Goal: Task Accomplishment & Management: Complete application form

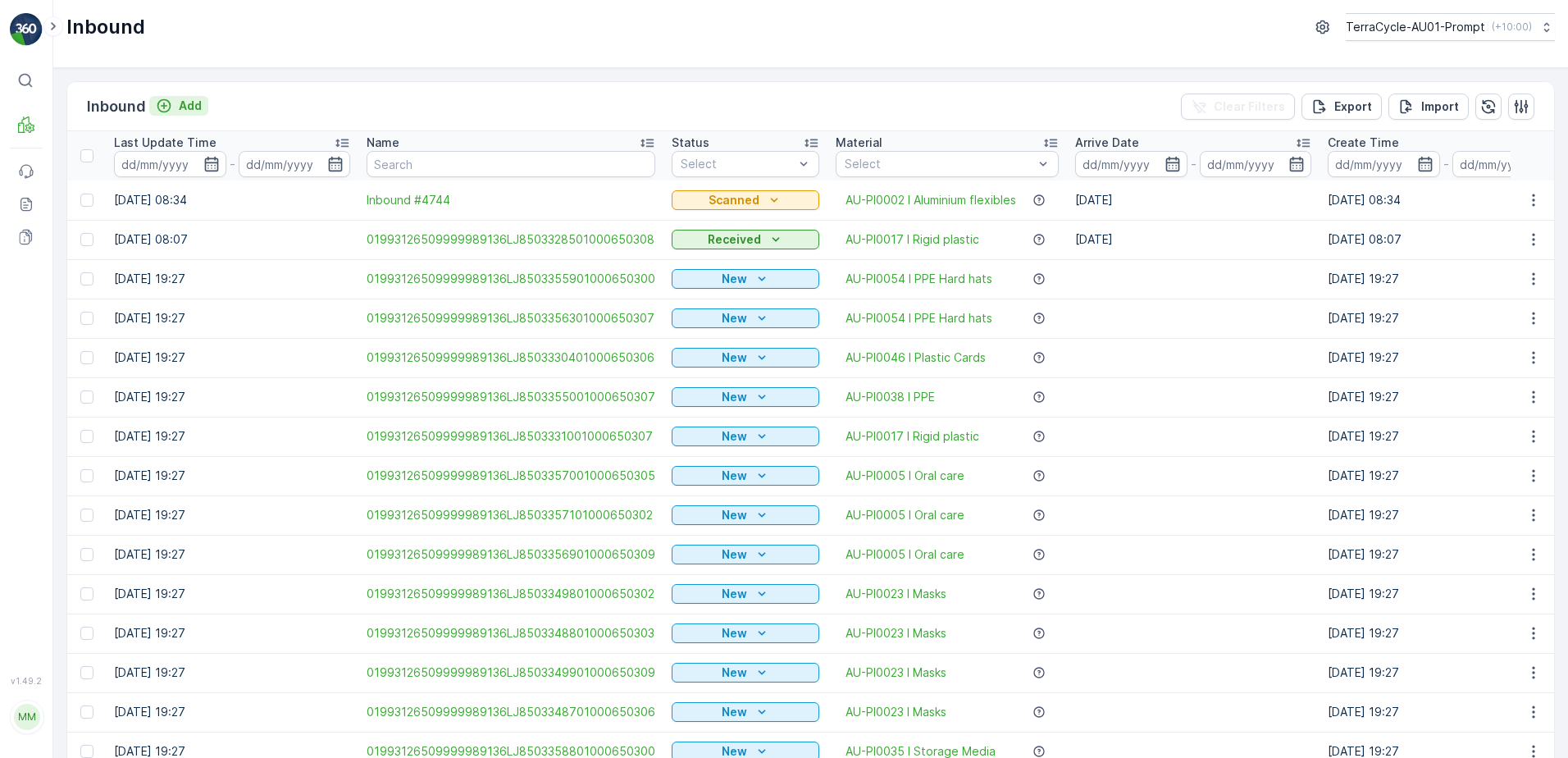
click at [186, 107] on p "Add" at bounding box center [190, 105] width 23 height 16
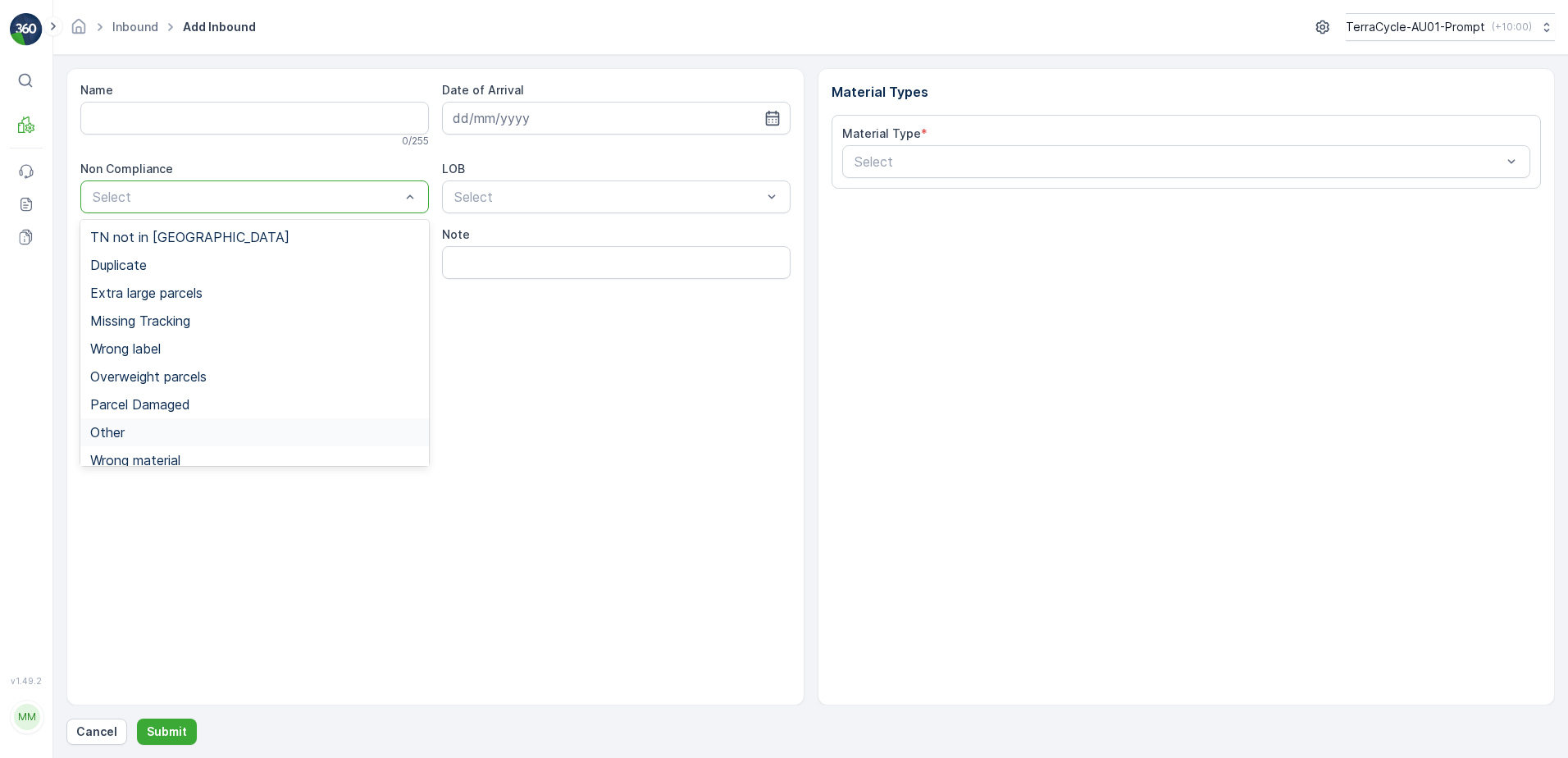
click at [113, 433] on span "Other" at bounding box center [108, 432] width 35 height 14
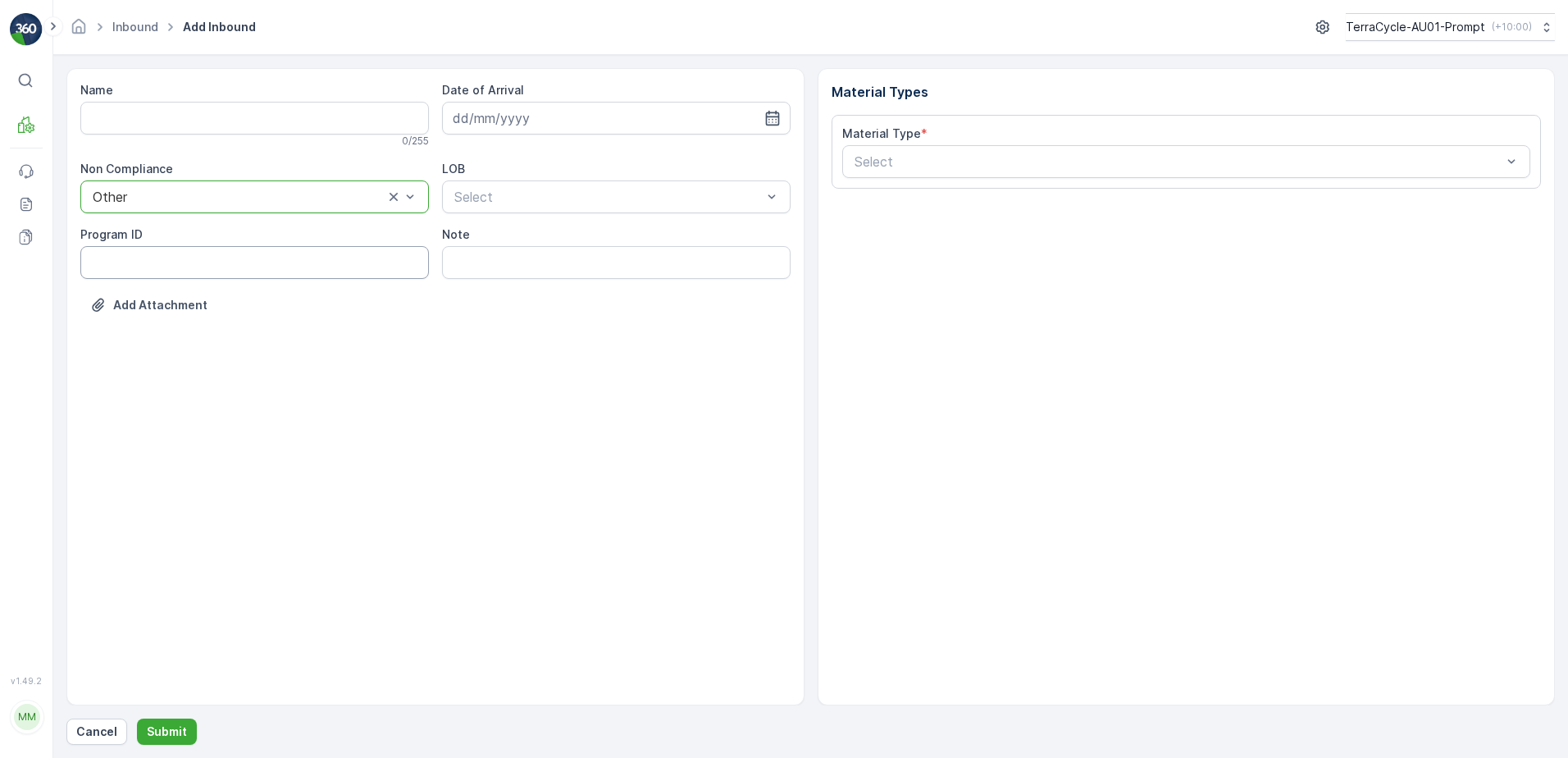
click at [96, 266] on ID "Program ID" at bounding box center [255, 263] width 349 height 33
type ID "2270"
click at [550, 120] on input at bounding box center [616, 118] width 349 height 33
click at [527, 220] on div "2" at bounding box center [528, 222] width 26 height 26
type input "[DATE]"
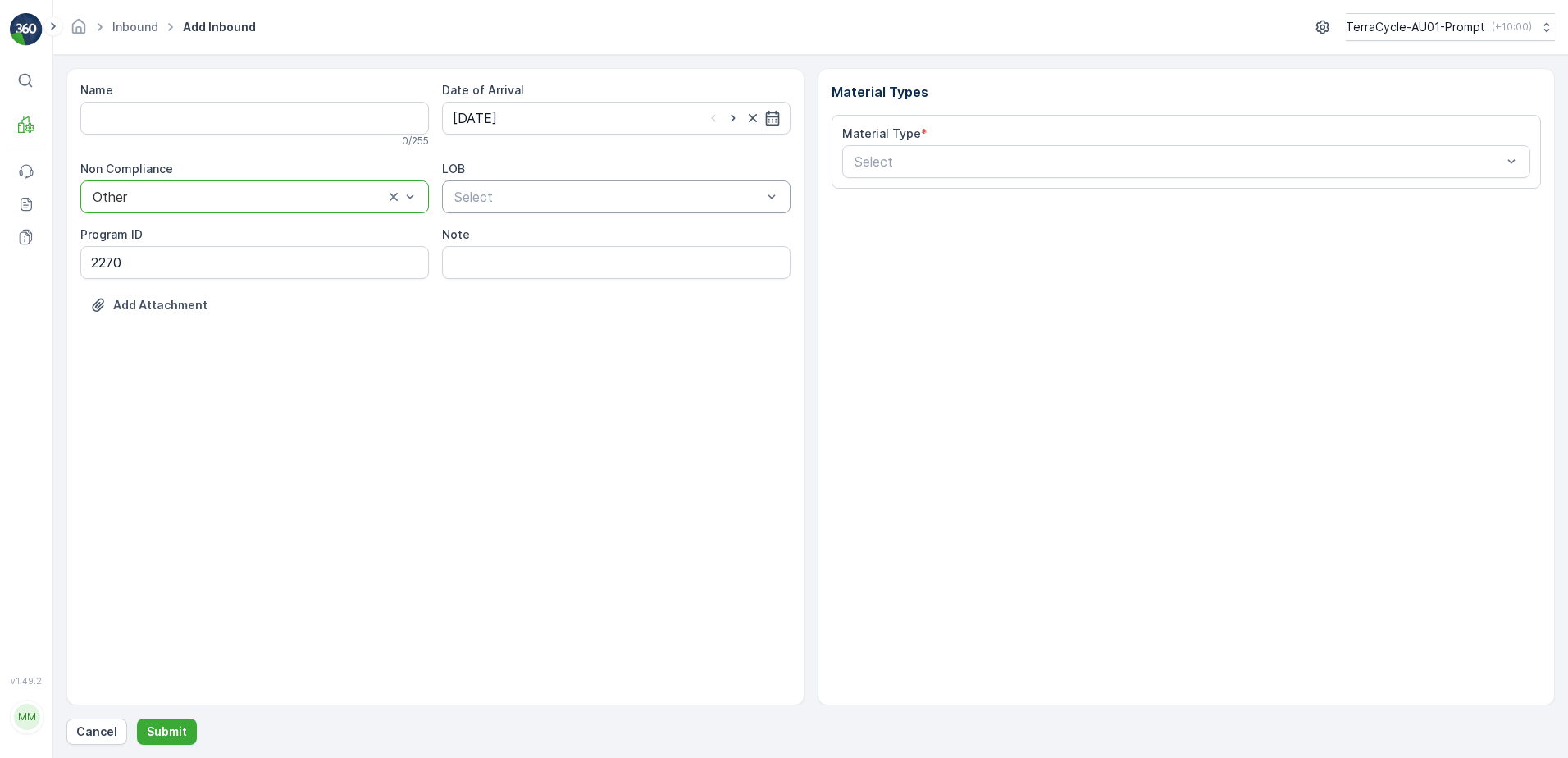
click at [588, 207] on div "Select" at bounding box center [616, 196] width 349 height 33
click at [565, 239] on div "NRP" at bounding box center [616, 236] width 329 height 14
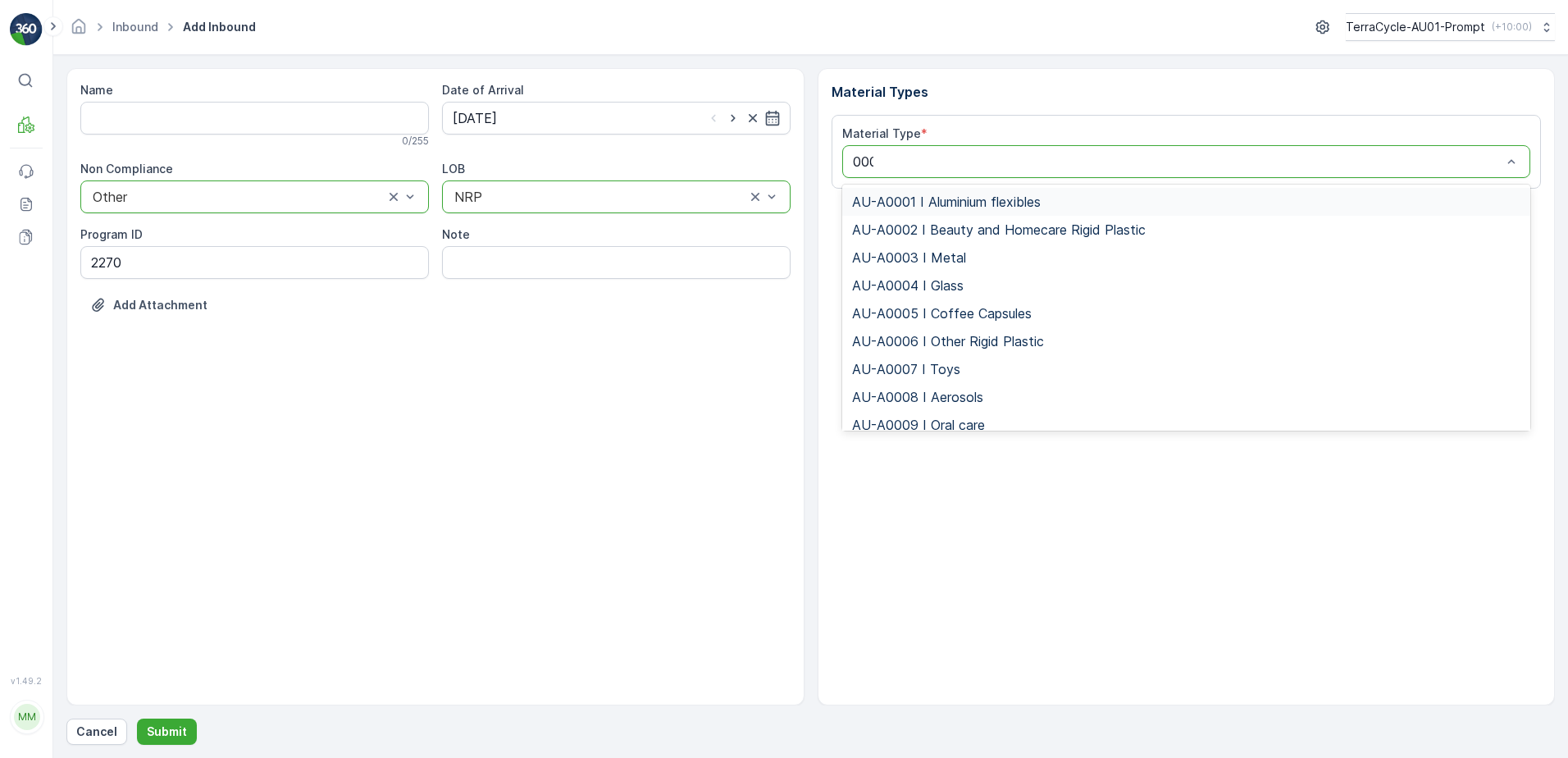
type input "0002"
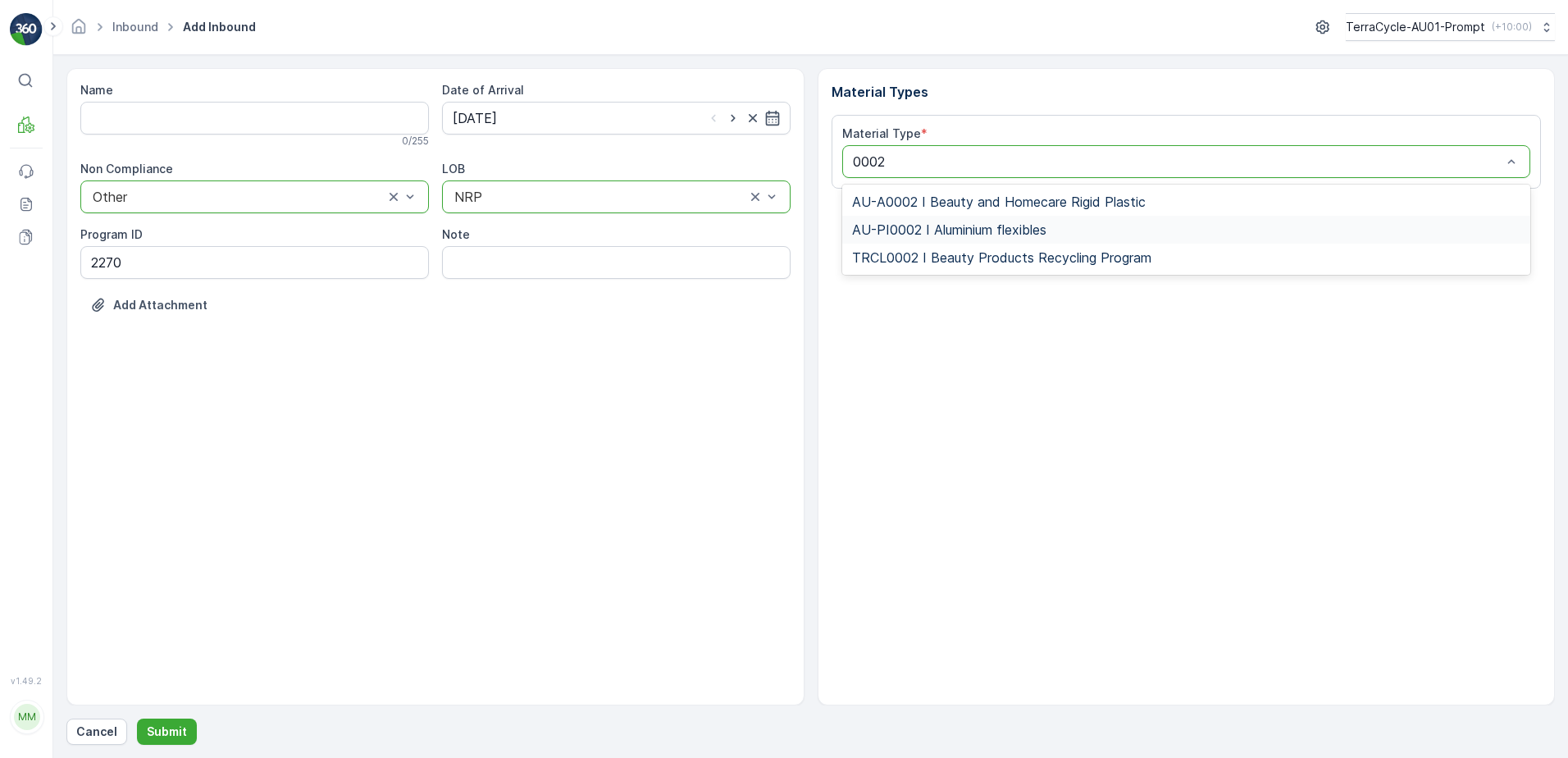
click at [997, 229] on span "AU-PI0002 I Aluminium flexibles" at bounding box center [949, 230] width 195 height 14
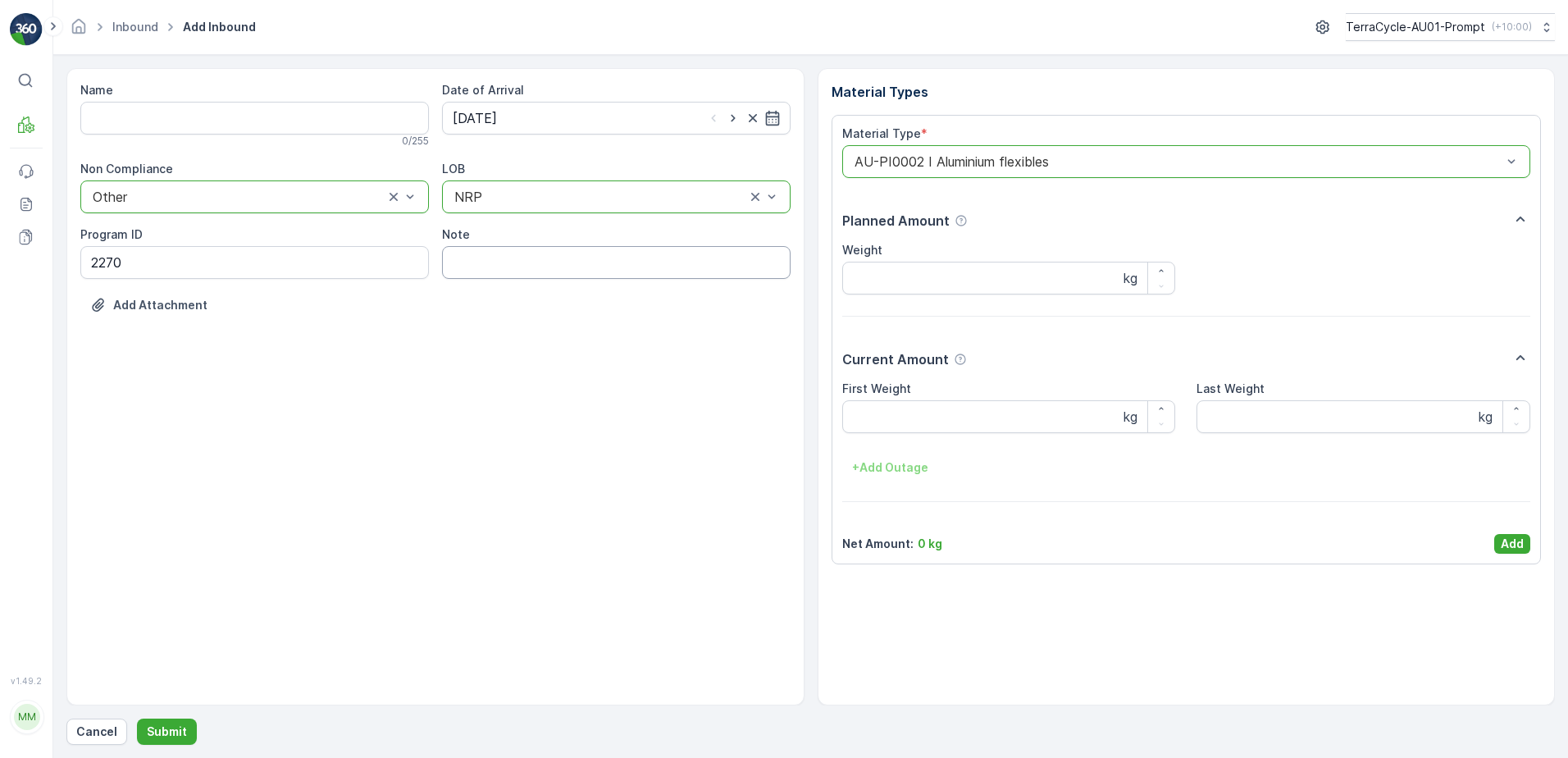
click at [495, 264] on input "Note" at bounding box center [616, 263] width 349 height 33
type input "TN COVERED OVER - PHOTO IN MEDIA FILE"
click at [878, 423] on Weight "First Weight" at bounding box center [1009, 417] width 334 height 33
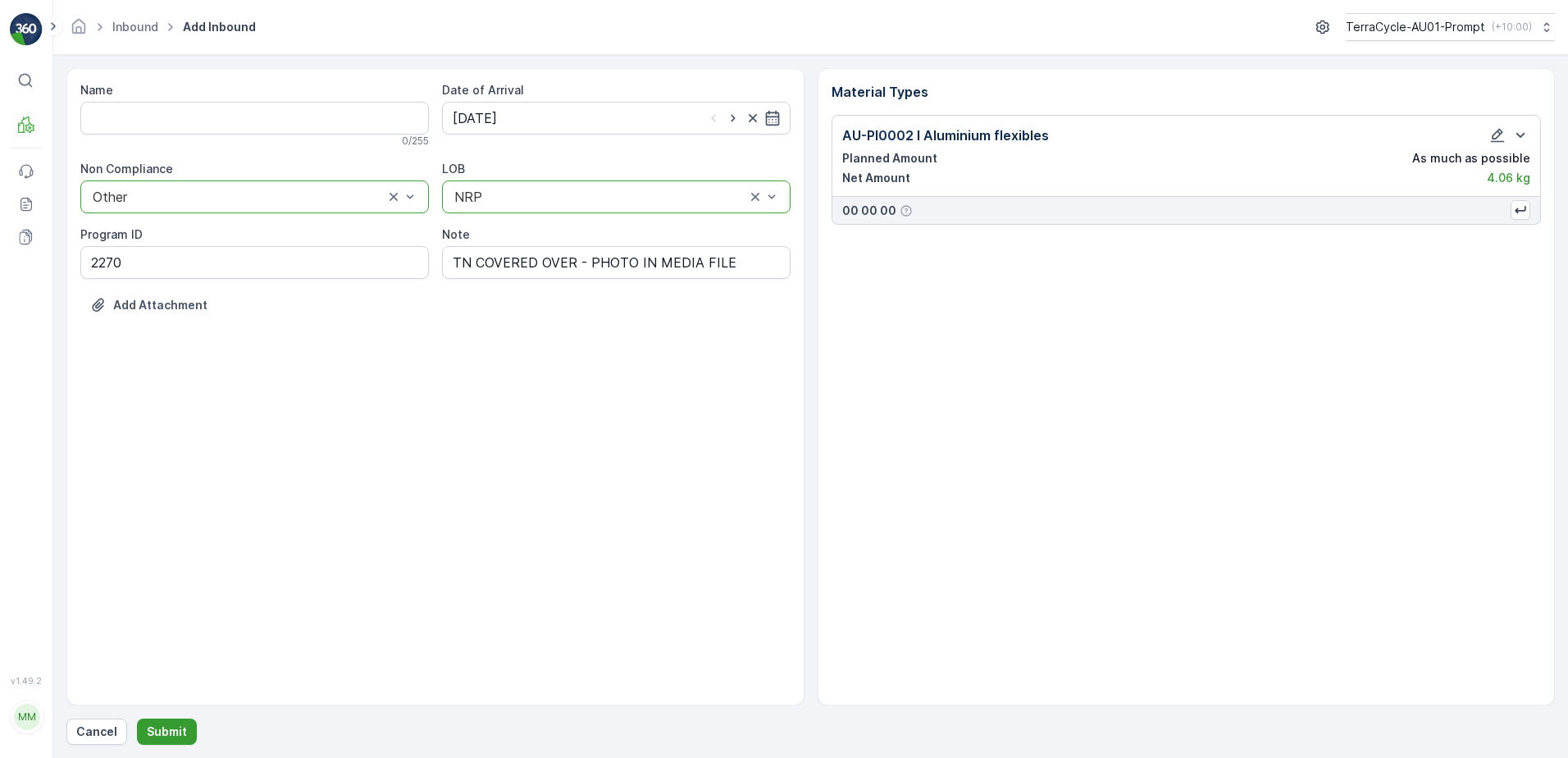
click at [164, 742] on button "Submit" at bounding box center [167, 732] width 60 height 26
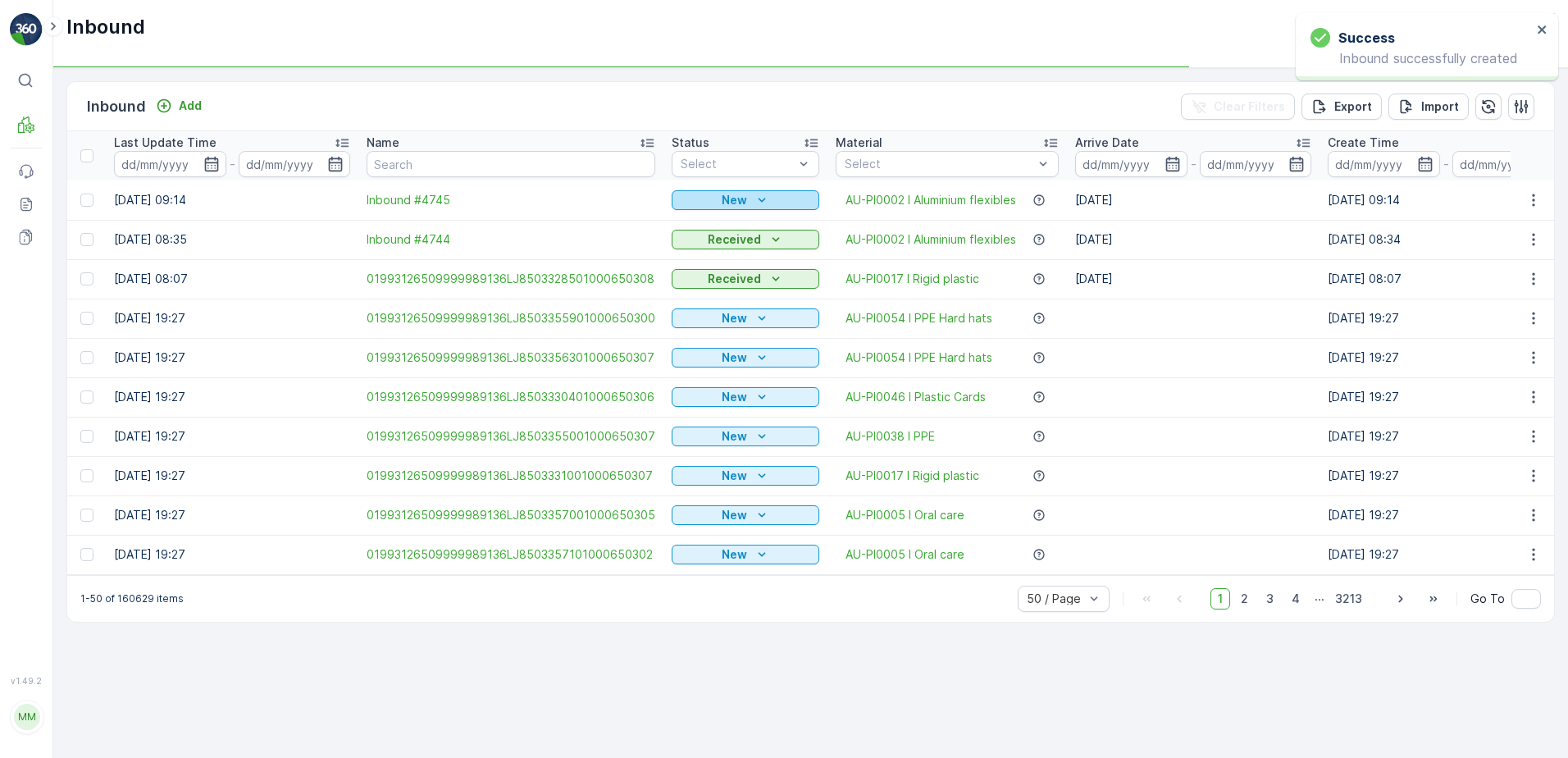
click at [735, 200] on p "New" at bounding box center [734, 200] width 25 height 16
click at [706, 242] on span "Scanned" at bounding box center [701, 247] width 48 height 16
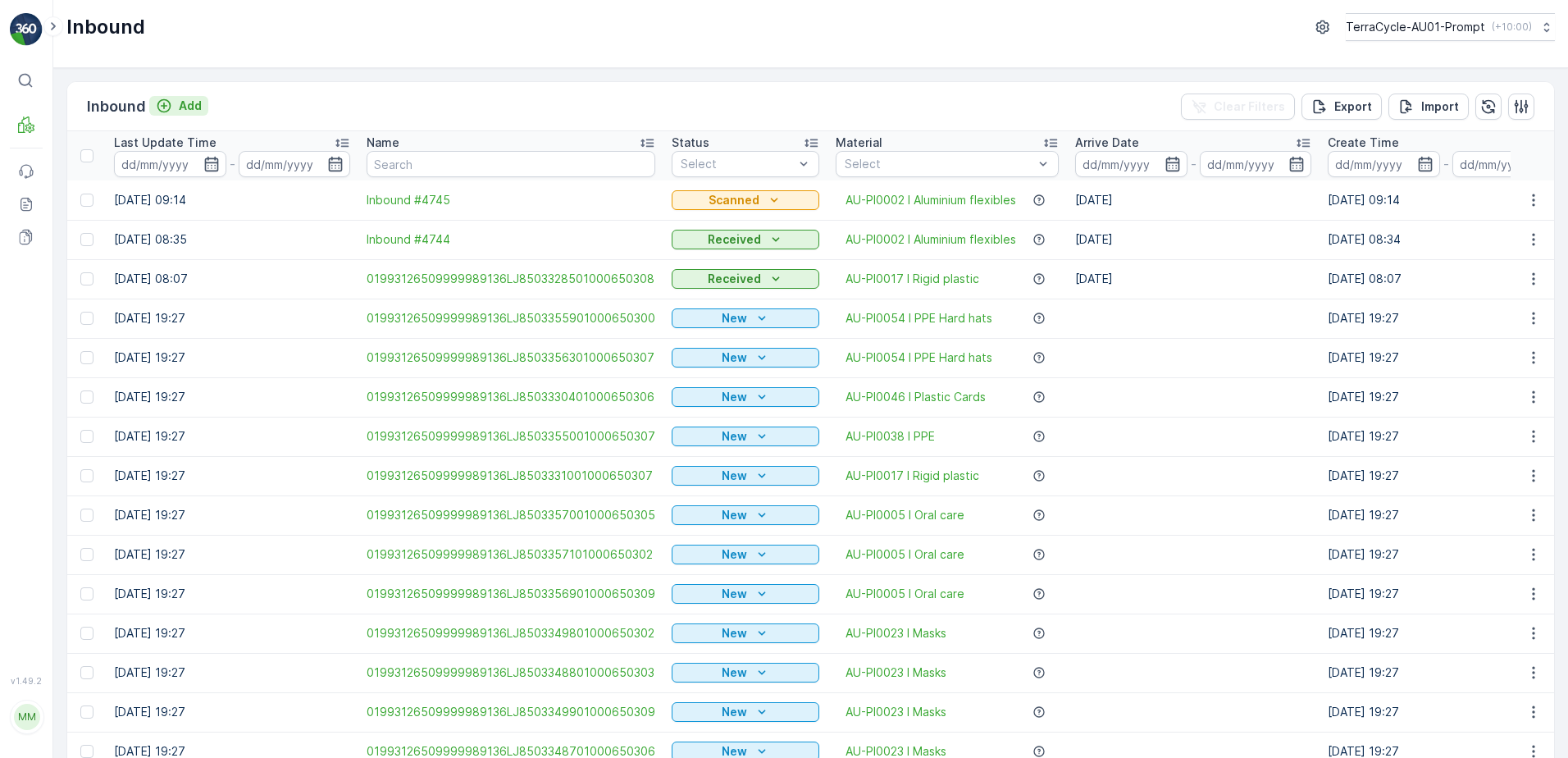
click at [187, 108] on p "Add" at bounding box center [190, 105] width 23 height 16
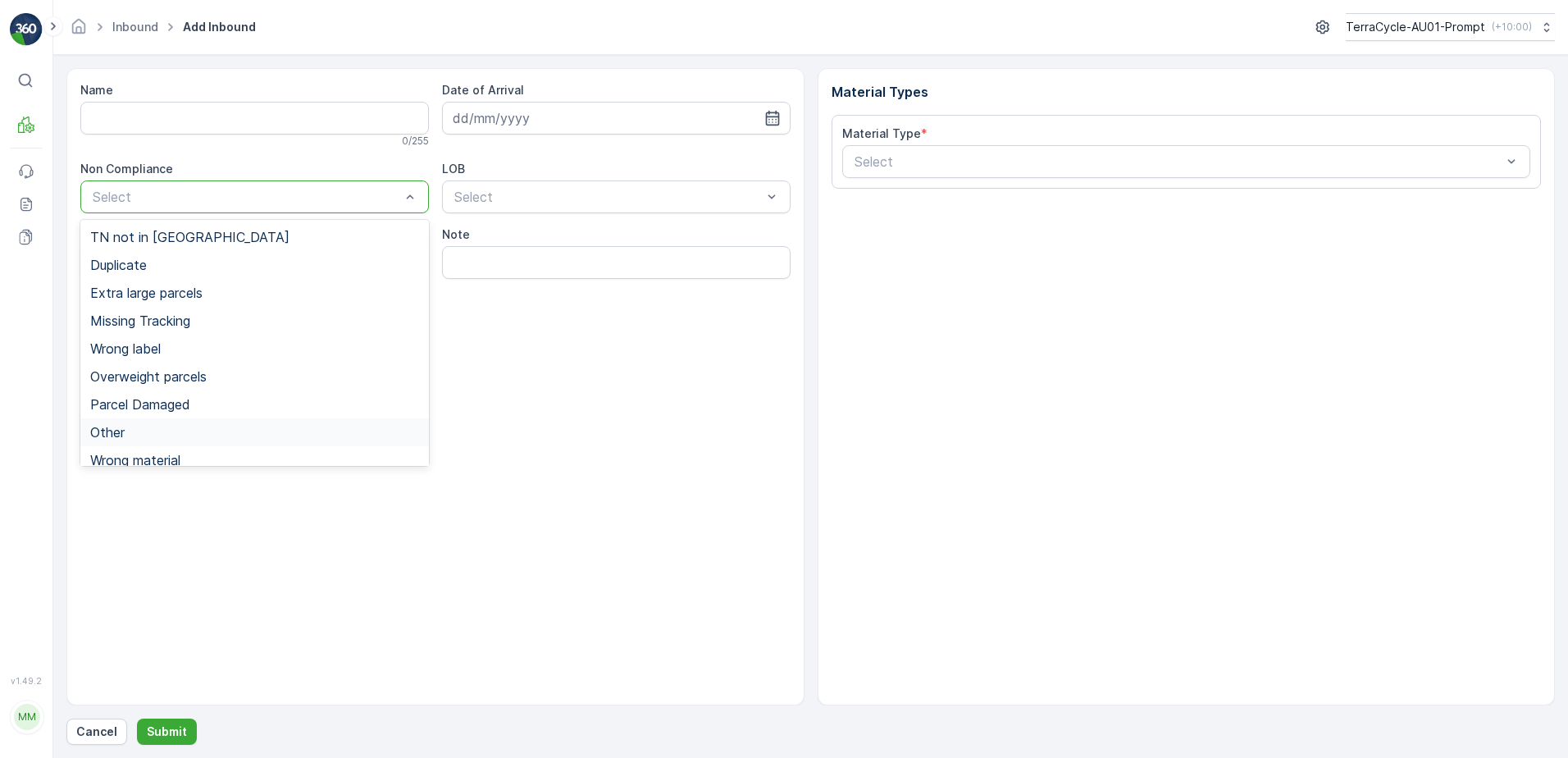
click at [119, 433] on span "Other" at bounding box center [108, 432] width 35 height 14
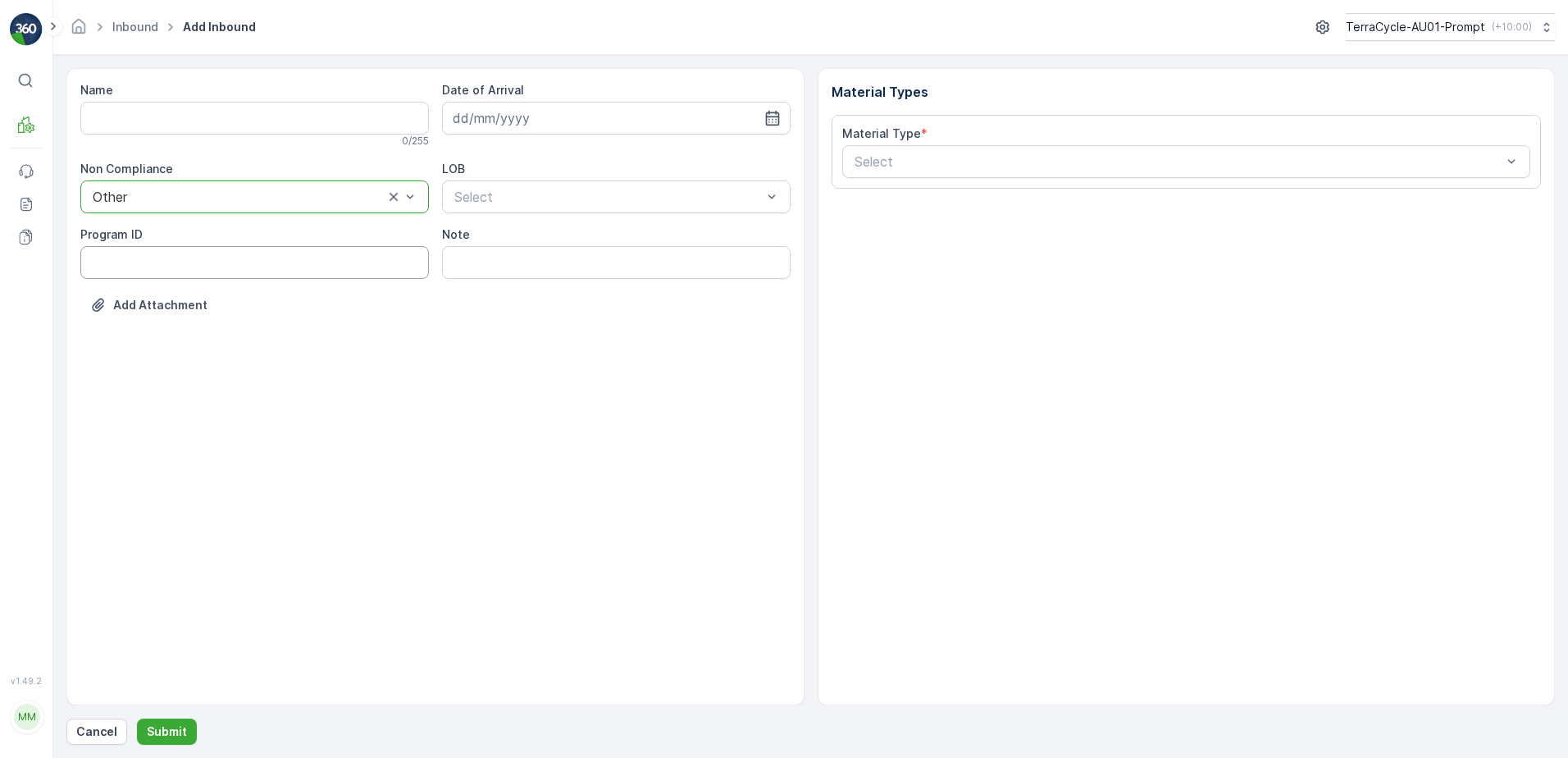
click at [132, 261] on ID "Program ID" at bounding box center [255, 263] width 349 height 33
type ID "2270"
drag, startPoint x: 472, startPoint y: 123, endPoint x: 759, endPoint y: 155, distance: 288.8
click at [473, 122] on input at bounding box center [616, 118] width 349 height 33
drag, startPoint x: 522, startPoint y: 223, endPoint x: 538, endPoint y: 219, distance: 16.5
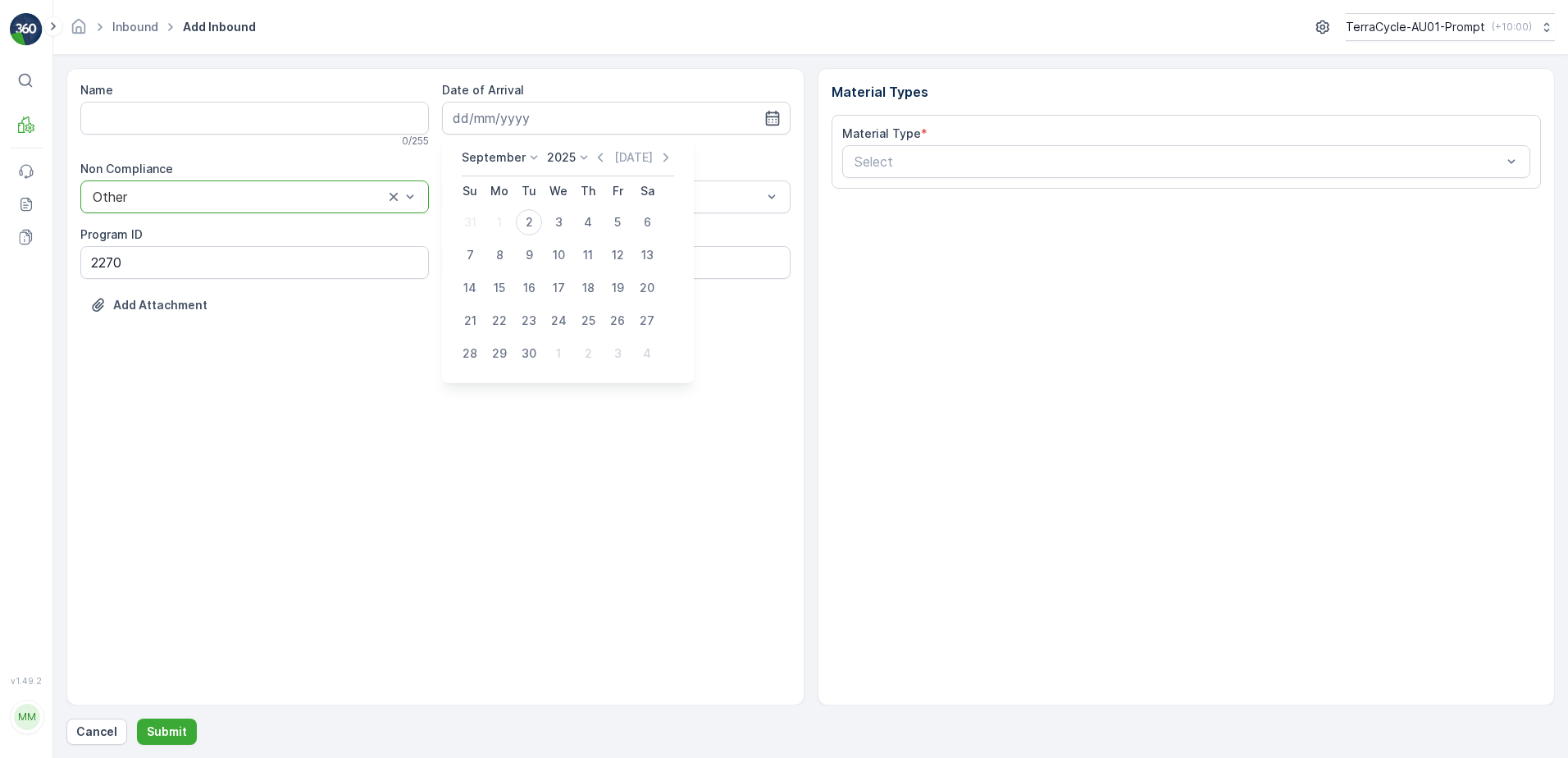
click at [526, 223] on div "2" at bounding box center [528, 222] width 26 height 26
type input "[DATE]"
click at [553, 206] on div "Select" at bounding box center [616, 196] width 349 height 33
click at [525, 243] on div "NRP" at bounding box center [616, 236] width 329 height 14
click at [504, 262] on input "Note" at bounding box center [616, 263] width 349 height 33
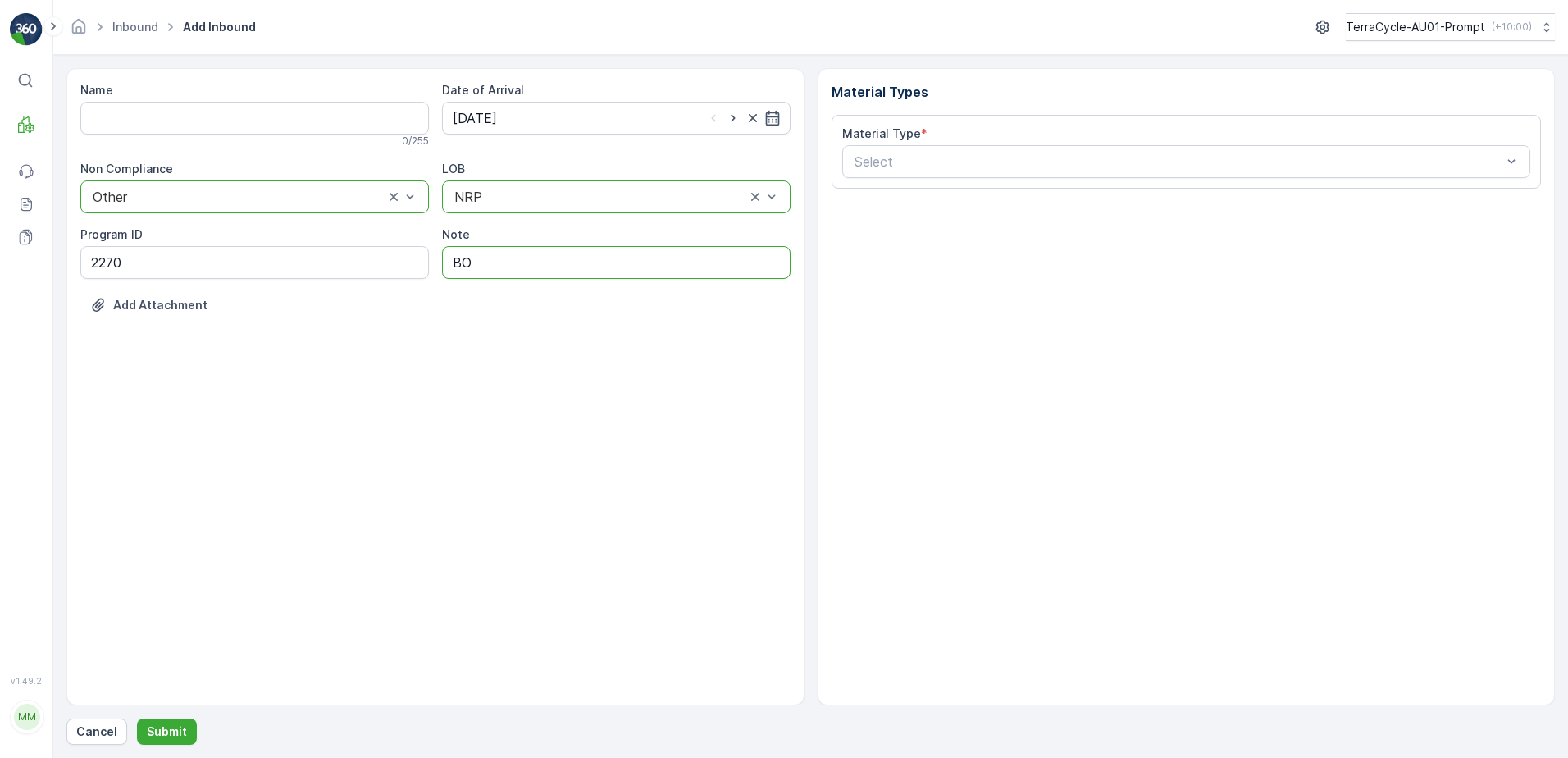
type input "B"
click at [637, 263] on input "Note" at bounding box center [616, 263] width 349 height 33
type input "TN COVERED OVER - PHOTO IN MEDIA FILE"
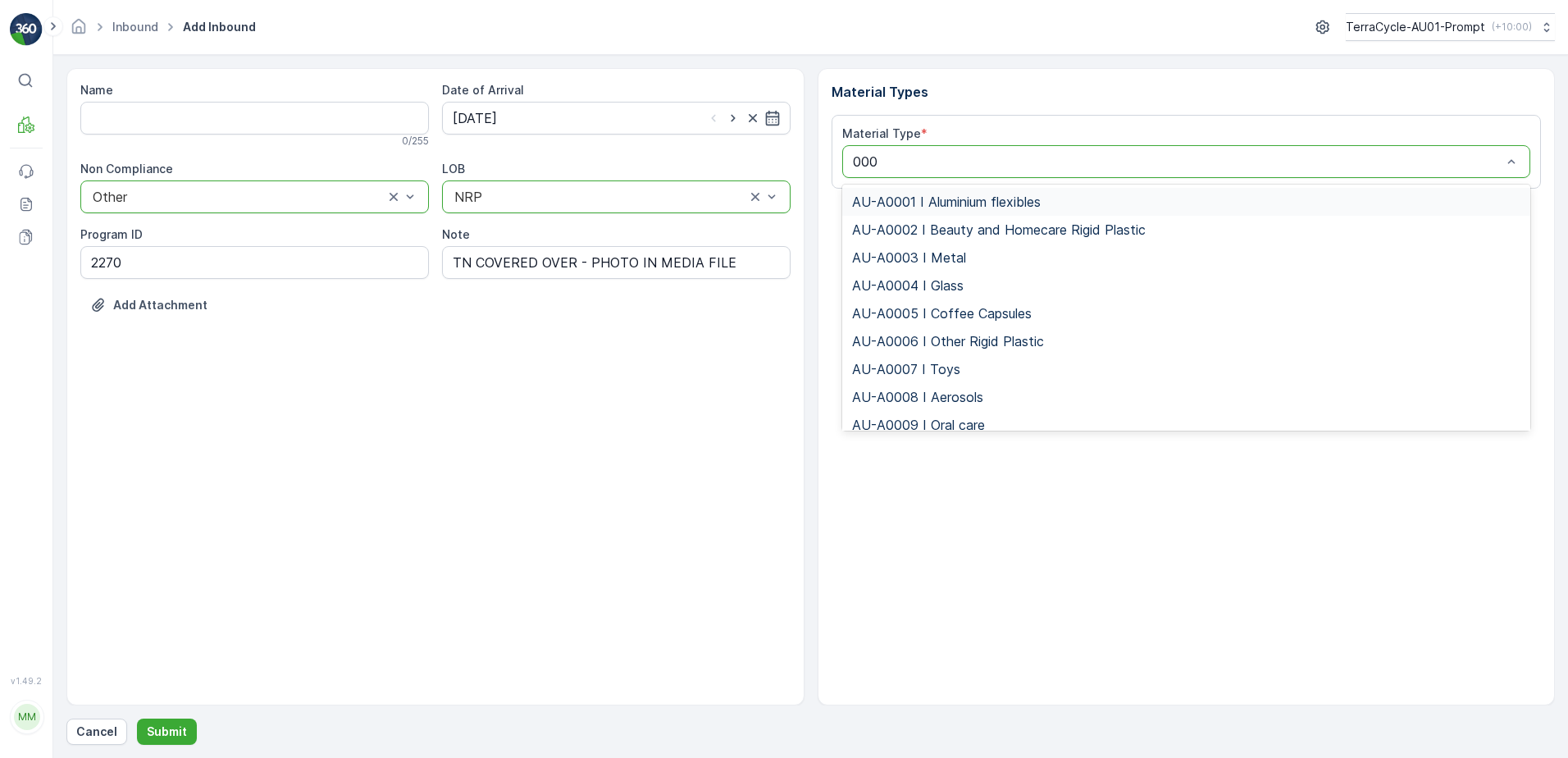
type input "0002"
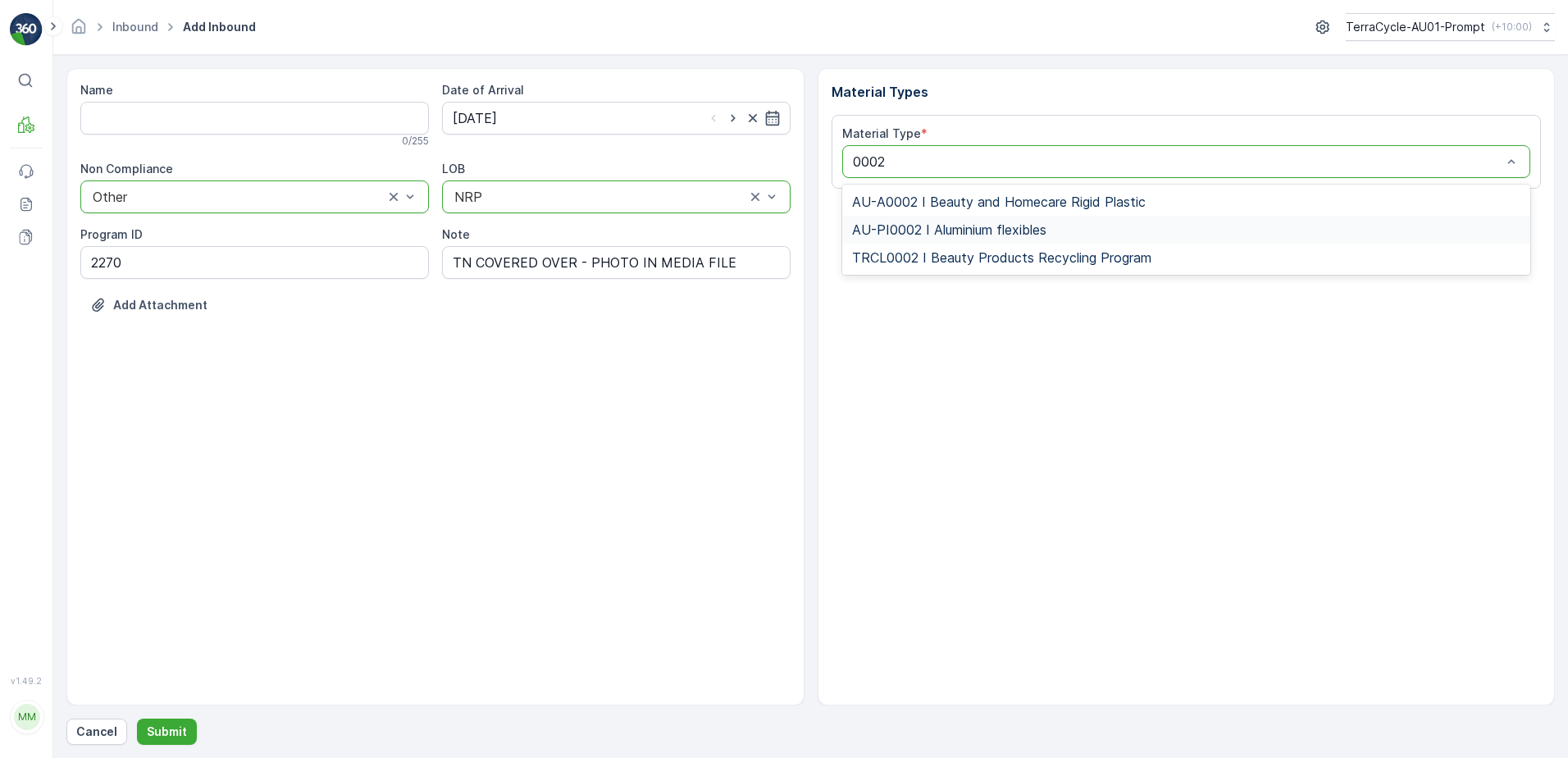
click at [922, 230] on span "AU-PI0002 I Aluminium flexibles" at bounding box center [949, 230] width 195 height 14
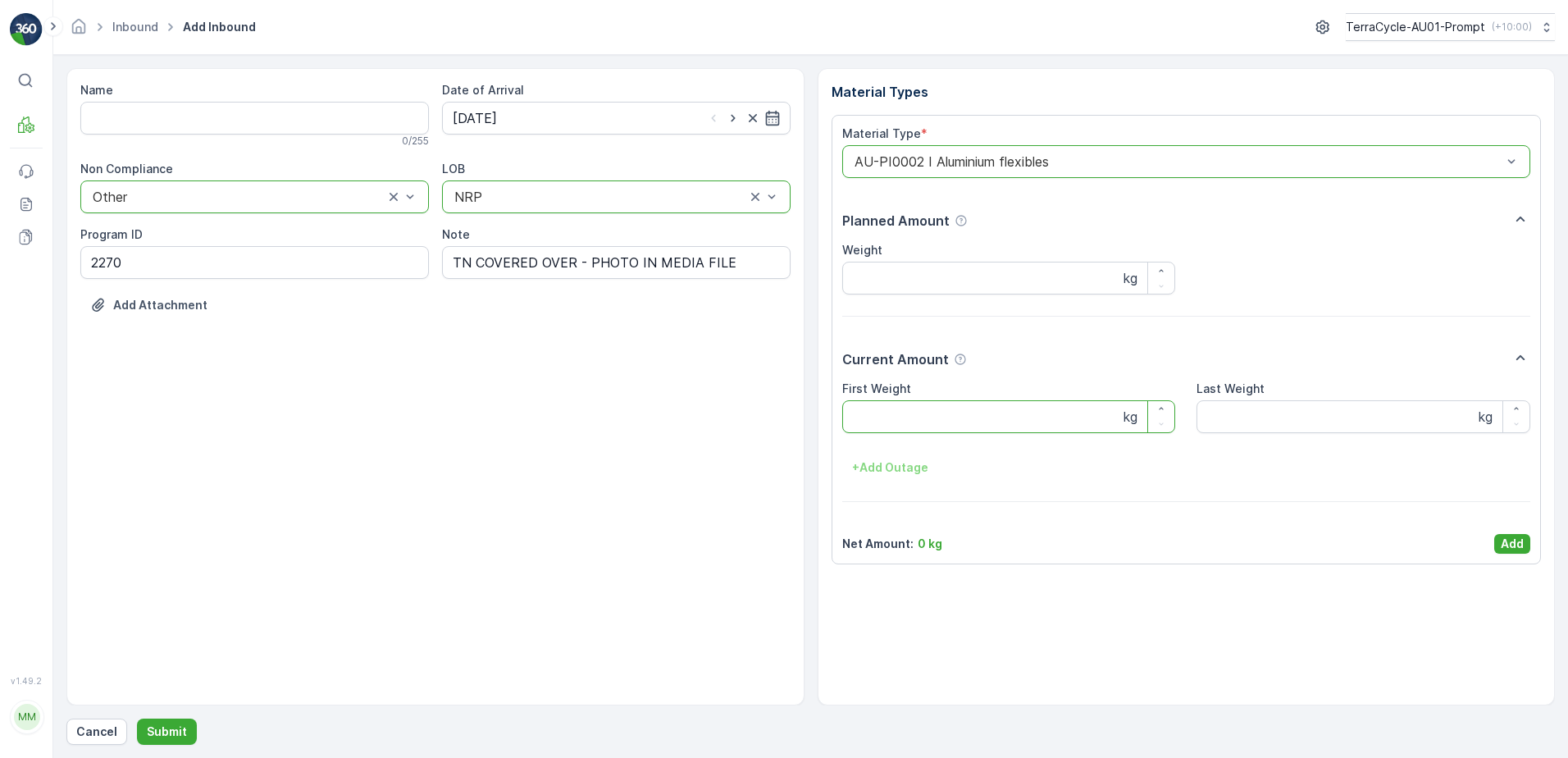
click at [842, 423] on Weight "First Weight" at bounding box center [1009, 417] width 334 height 33
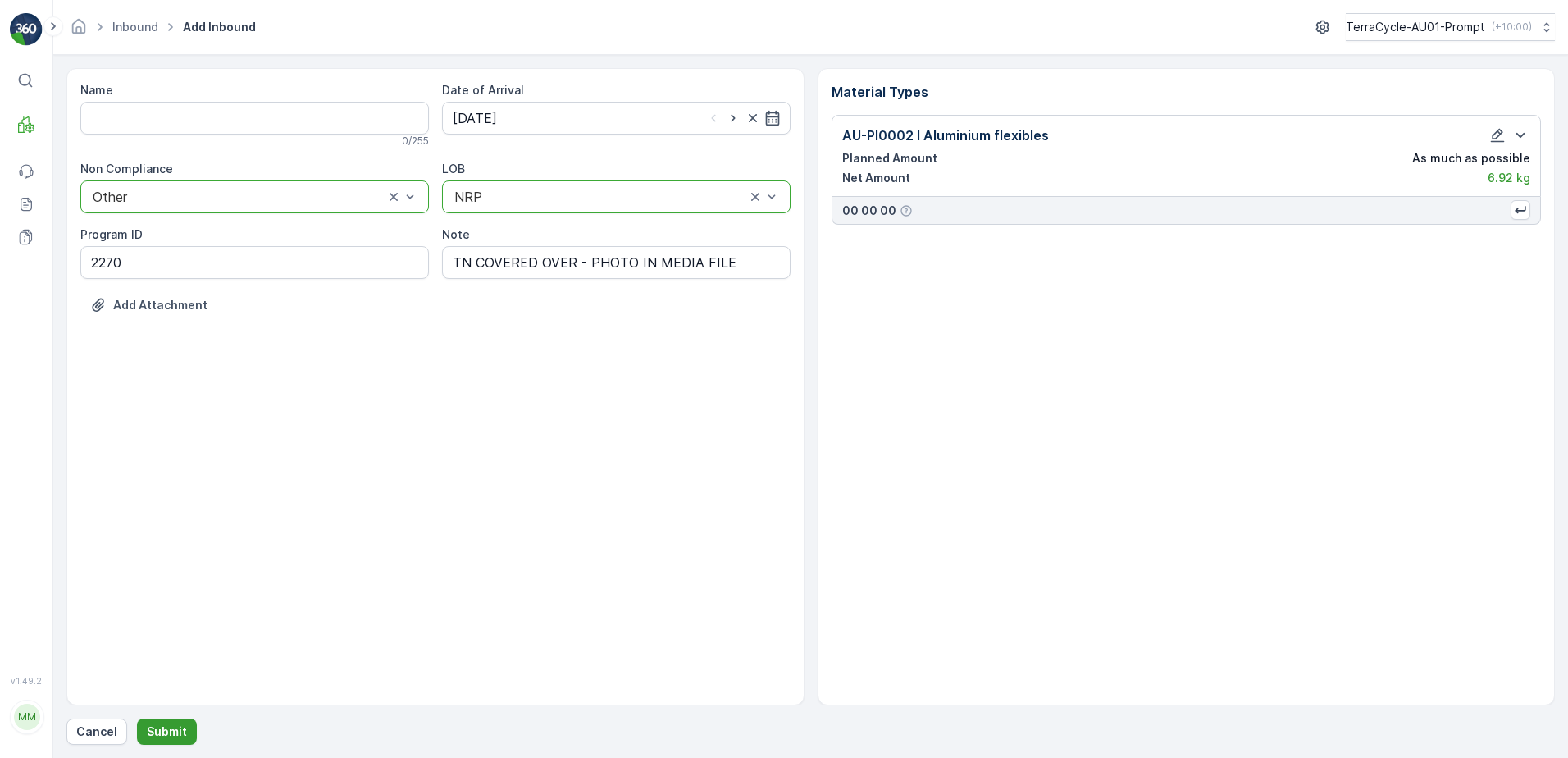
click at [171, 725] on p "Submit" at bounding box center [166, 731] width 40 height 16
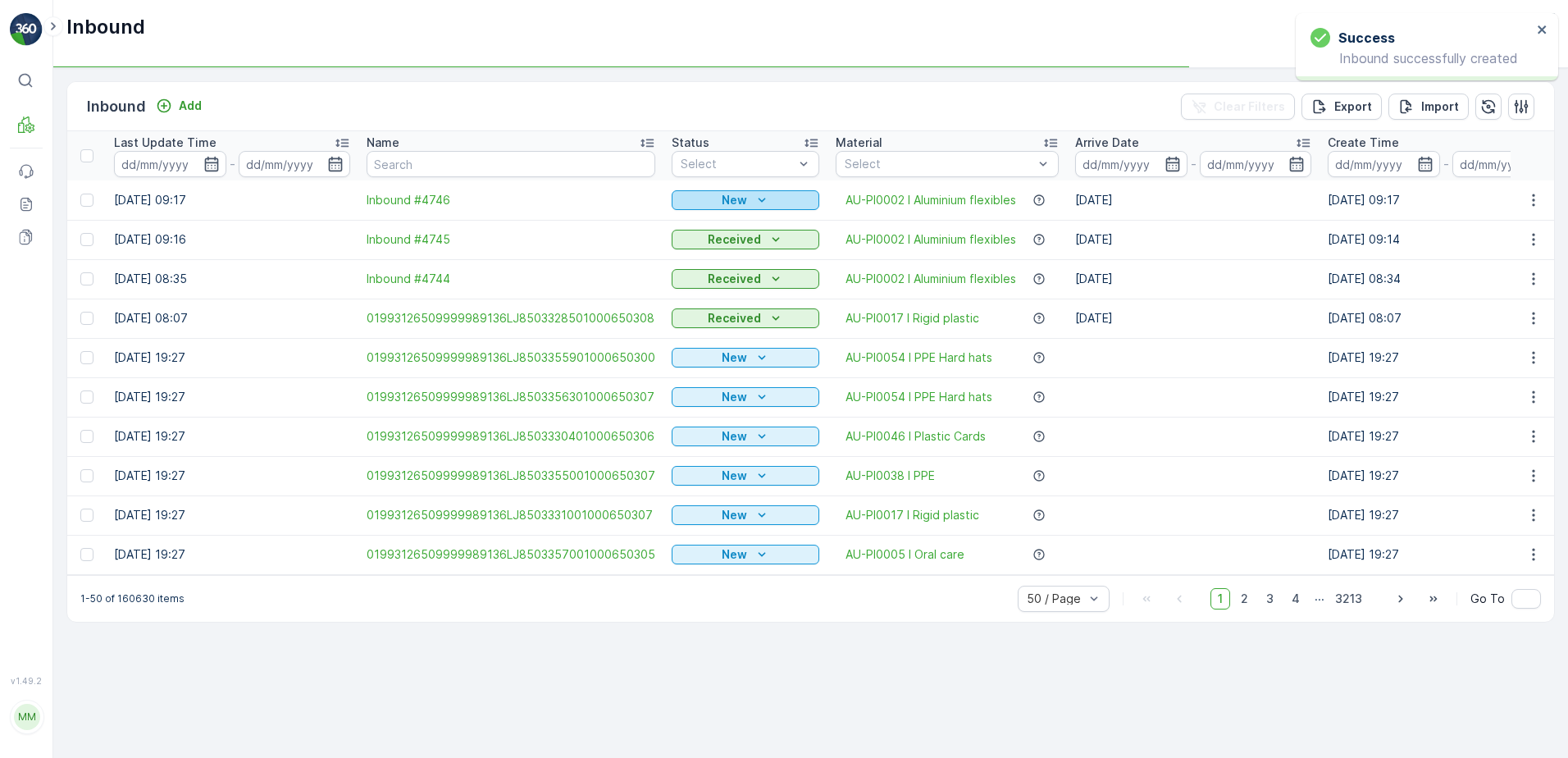
click at [754, 196] on icon "New" at bounding box center [761, 200] width 16 height 16
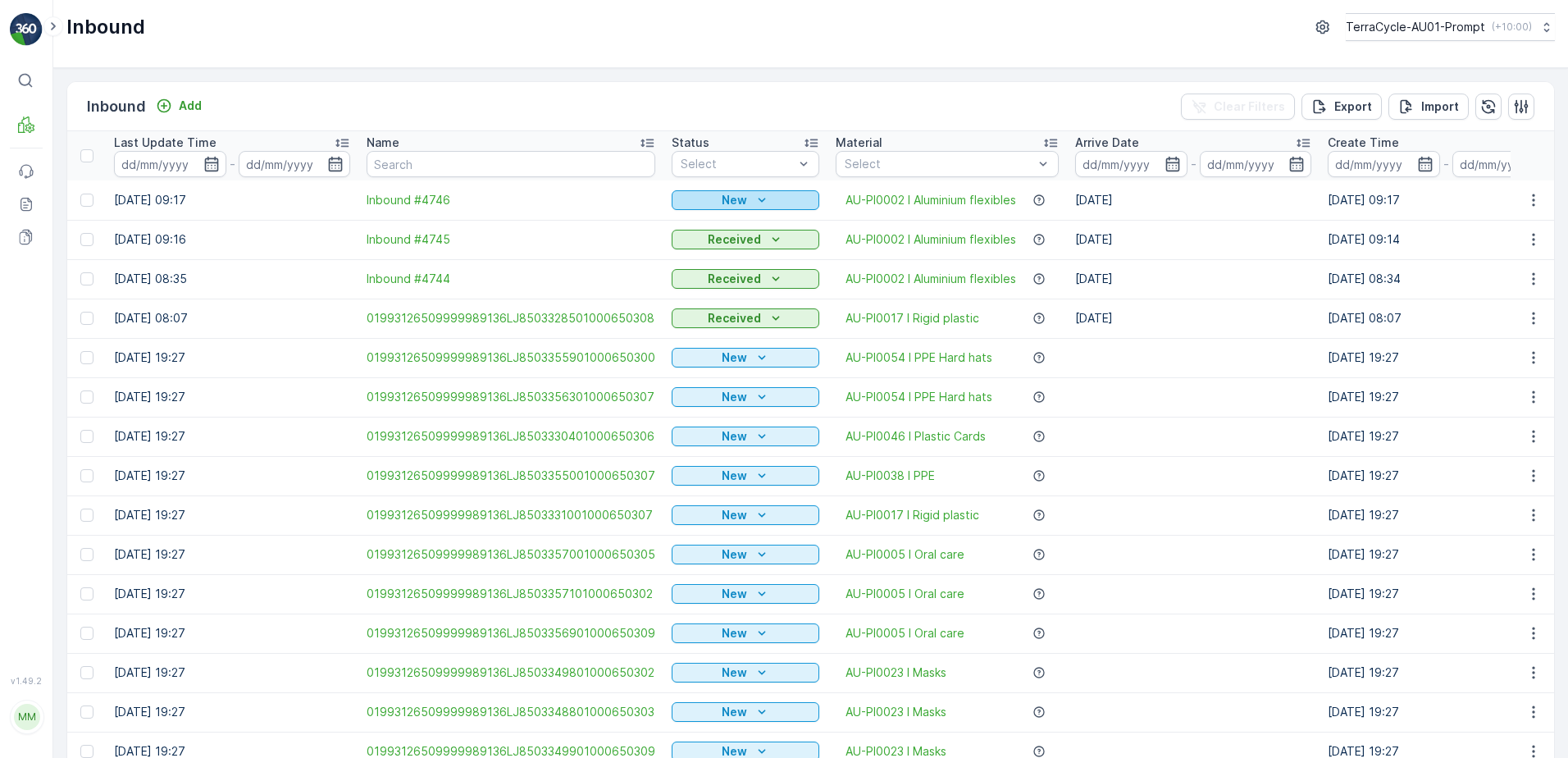
click at [754, 196] on icon "New" at bounding box center [761, 200] width 16 height 16
click at [698, 240] on span "Scanned" at bounding box center [702, 247] width 48 height 16
click at [201, 110] on p "Add" at bounding box center [190, 105] width 23 height 16
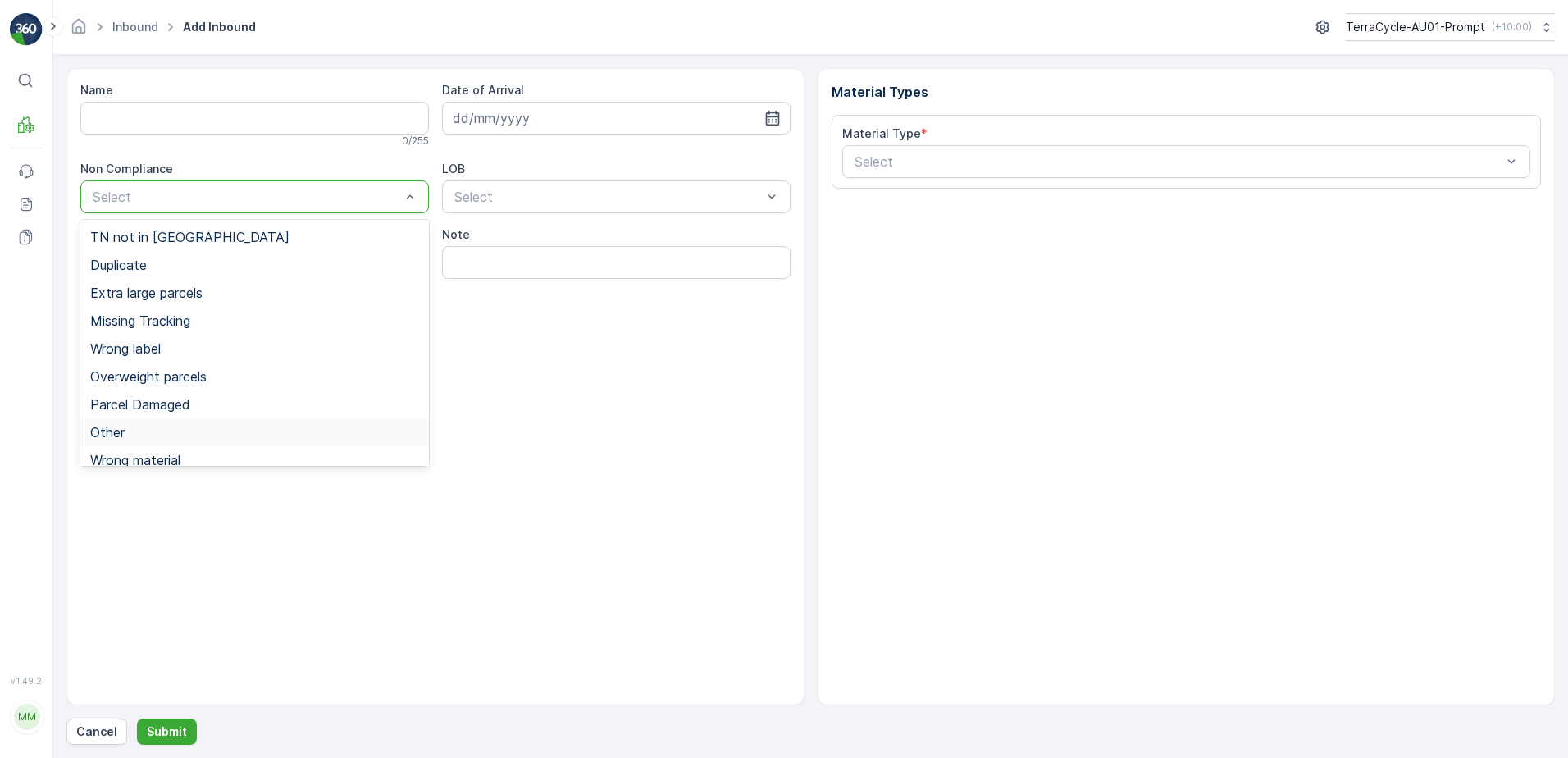
click at [118, 433] on span "Other" at bounding box center [108, 432] width 35 height 14
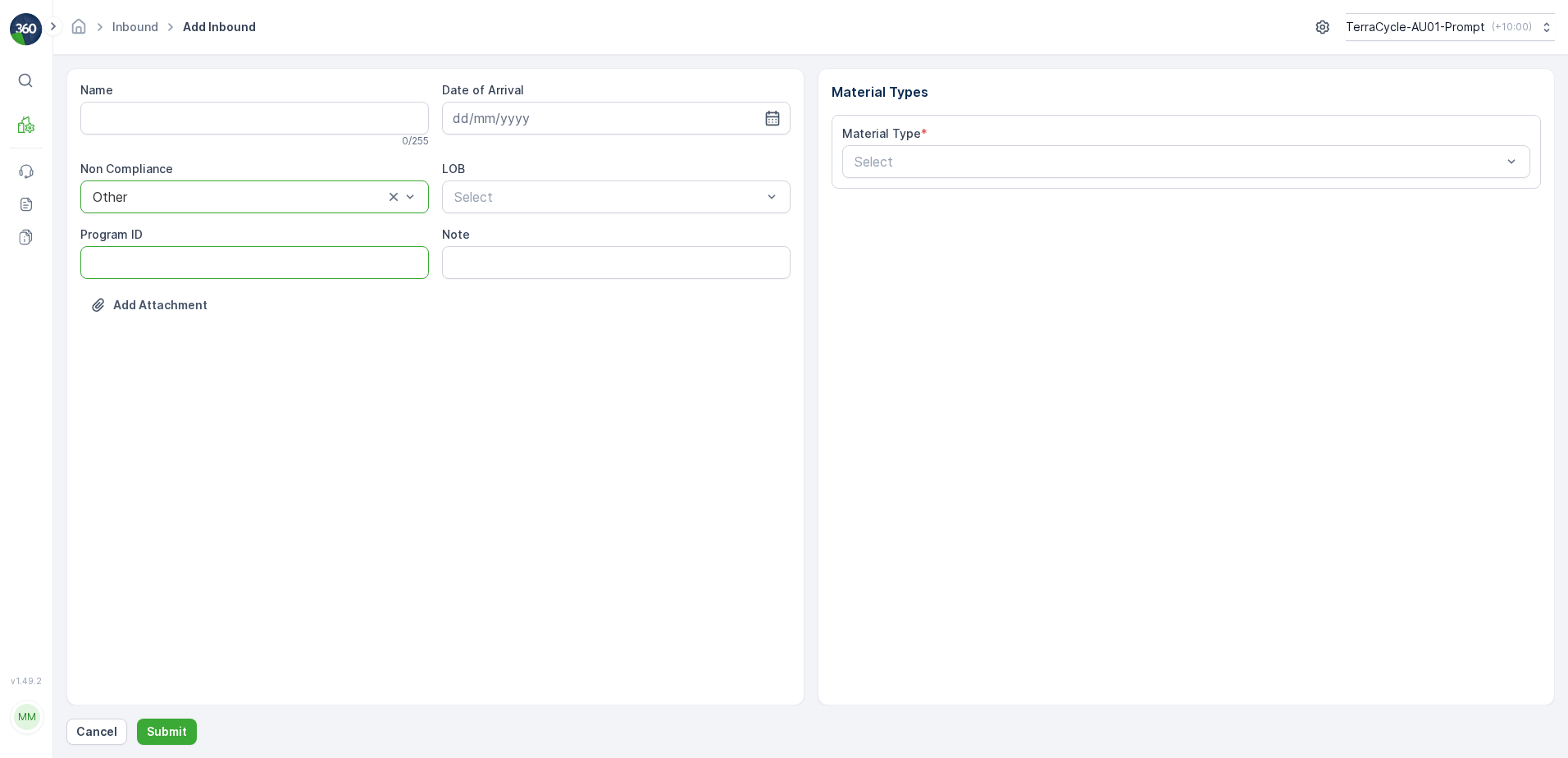
click at [146, 265] on ID "Program ID" at bounding box center [255, 263] width 349 height 33
type ID "2270"
click at [516, 124] on input at bounding box center [616, 118] width 349 height 33
drag, startPoint x: 530, startPoint y: 219, endPoint x: 549, endPoint y: 182, distance: 41.6
click at [531, 219] on div "2" at bounding box center [528, 222] width 26 height 26
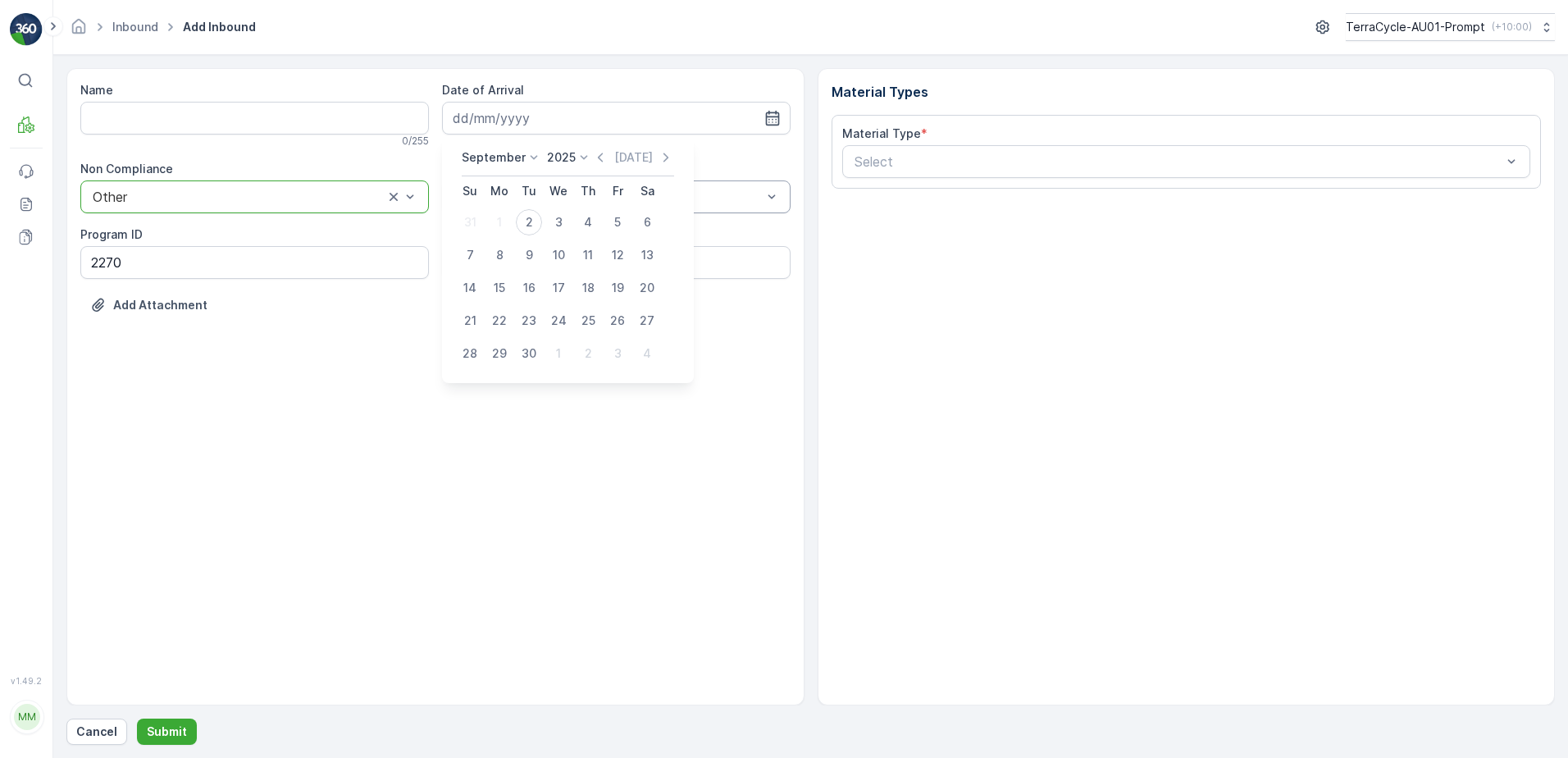
type input "[DATE]"
click at [535, 234] on div "NRP" at bounding box center [616, 236] width 329 height 14
click at [522, 263] on input "Note" at bounding box center [616, 263] width 349 height 33
type input "TN COVERED OVER - PHOTO IN MEDIA FILE"
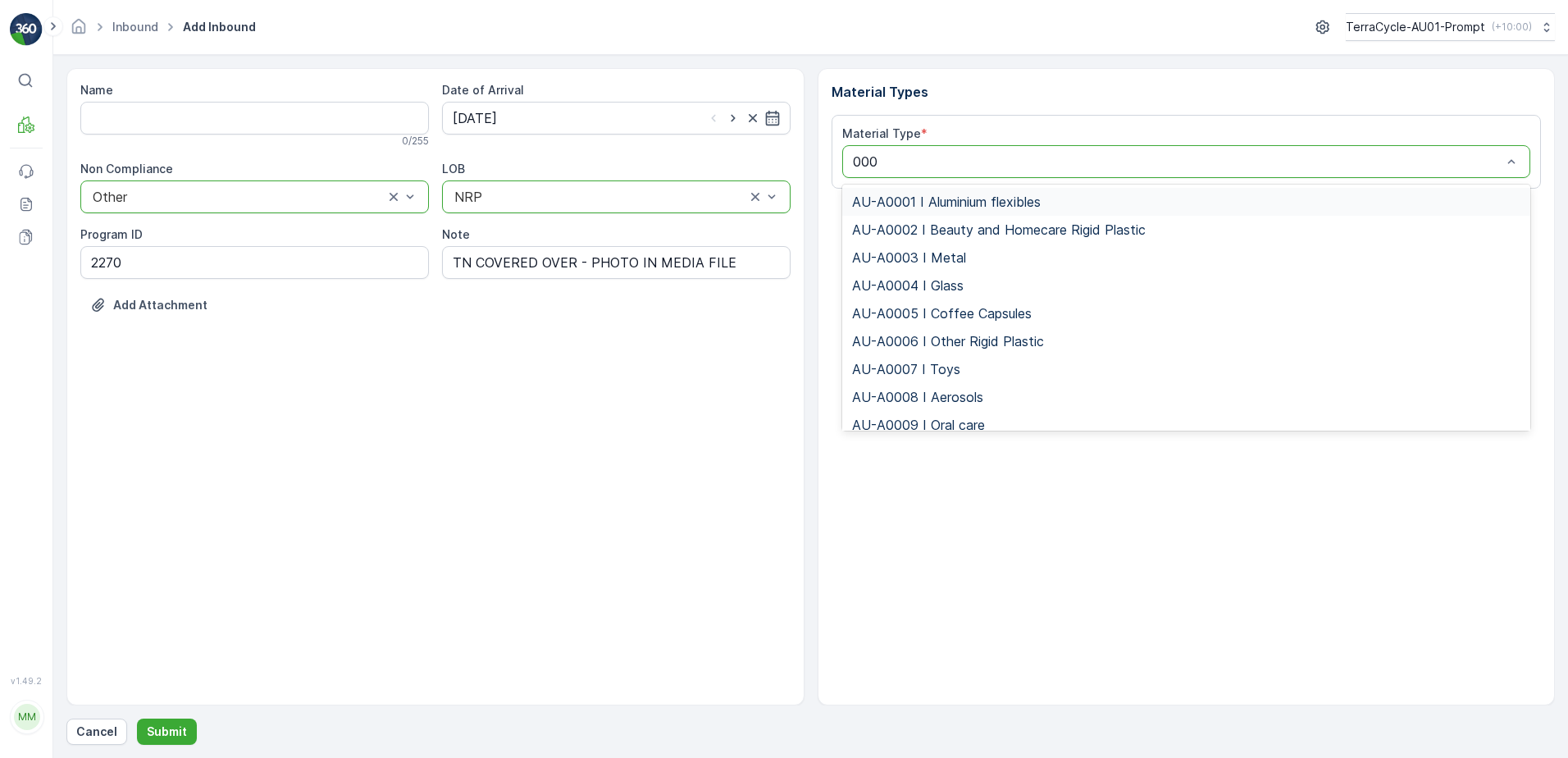
type input "0002"
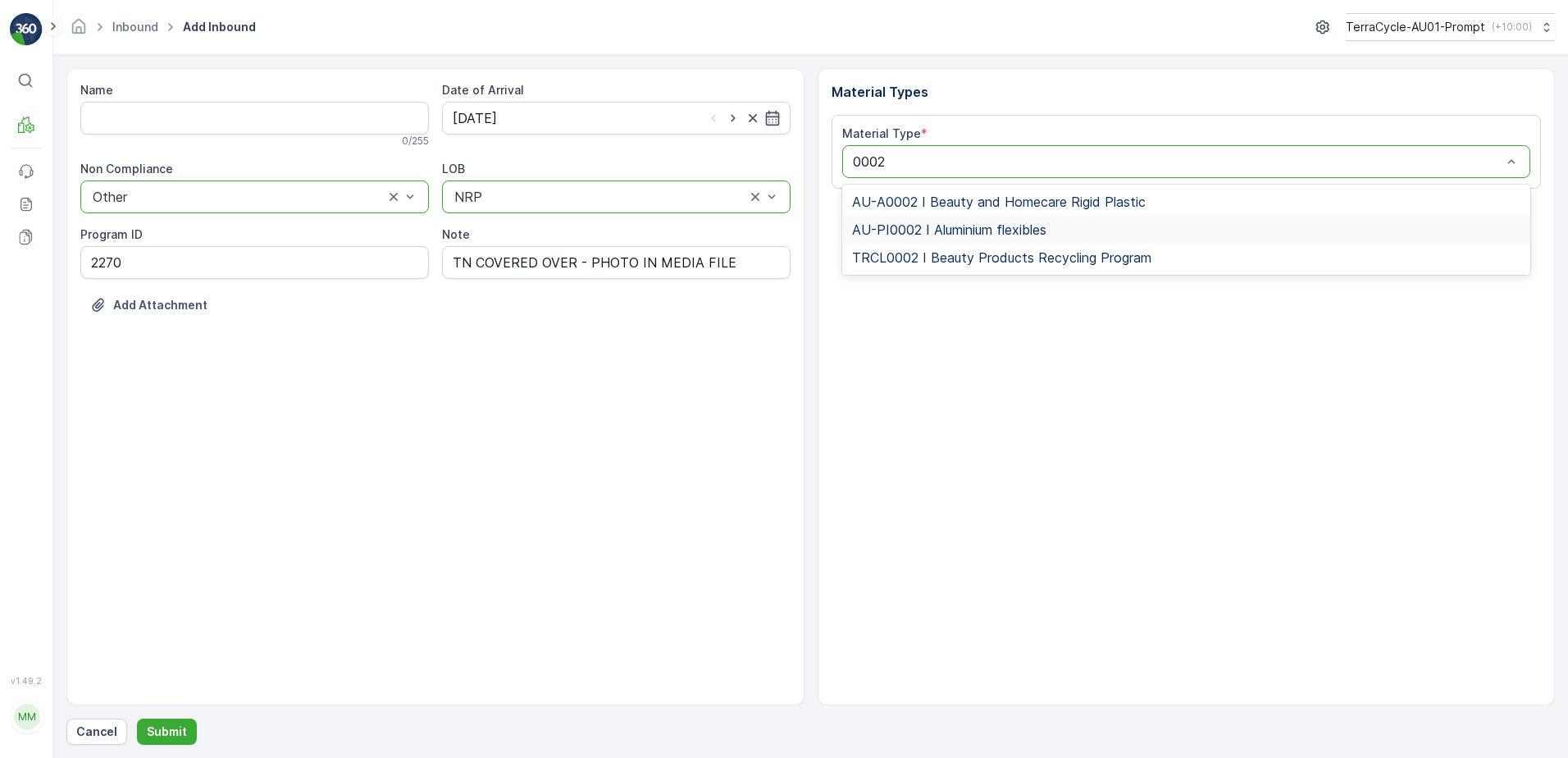
click at [983, 230] on span "AU-PI0002 I Aluminium flexibles" at bounding box center [949, 230] width 195 height 14
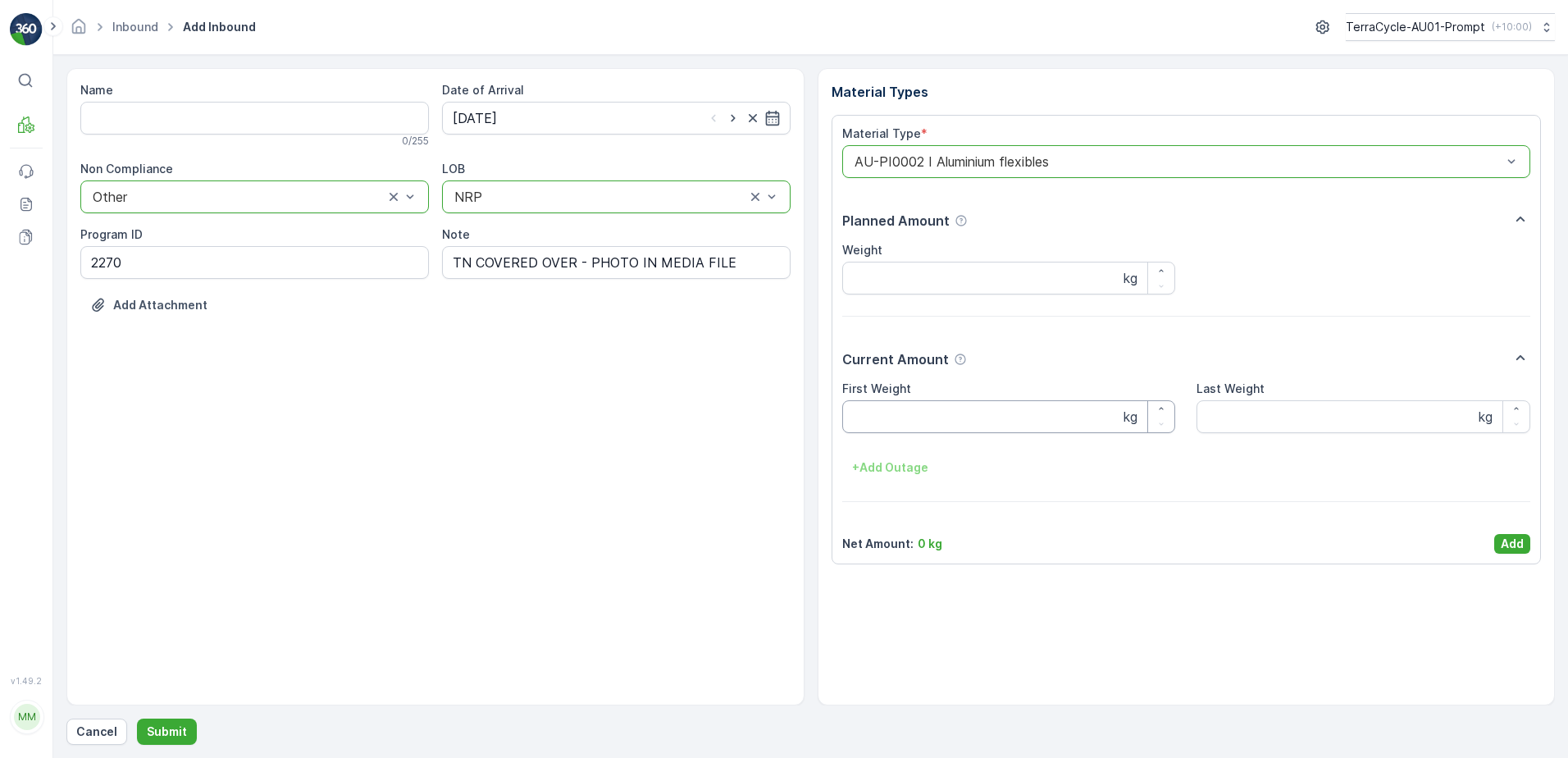
click at [925, 409] on Weight "First Weight" at bounding box center [1009, 417] width 334 height 33
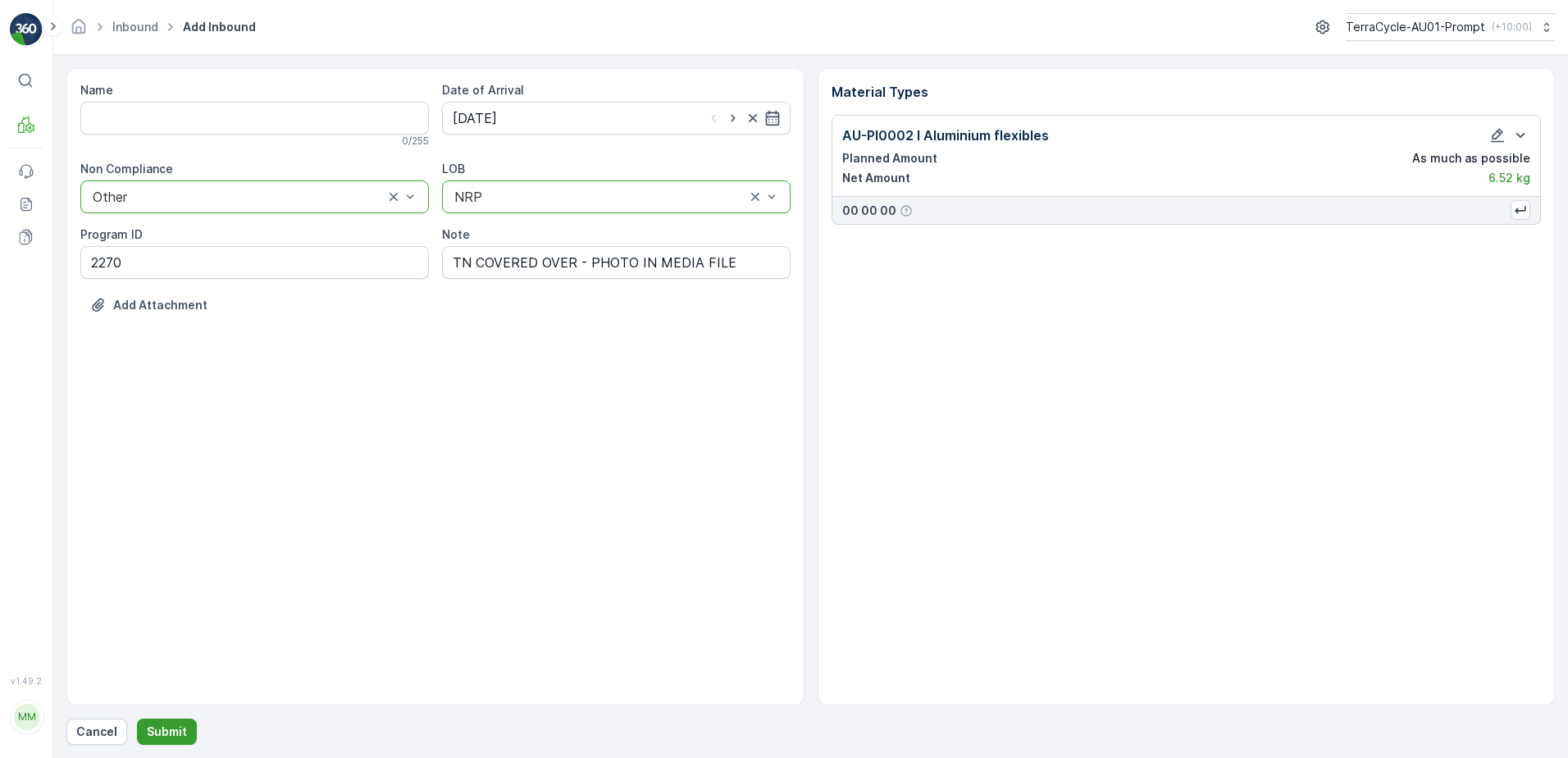
click at [143, 737] on button "Submit" at bounding box center [167, 732] width 60 height 26
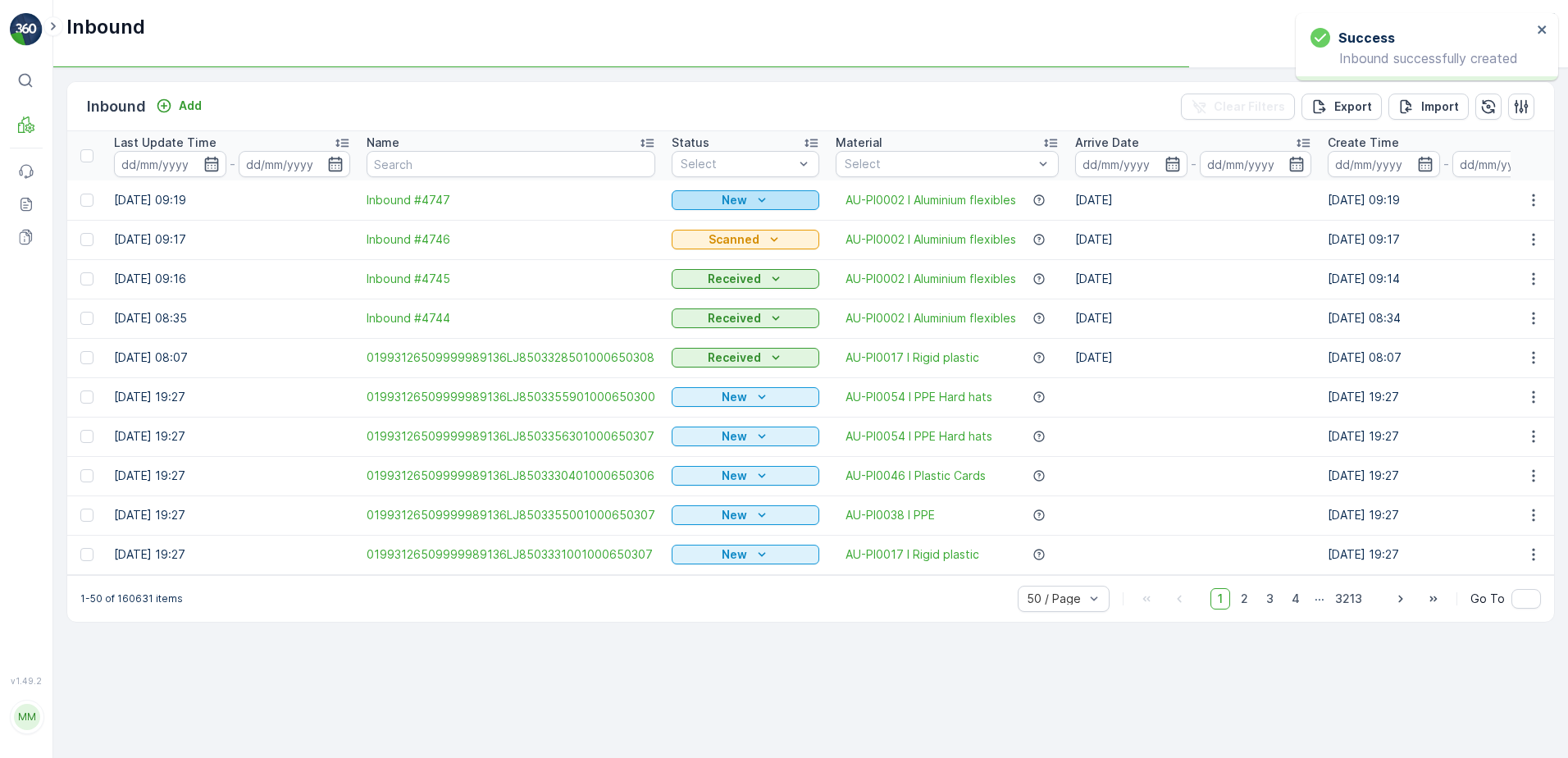
click at [754, 200] on icon "New" at bounding box center [761, 200] width 16 height 16
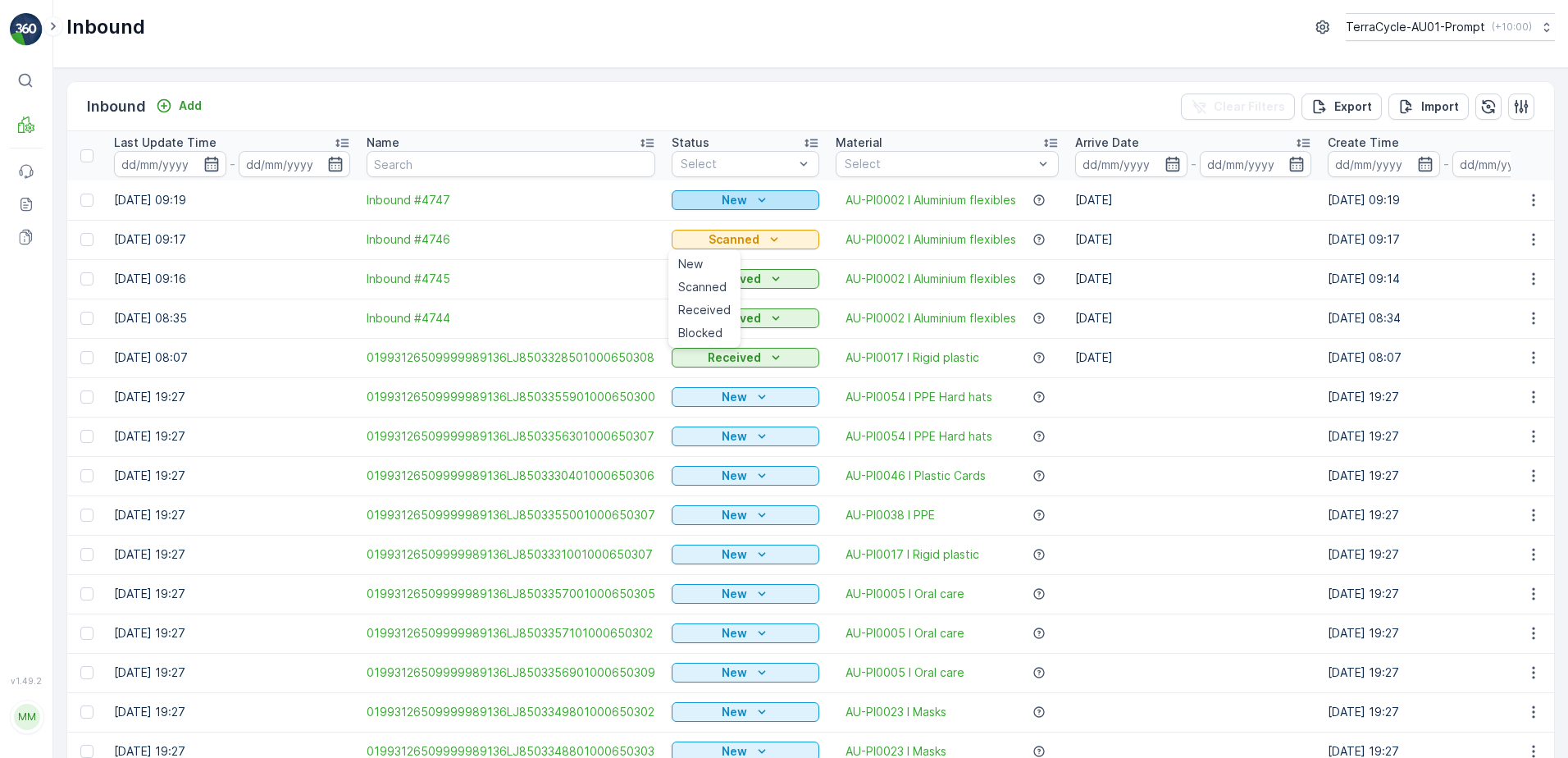
click at [729, 196] on p "New" at bounding box center [734, 200] width 25 height 16
click at [713, 241] on span "Scanned" at bounding box center [702, 247] width 48 height 16
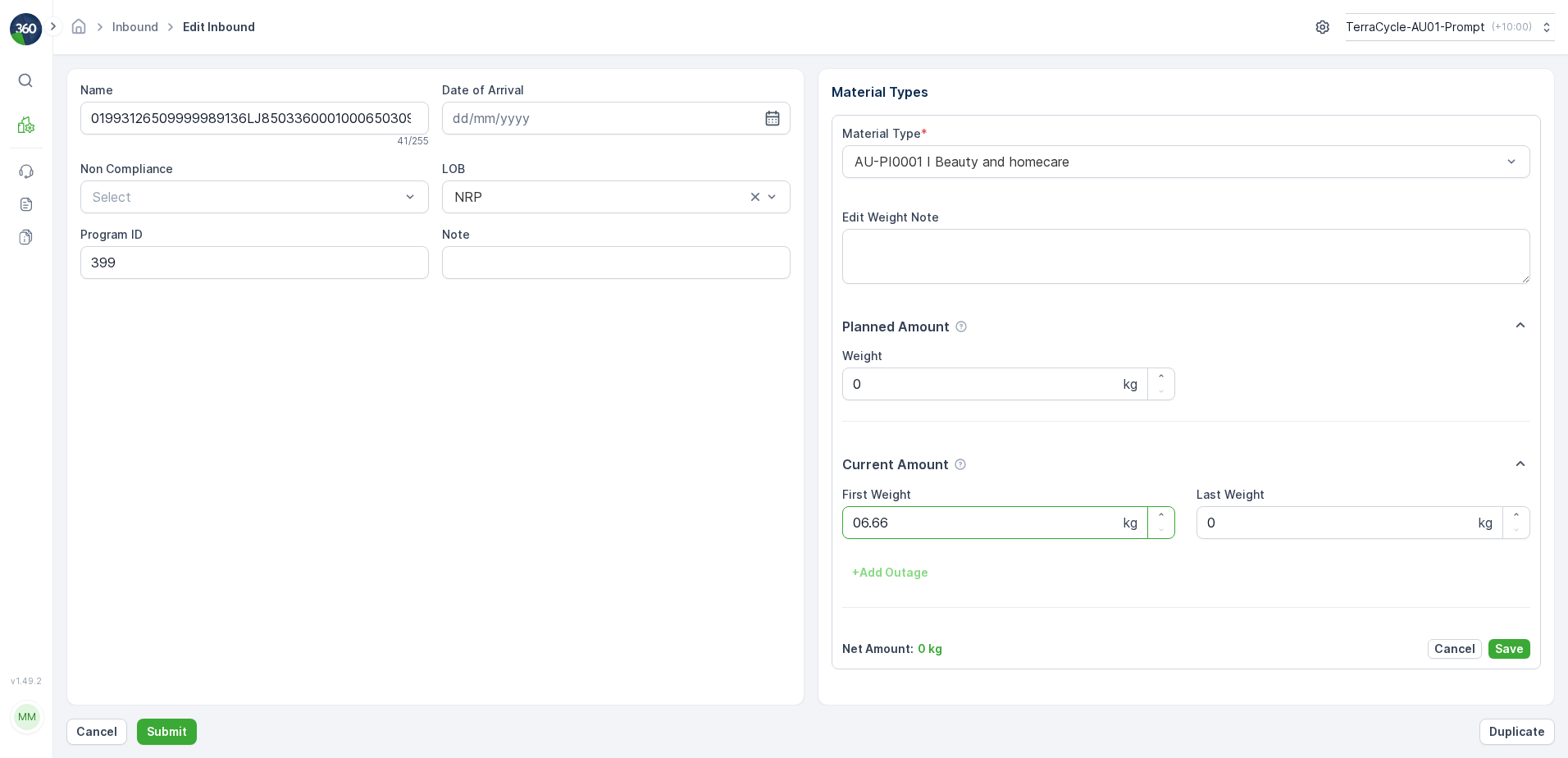
click at [137, 719] on button "Submit" at bounding box center [167, 732] width 60 height 26
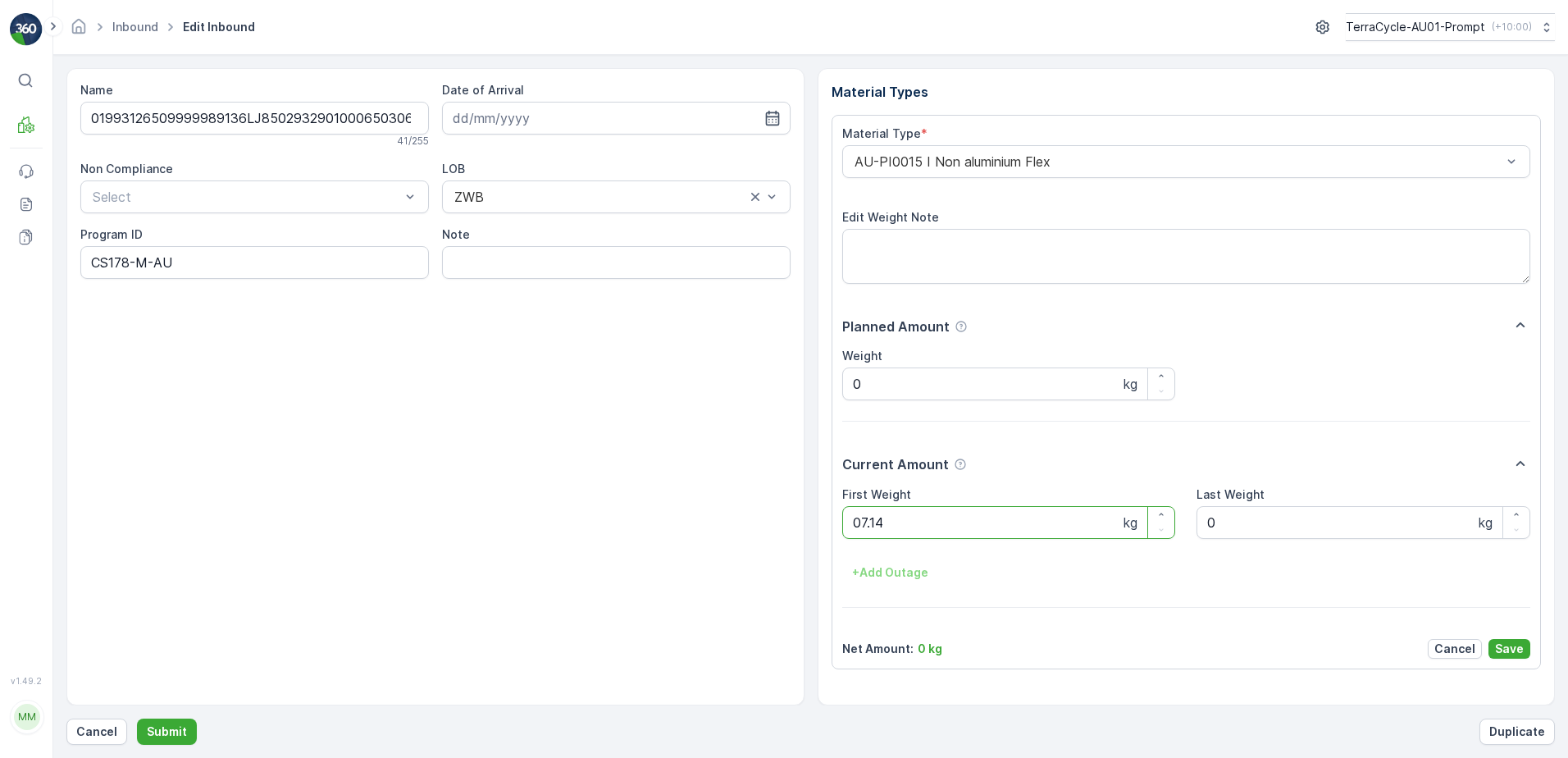
click at [137, 719] on button "Submit" at bounding box center [167, 732] width 60 height 26
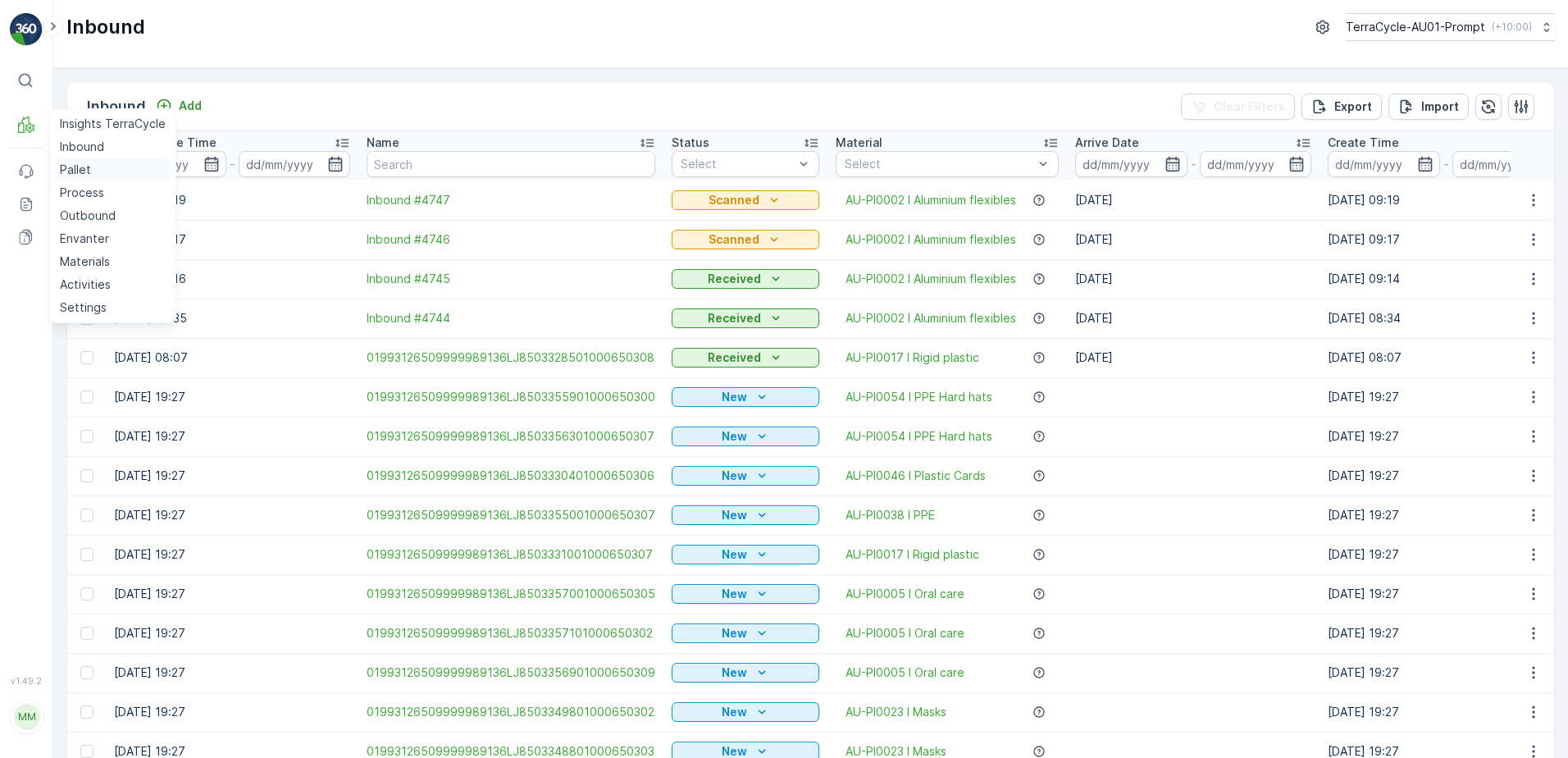
click at [82, 162] on p "Pallet" at bounding box center [75, 169] width 31 height 16
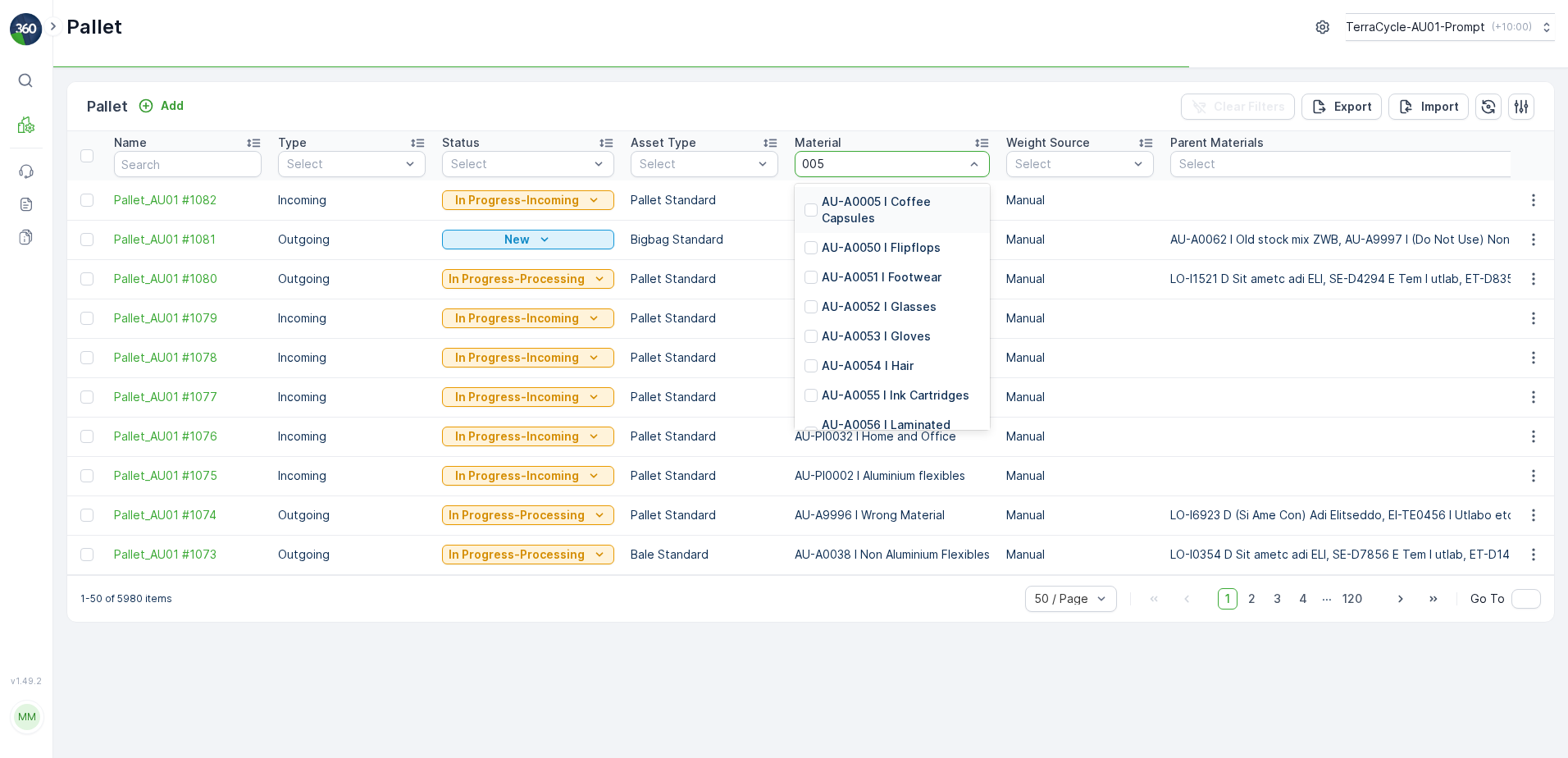
type input "0051"
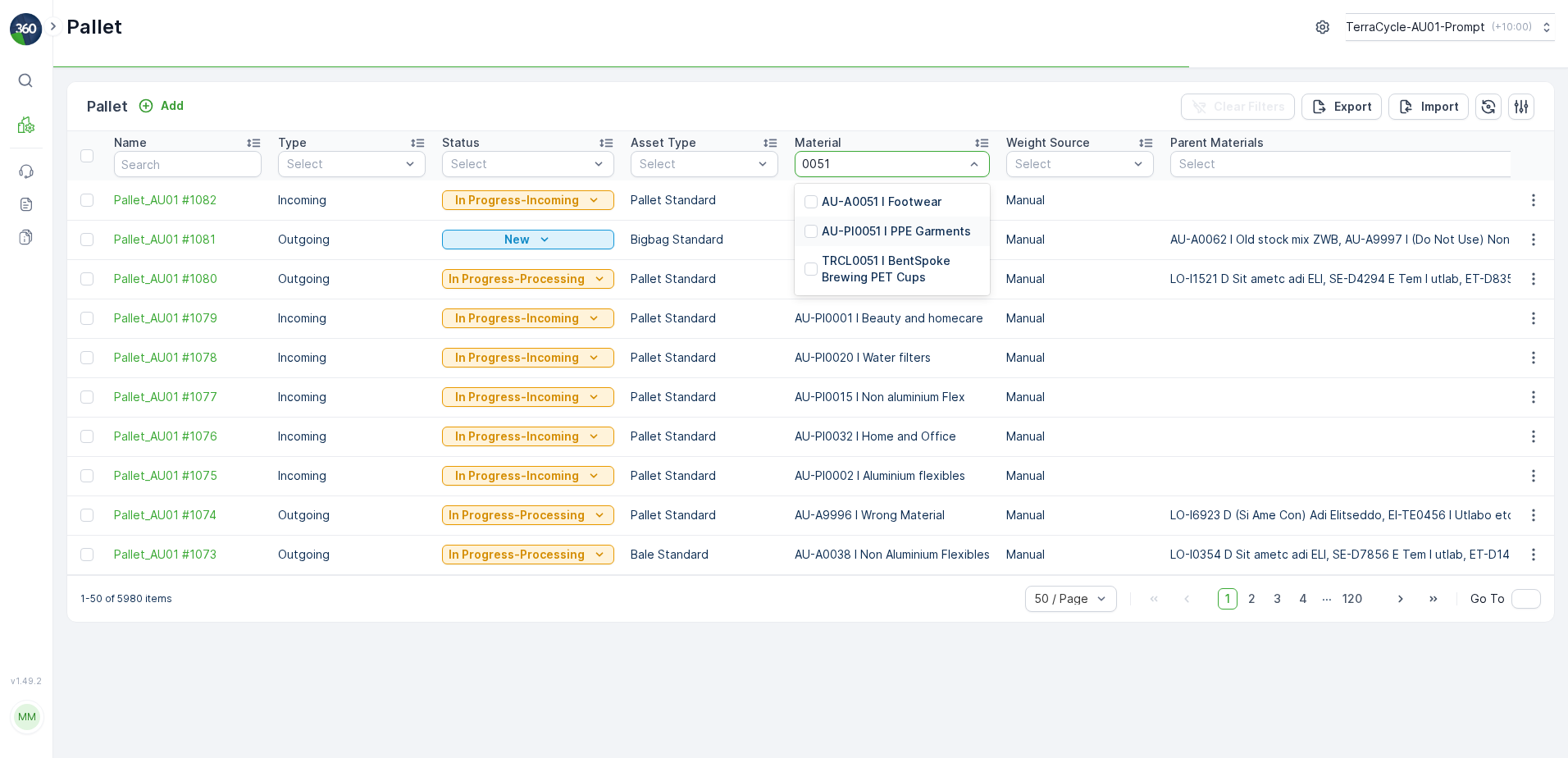
click at [940, 232] on p "AU-PI0051 I PPE Garments" at bounding box center [897, 230] width 149 height 16
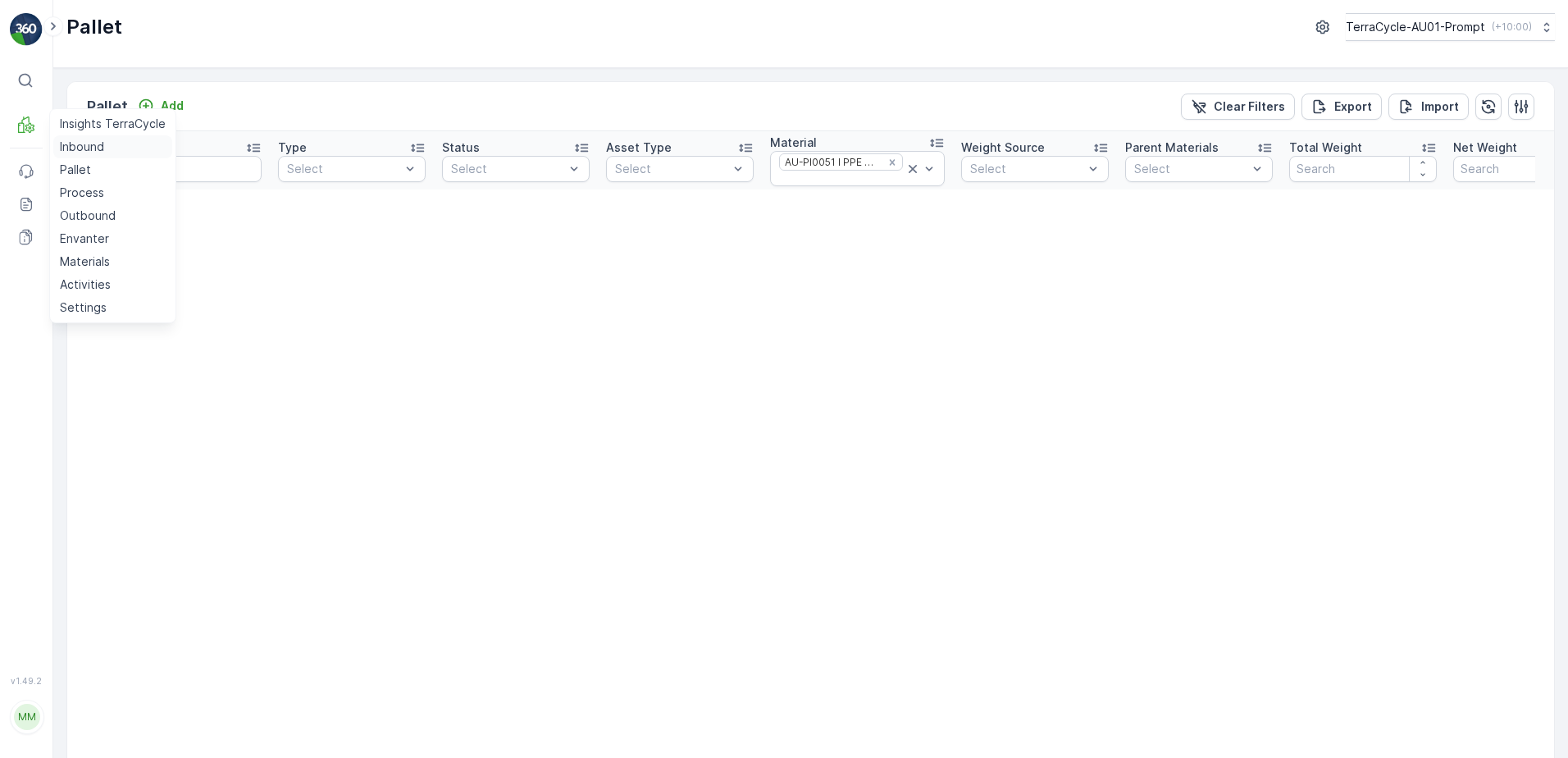
click at [76, 153] on p "Inbound" at bounding box center [82, 147] width 44 height 16
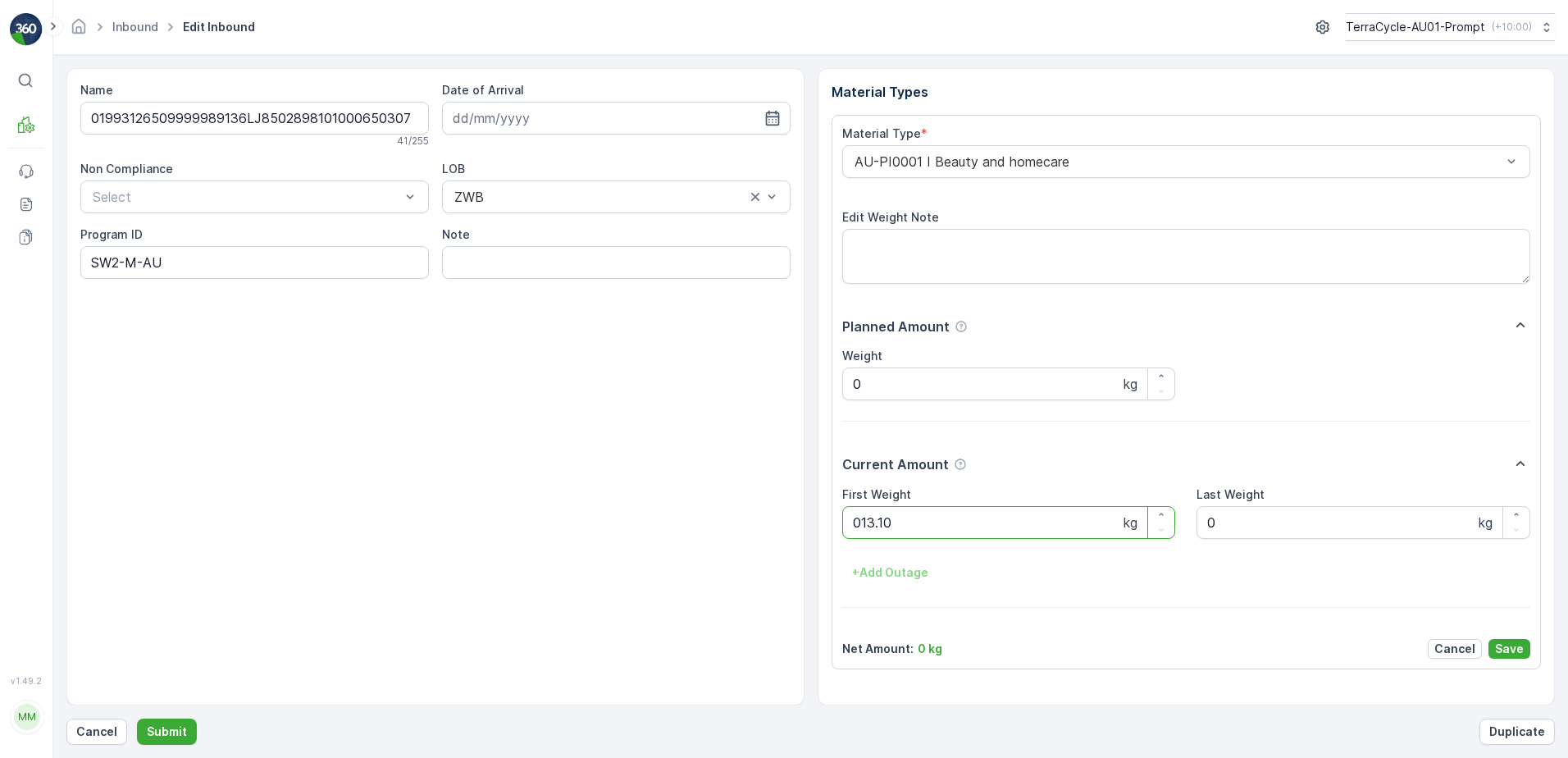
click at [137, 719] on button "Submit" at bounding box center [167, 732] width 60 height 26
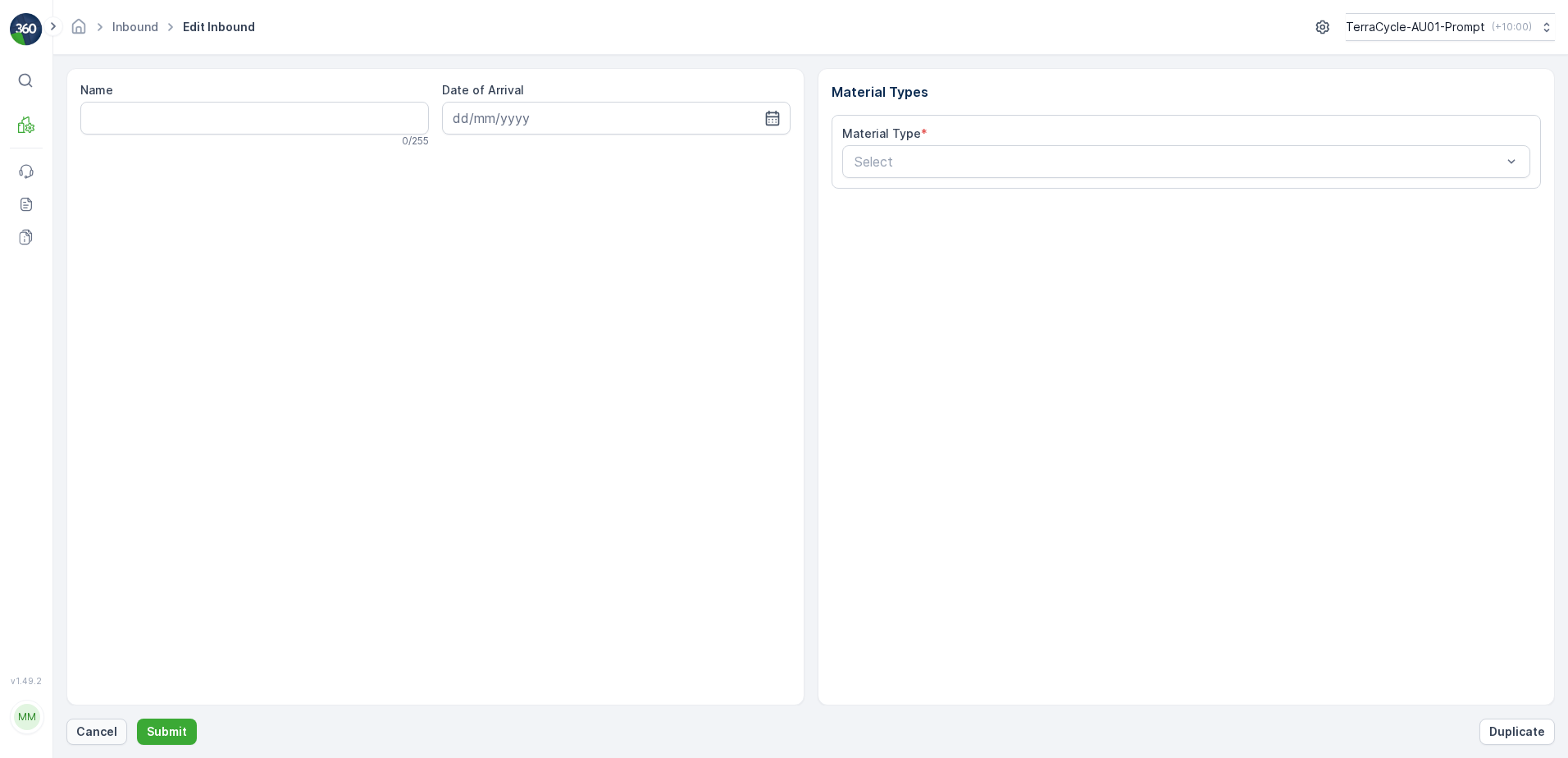
click at [100, 728] on p "Cancel" at bounding box center [97, 731] width 41 height 16
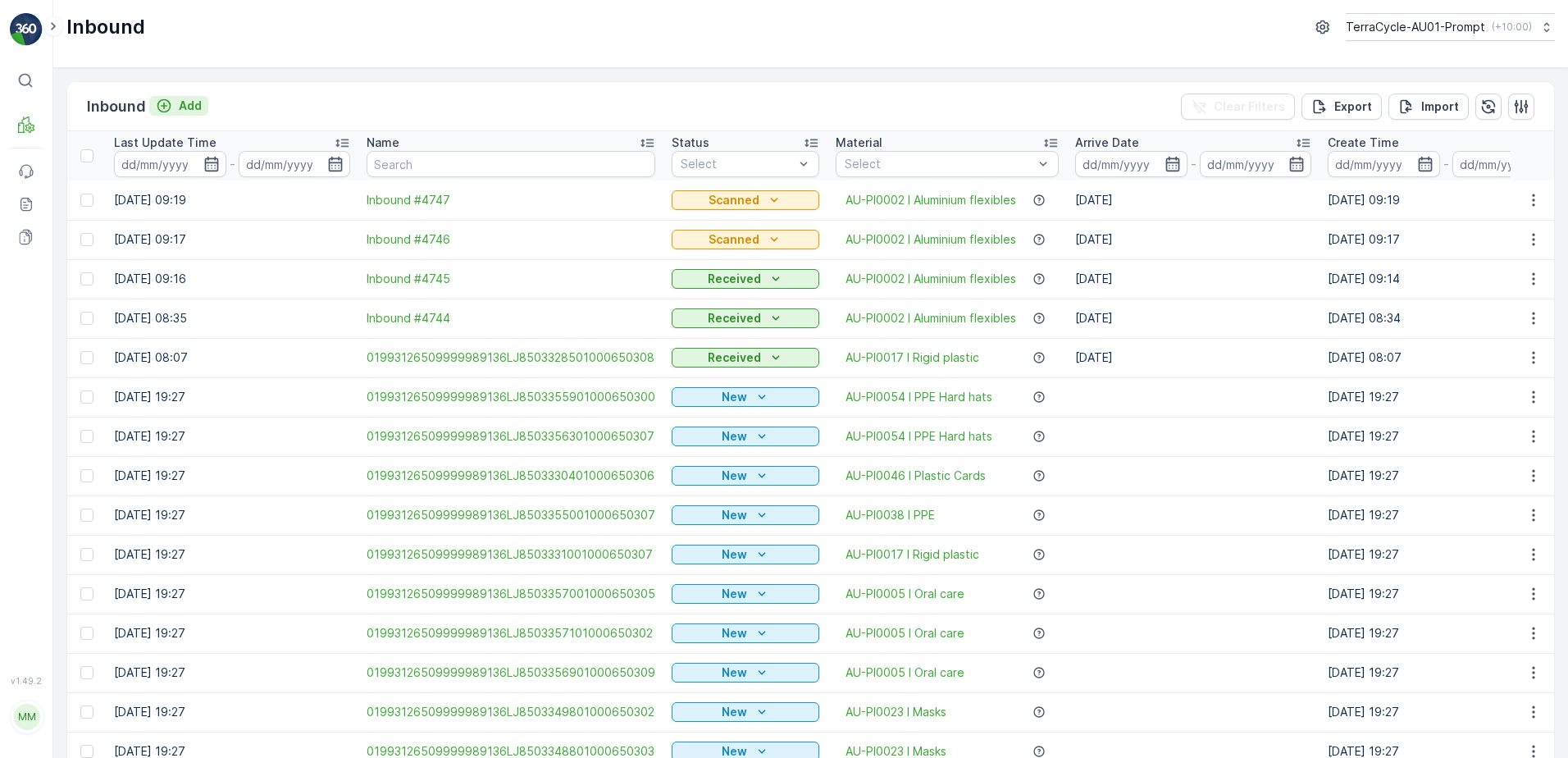
click at [194, 100] on p "Add" at bounding box center [190, 105] width 23 height 16
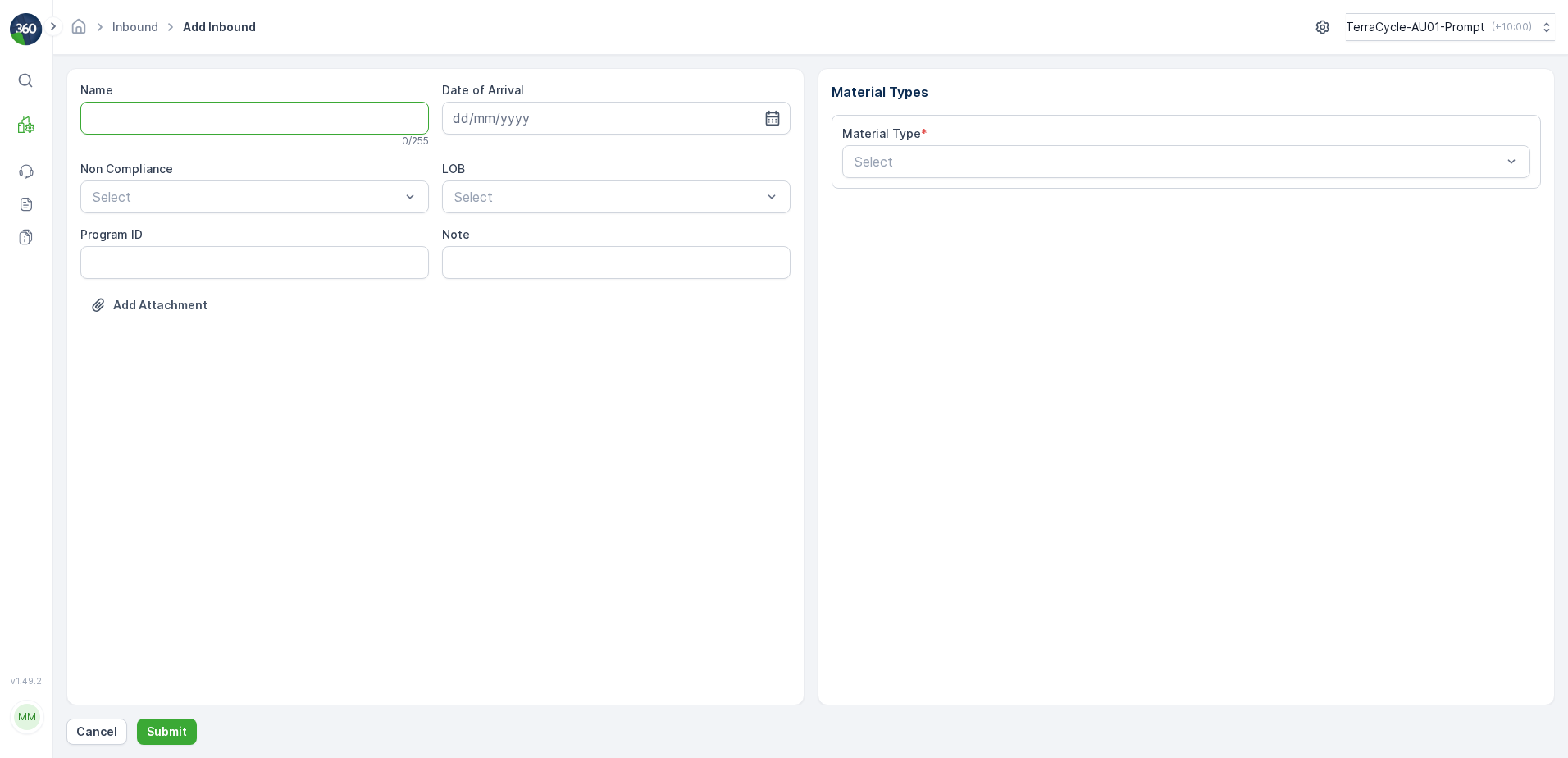
click at [174, 119] on input "Name" at bounding box center [255, 118] width 349 height 33
type input "01993126509999989136LJ8502824201000650309"
click at [137, 719] on button "Submit" at bounding box center [167, 732] width 60 height 26
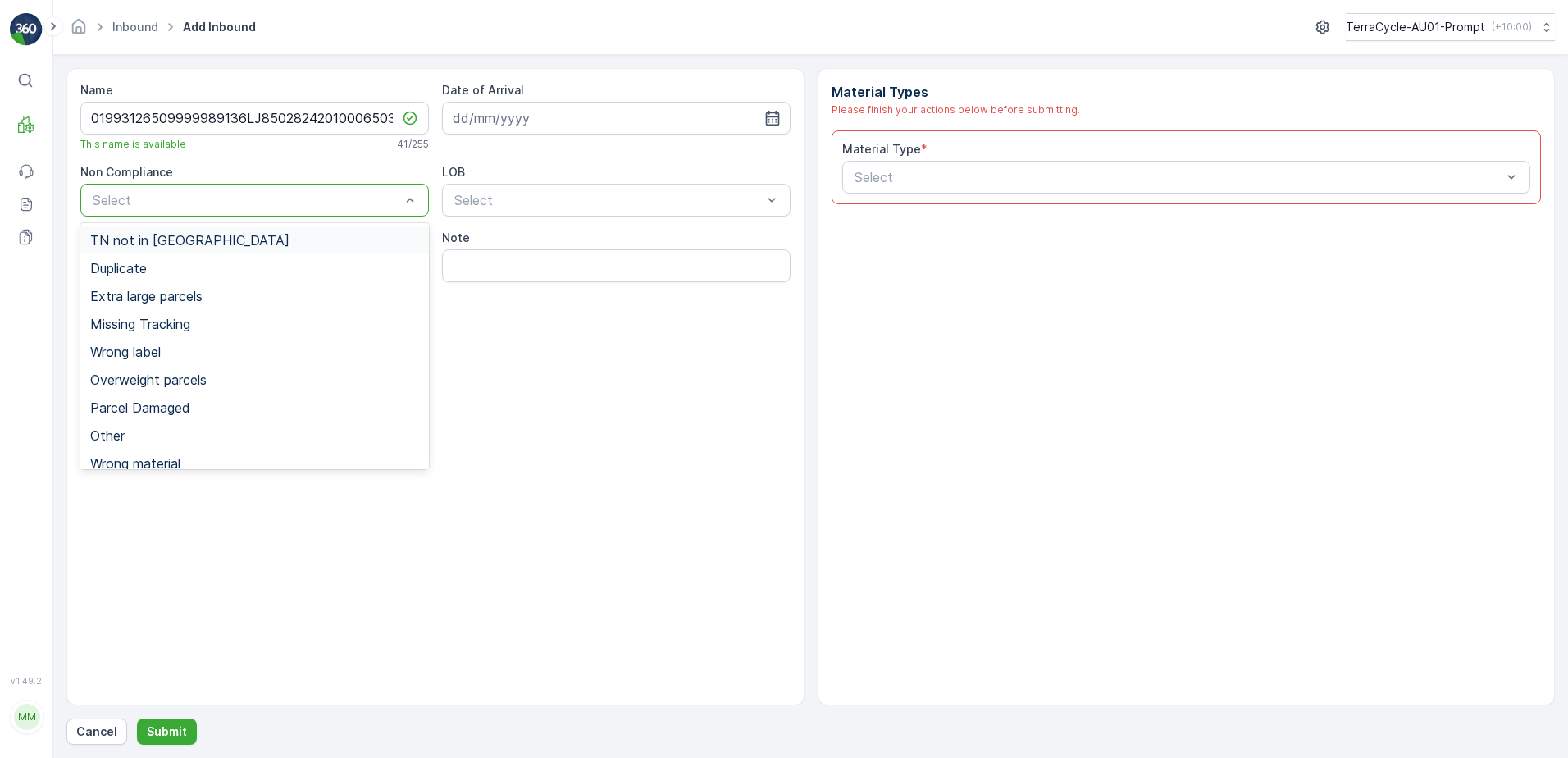
click at [169, 243] on span "TN not in [GEOGRAPHIC_DATA]" at bounding box center [190, 240] width 199 height 14
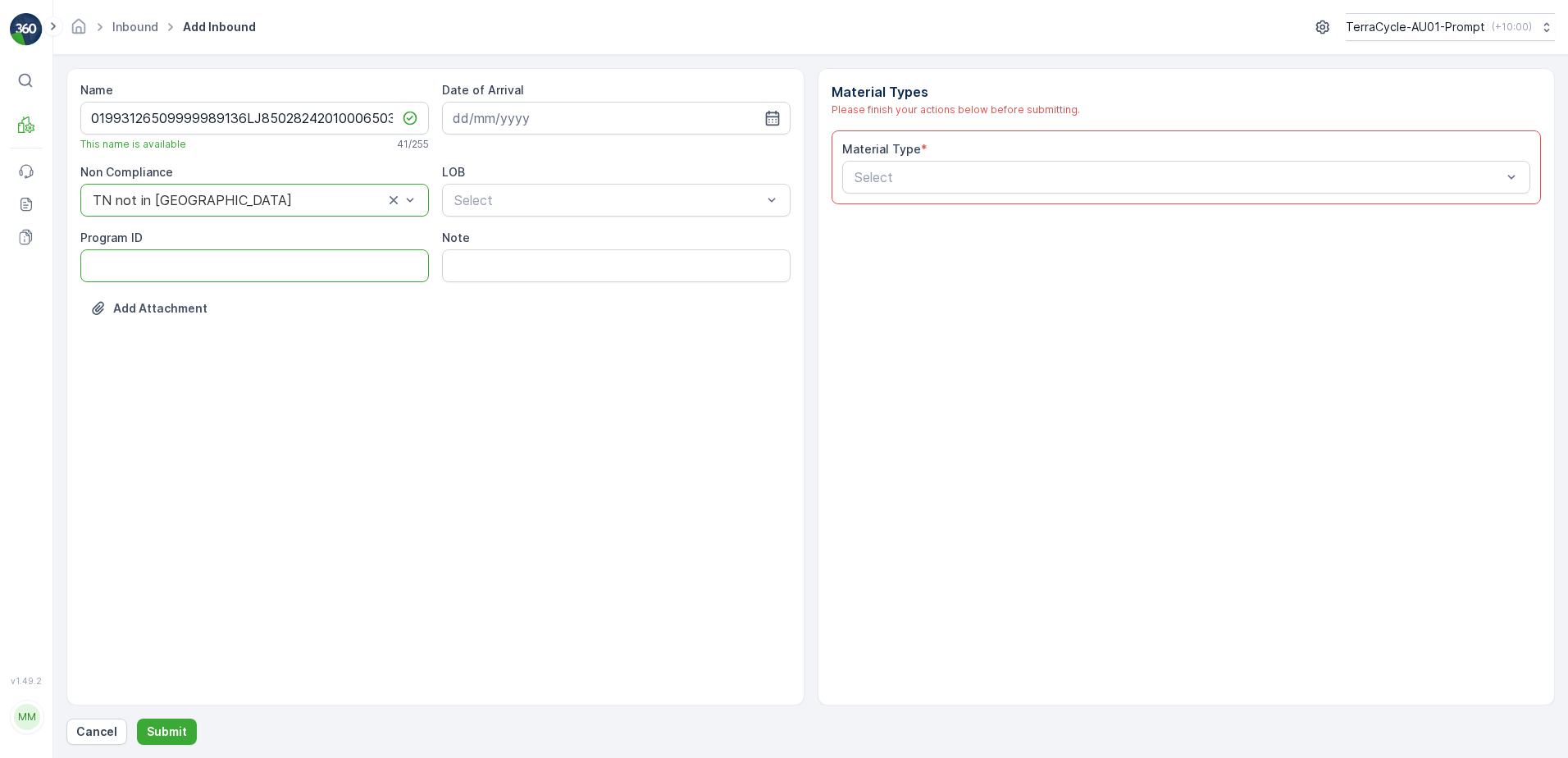
drag, startPoint x: 139, startPoint y: 265, endPoint x: 152, endPoint y: 275, distance: 16.4
click at [139, 265] on ID "Program ID" at bounding box center [255, 265] width 349 height 33
type ID "SW2-M"
drag, startPoint x: 506, startPoint y: 121, endPoint x: 686, endPoint y: 156, distance: 183.4
click at [548, 129] on input at bounding box center [616, 118] width 349 height 33
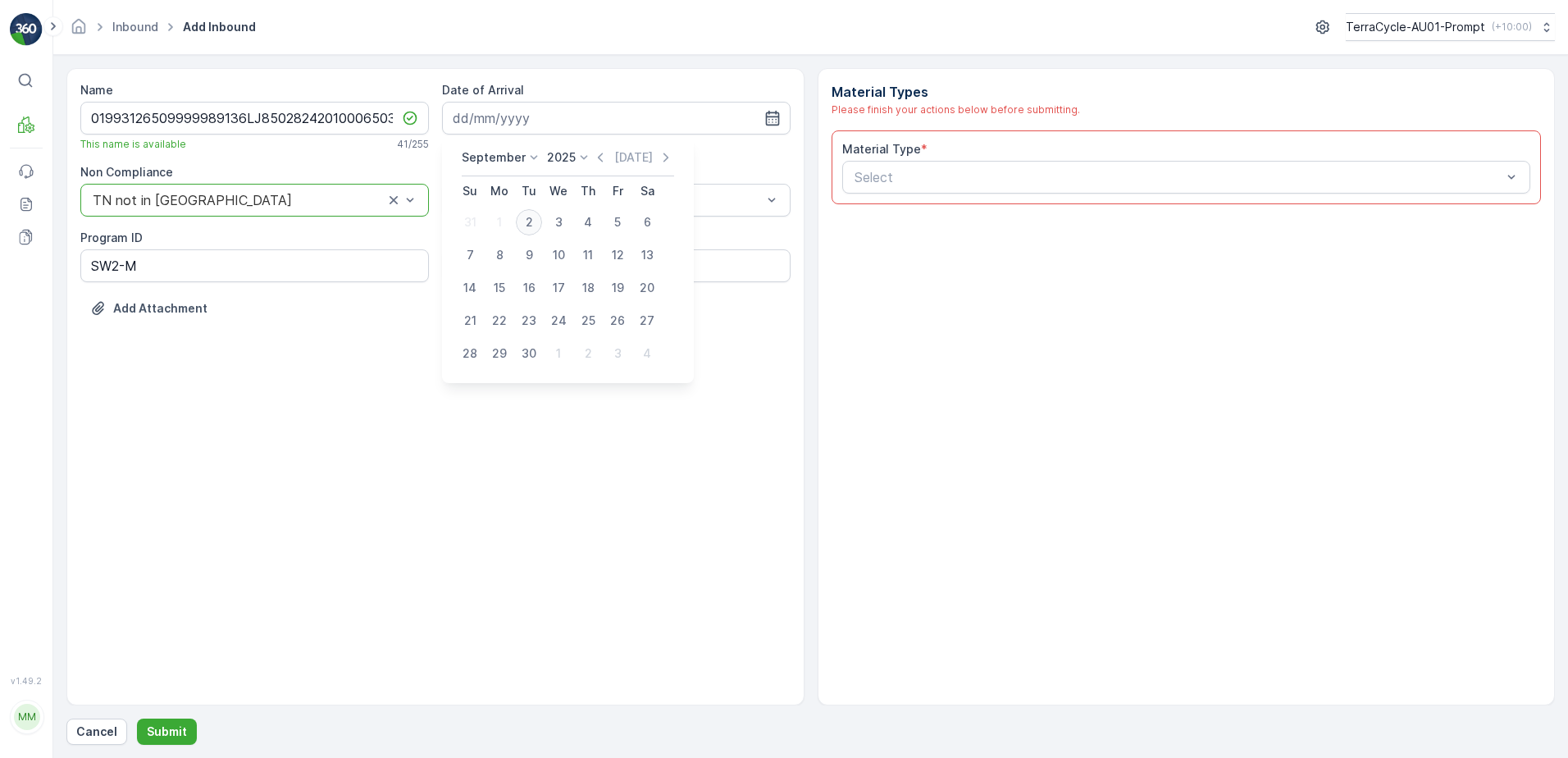
click at [538, 221] on div "2" at bounding box center [528, 222] width 26 height 26
type input "[DATE]"
click at [530, 273] on div "ZWB" at bounding box center [616, 268] width 329 height 14
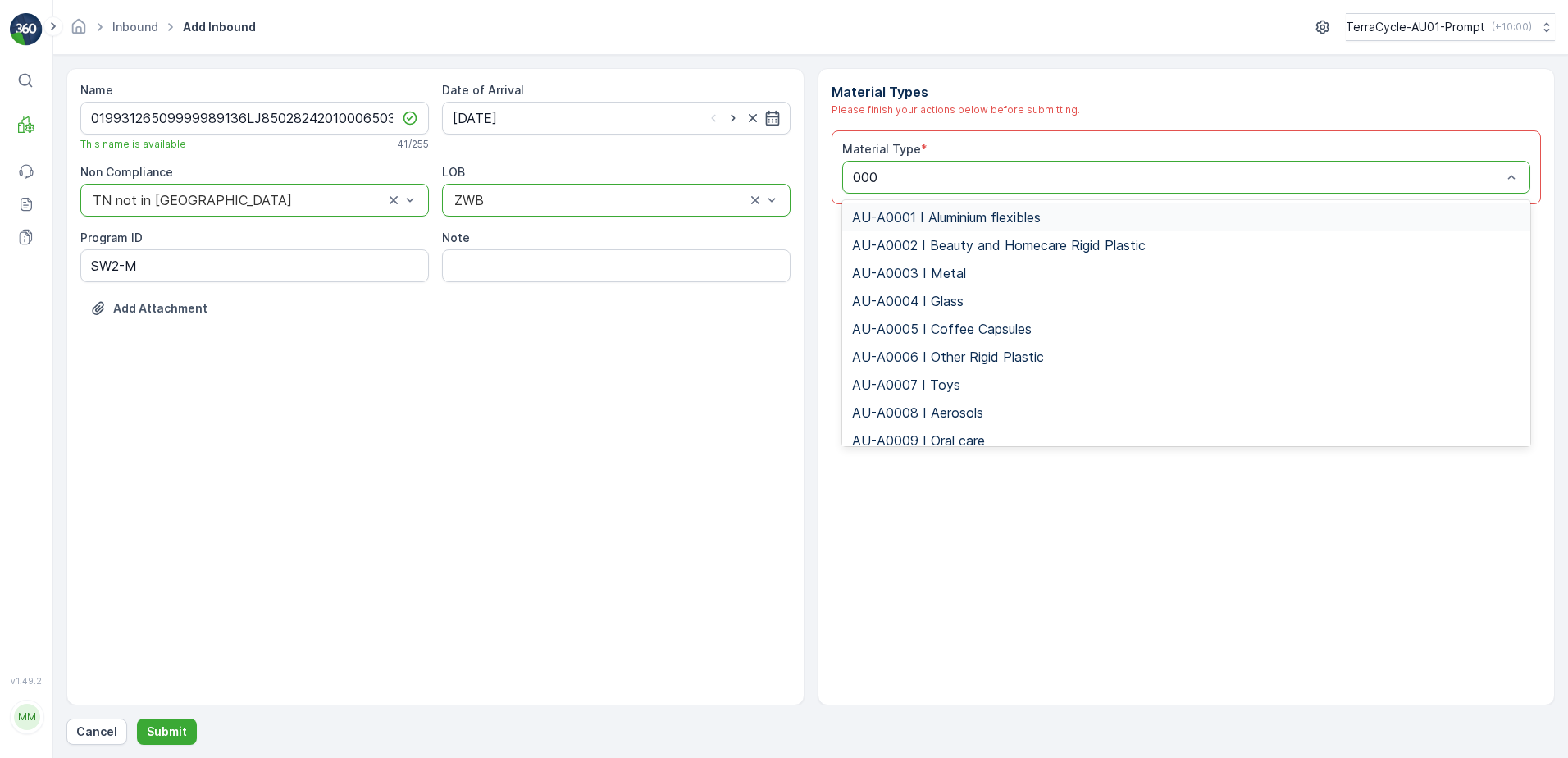
type input "0001"
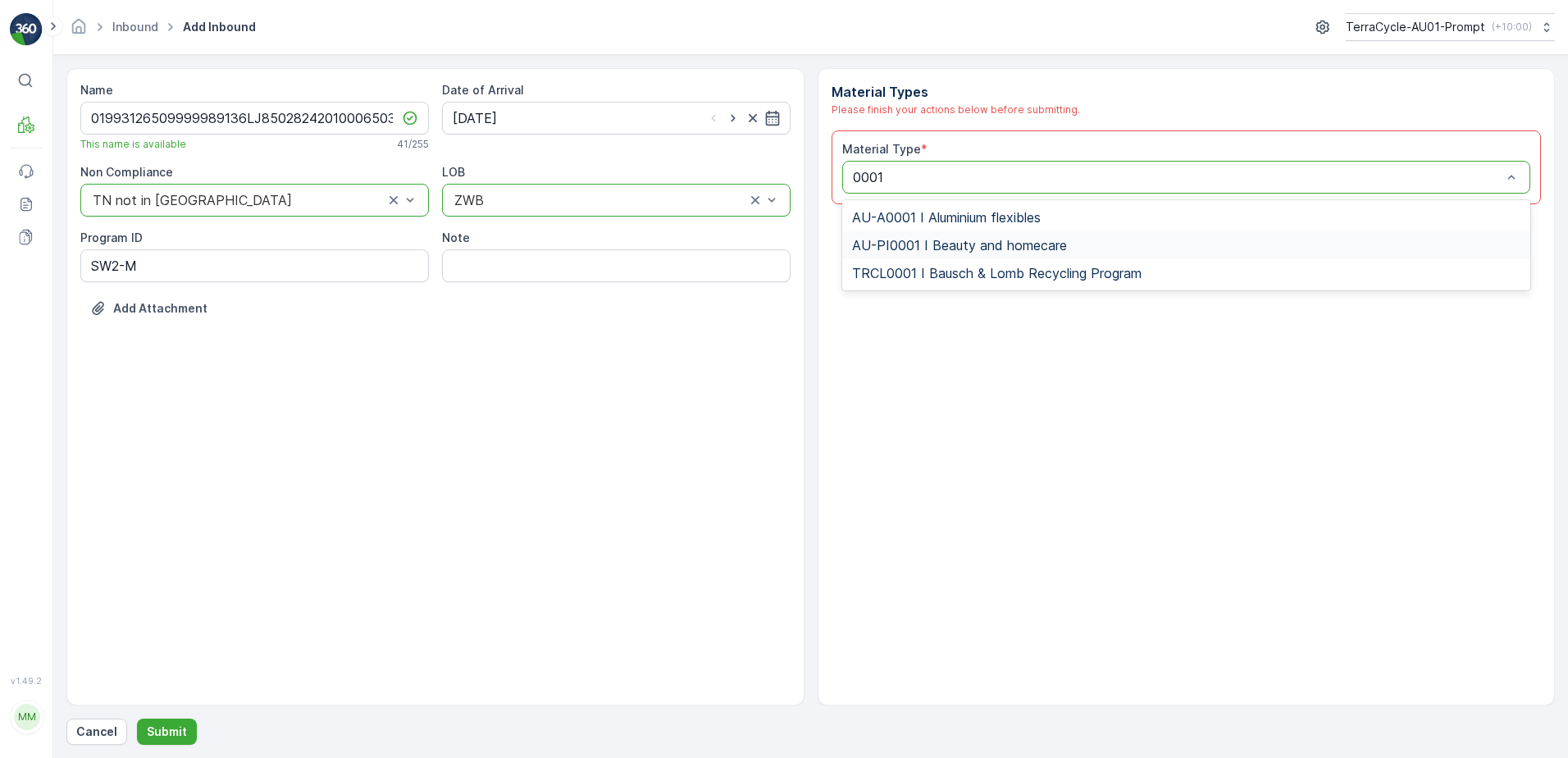
click at [1055, 238] on span "AU-PI0001 I Beauty and homecare" at bounding box center [959, 245] width 215 height 14
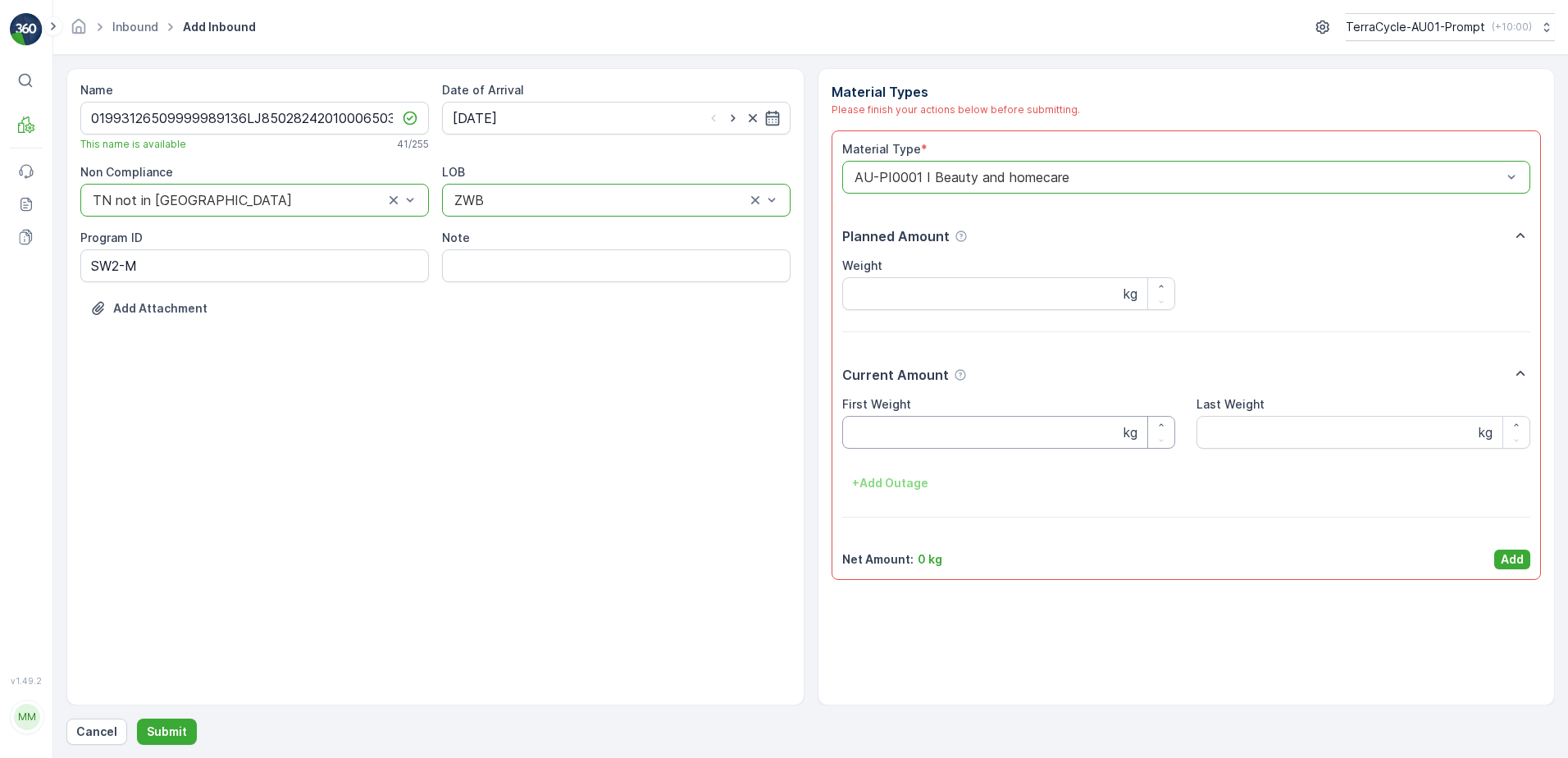
click at [919, 433] on Weight "First Weight" at bounding box center [1009, 432] width 334 height 33
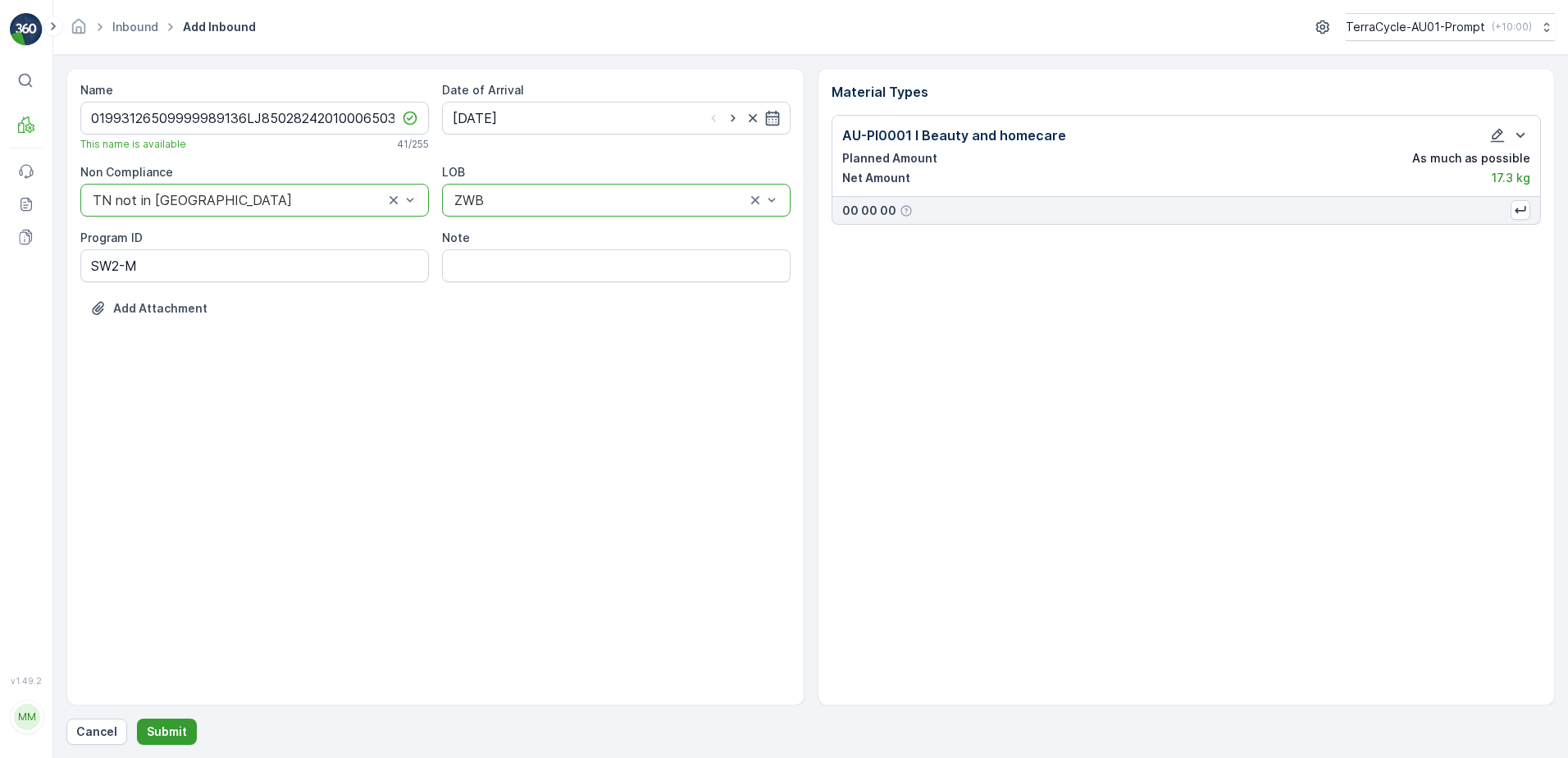
click at [171, 724] on p "Submit" at bounding box center [166, 731] width 40 height 16
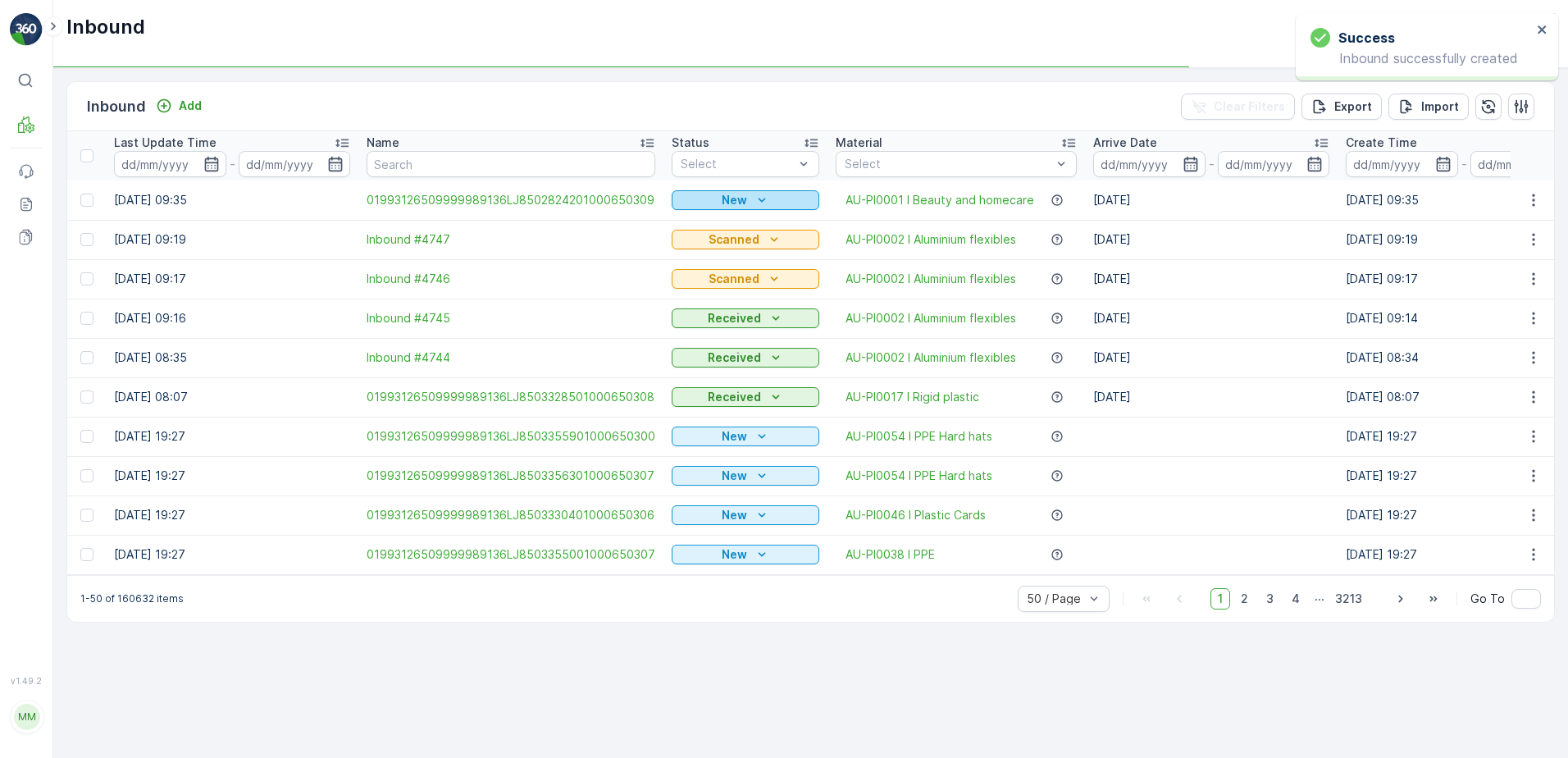
click at [735, 197] on p "New" at bounding box center [734, 200] width 25 height 16
click at [716, 247] on span "Scanned" at bounding box center [701, 247] width 48 height 16
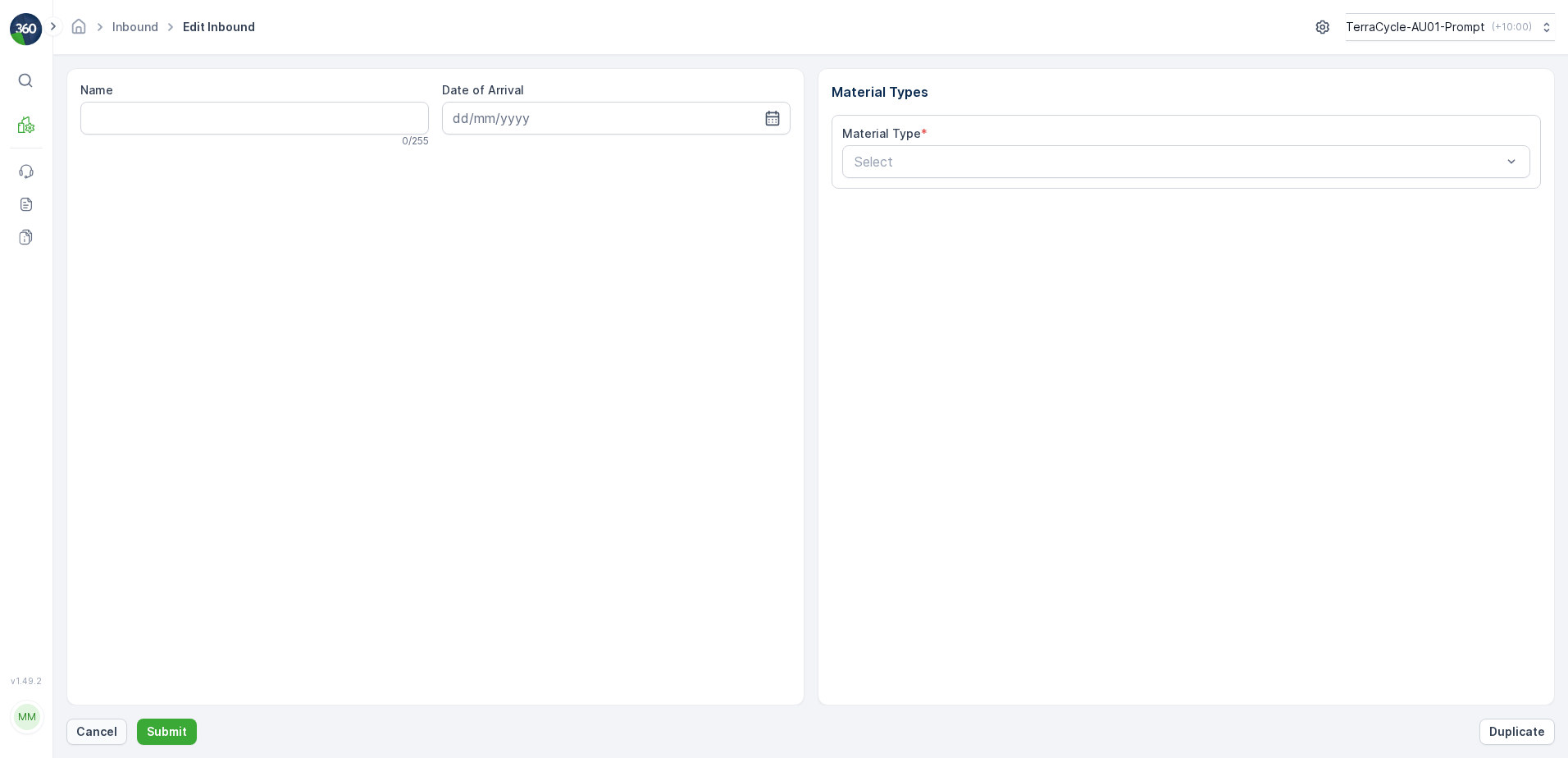
click at [117, 732] on button "Cancel" at bounding box center [97, 732] width 61 height 26
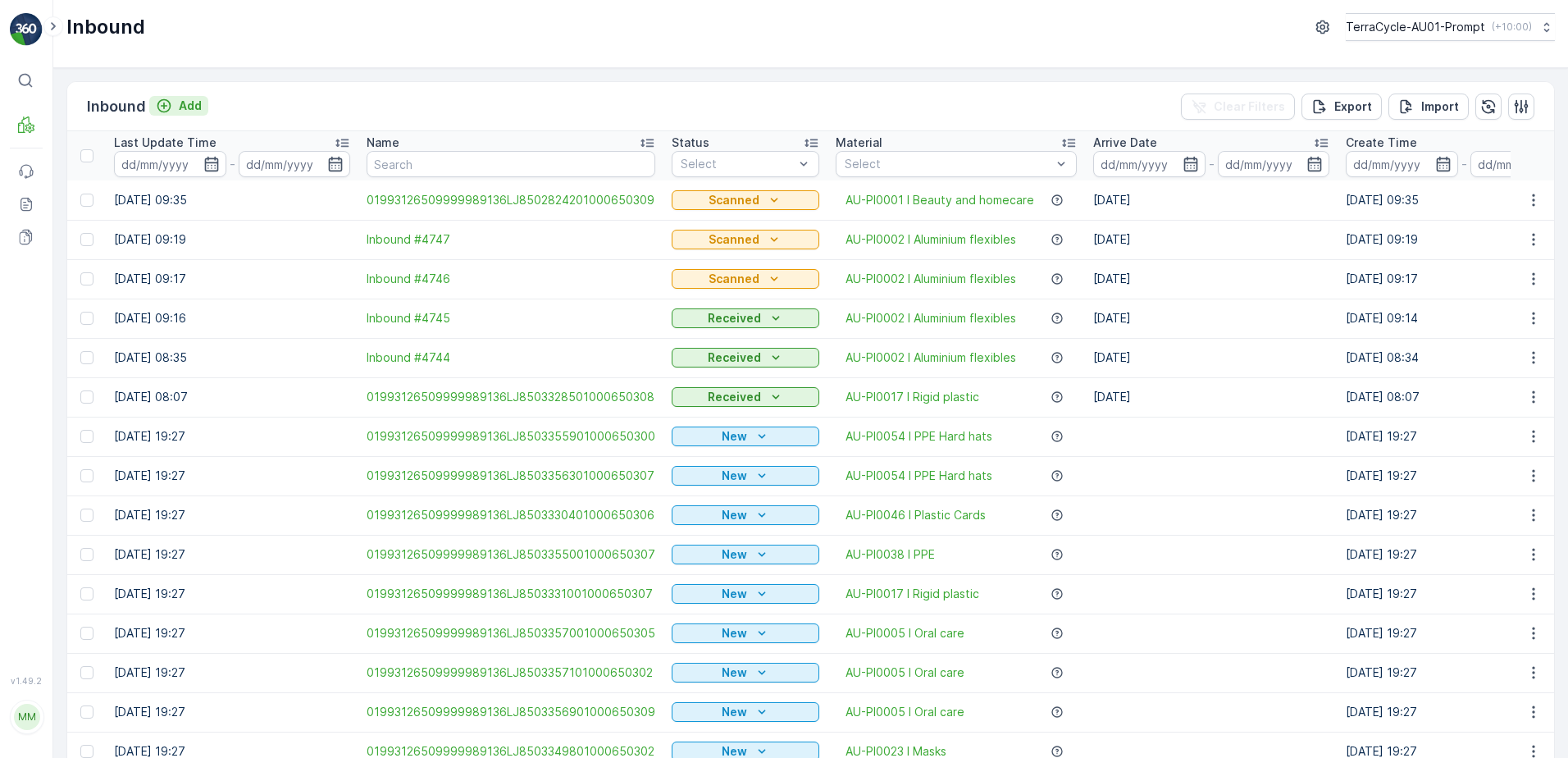
click at [187, 108] on p "Add" at bounding box center [190, 105] width 23 height 16
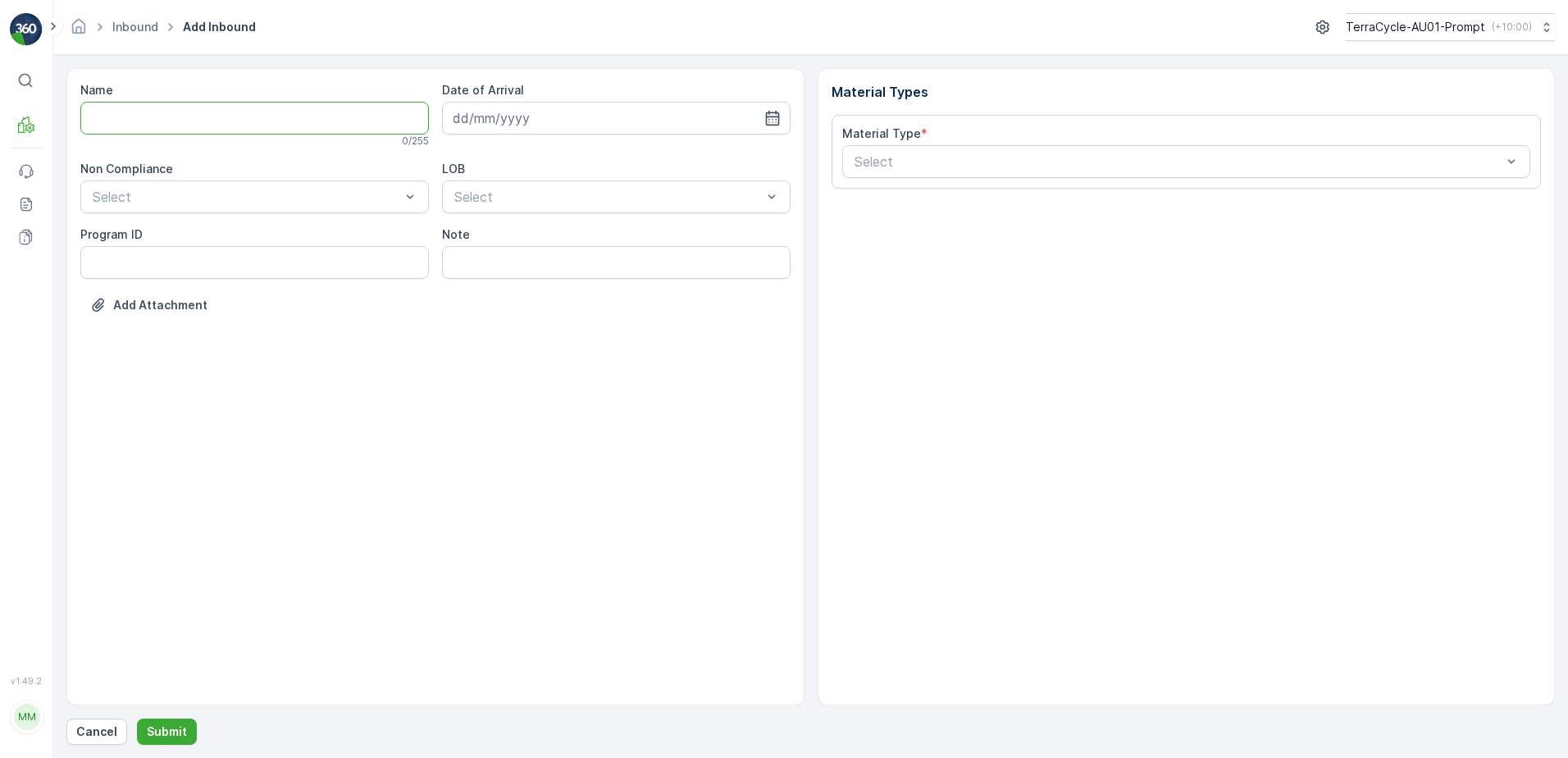
drag, startPoint x: 165, startPoint y: 116, endPoint x: 212, endPoint y: 83, distance: 57.4
click at [165, 115] on input "Name" at bounding box center [255, 118] width 349 height 33
type input "01993126509999989136LJ8502555601000650300"
click at [137, 719] on button "Submit" at bounding box center [167, 732] width 60 height 26
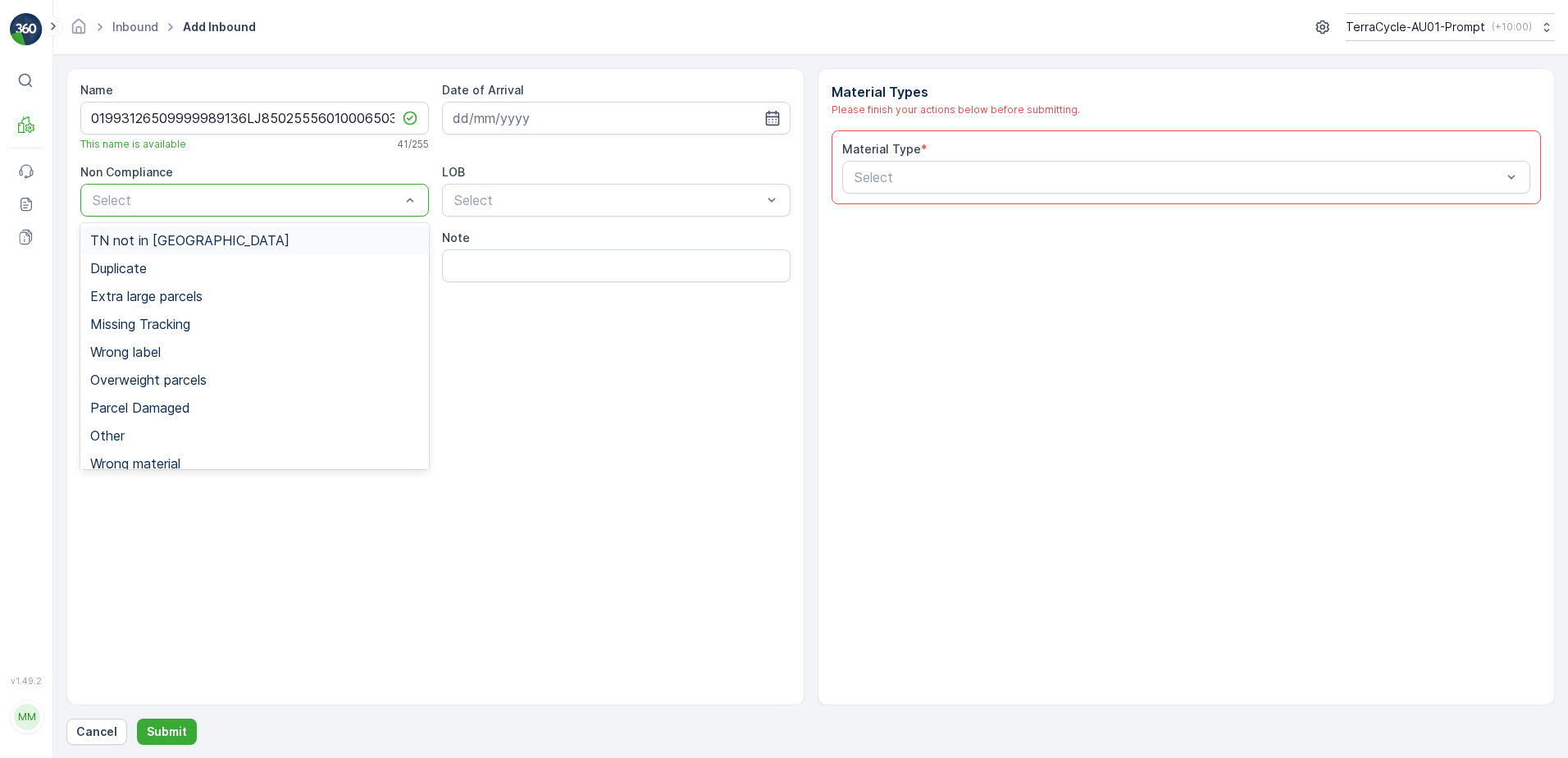
click at [207, 237] on div "TN not in [GEOGRAPHIC_DATA]" at bounding box center [255, 240] width 329 height 14
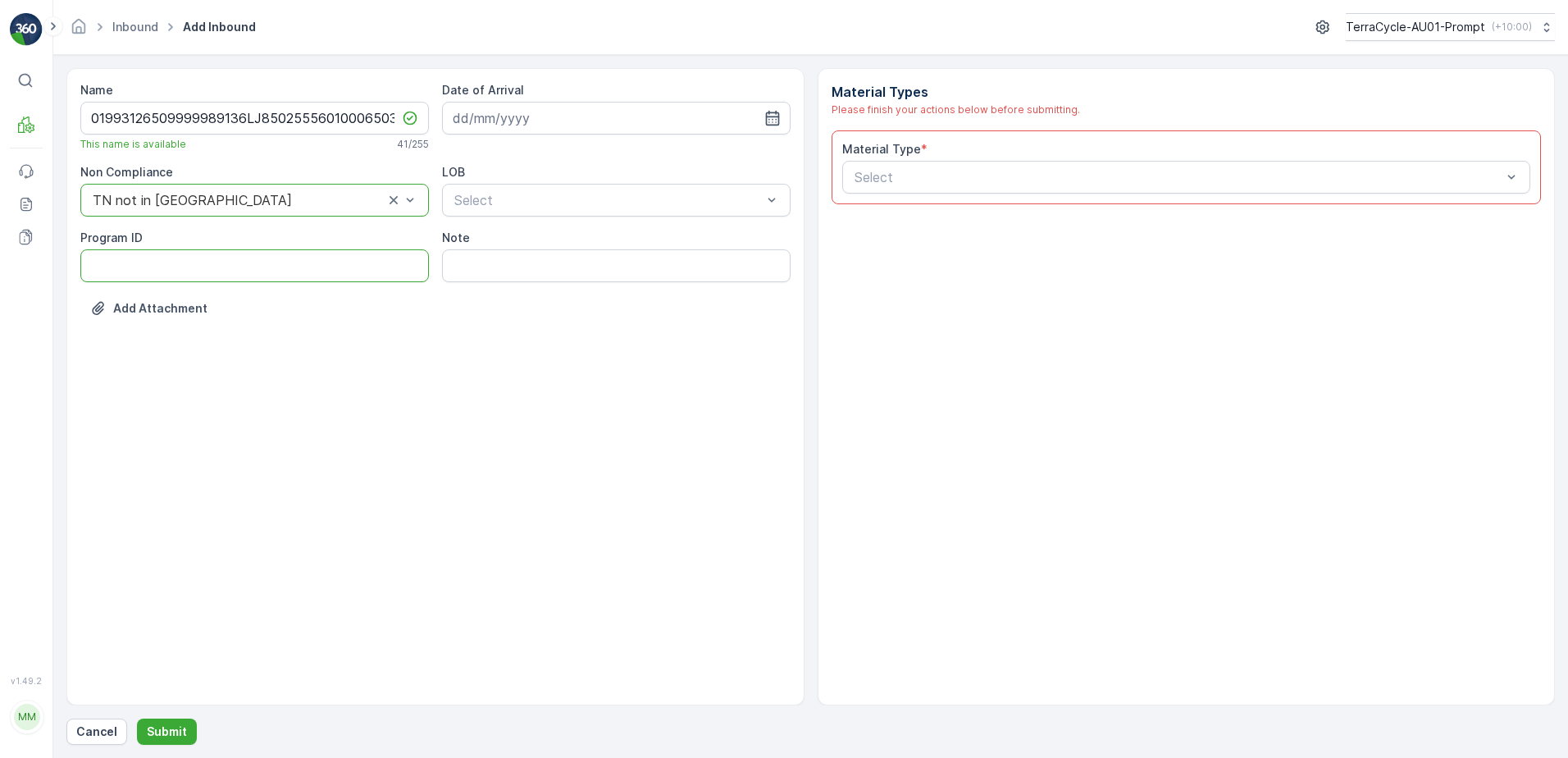
click at [110, 274] on ID "Program ID" at bounding box center [255, 265] width 349 height 33
type ID "CS182-M"
drag, startPoint x: 547, startPoint y: 113, endPoint x: 875, endPoint y: 172, distance: 333.3
click at [550, 112] on input at bounding box center [616, 118] width 349 height 33
drag, startPoint x: 522, startPoint y: 217, endPoint x: 531, endPoint y: 217, distance: 9.0
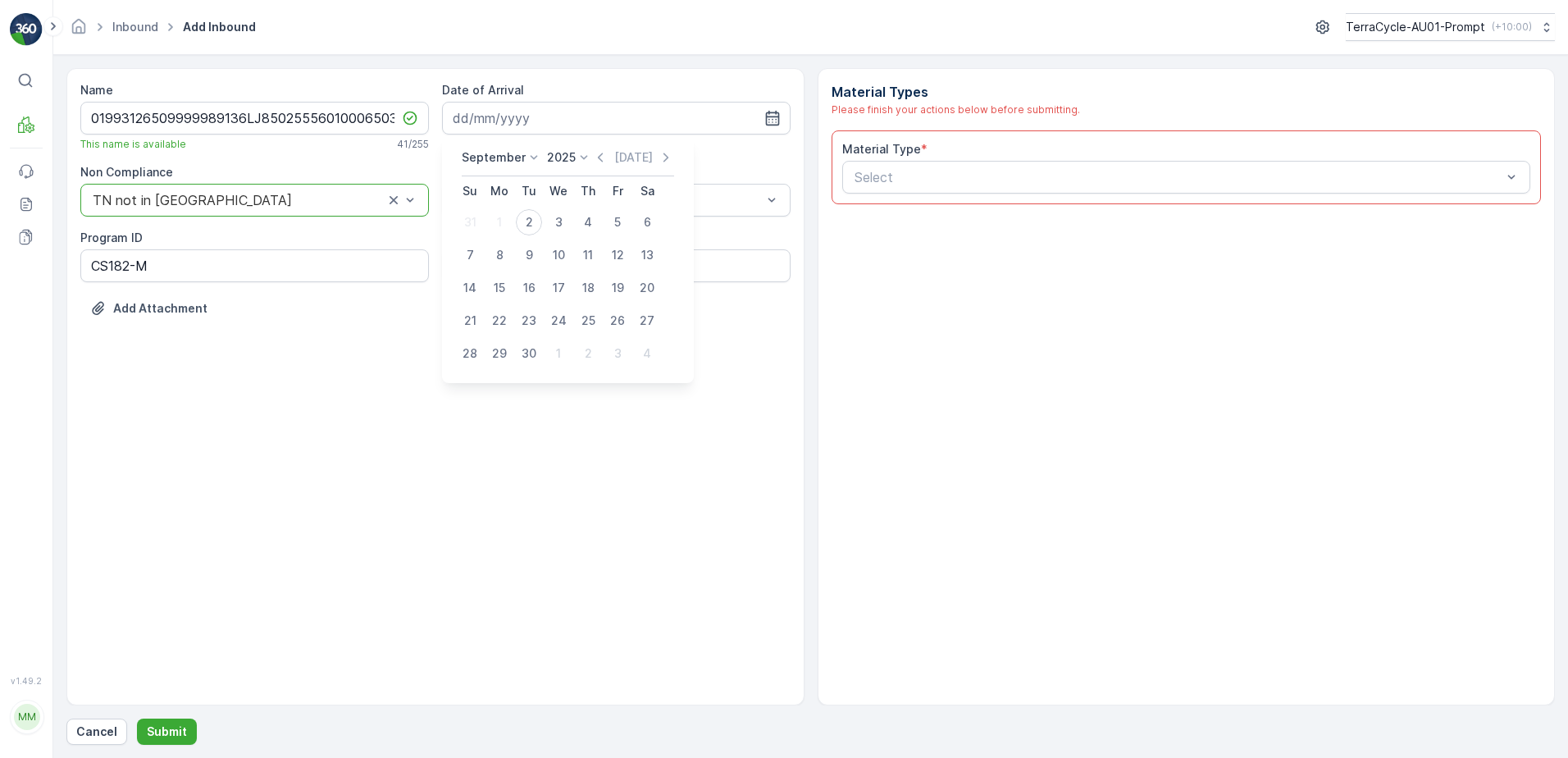
click at [524, 217] on div "2" at bounding box center [528, 222] width 26 height 26
type input "[DATE]"
click at [521, 274] on div "ZWB" at bounding box center [616, 268] width 329 height 14
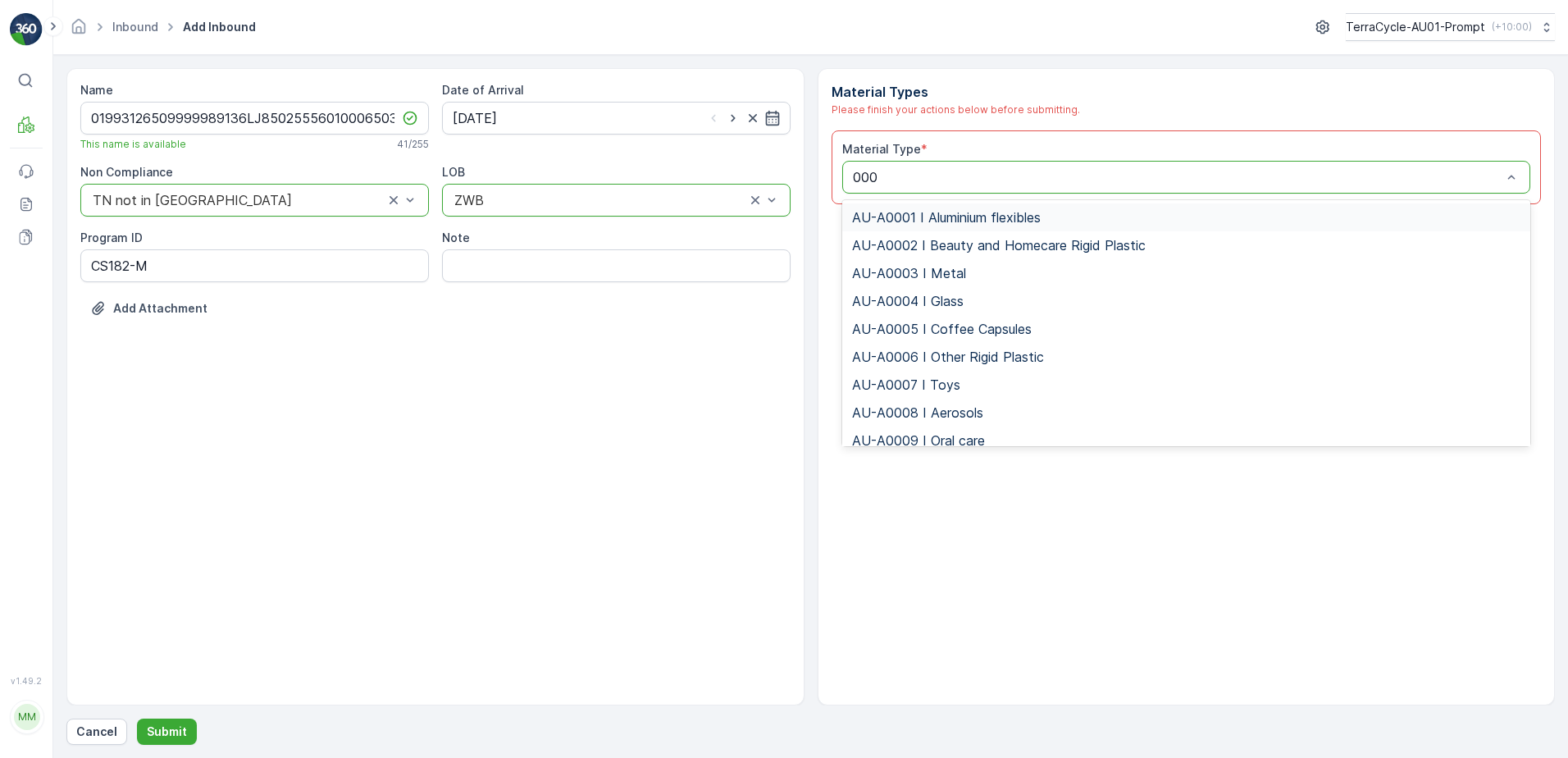
type input "0008"
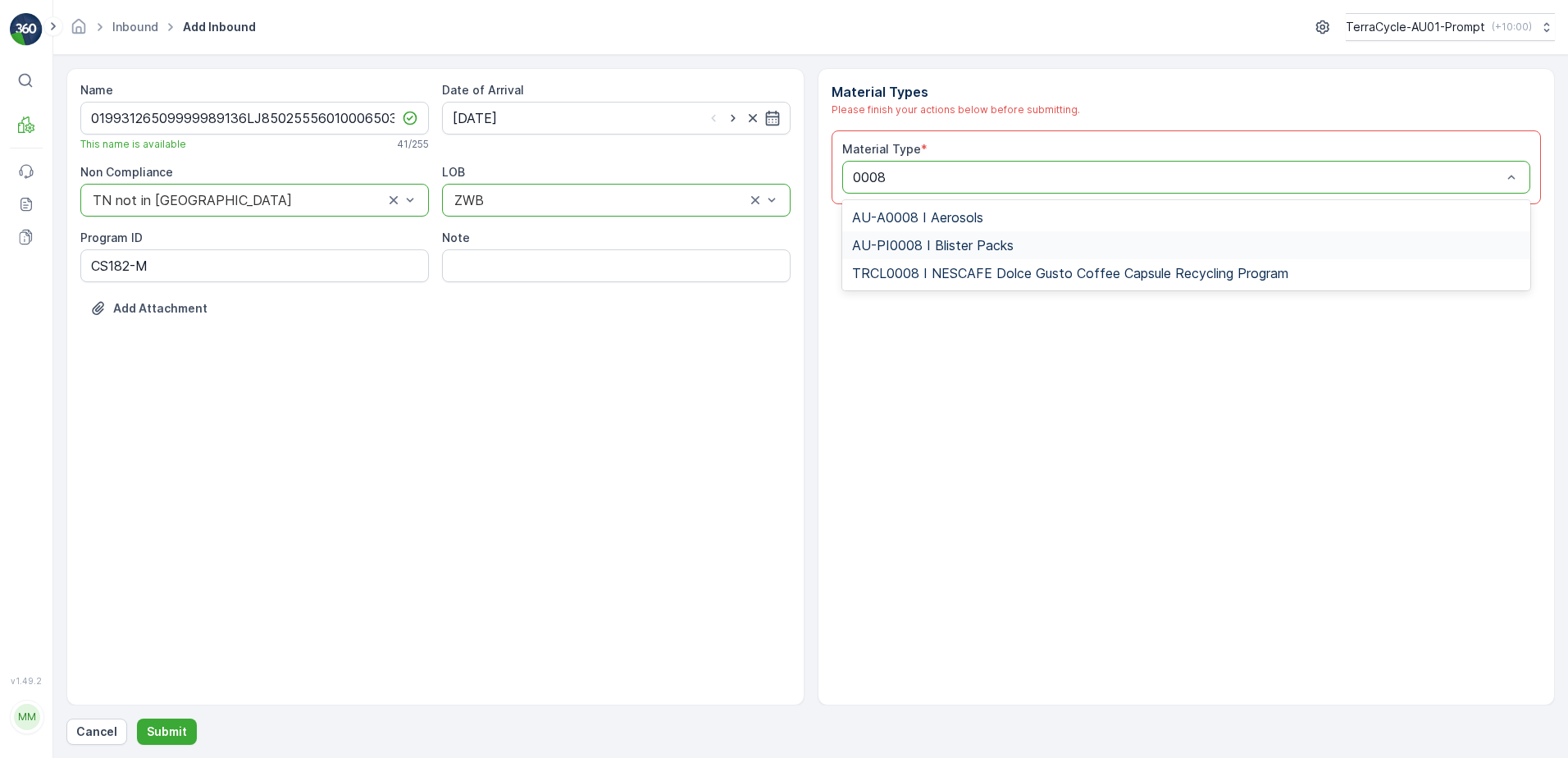
click at [997, 246] on span "AU-PI0008 I Blister Packs" at bounding box center [932, 245] width 162 height 14
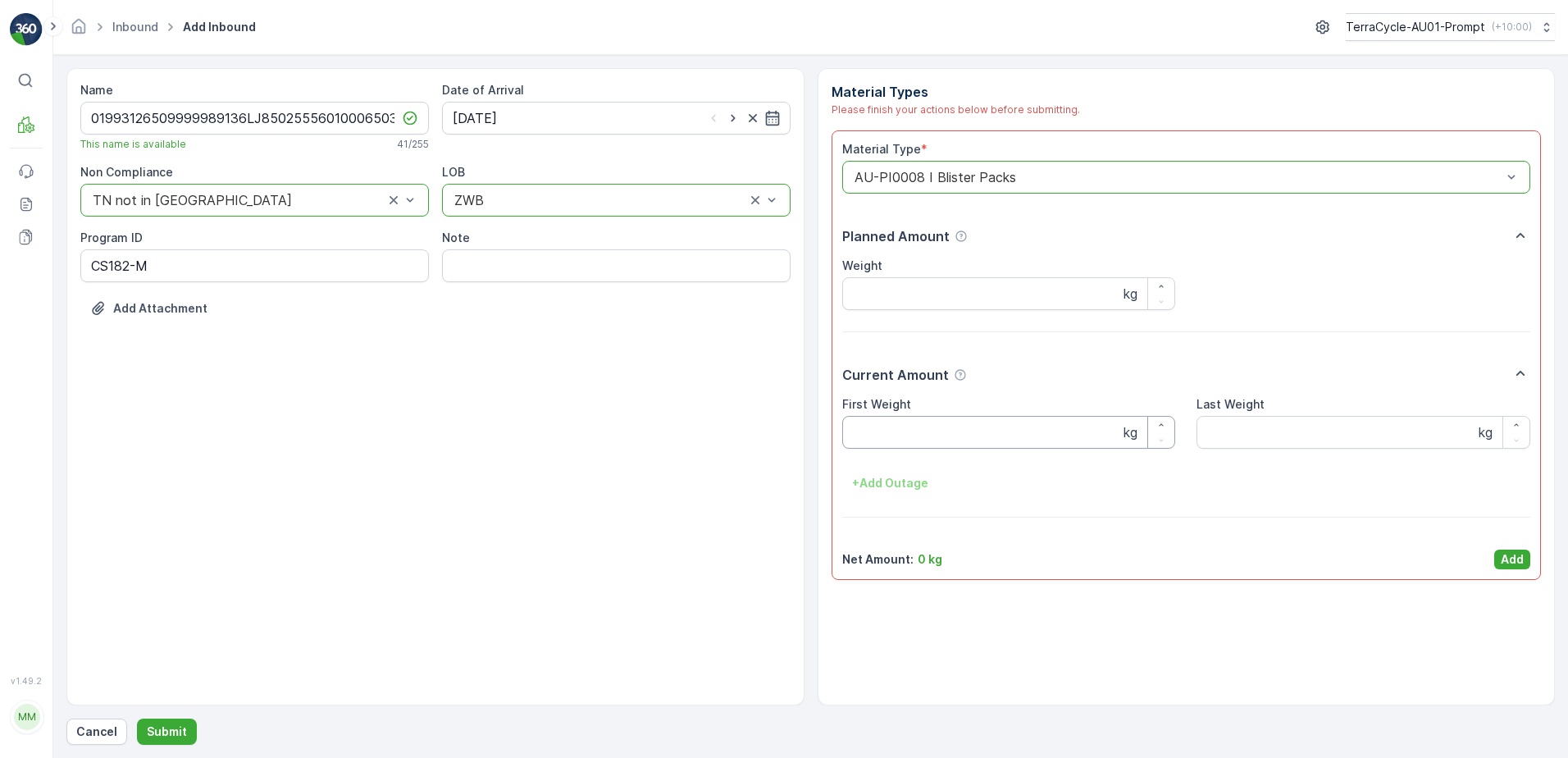
click at [925, 424] on Weight "First Weight" at bounding box center [1009, 432] width 334 height 33
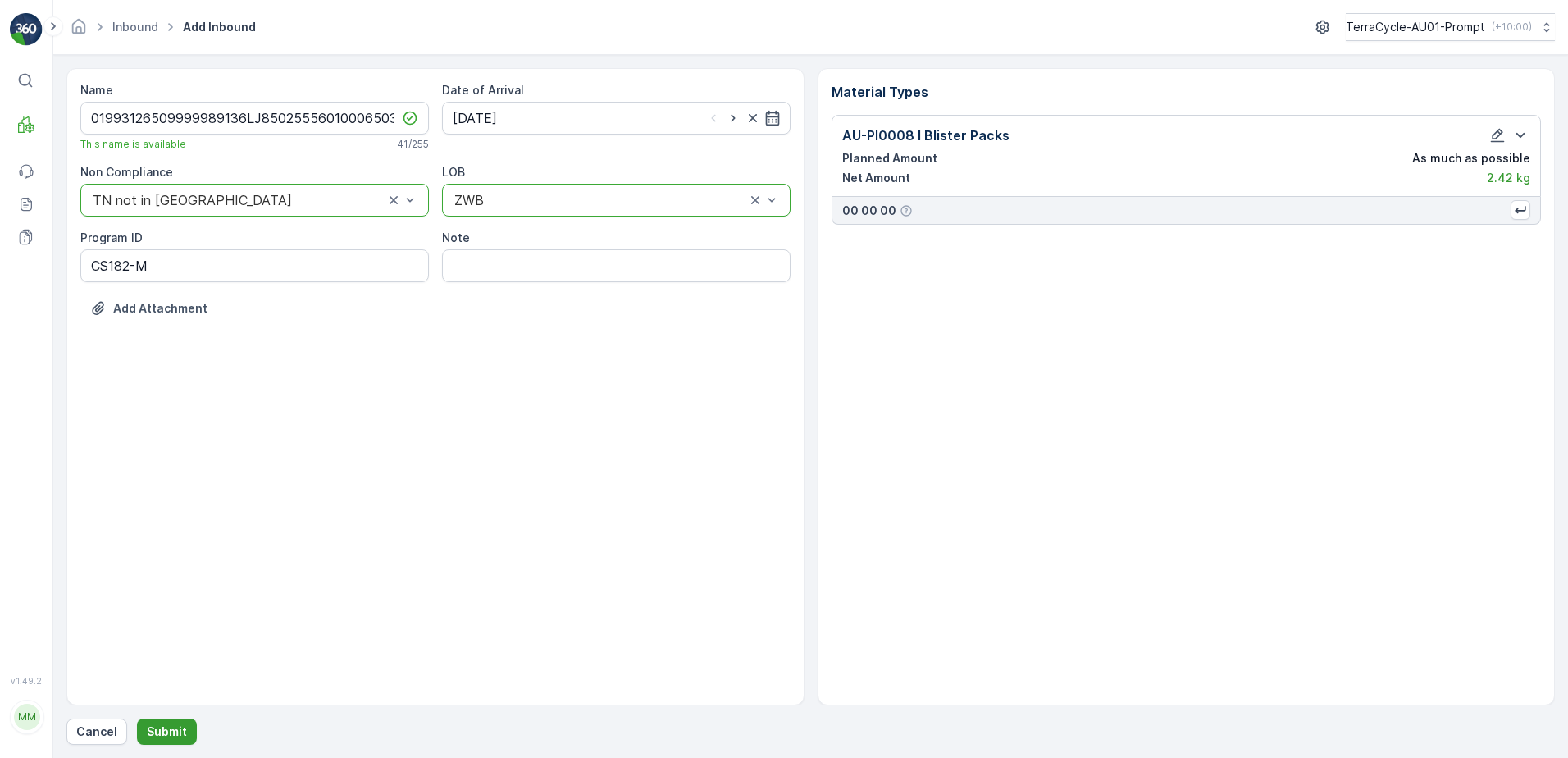
click at [154, 728] on p "Submit" at bounding box center [166, 731] width 40 height 16
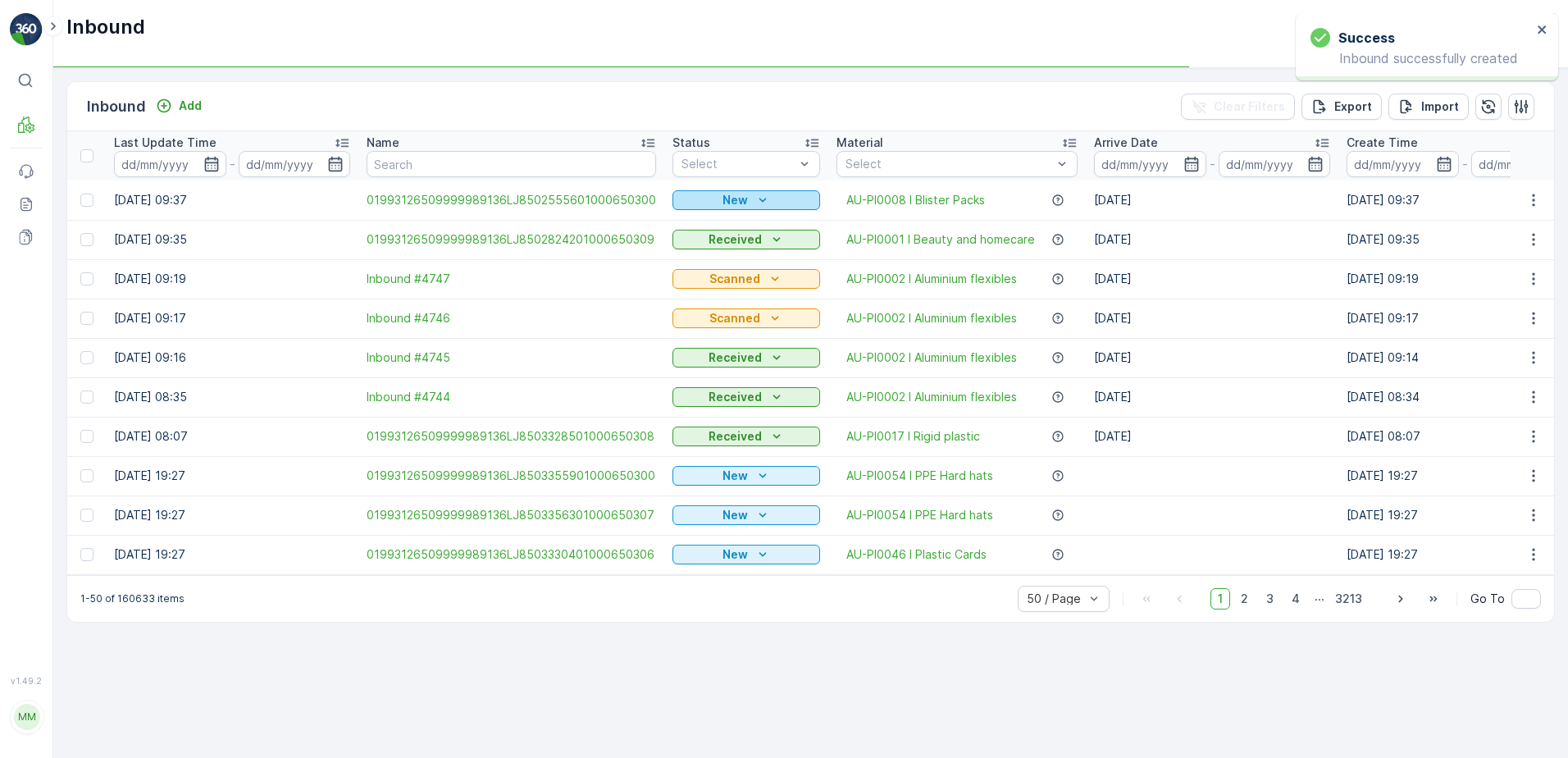
click at [734, 201] on p "New" at bounding box center [735, 200] width 25 height 16
drag, startPoint x: 674, startPoint y: 250, endPoint x: 687, endPoint y: 248, distance: 13.2
click at [682, 249] on div "Scanned" at bounding box center [703, 247] width 65 height 23
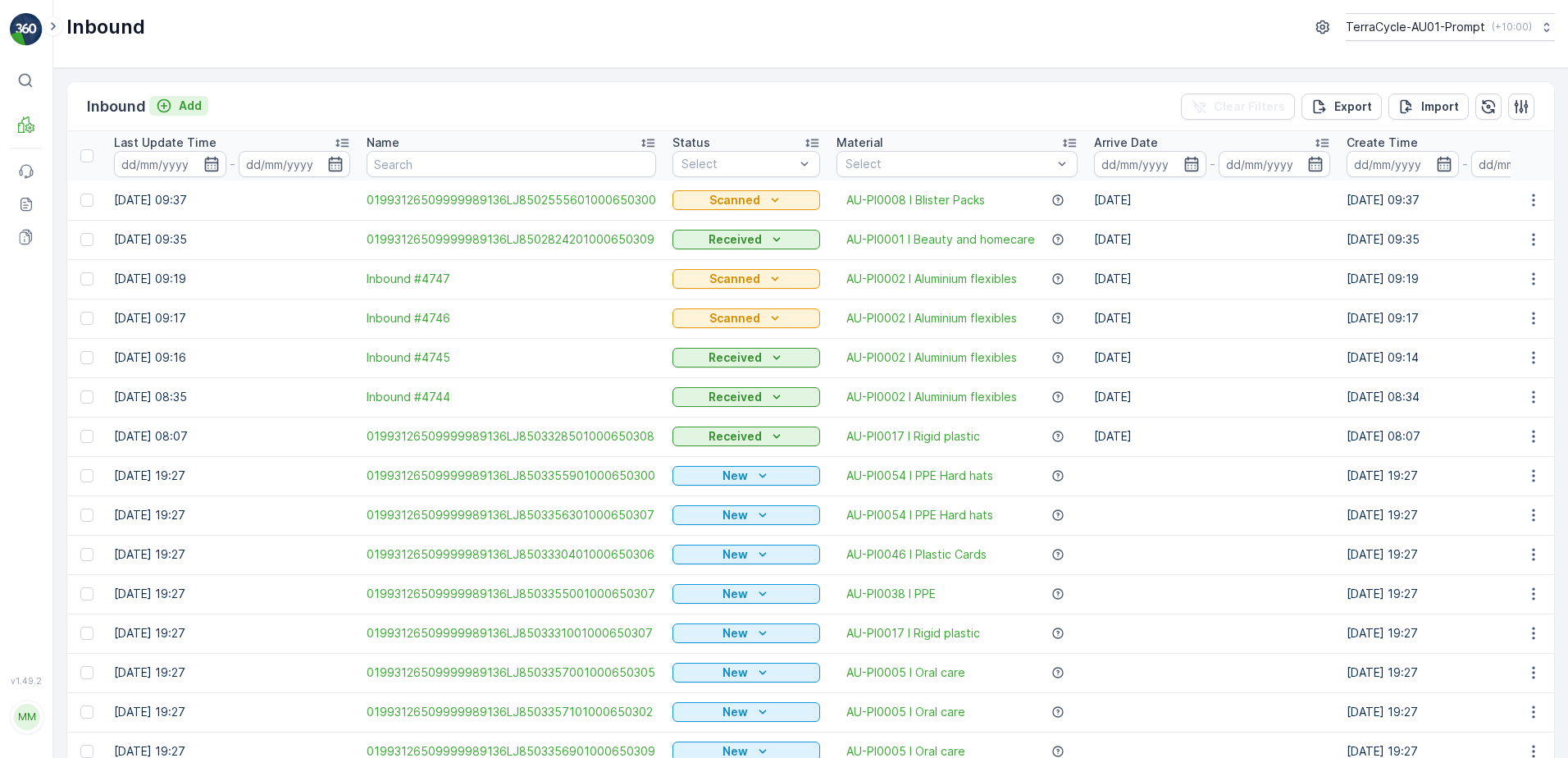
click at [196, 107] on p "Add" at bounding box center [190, 105] width 23 height 16
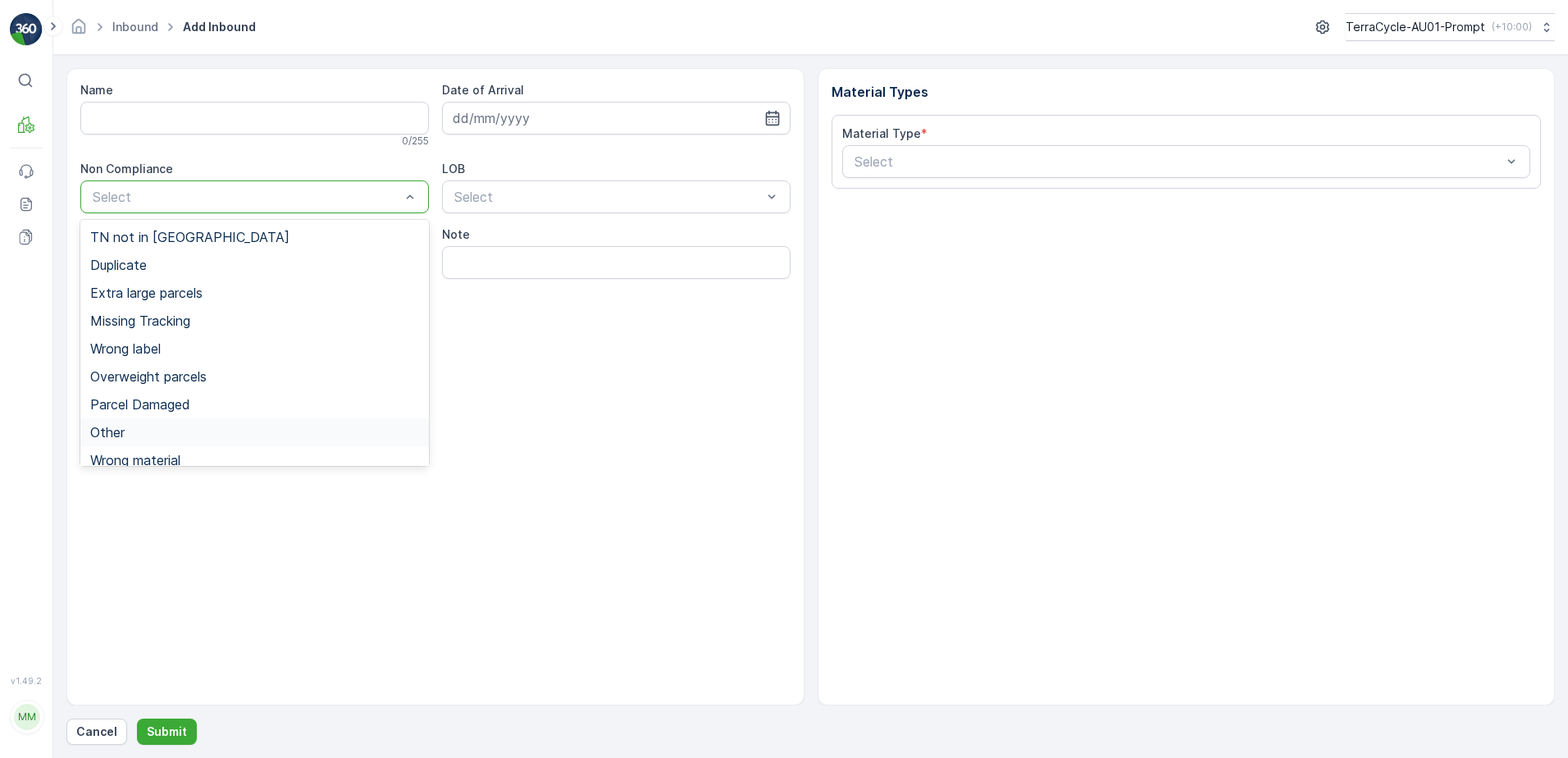
drag, startPoint x: 114, startPoint y: 433, endPoint x: 122, endPoint y: 427, distance: 10.0
click at [119, 429] on span "Other" at bounding box center [108, 432] width 35 height 14
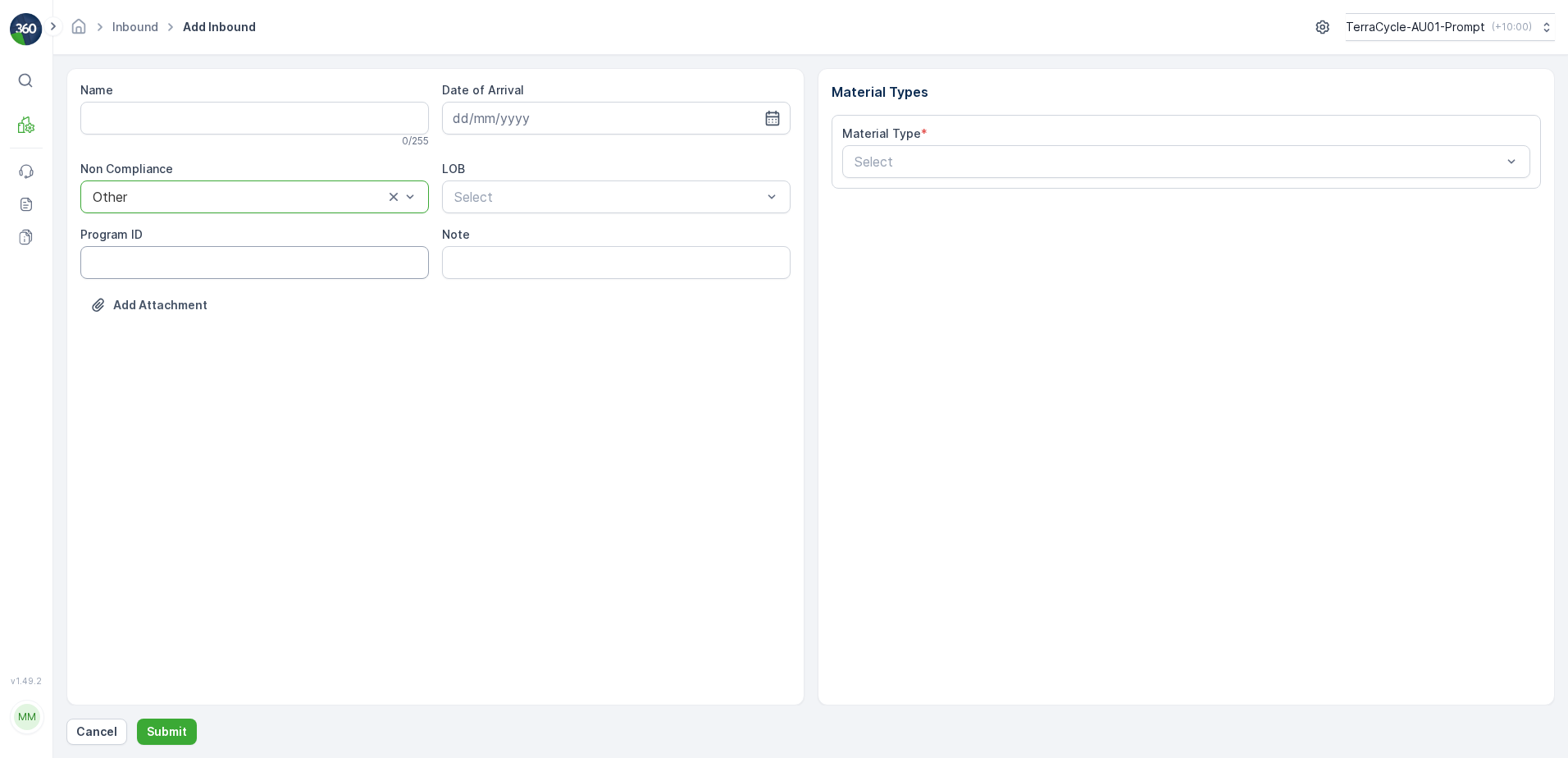
click at [118, 270] on ID "Program ID" at bounding box center [255, 263] width 349 height 33
type ID "2270"
drag, startPoint x: 516, startPoint y: 110, endPoint x: 839, endPoint y: 152, distance: 325.7
click at [517, 110] on input at bounding box center [616, 118] width 349 height 33
drag, startPoint x: 531, startPoint y: 222, endPoint x: 569, endPoint y: 200, distance: 43.9
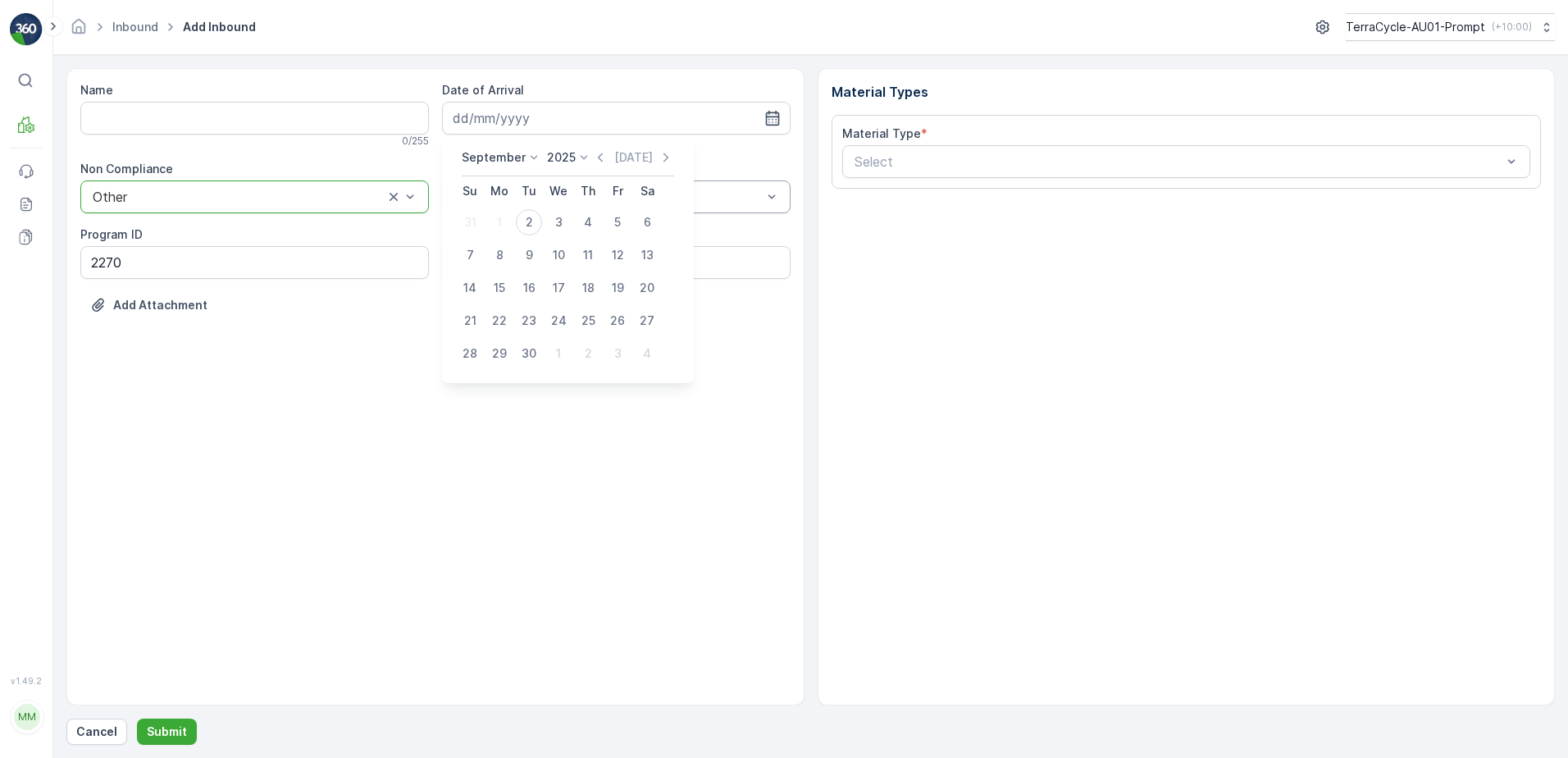
click at [532, 222] on div "2" at bounding box center [528, 222] width 26 height 26
type input "[DATE]"
drag, startPoint x: 528, startPoint y: 243, endPoint x: 538, endPoint y: 239, distance: 10.8
click at [529, 243] on div "NRP" at bounding box center [616, 236] width 329 height 14
click at [511, 257] on input "Note" at bounding box center [616, 263] width 349 height 33
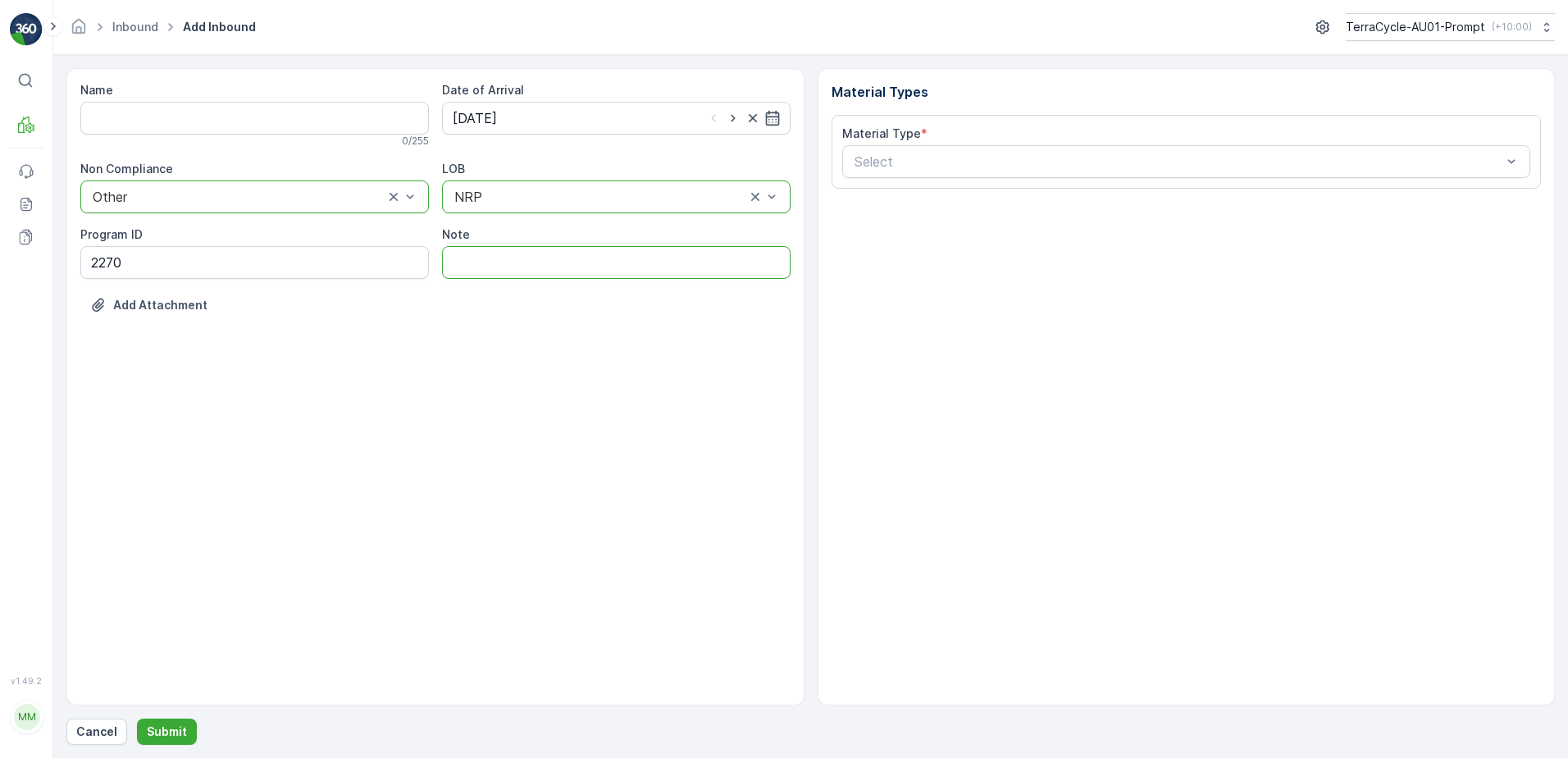
type input "TN COVERED OVER - PHOTO IN MEDIA FILE"
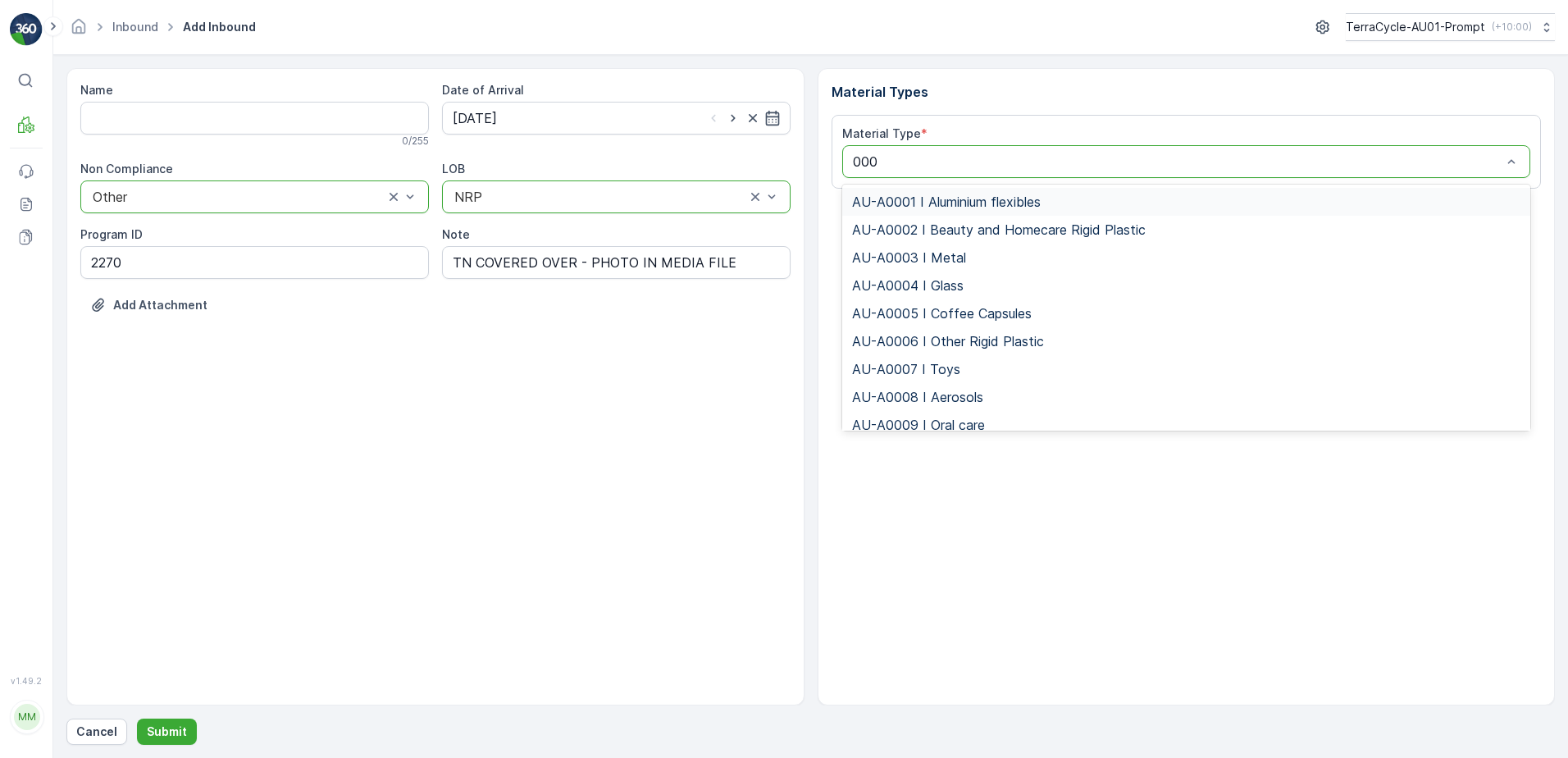
type input "0002"
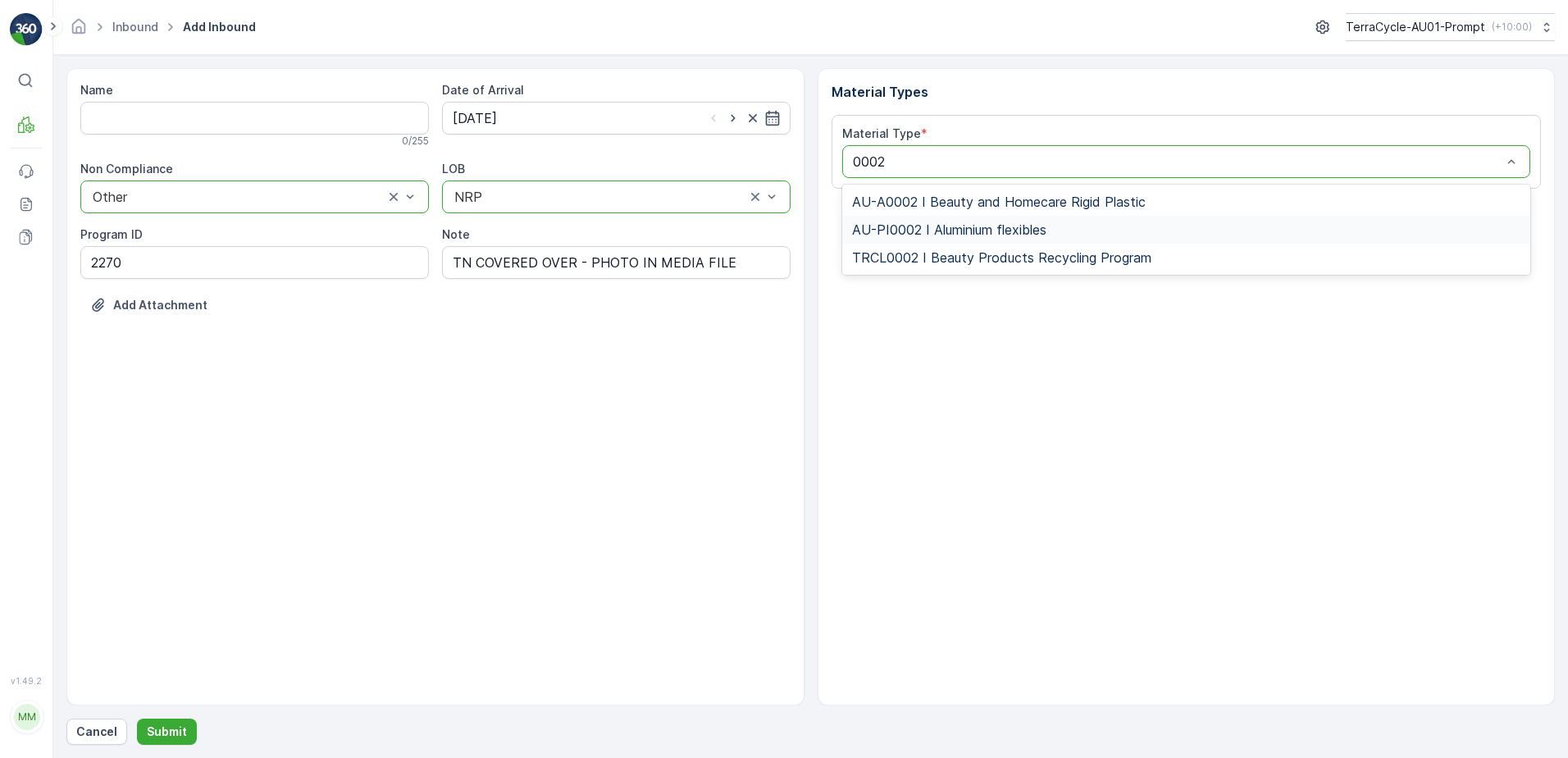
click at [1022, 239] on div "AU-PI0002 I Aluminium flexibles" at bounding box center [1187, 230] width 689 height 28
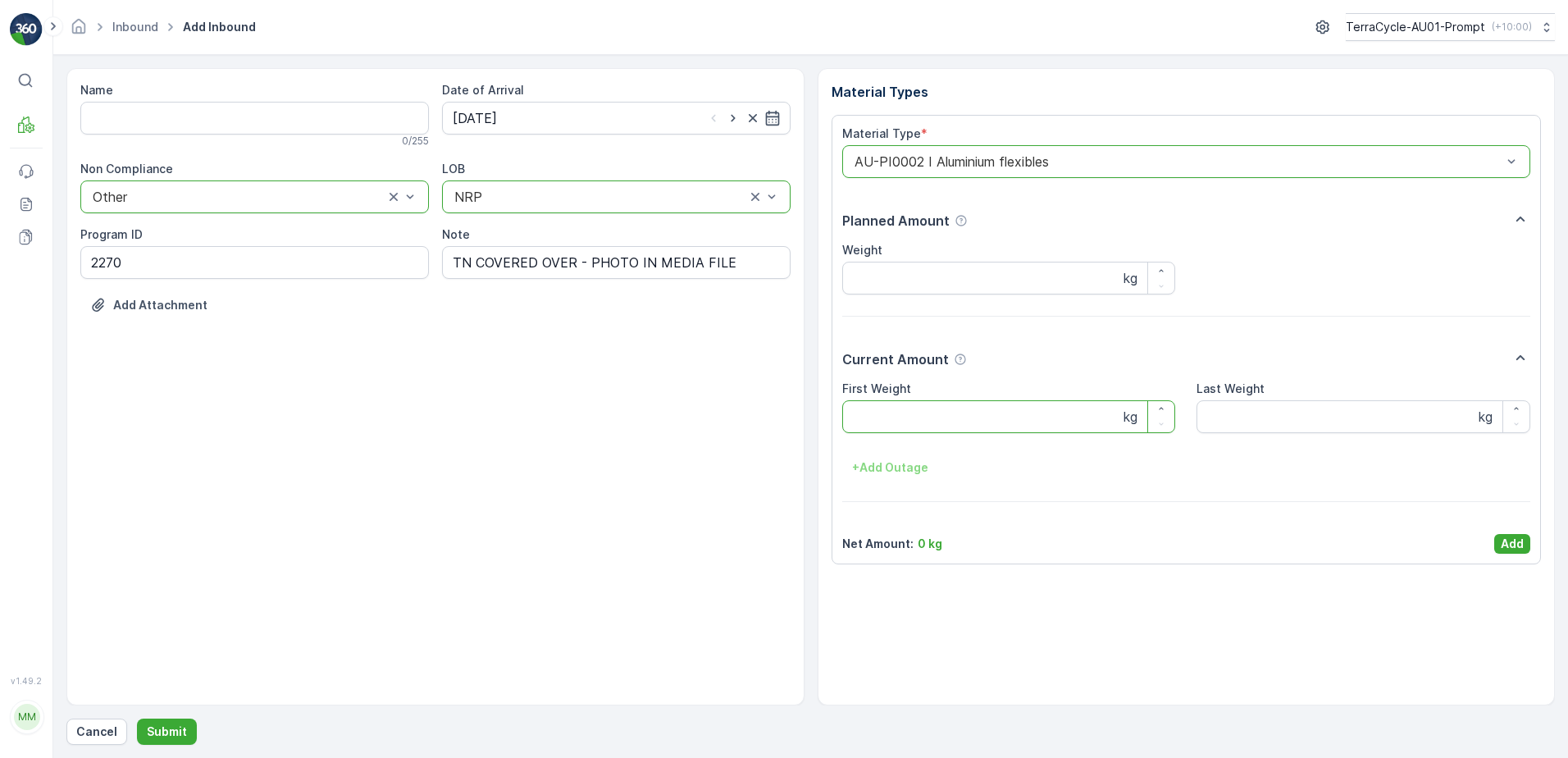
click at [910, 420] on Weight "First Weight" at bounding box center [1009, 417] width 334 height 33
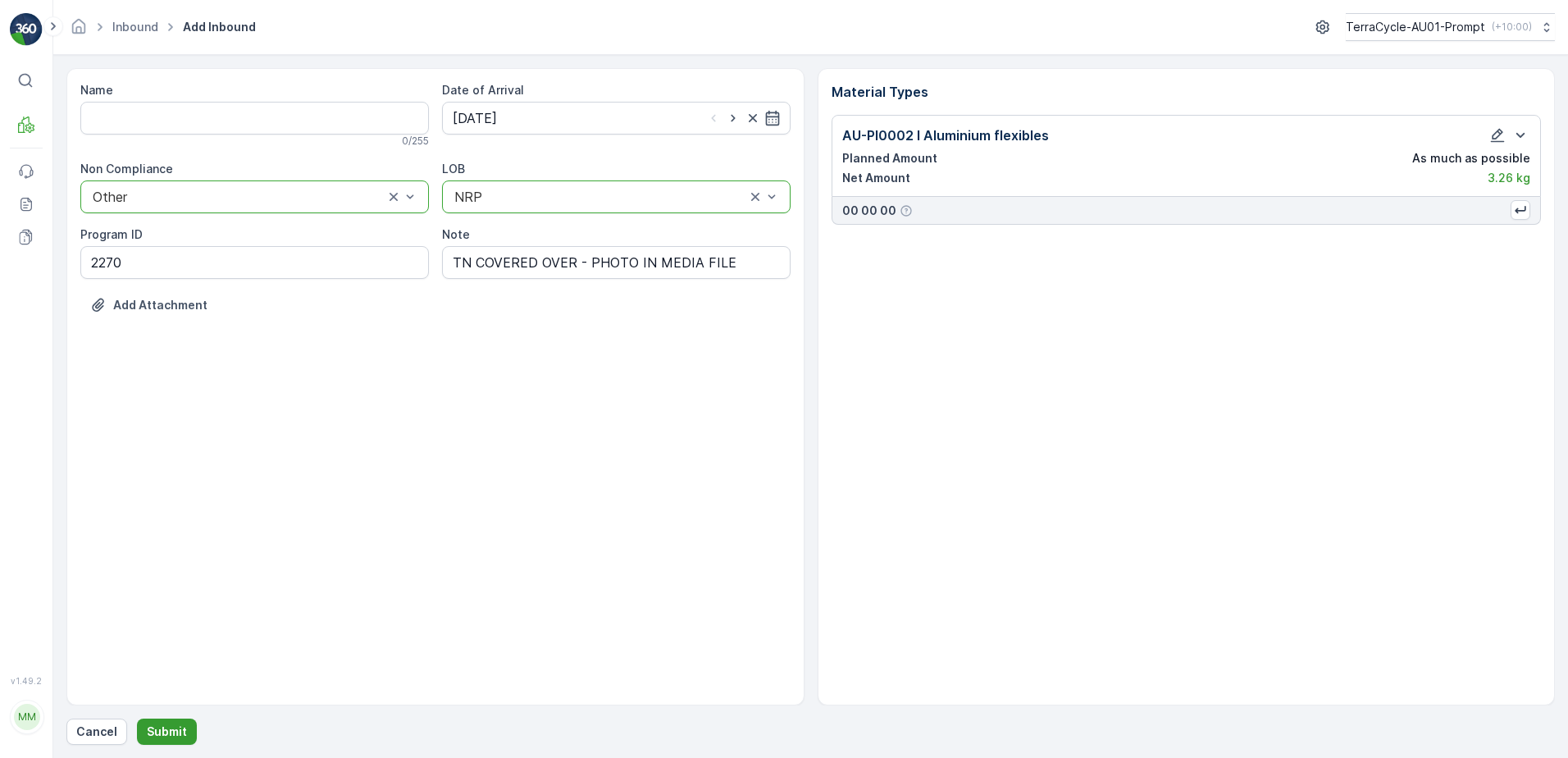
click at [168, 730] on p "Submit" at bounding box center [166, 731] width 40 height 16
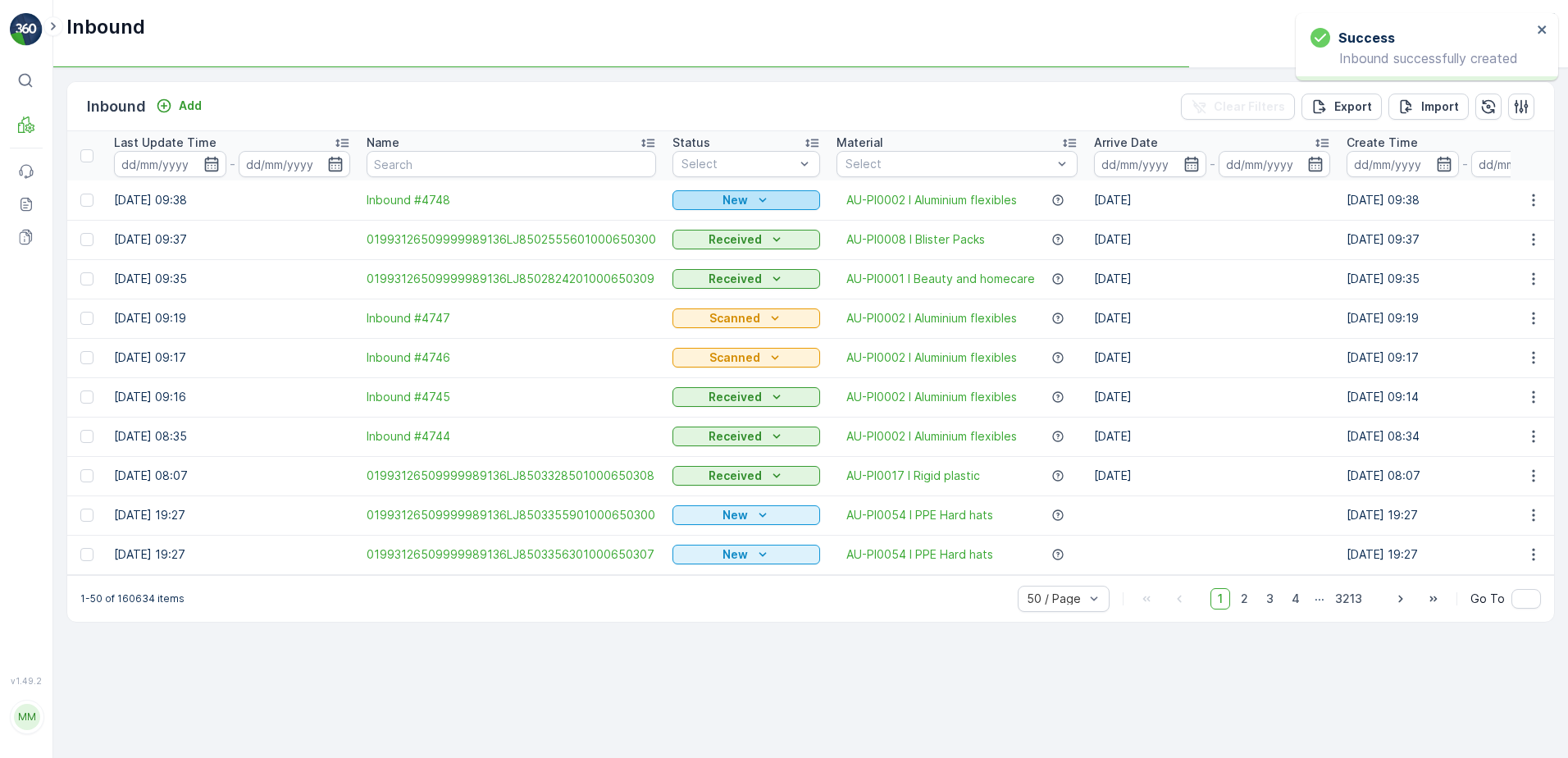
click at [722, 200] on p "New" at bounding box center [735, 200] width 25 height 16
click at [695, 247] on span "Scanned" at bounding box center [701, 247] width 48 height 16
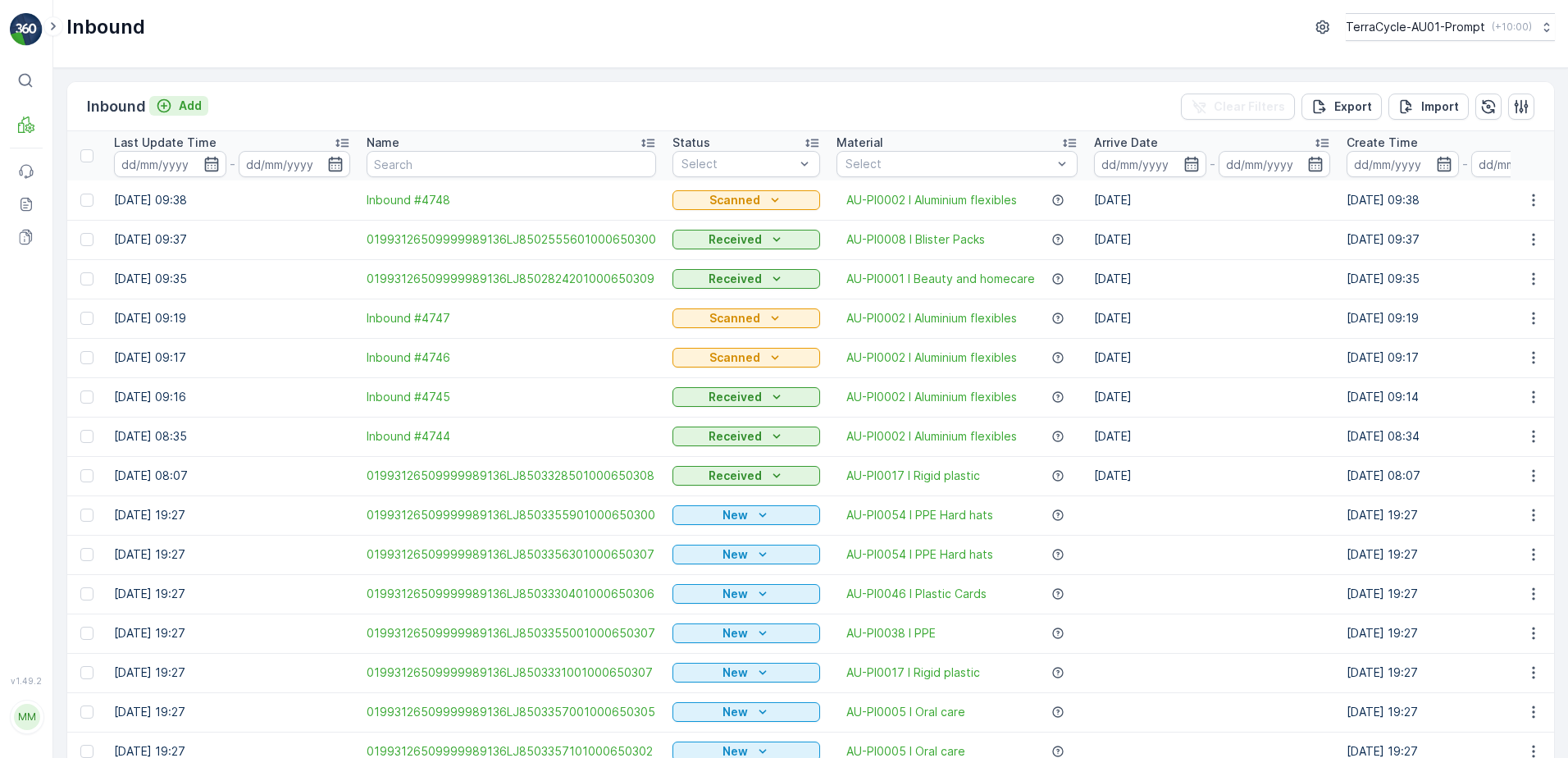
click at [190, 107] on p "Add" at bounding box center [190, 105] width 23 height 16
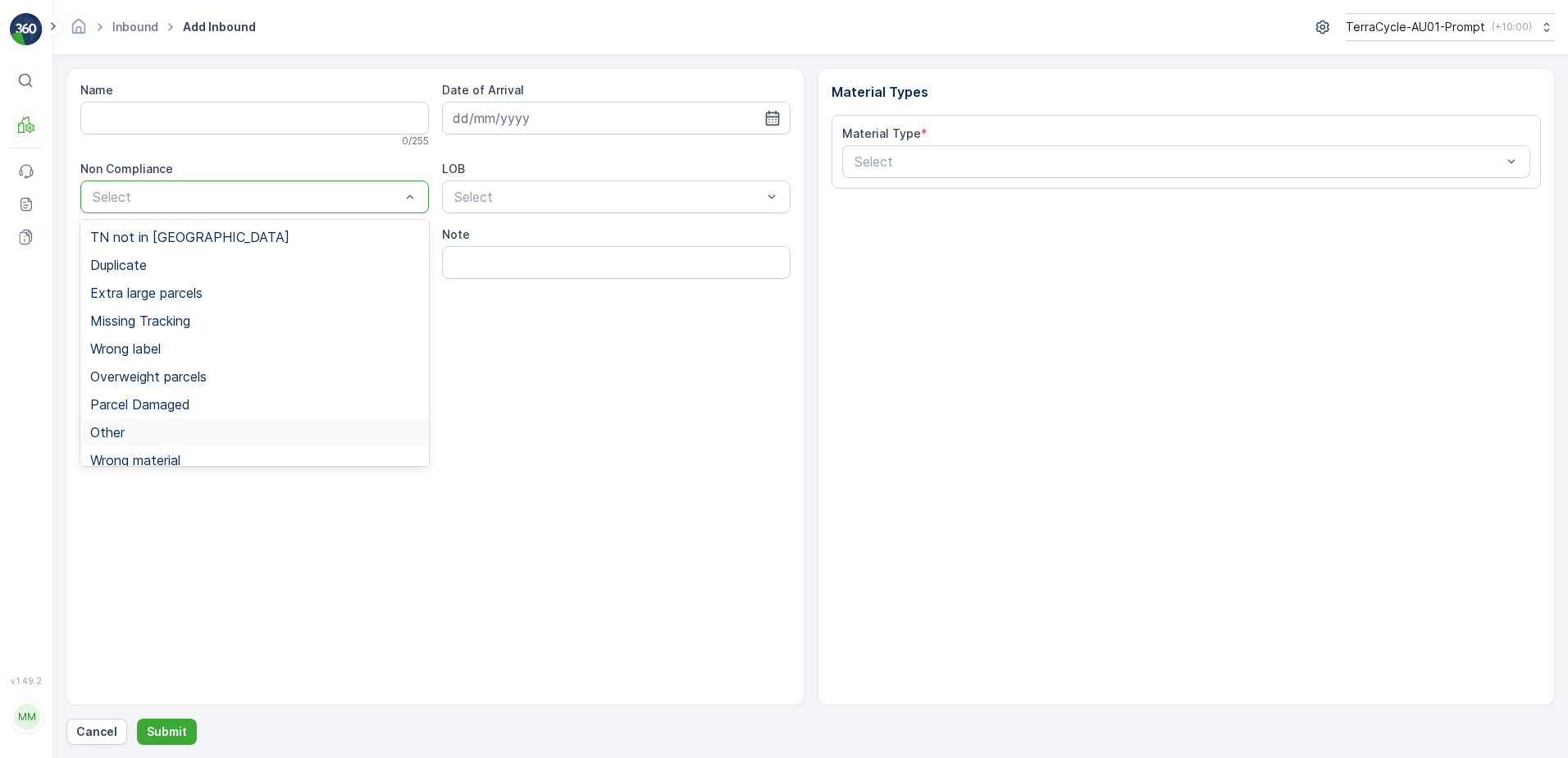
click at [114, 430] on span "Other" at bounding box center [108, 432] width 35 height 14
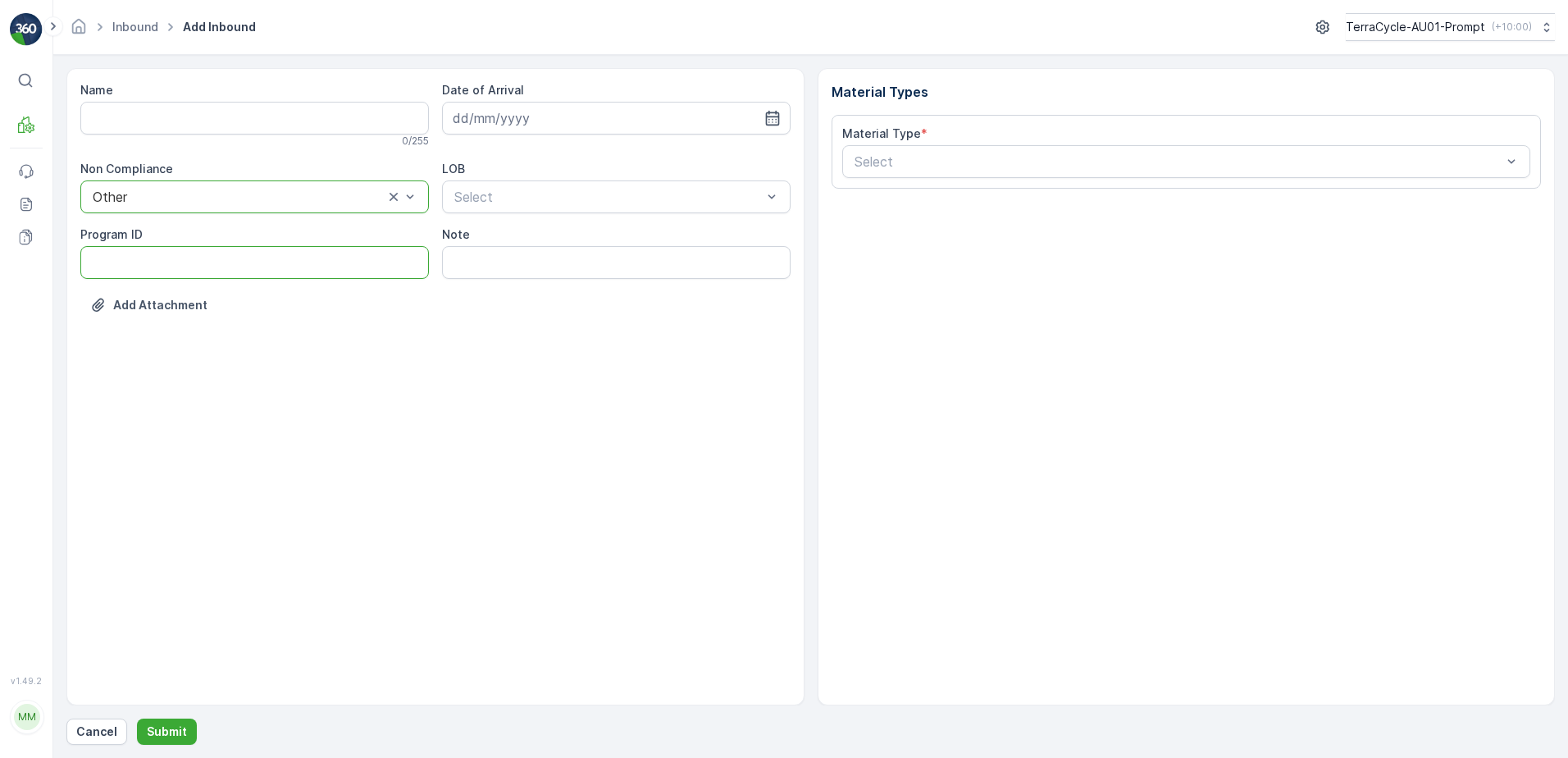
click at [97, 260] on ID "Program ID" at bounding box center [255, 263] width 349 height 33
type ID "2270"
click at [505, 123] on input at bounding box center [616, 118] width 349 height 33
drag, startPoint x: 533, startPoint y: 219, endPoint x: 580, endPoint y: 202, distance: 50.0
click at [533, 219] on div "2" at bounding box center [528, 222] width 26 height 26
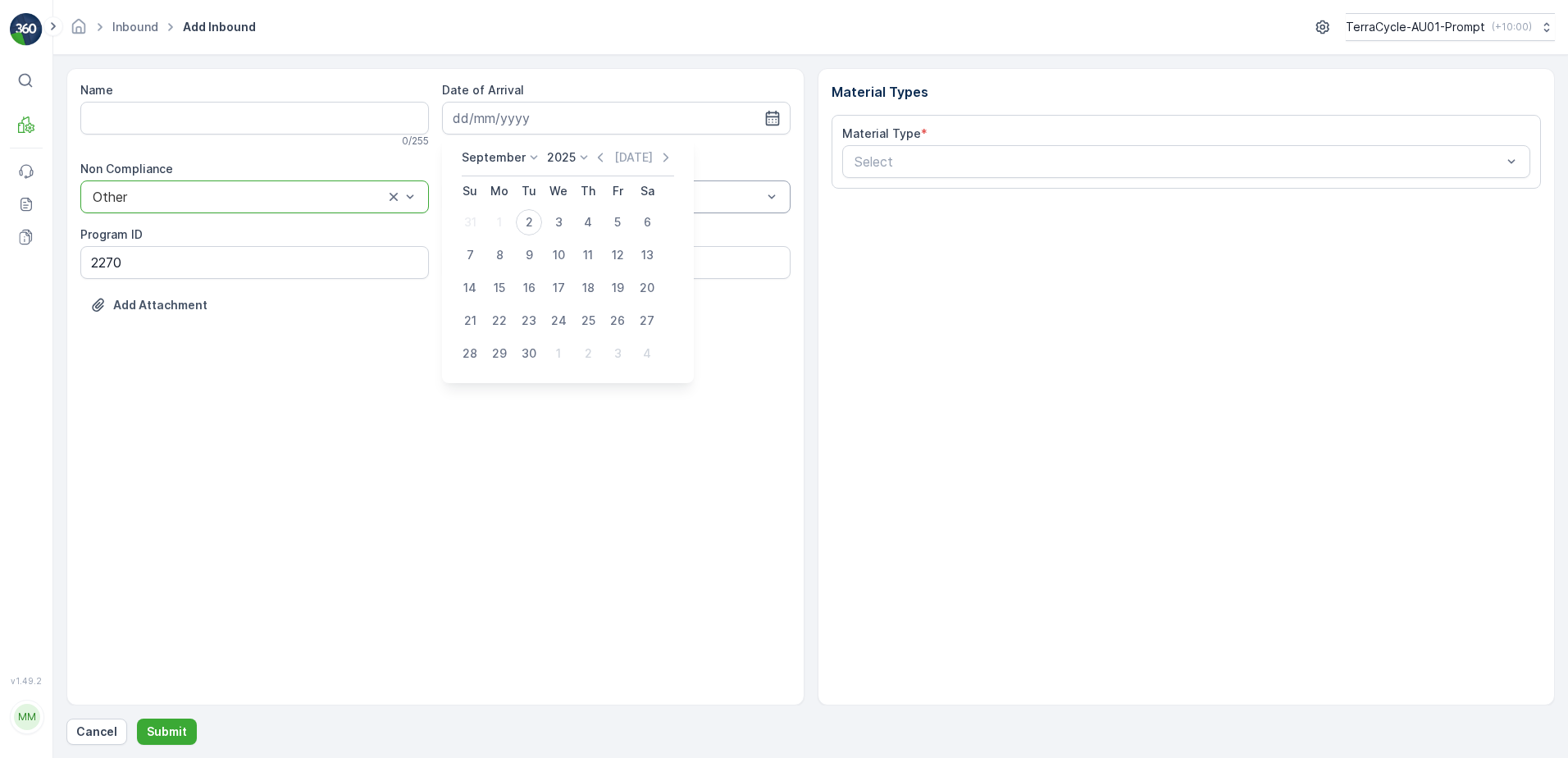
type input "[DATE]"
drag, startPoint x: 557, startPoint y: 241, endPoint x: 581, endPoint y: 242, distance: 24.0
click at [560, 240] on div "NRP" at bounding box center [616, 236] width 329 height 14
click at [545, 268] on input "Note" at bounding box center [616, 263] width 349 height 33
type input "TN COVERED OVER - PHOTO IN MEDIA FILE"
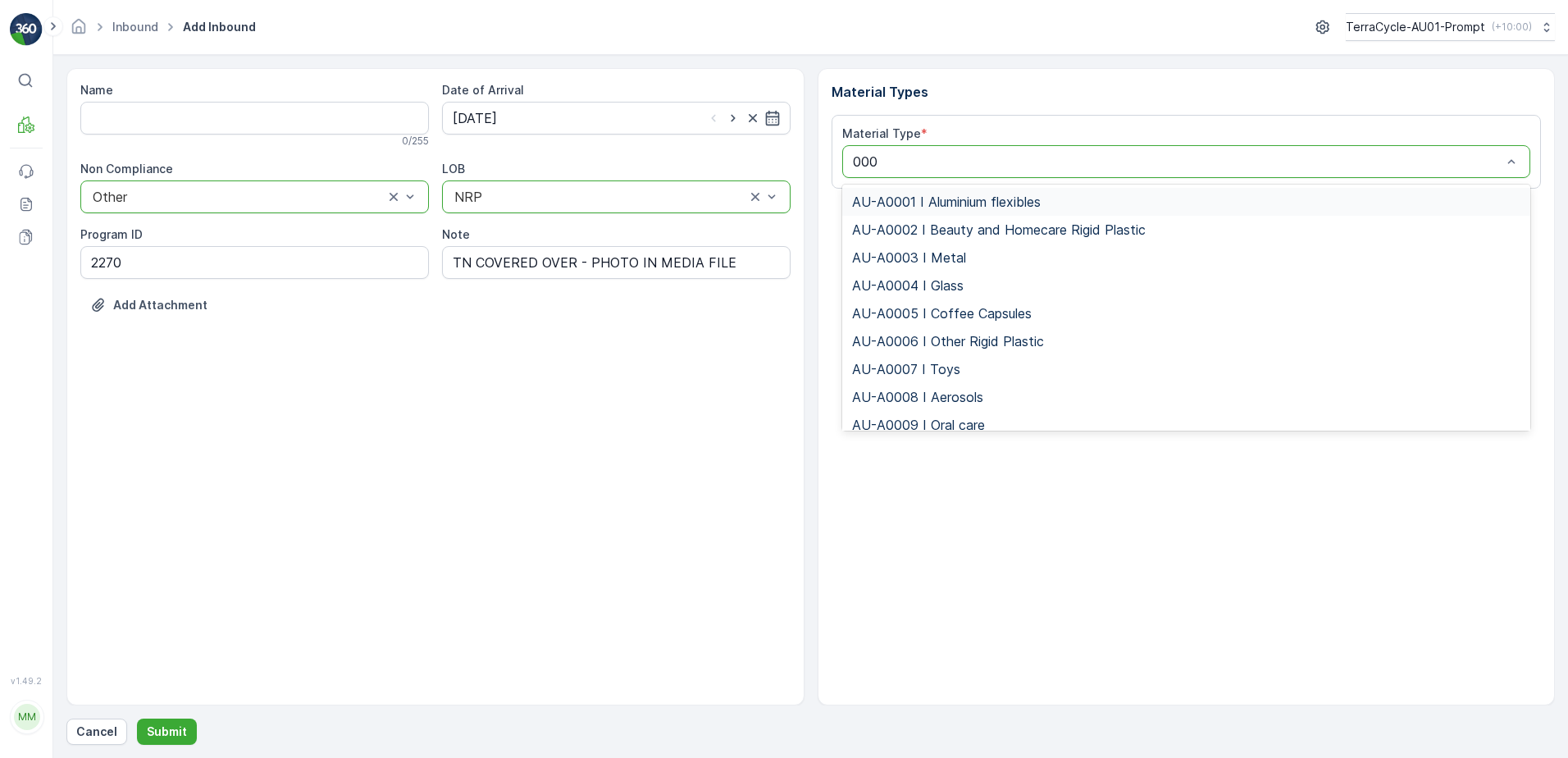
type input "0002"
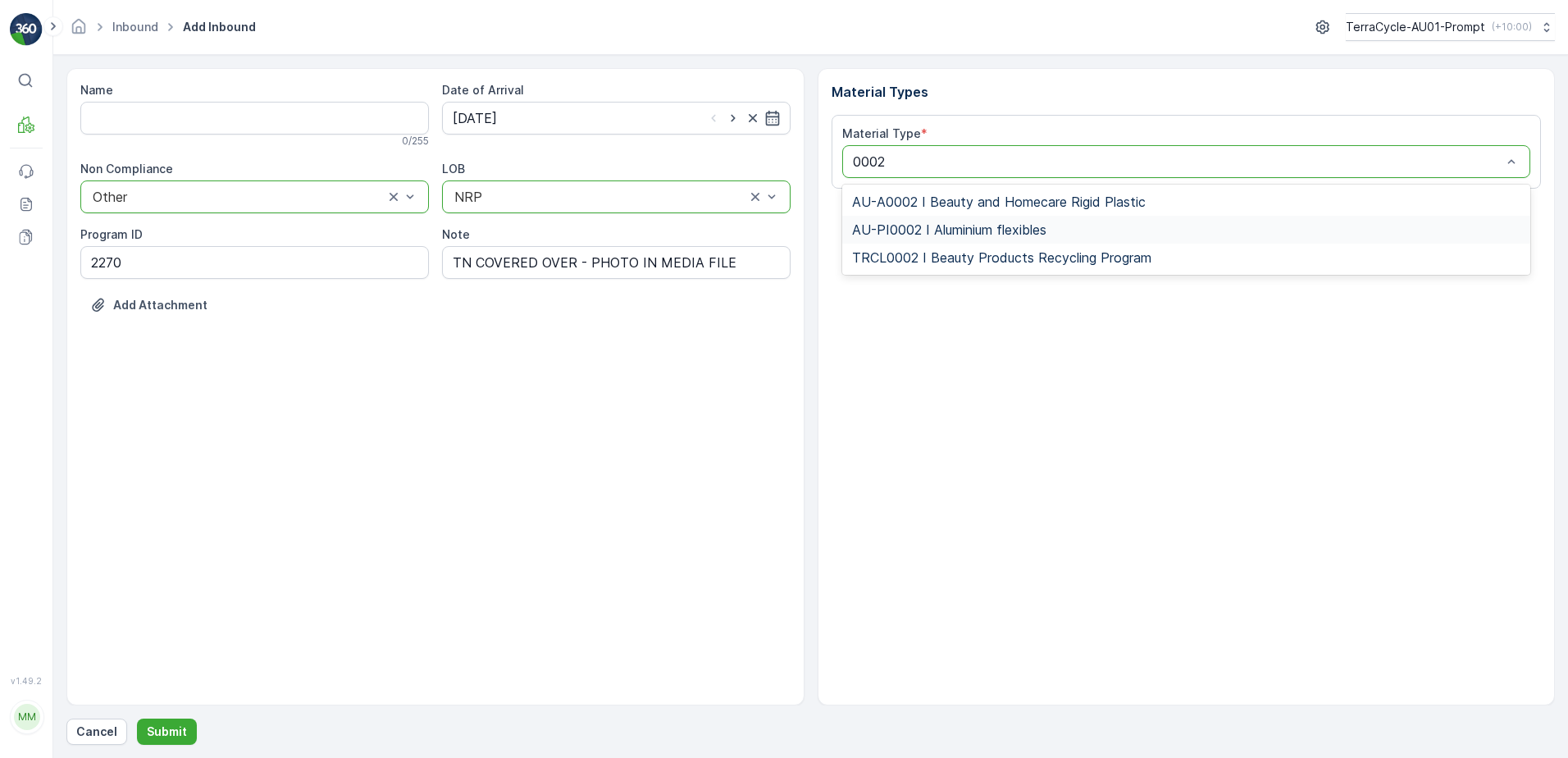
click at [1015, 228] on span "AU-PI0002 I Aluminium flexibles" at bounding box center [949, 230] width 195 height 14
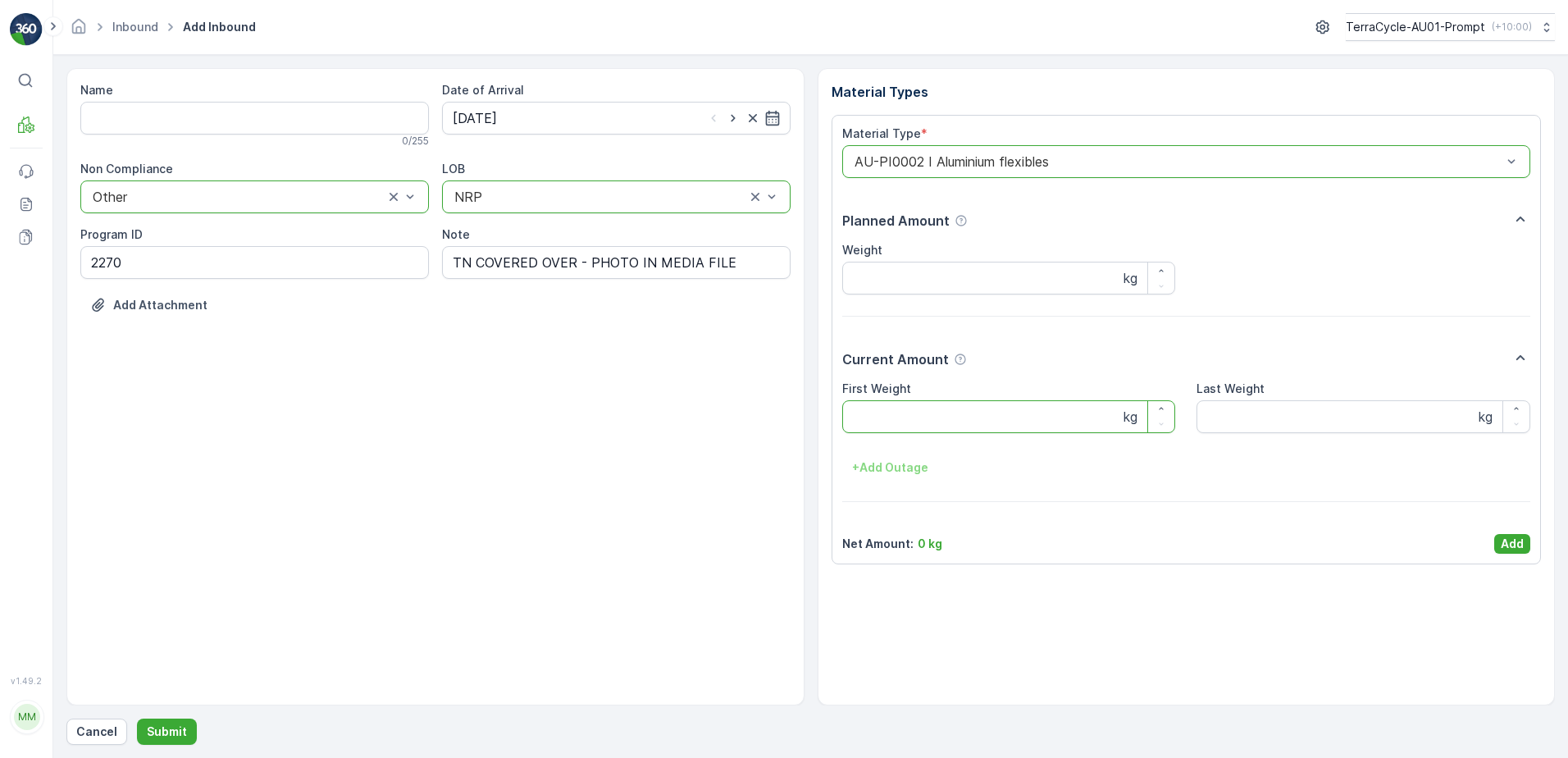
click at [860, 423] on Weight "First Weight" at bounding box center [1009, 417] width 334 height 33
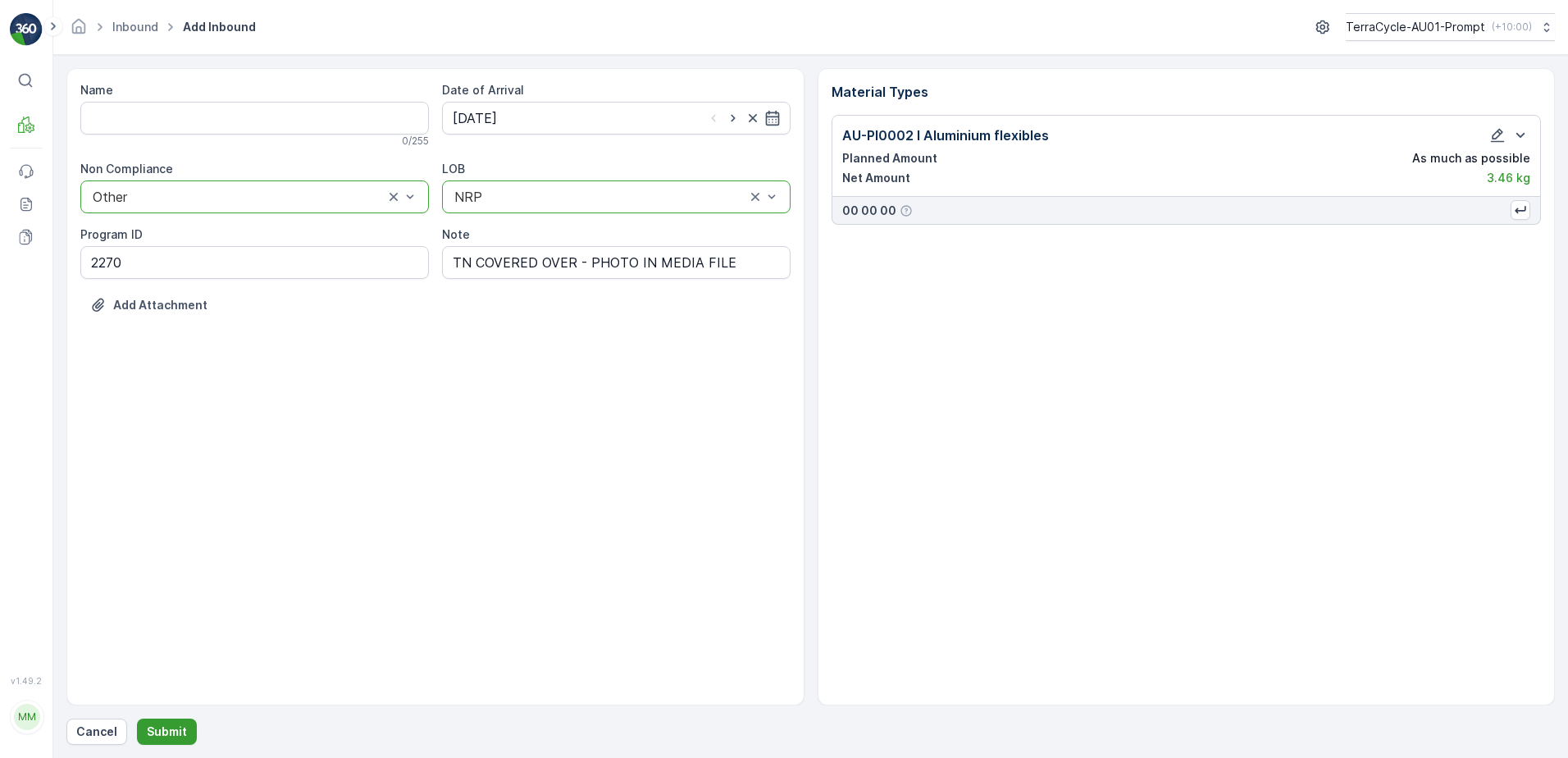
click at [155, 734] on p "Submit" at bounding box center [166, 731] width 40 height 16
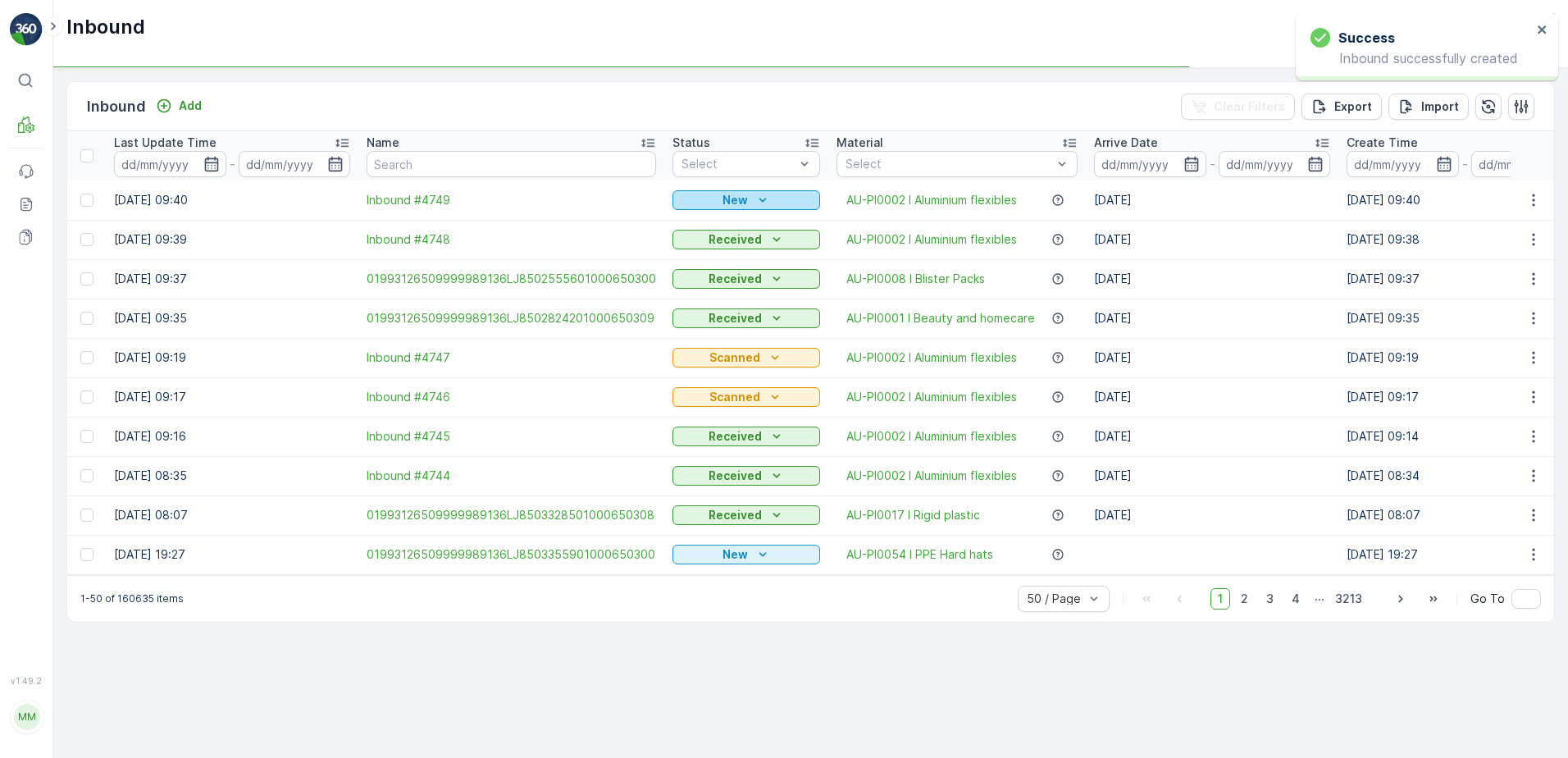
click at [729, 194] on p "New" at bounding box center [735, 200] width 25 height 16
drag, startPoint x: 686, startPoint y: 247, endPoint x: 811, endPoint y: 152, distance: 157.0
click at [686, 246] on span "Scanned" at bounding box center [701, 247] width 48 height 16
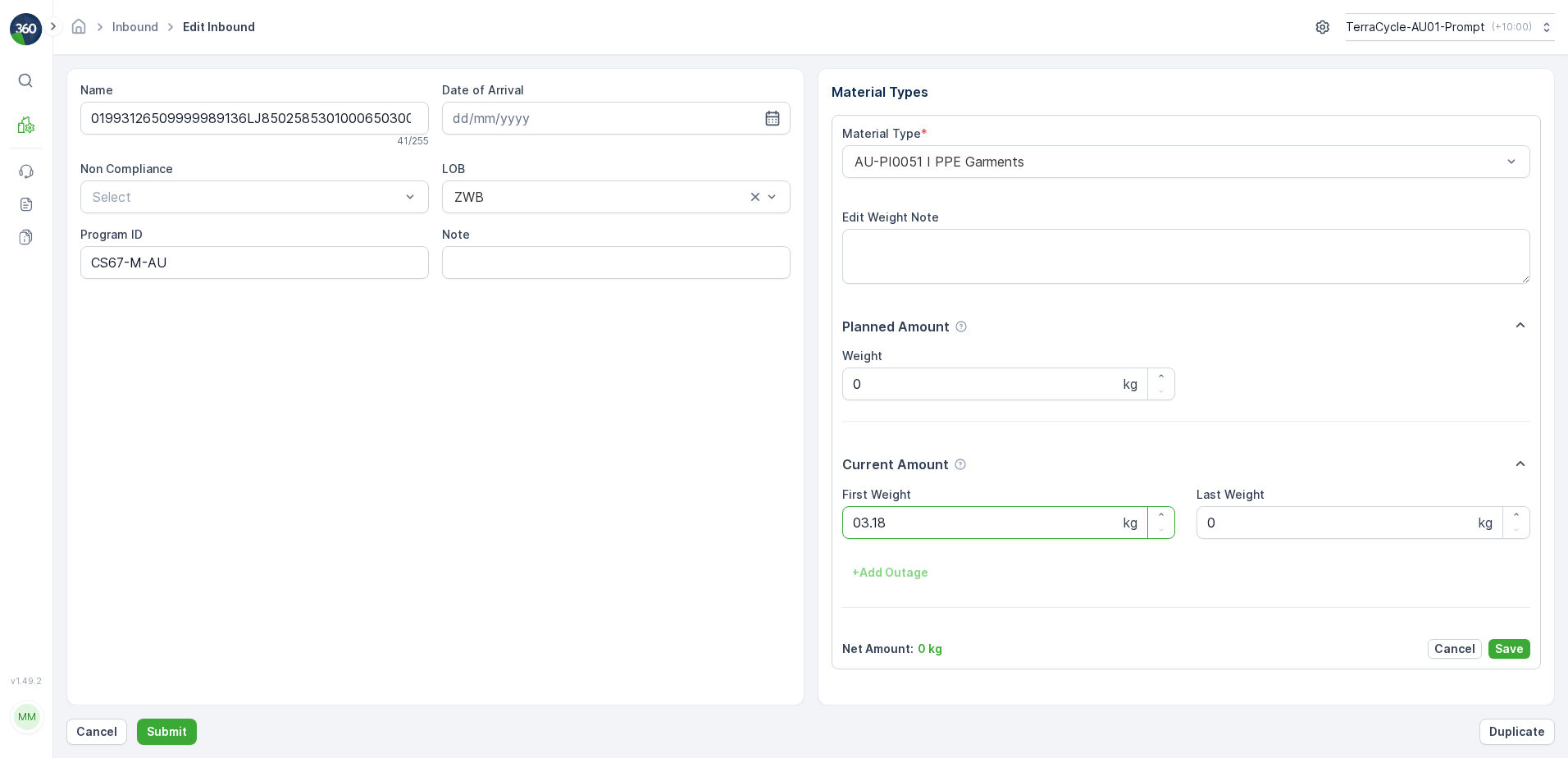
click at [137, 719] on button "Submit" at bounding box center [167, 732] width 60 height 26
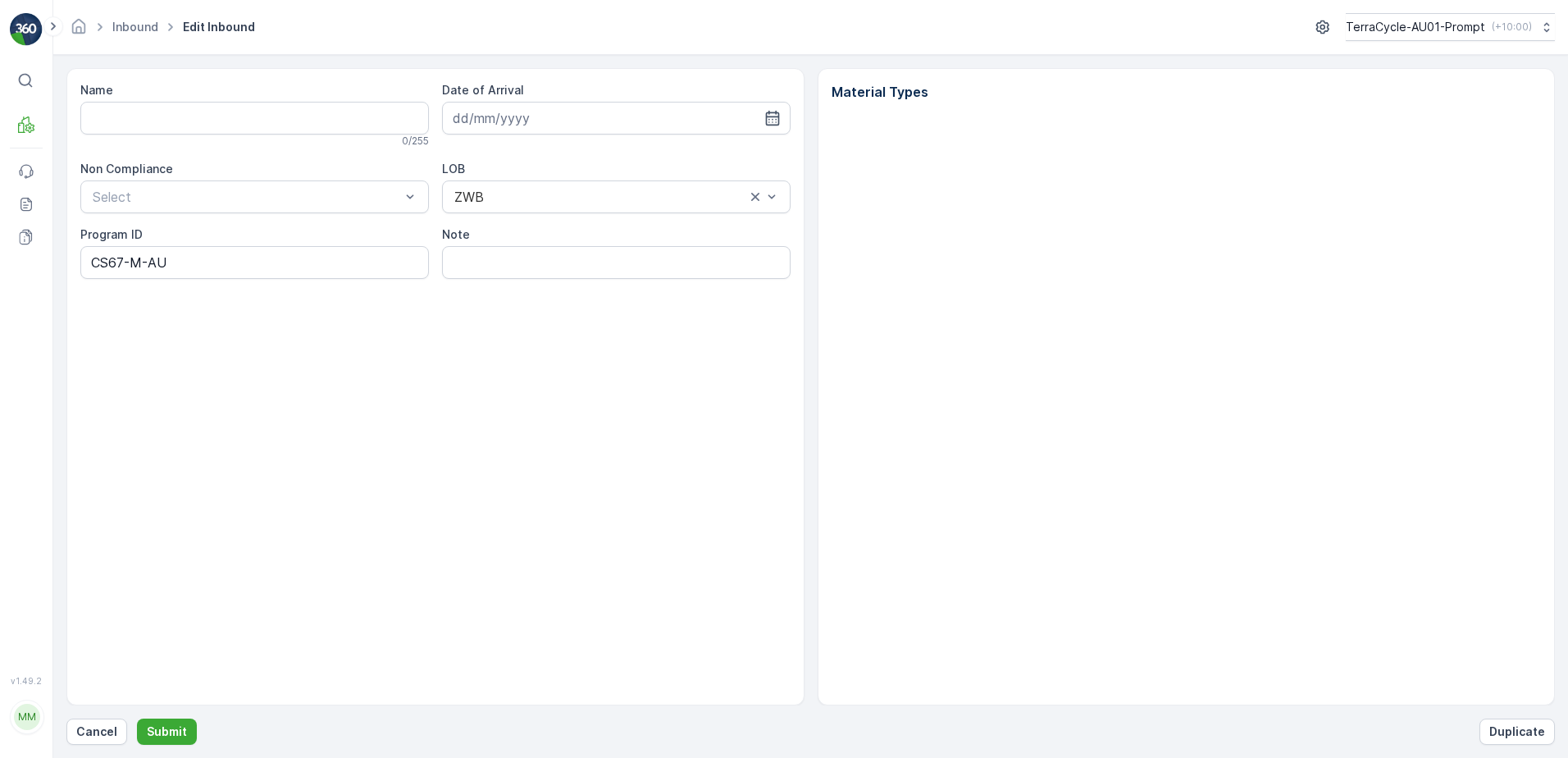
type input "01993126509999989136LJ8502585601000650301"
type input "[DATE]"
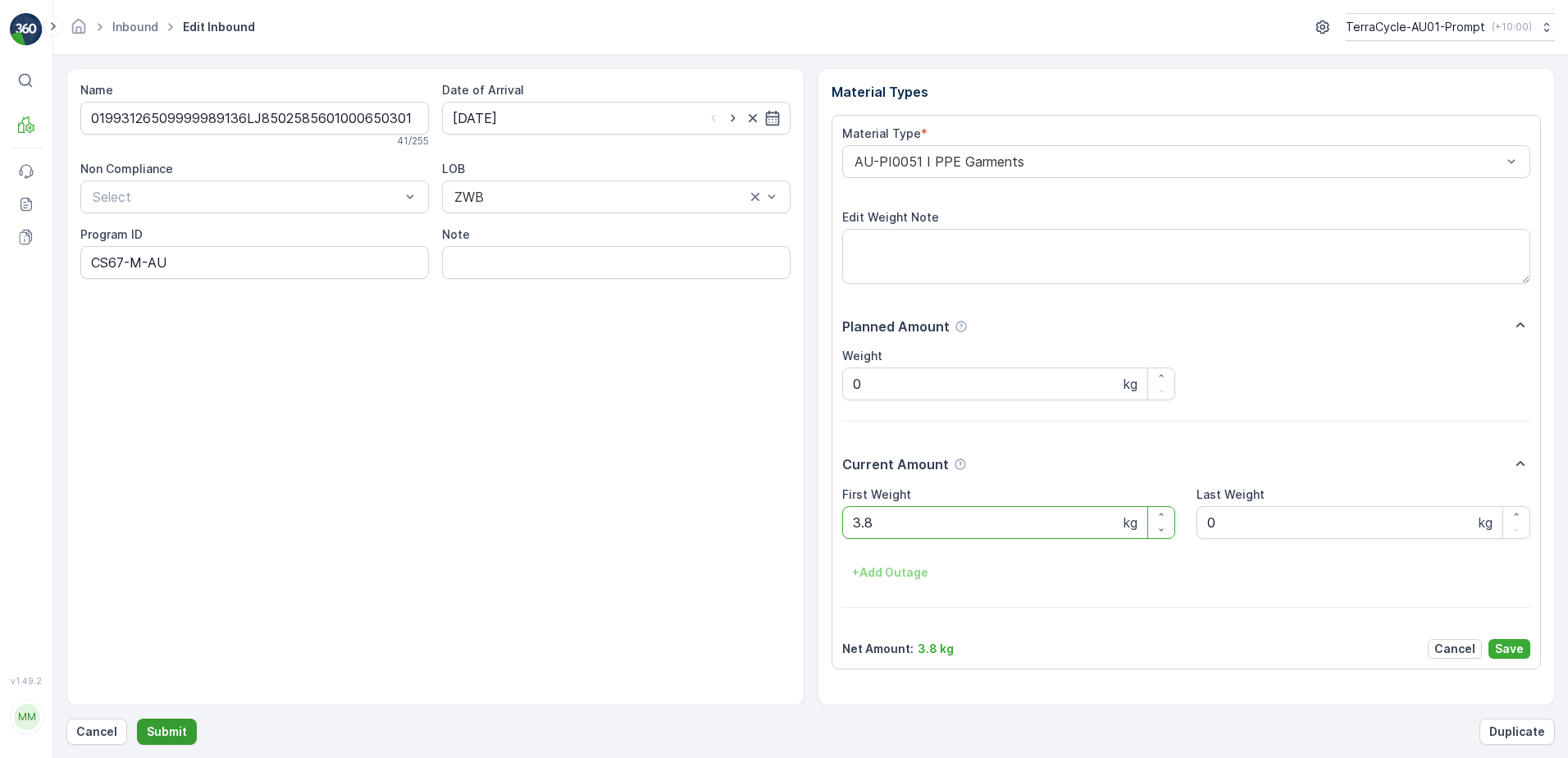
click at [154, 732] on p "Submit" at bounding box center [166, 731] width 40 height 16
click at [160, 270] on ID "CS8-S" at bounding box center [255, 263] width 349 height 33
click at [118, 265] on ID "CS8-M" at bounding box center [255, 263] width 349 height 33
type ID "CS55-M"
click at [850, 161] on div "AU-PI0003 I Coffee capsules" at bounding box center [1187, 161] width 689 height 33
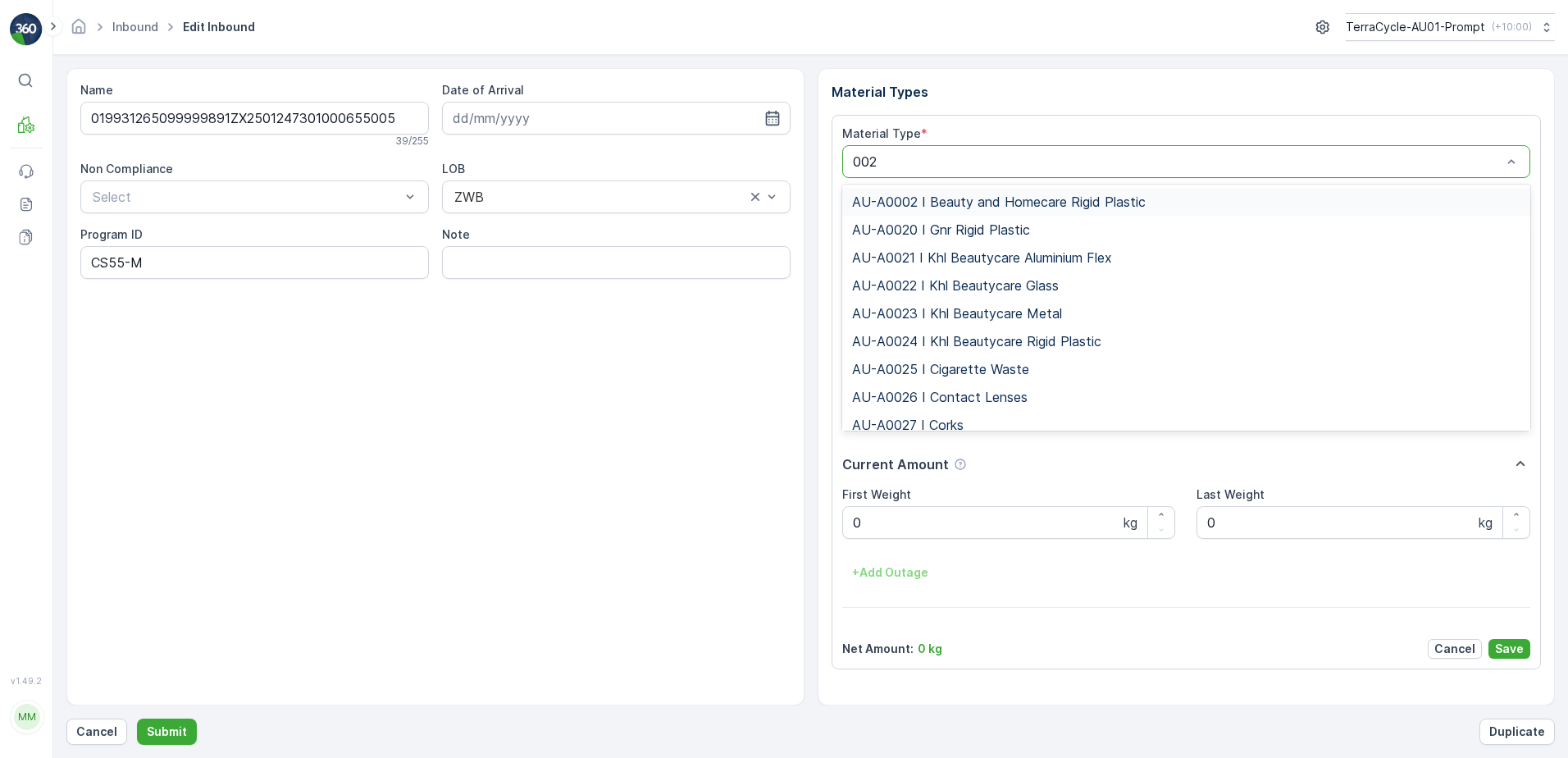
type input "0025"
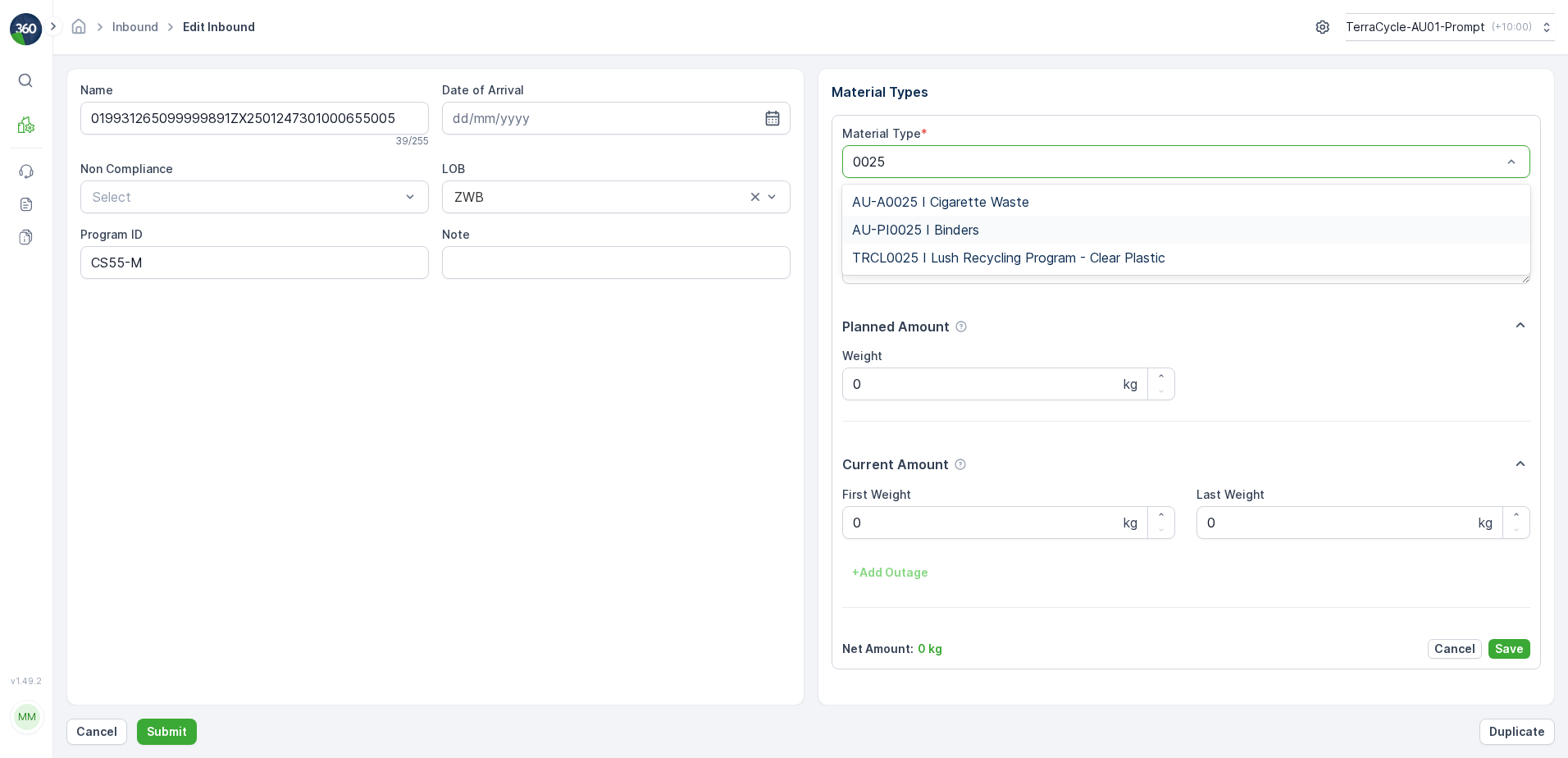
click at [936, 225] on span "AU-PI0025 I Binders" at bounding box center [915, 230] width 127 height 14
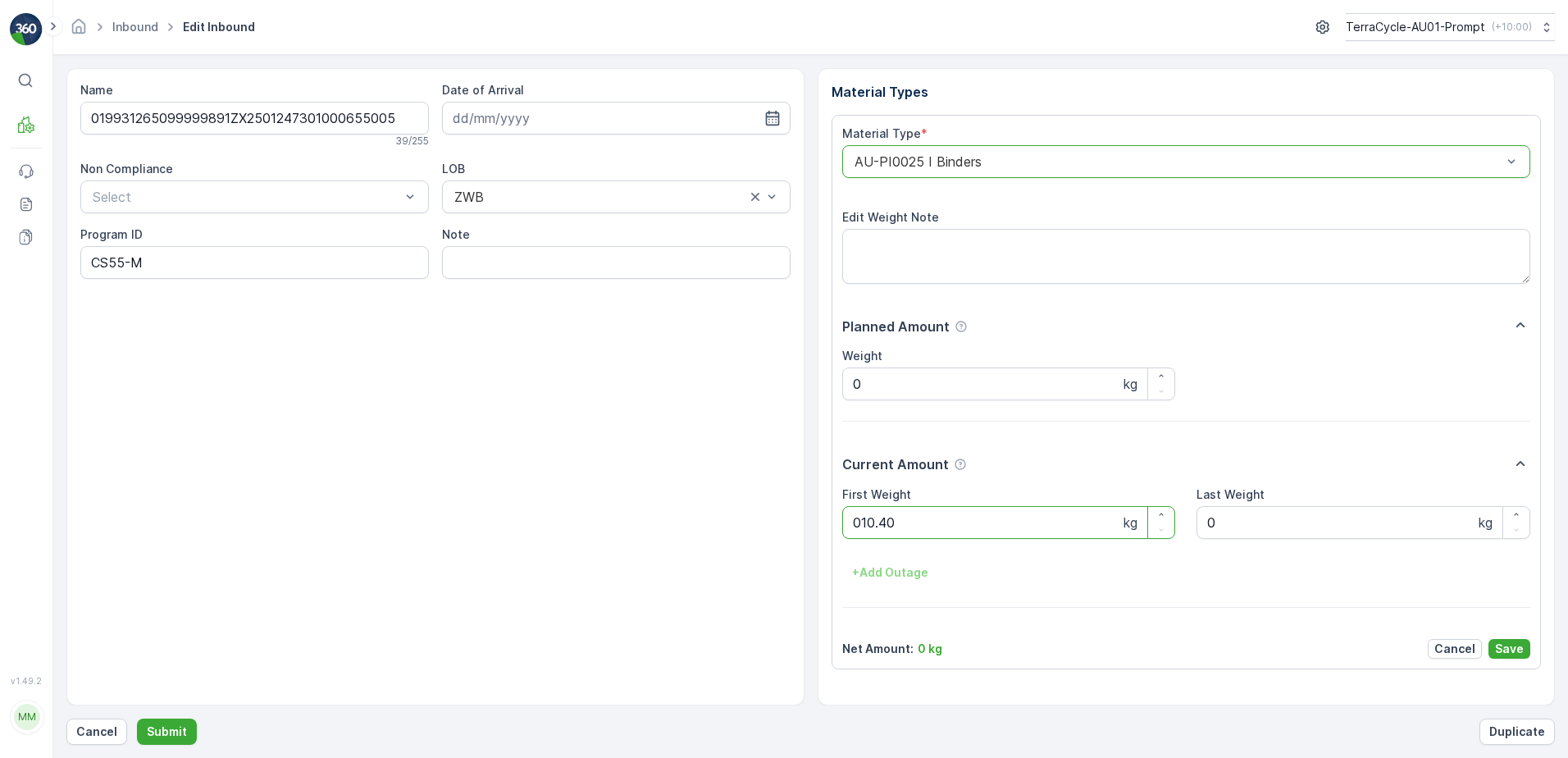
click at [137, 719] on button "Submit" at bounding box center [167, 732] width 60 height 26
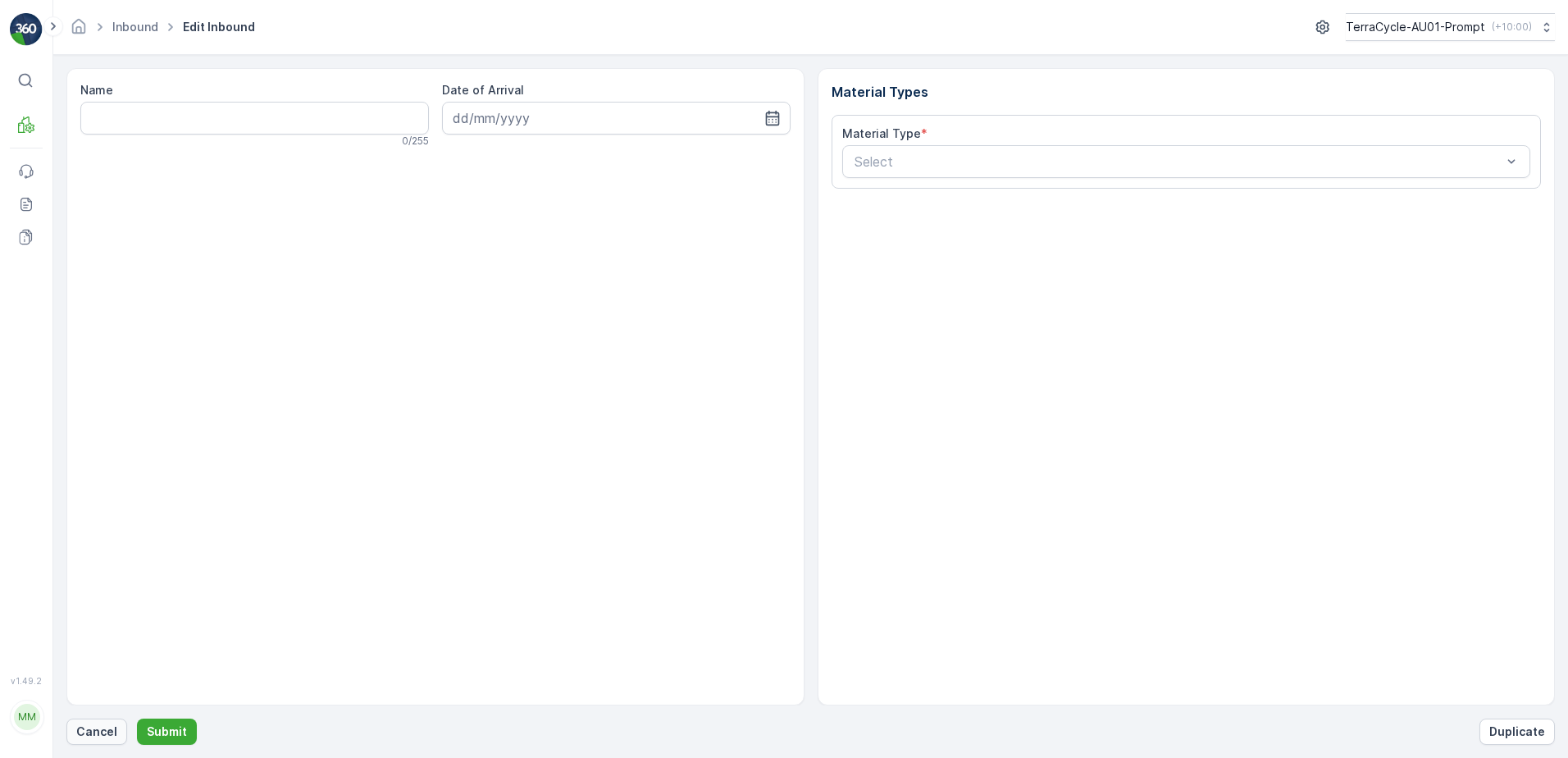
click at [93, 734] on p "Cancel" at bounding box center [97, 731] width 41 height 16
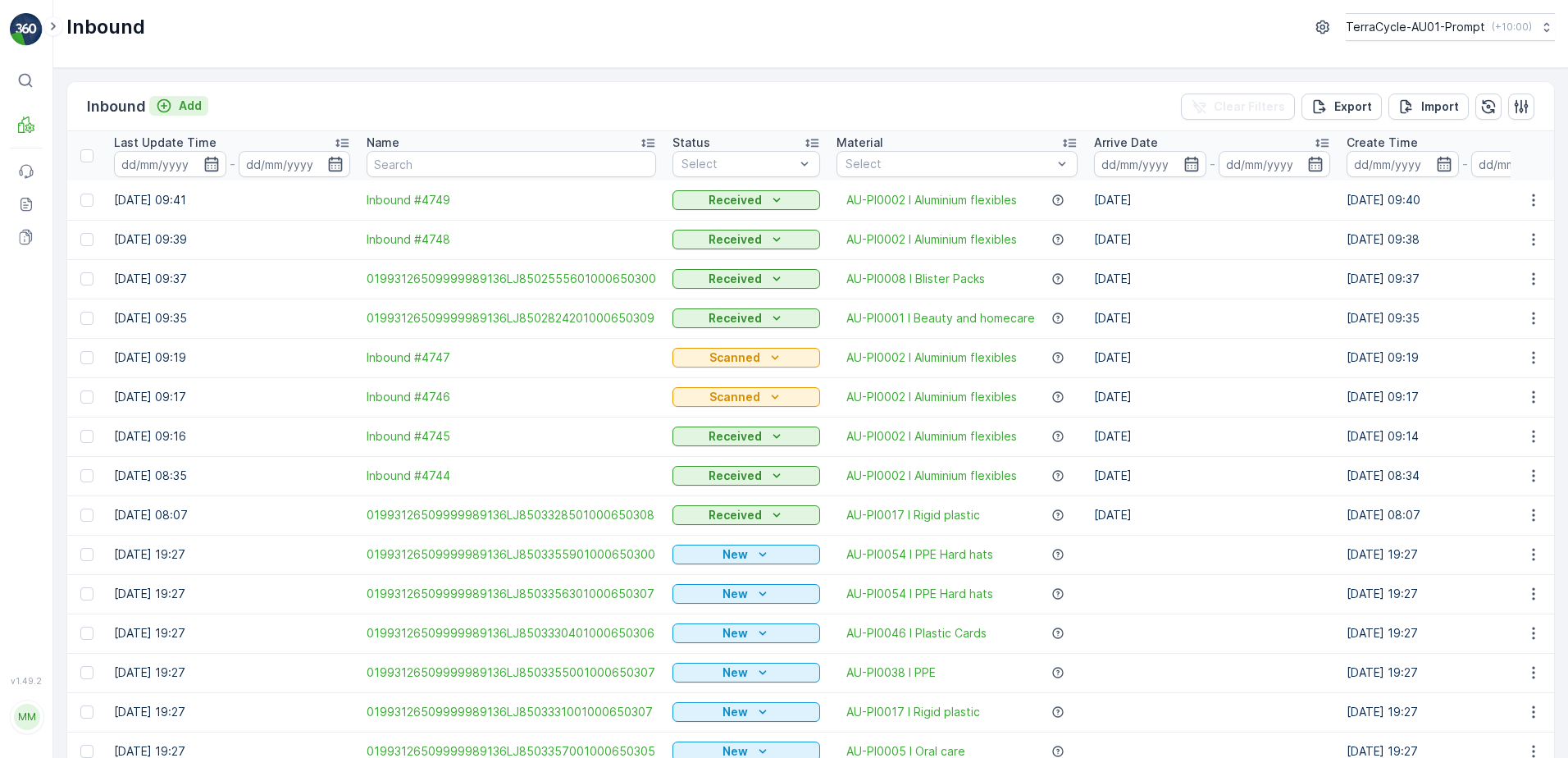
click at [192, 112] on p "Add" at bounding box center [190, 105] width 23 height 16
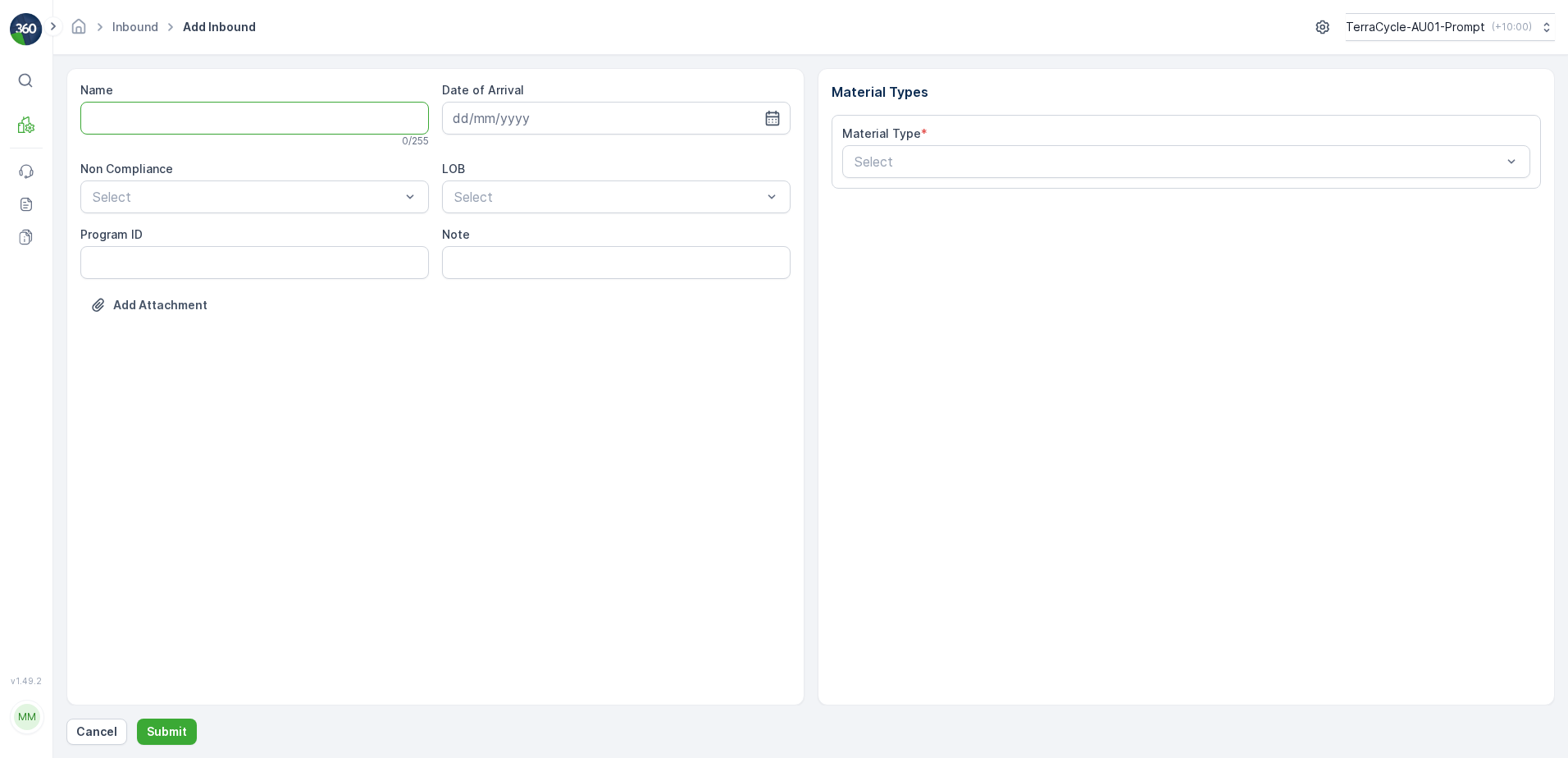
click at [183, 118] on input "Name" at bounding box center [255, 118] width 349 height 33
type input "01993126509999989136LJ8503325001000650306"
click at [137, 719] on button "Submit" at bounding box center [167, 732] width 60 height 26
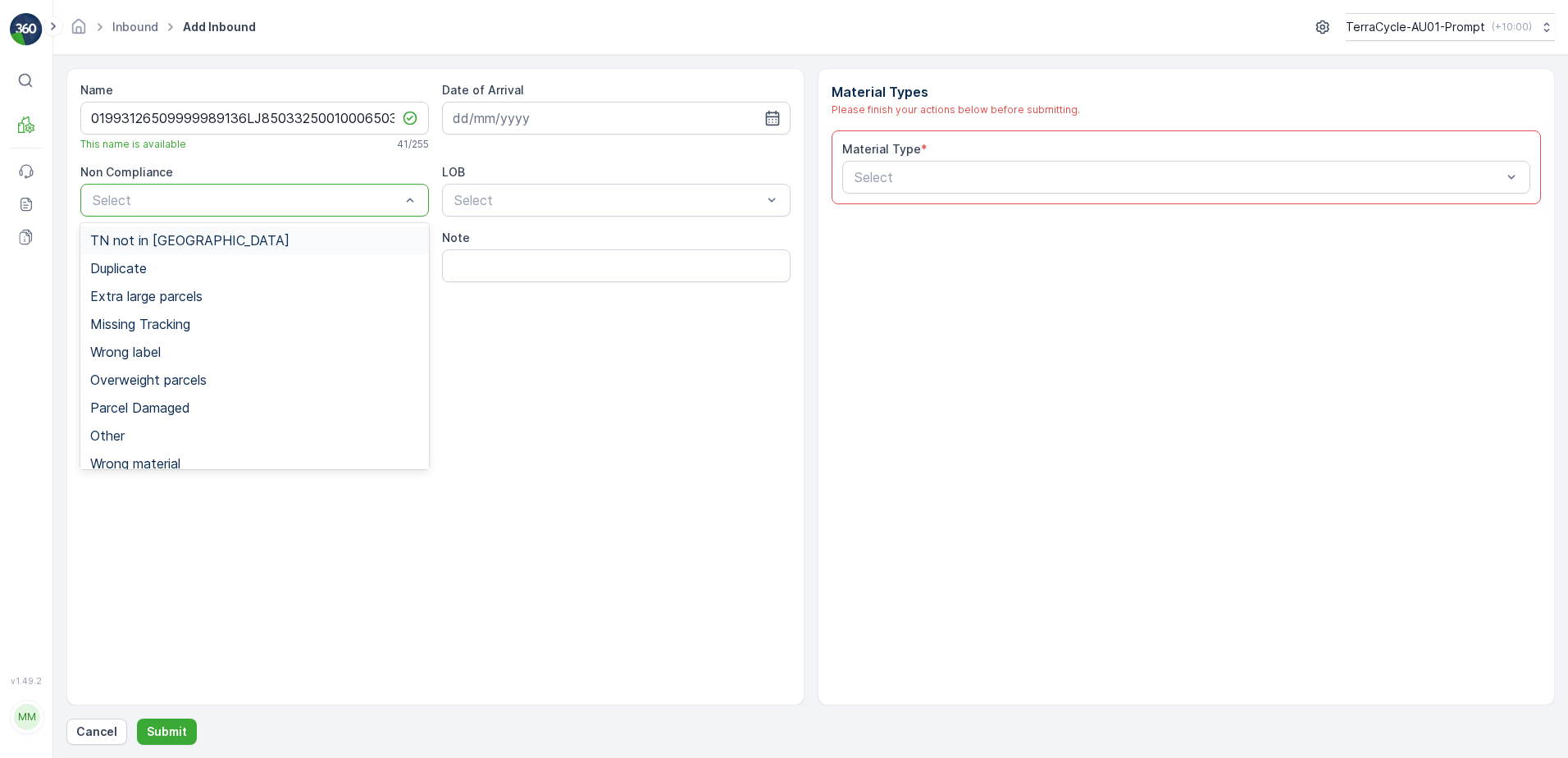
click at [233, 187] on div "Select" at bounding box center [255, 200] width 349 height 33
click at [184, 236] on span "TN not in [GEOGRAPHIC_DATA]" at bounding box center [190, 240] width 199 height 14
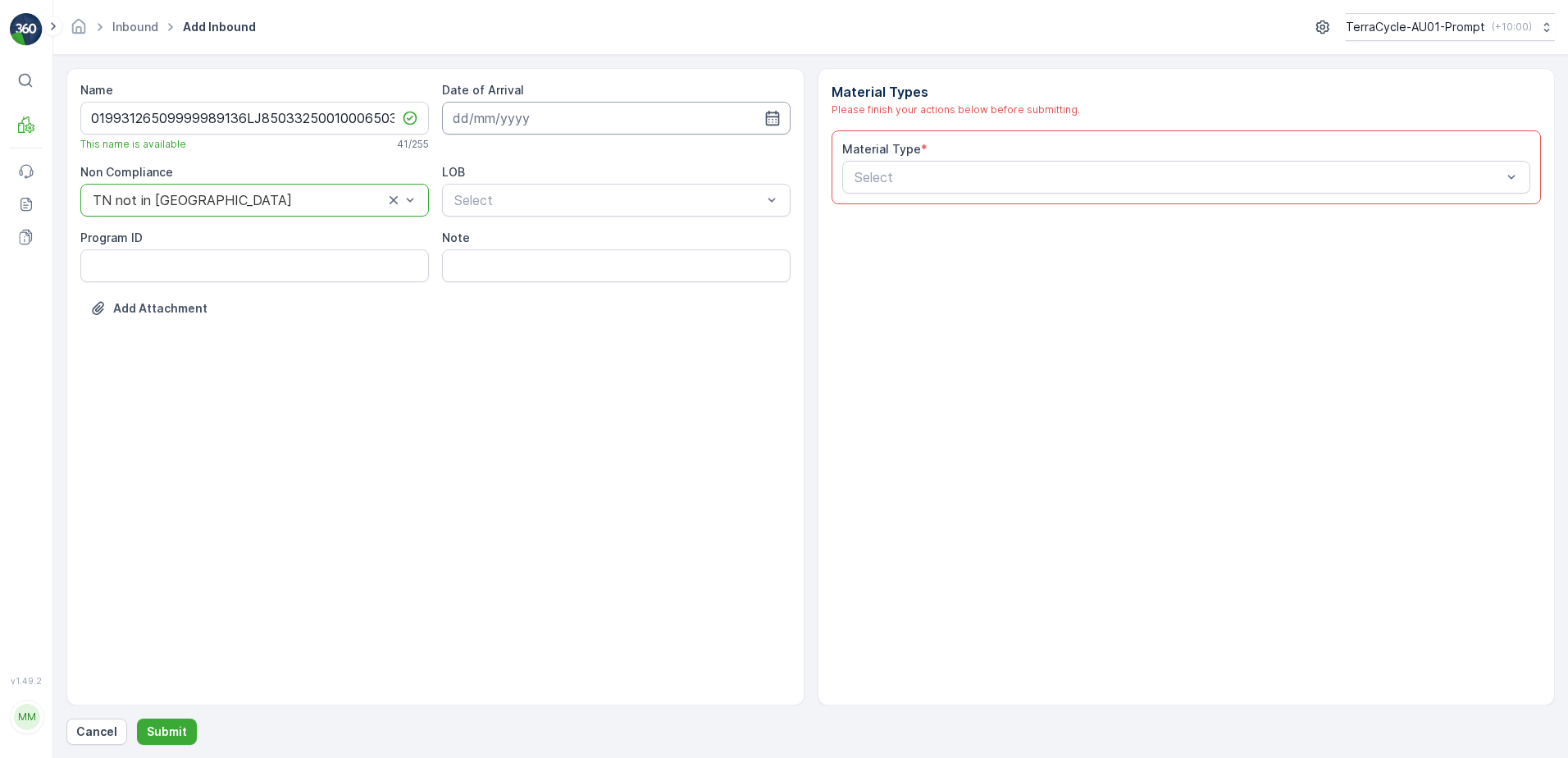
click at [501, 111] on input at bounding box center [616, 118] width 349 height 33
click at [538, 225] on div "2" at bounding box center [528, 222] width 26 height 26
type input "[DATE]"
click at [489, 246] on div "NRP" at bounding box center [616, 240] width 329 height 14
click at [473, 251] on input "Note" at bounding box center [616, 265] width 349 height 33
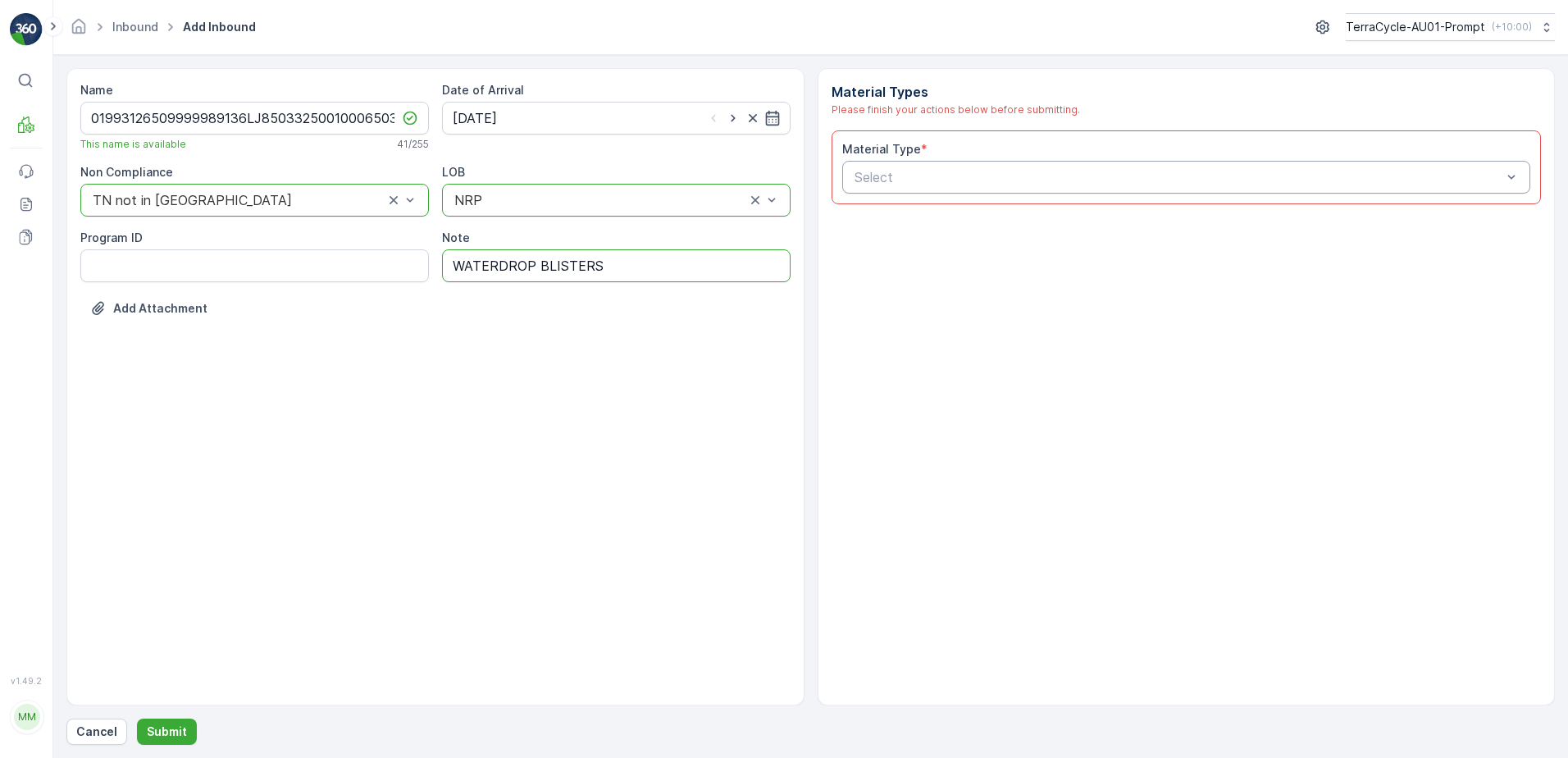
type input "WATERDROP BLISTERS"
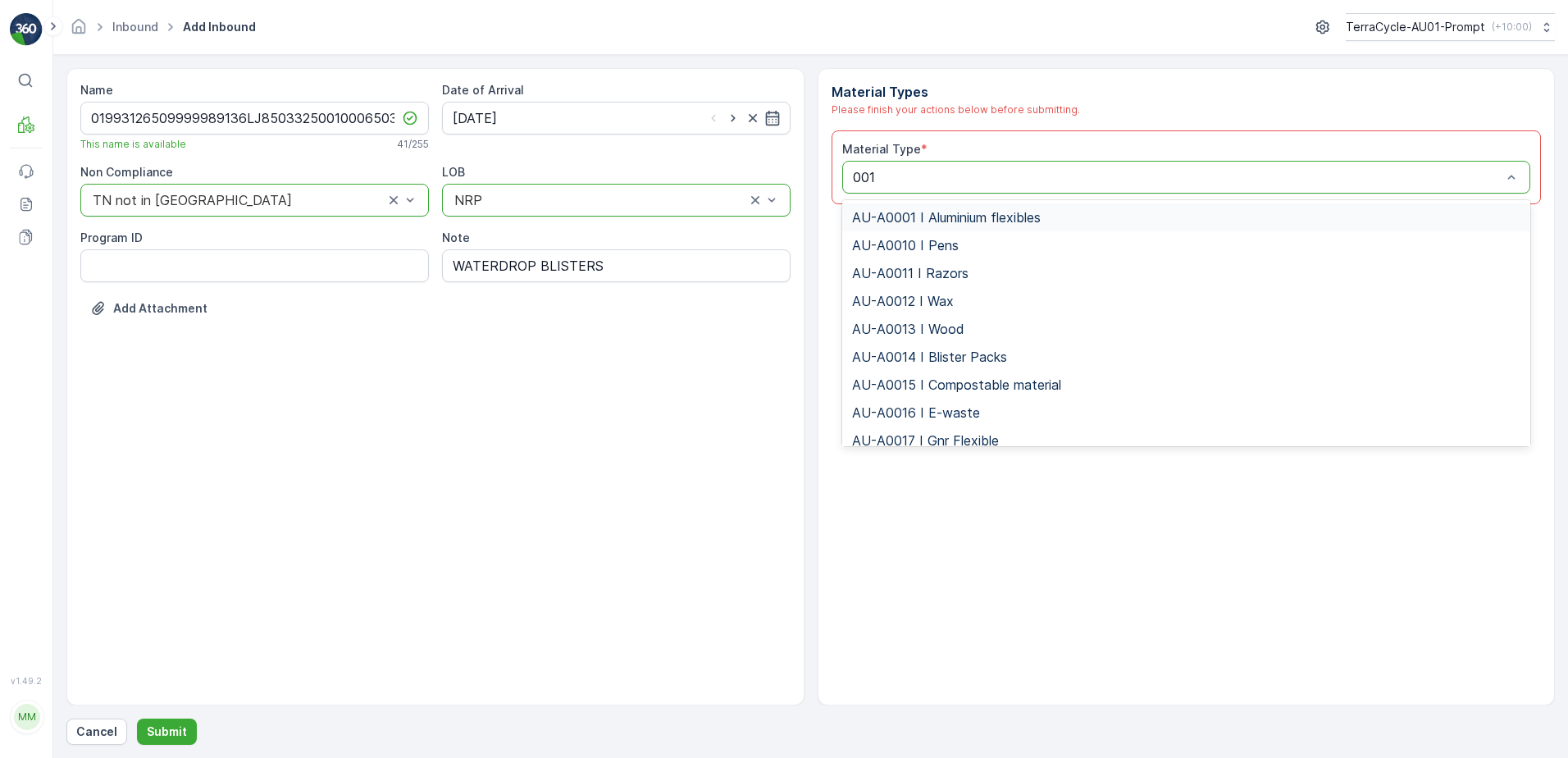
type input "0017"
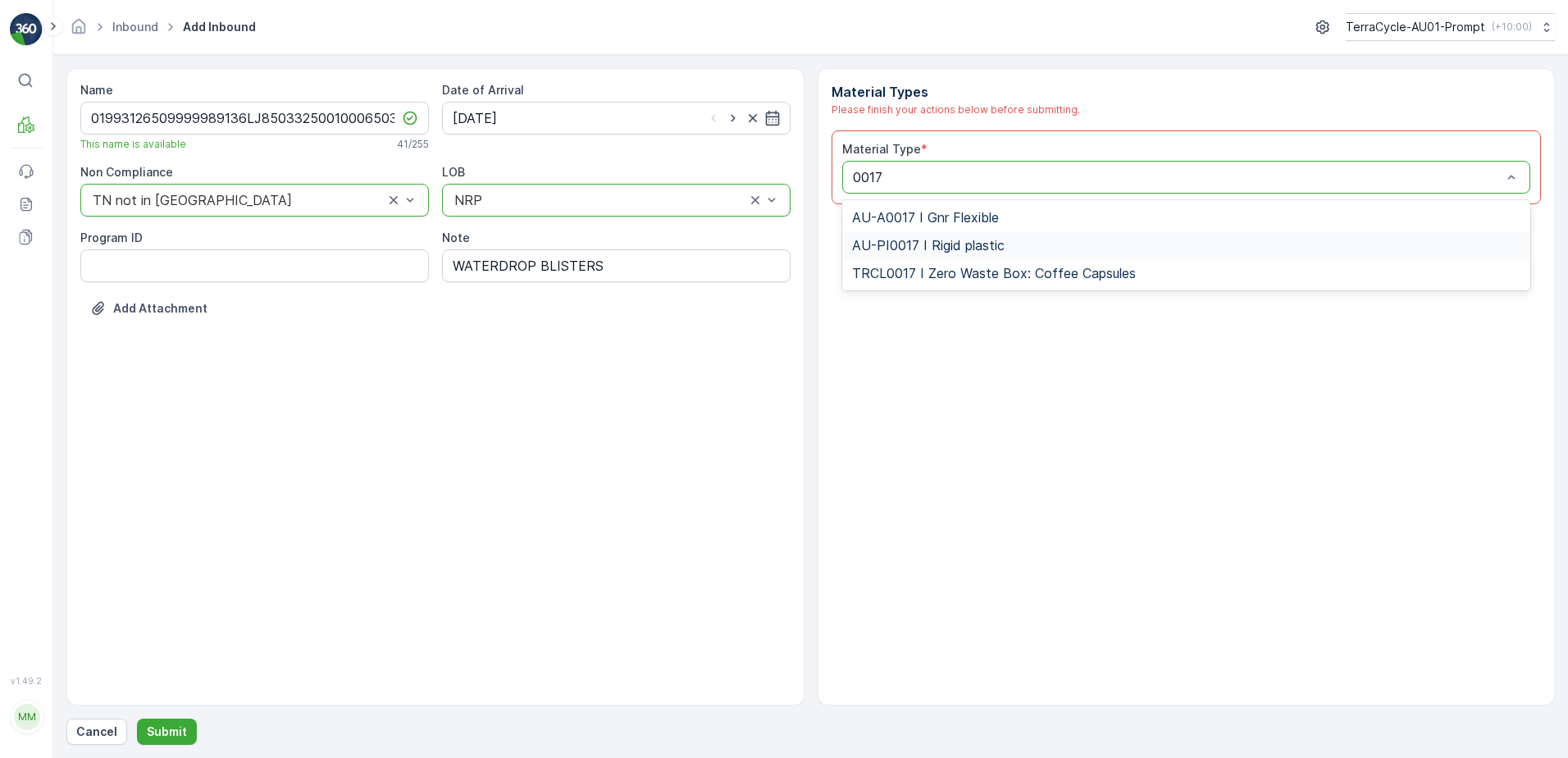
click at [1008, 250] on div "AU-PI0017 I Rigid plastic" at bounding box center [1186, 245] width 669 height 14
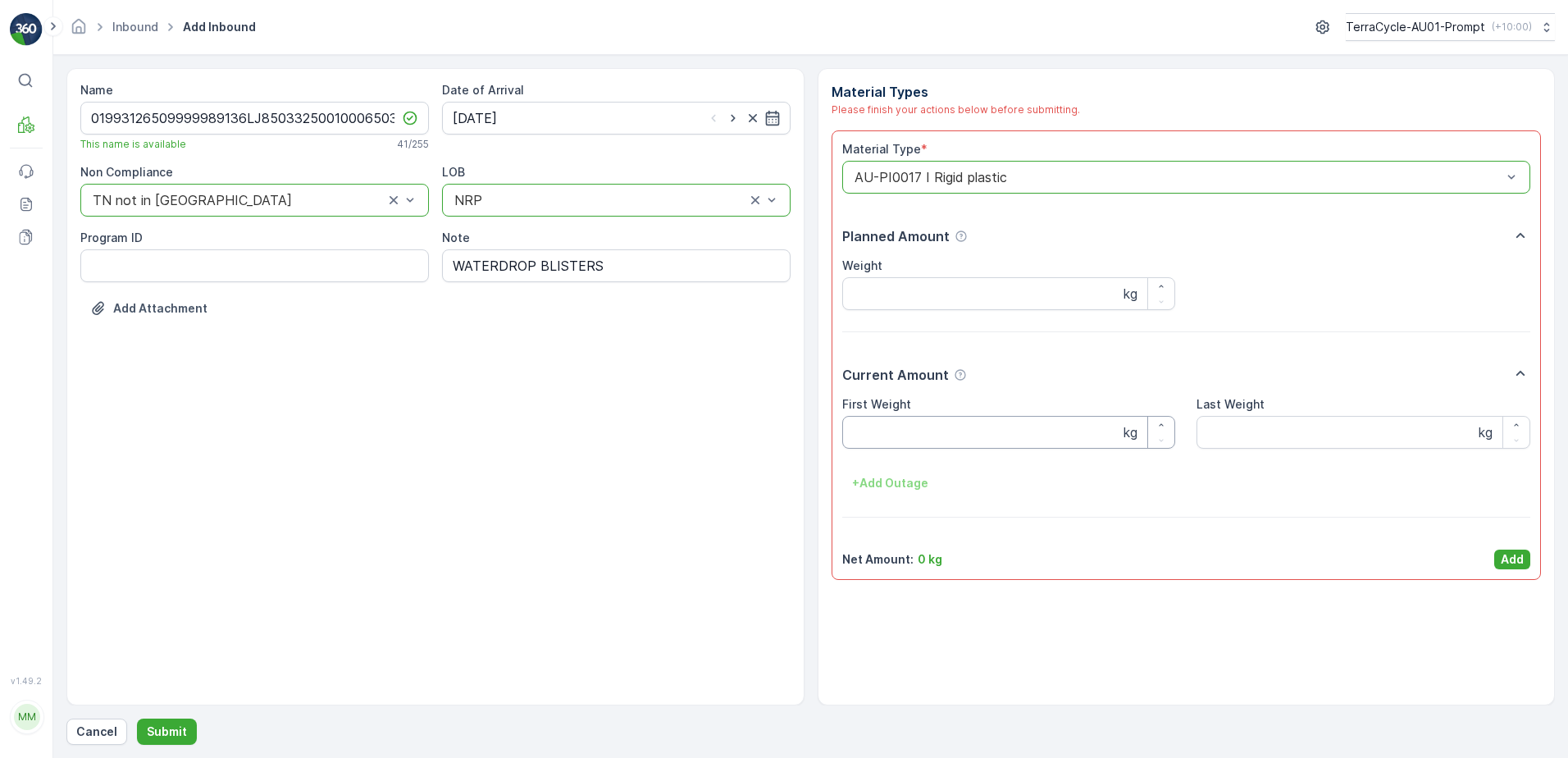
click at [910, 431] on Weight "First Weight" at bounding box center [1009, 432] width 334 height 33
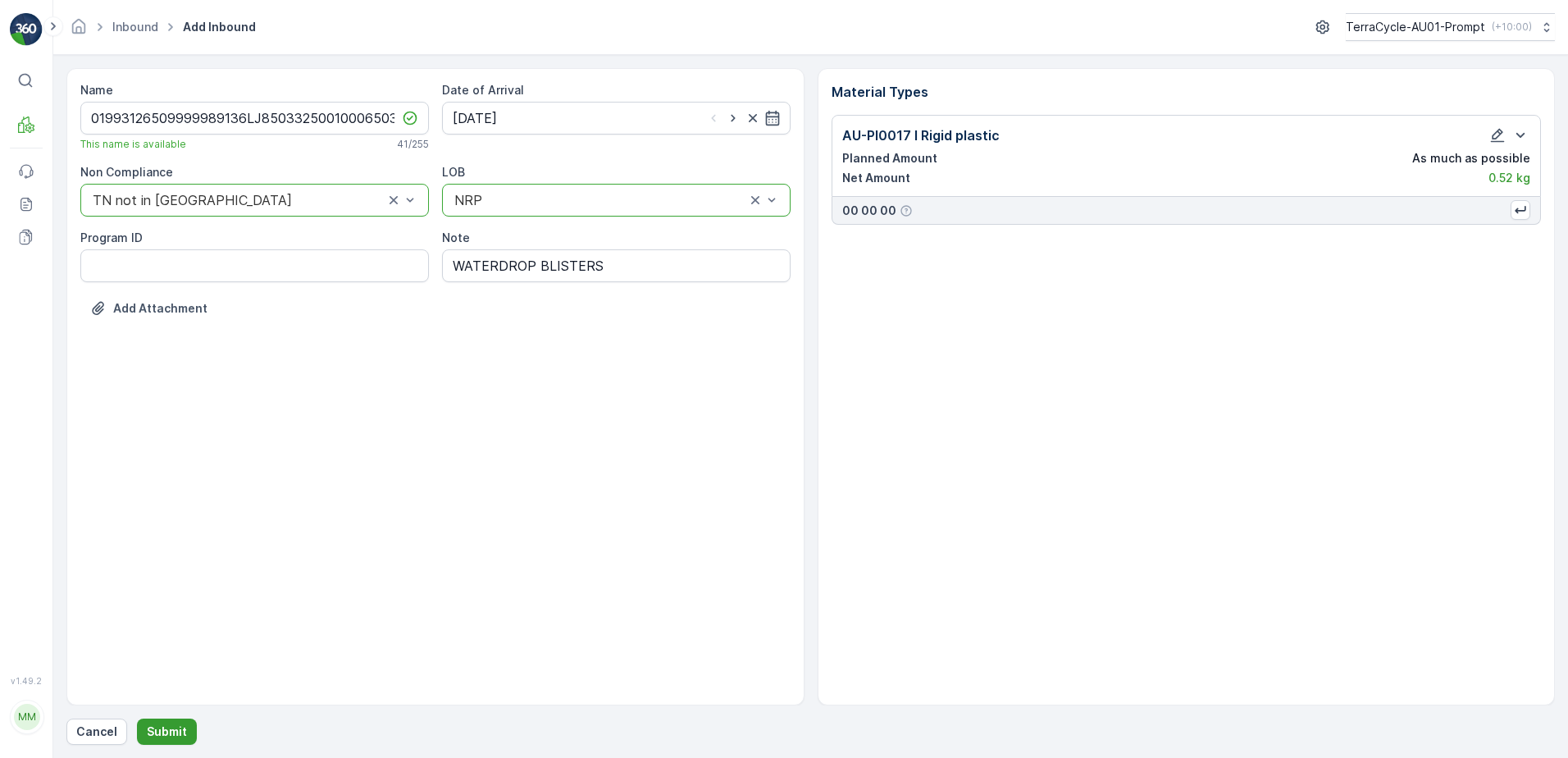
click at [147, 739] on p "Submit" at bounding box center [166, 731] width 40 height 16
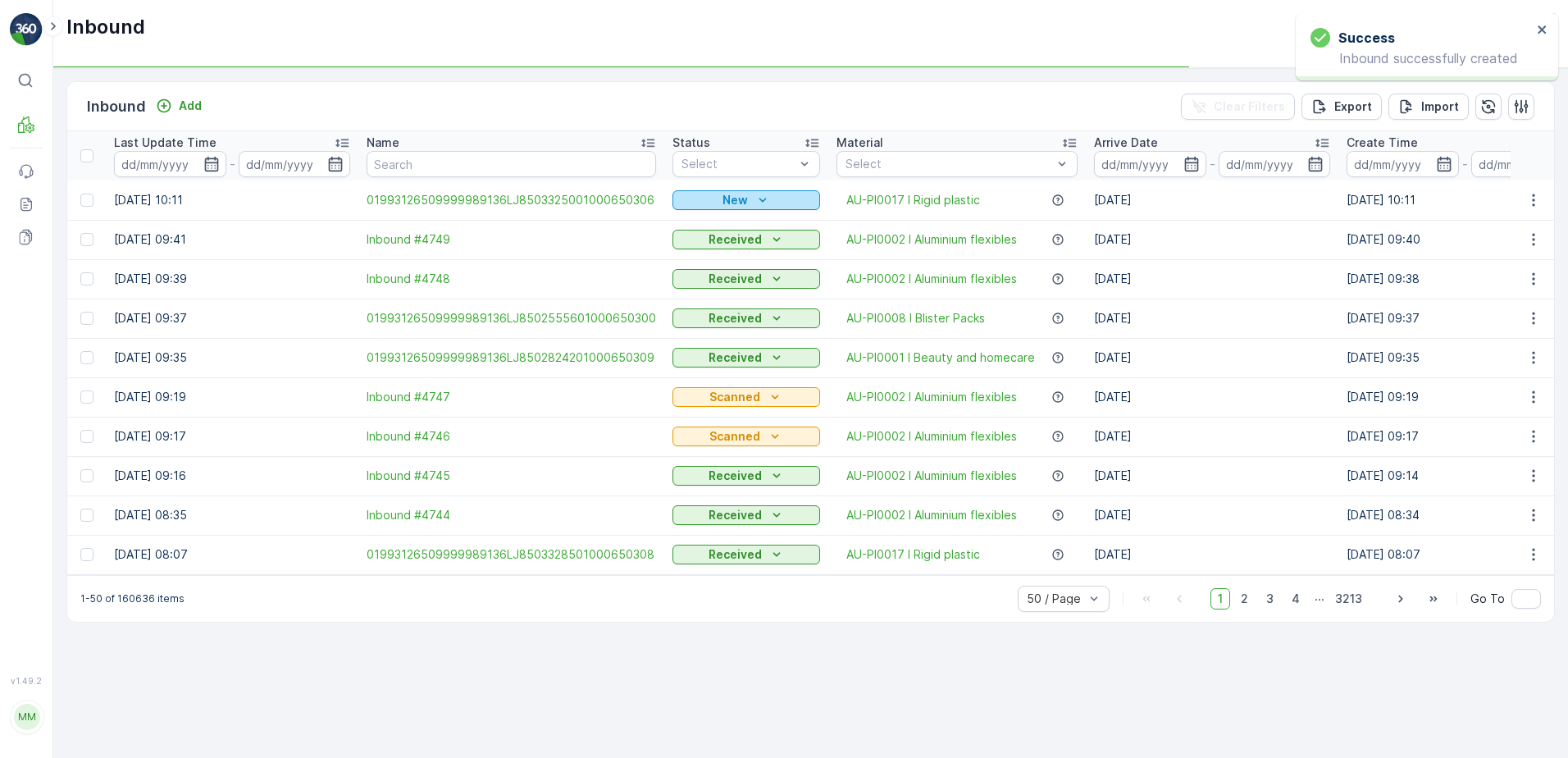
click at [754, 193] on icon "New" at bounding box center [762, 200] width 16 height 16
click at [706, 246] on span "Scanned" at bounding box center [701, 247] width 48 height 16
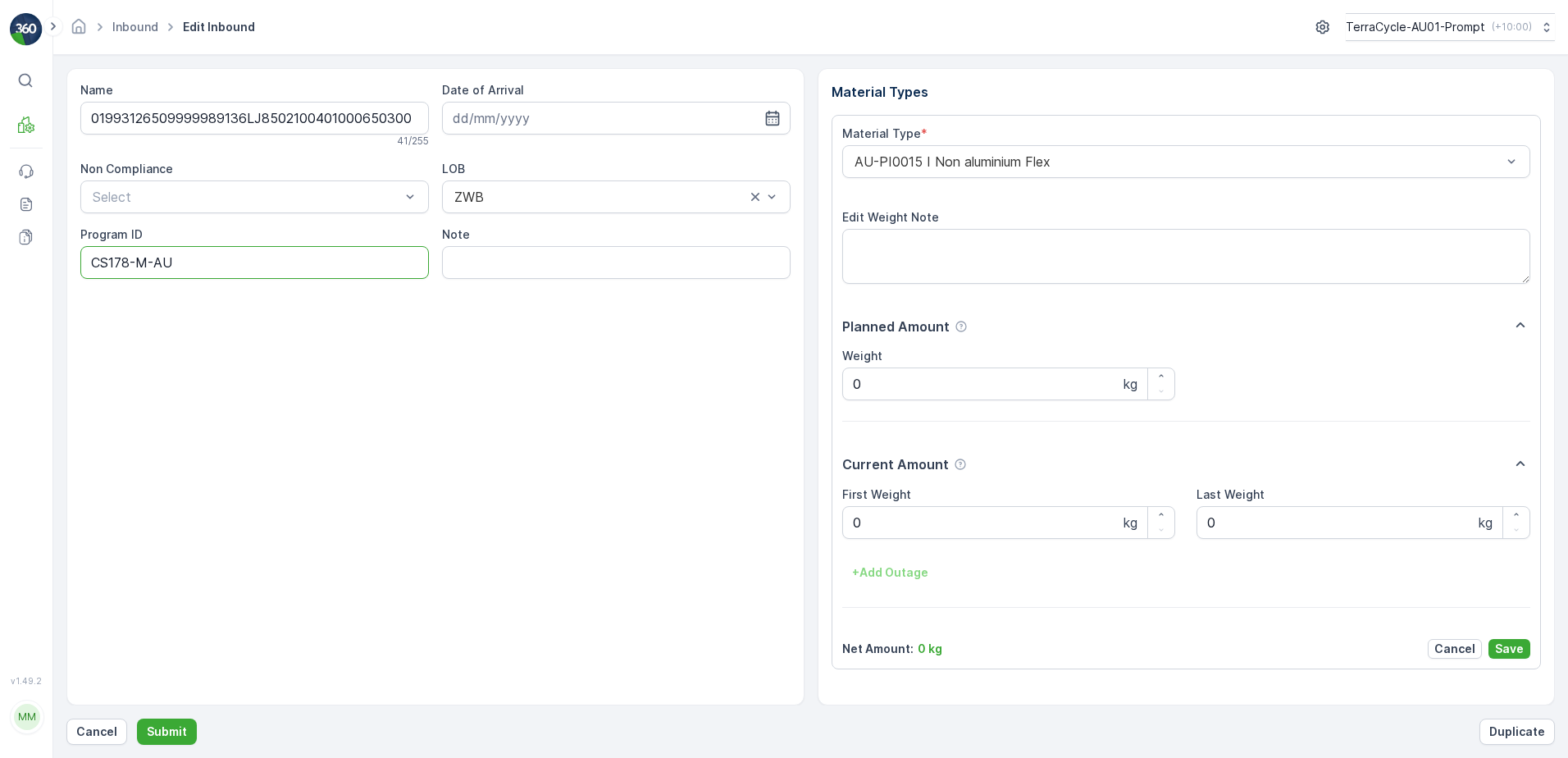
click at [131, 263] on ID "CS178-M-AU" at bounding box center [255, 263] width 349 height 33
type ID "CS67-M-AU"
click at [847, 167] on div "AU-PI0015 I Non aluminium Flex" at bounding box center [1187, 161] width 689 height 33
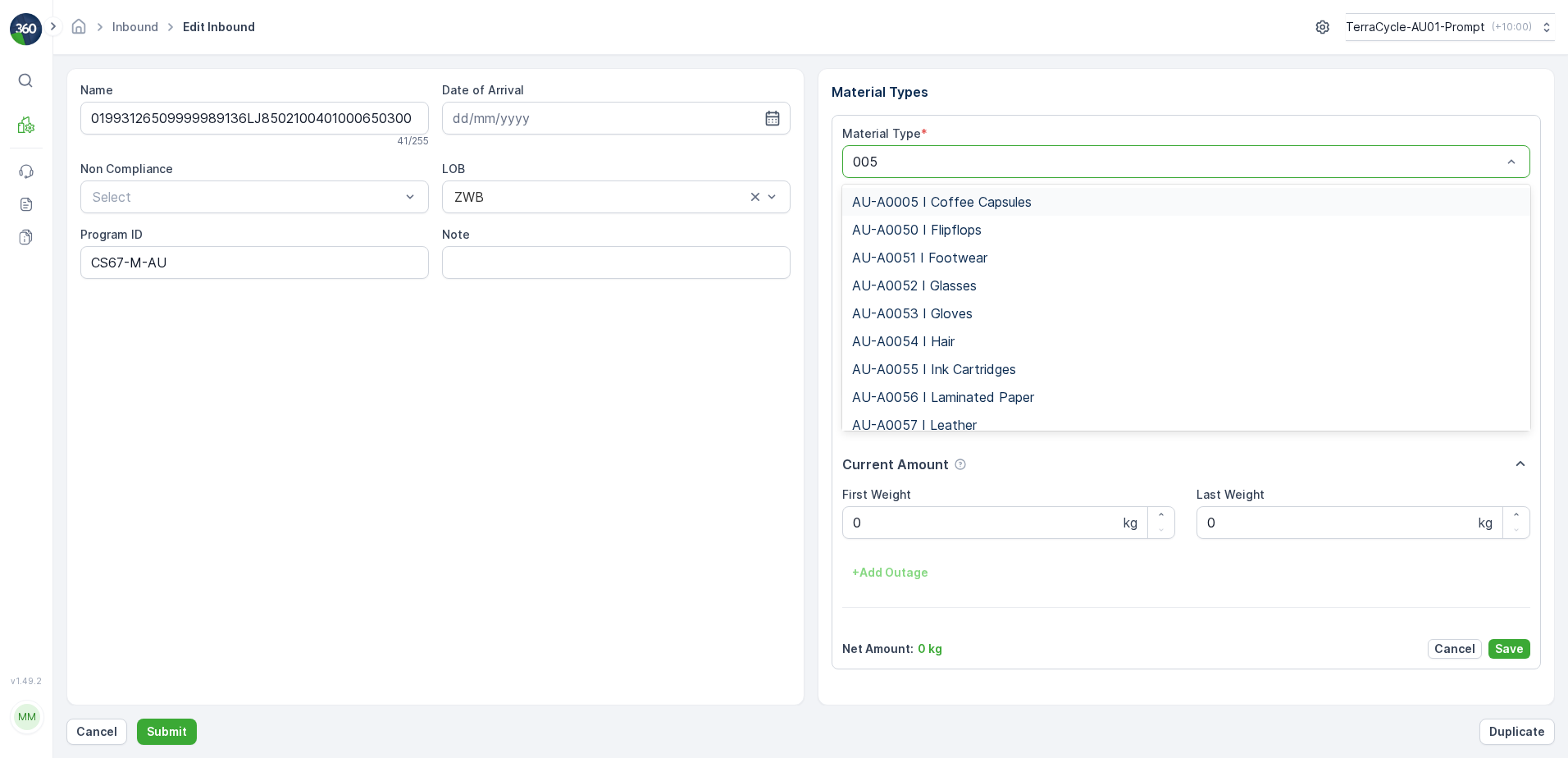
type input "0051"
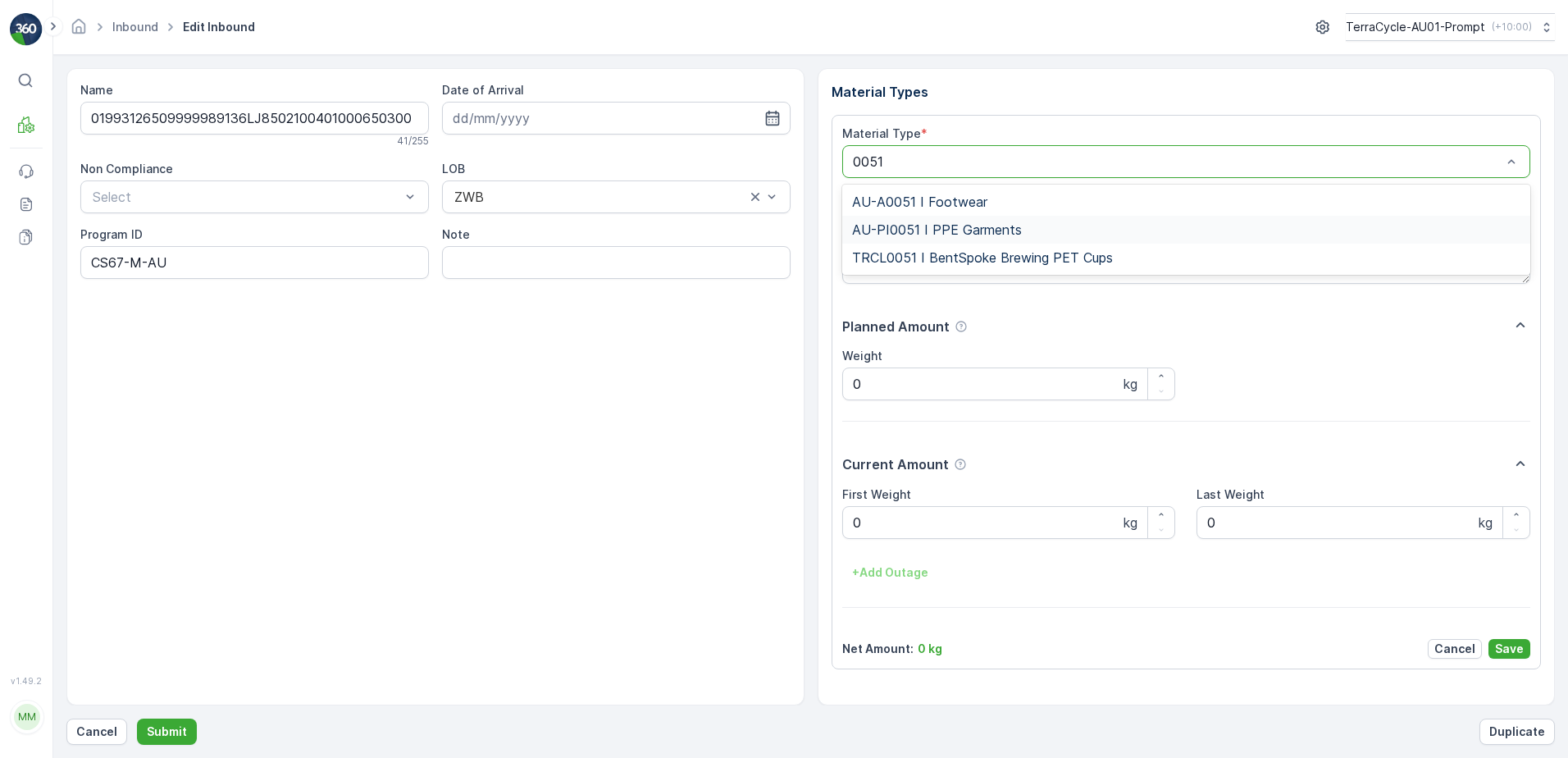
click at [959, 232] on span "AU-PI0051 I PPE Garments" at bounding box center [936, 230] width 170 height 14
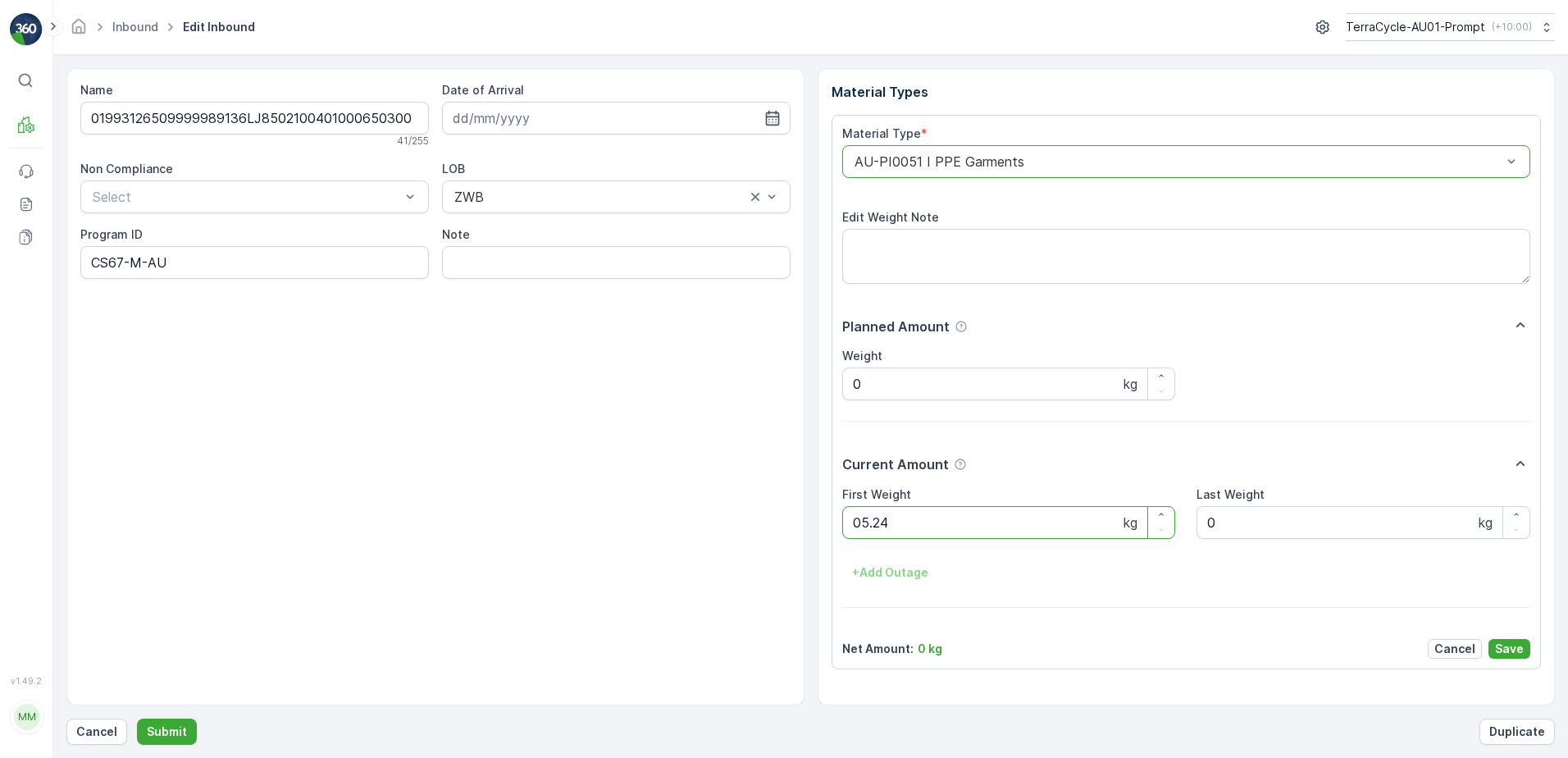
click at [137, 719] on button "Submit" at bounding box center [167, 732] width 60 height 26
click at [151, 266] on ID "CS178-S" at bounding box center [255, 263] width 349 height 33
click at [132, 263] on ID "CS178-M" at bounding box center [255, 263] width 349 height 33
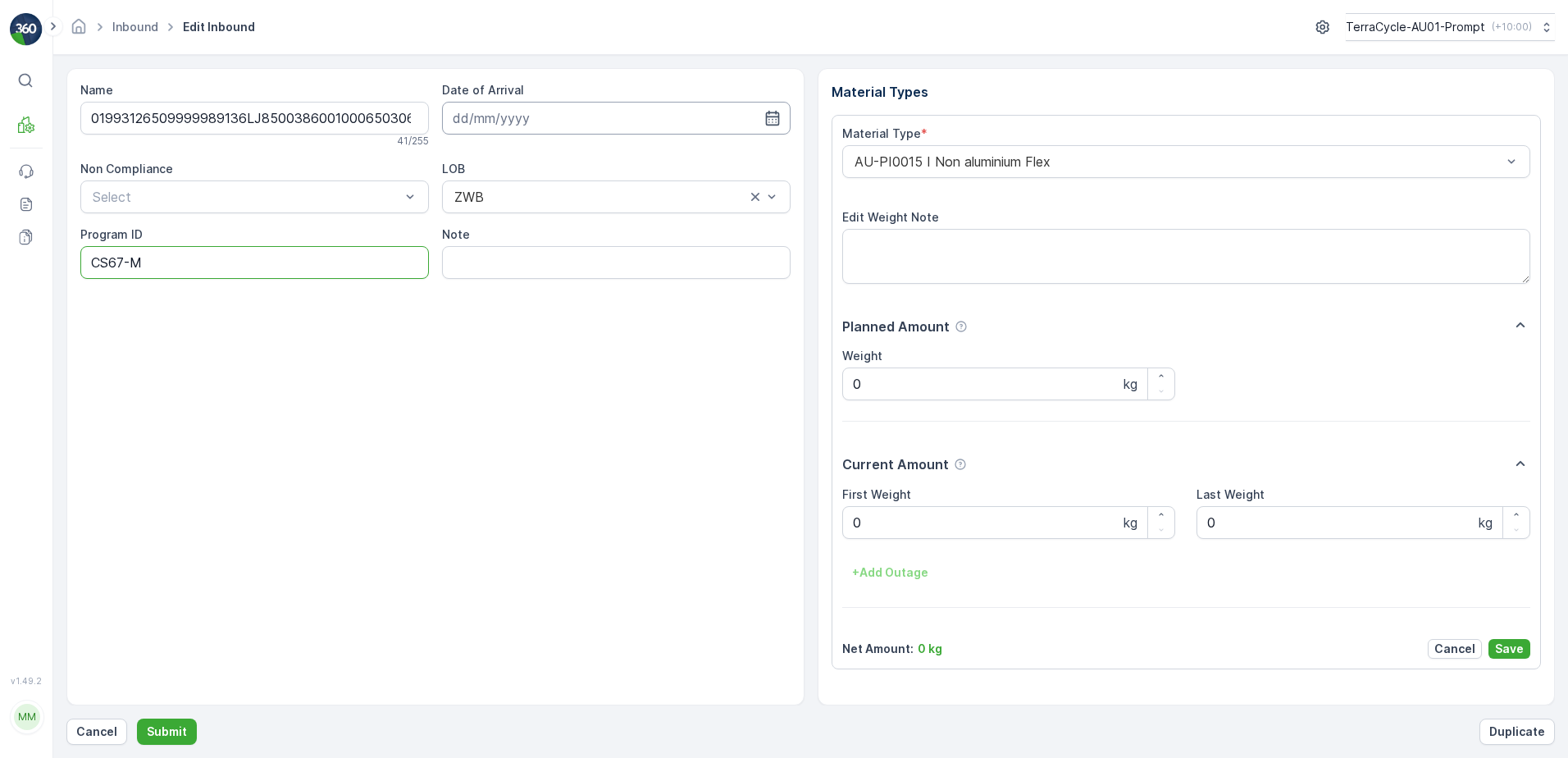
type ID "CS67-M"
click at [569, 107] on input at bounding box center [616, 118] width 349 height 33
drag, startPoint x: 525, startPoint y: 225, endPoint x: 702, endPoint y: 201, distance: 178.6
click at [527, 225] on div "2" at bounding box center [528, 222] width 26 height 26
type input "[DATE]"
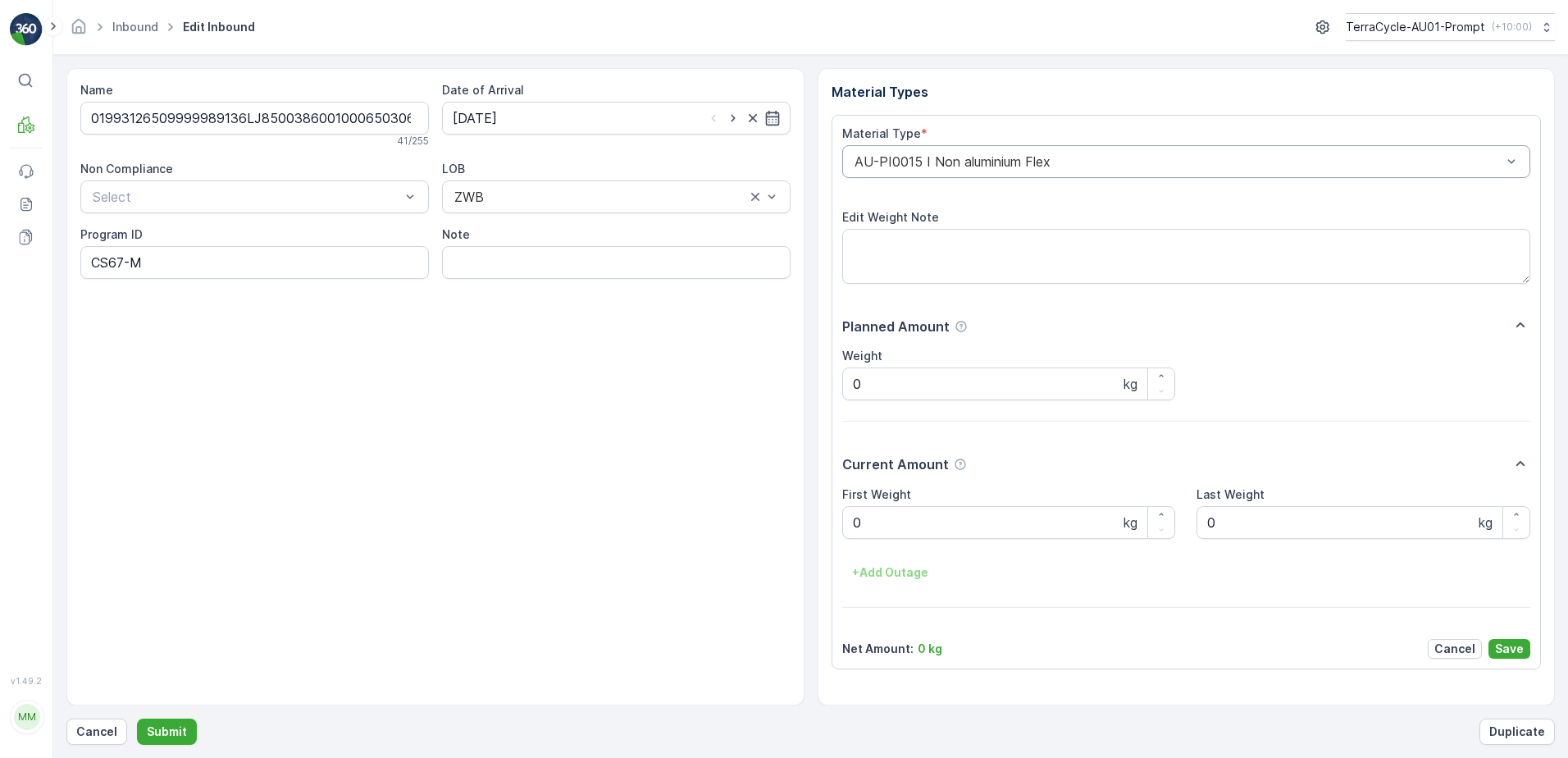
click at [844, 165] on div "AU-PI0015 I Non aluminium Flex" at bounding box center [1187, 161] width 689 height 33
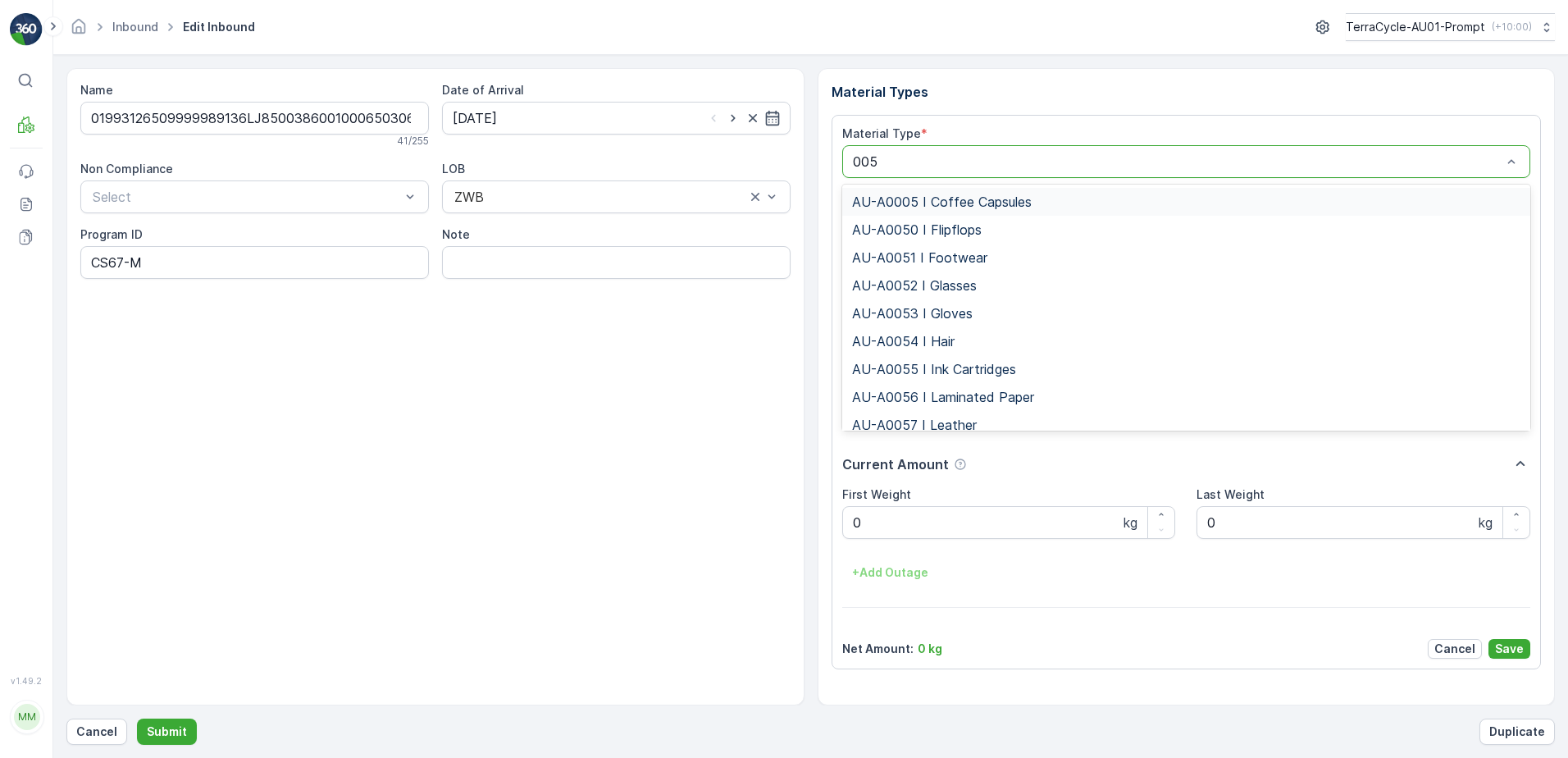
type input "0051"
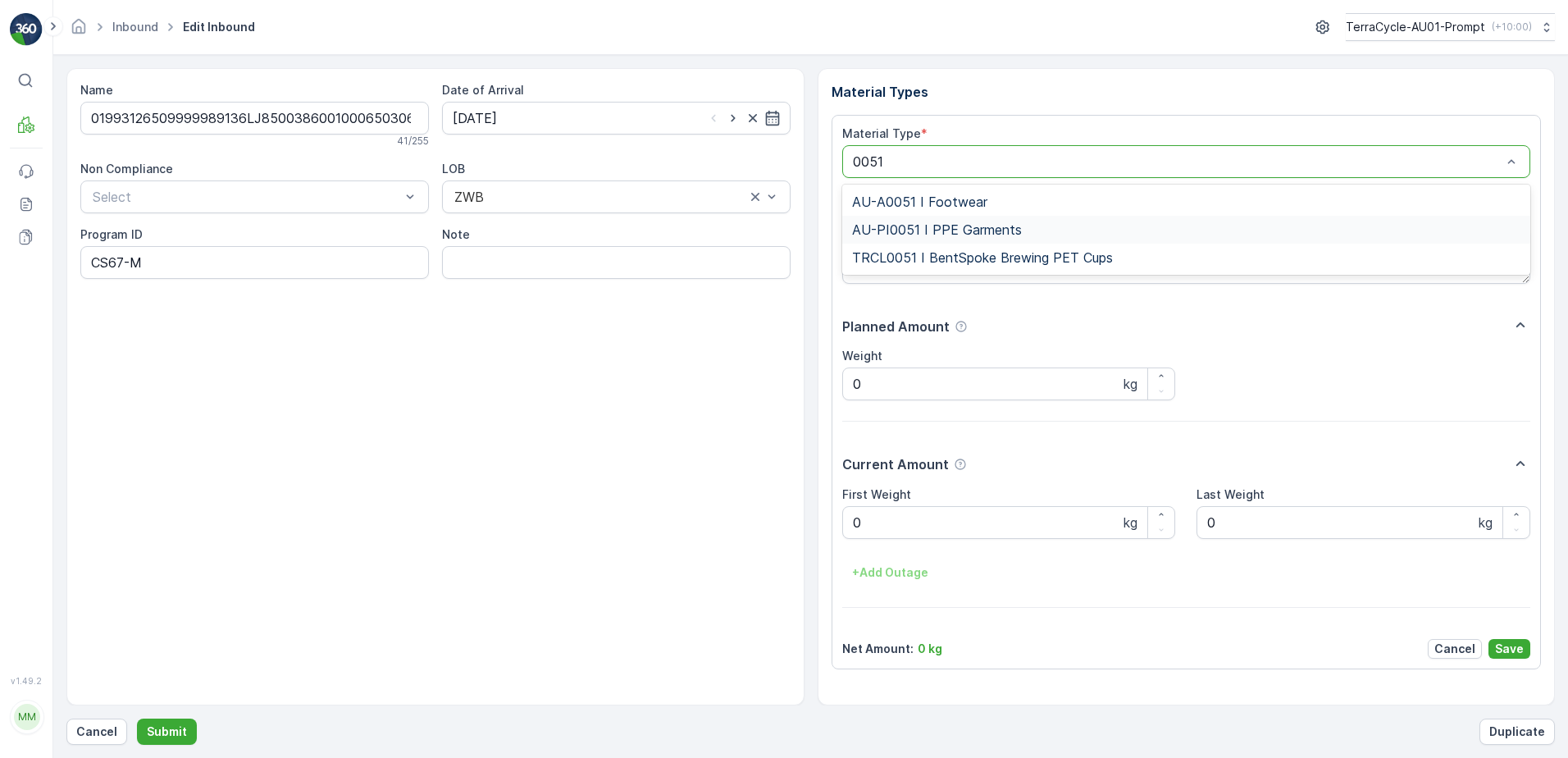
drag, startPoint x: 986, startPoint y: 227, endPoint x: 1002, endPoint y: 223, distance: 16.5
click at [991, 225] on span "AU-PI0051 I PPE Garments" at bounding box center [936, 230] width 170 height 14
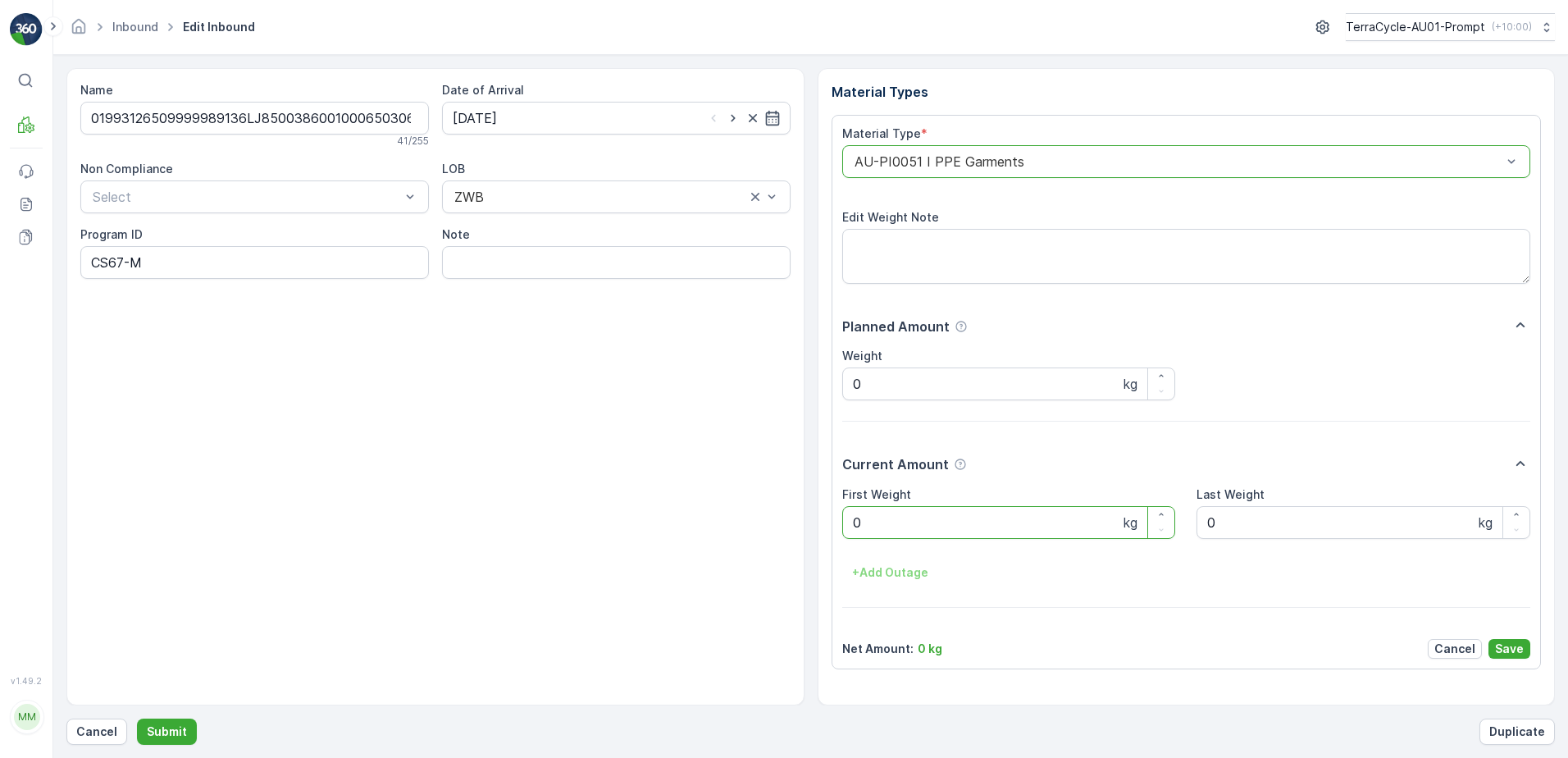
click at [896, 530] on Weight "0" at bounding box center [1009, 523] width 334 height 33
click at [137, 719] on button "Submit" at bounding box center [167, 732] width 60 height 26
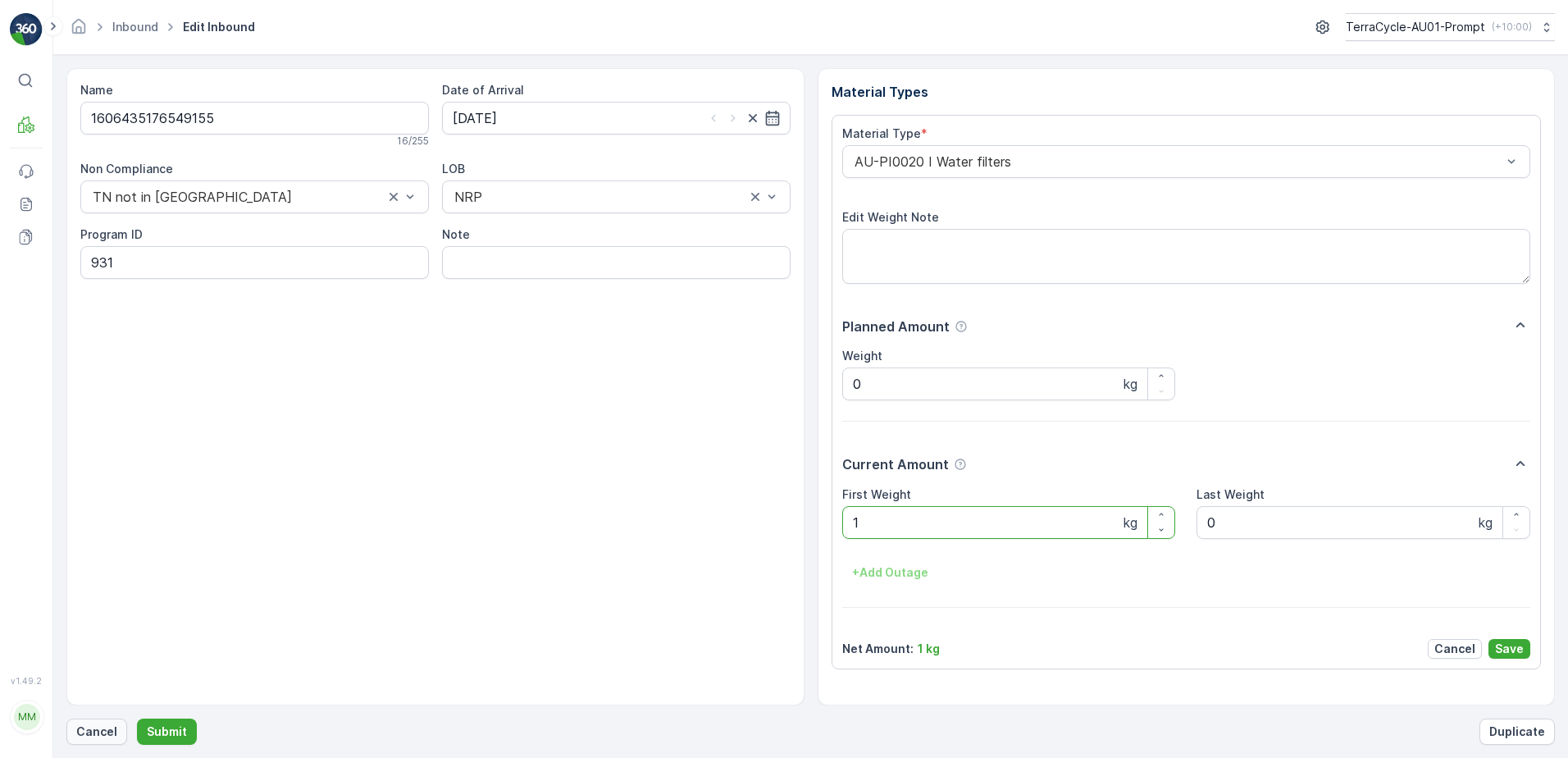
click at [96, 734] on p "Cancel" at bounding box center [97, 731] width 41 height 16
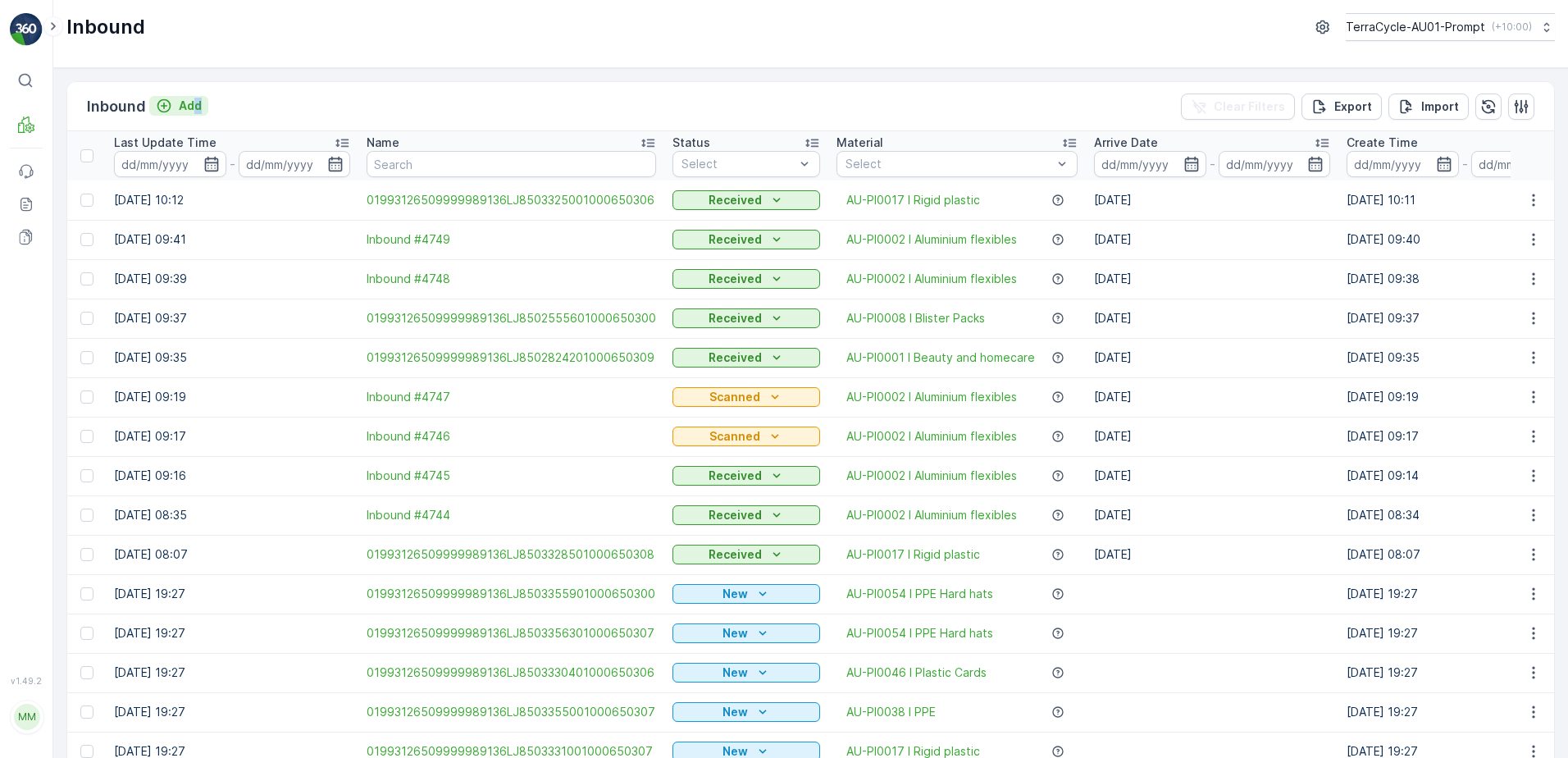
drag, startPoint x: 194, startPoint y: 117, endPoint x: 191, endPoint y: 107, distance: 10.4
click at [191, 107] on div "Inbound Add" at bounding box center [147, 106] width 121 height 23
drag, startPoint x: 279, startPoint y: 112, endPoint x: 228, endPoint y: 110, distance: 51.0
click at [228, 110] on div "Inbound Add Clear Filters Export Import" at bounding box center [810, 107] width 1487 height 49
click at [190, 111] on p "Add" at bounding box center [190, 105] width 23 height 16
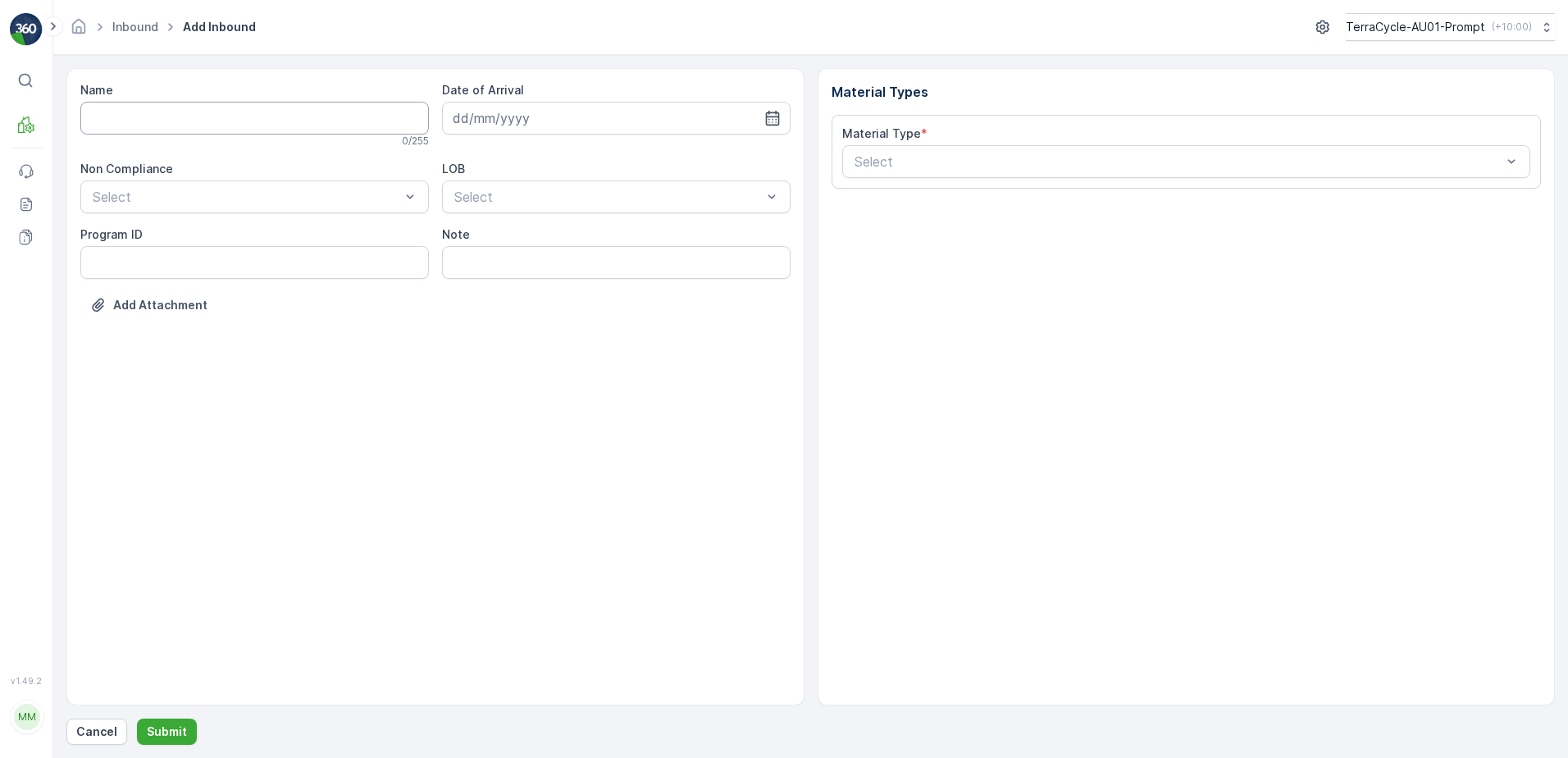
click at [128, 118] on input "Name" at bounding box center [255, 118] width 349 height 33
click at [137, 719] on button "Submit" at bounding box center [167, 732] width 60 height 26
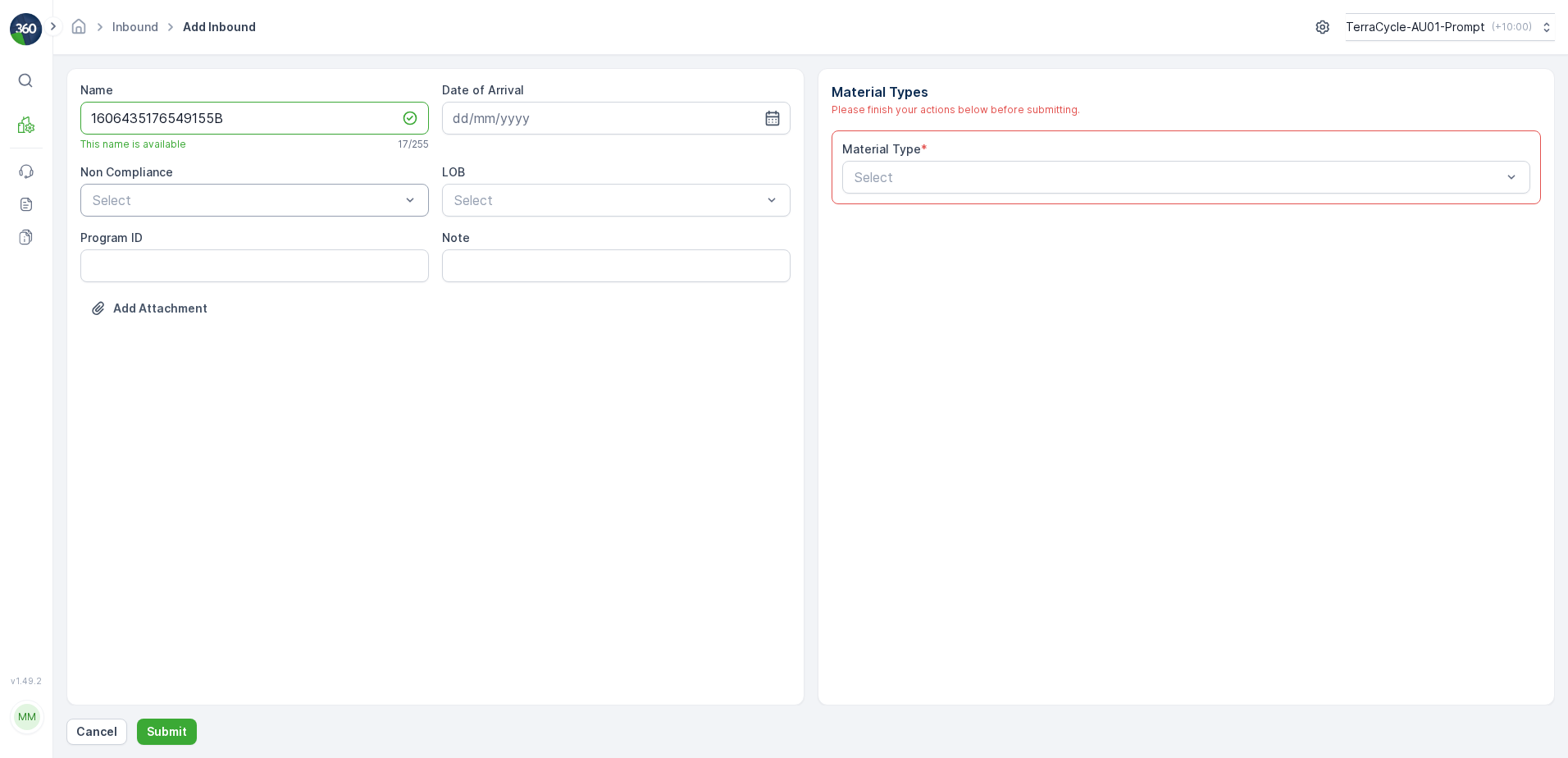
type input "1606435176549155B"
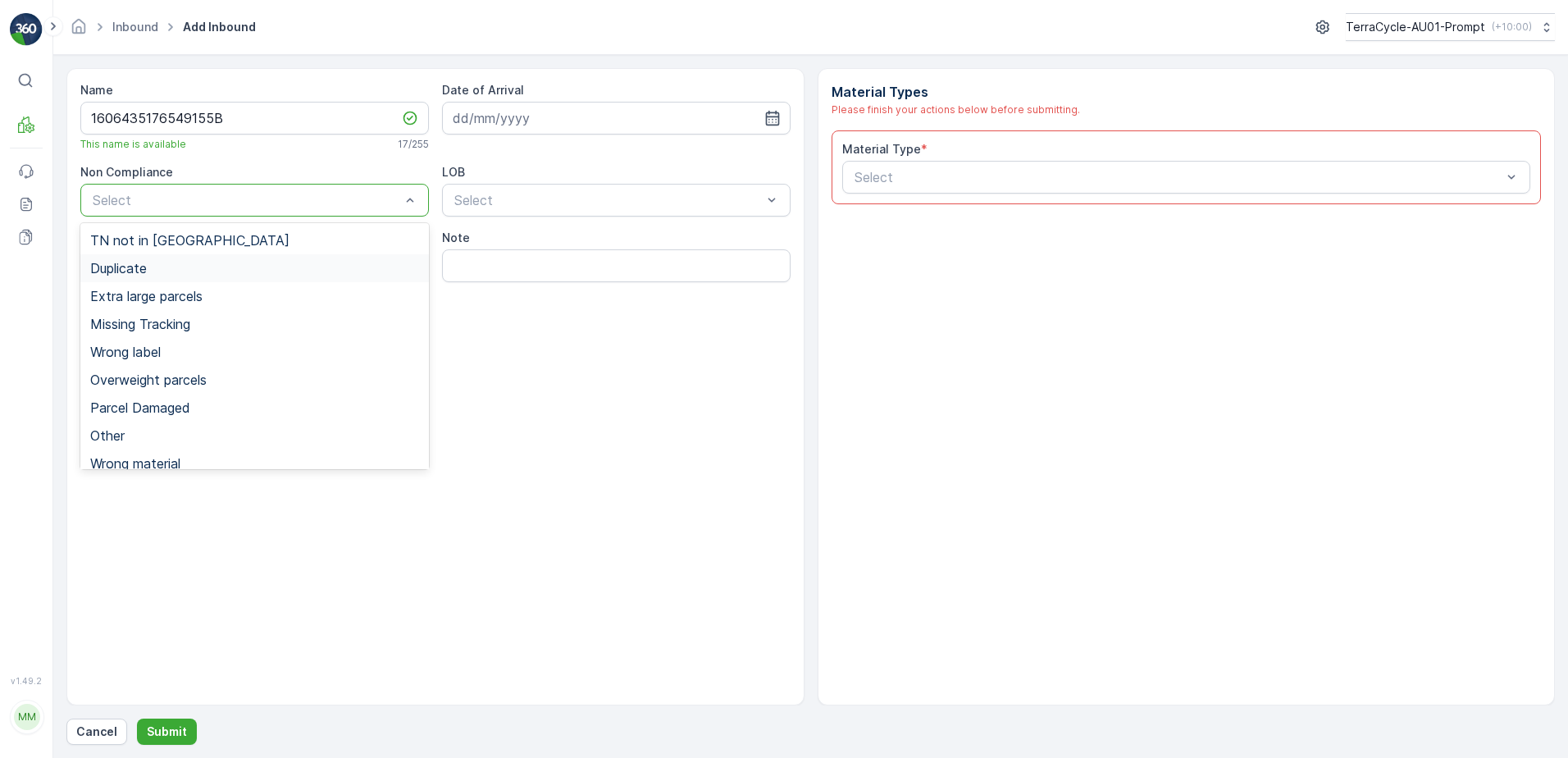
click at [136, 279] on div "Duplicate" at bounding box center [255, 268] width 349 height 28
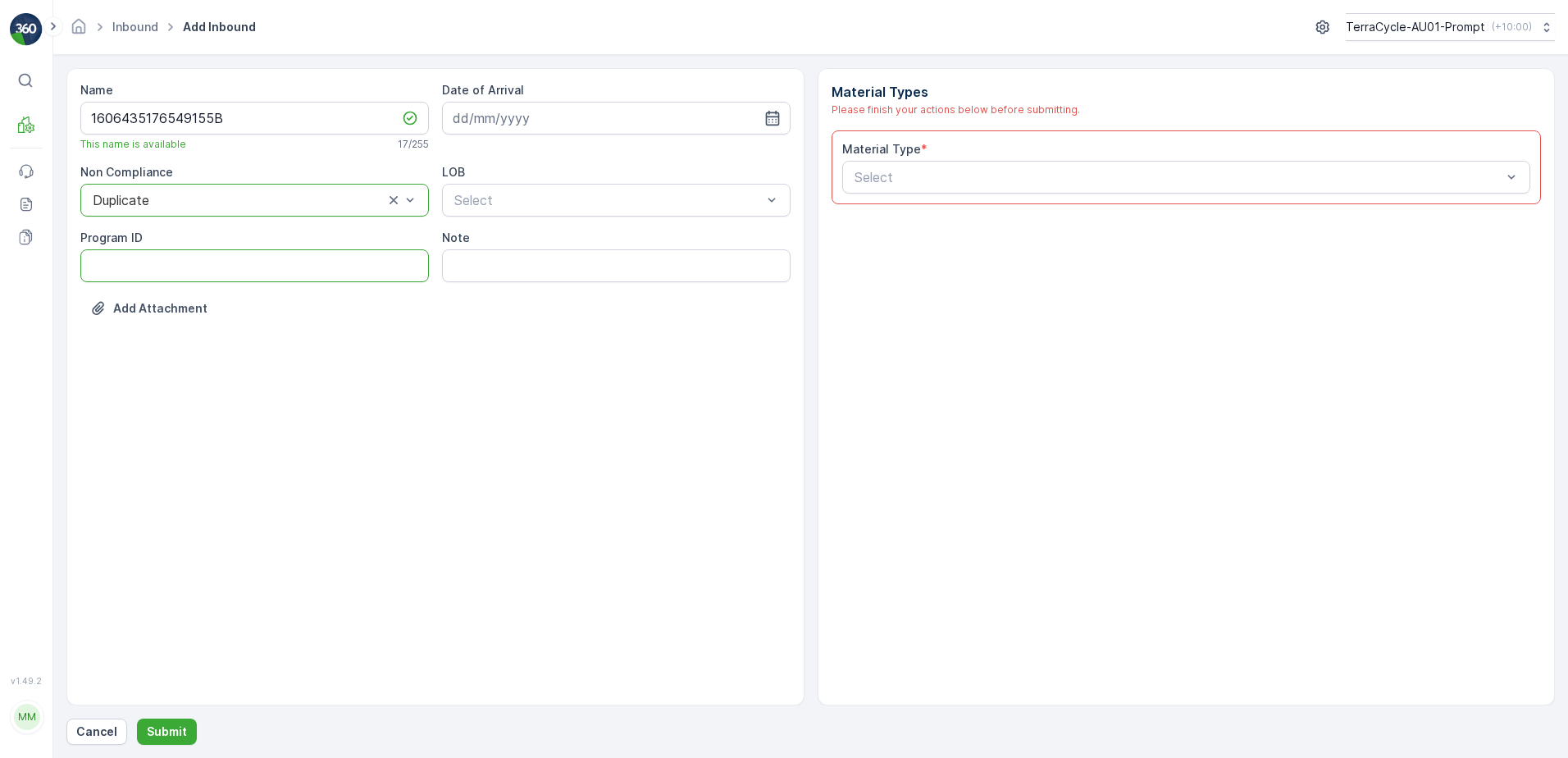
click at [127, 268] on ID "Program ID" at bounding box center [255, 265] width 349 height 33
type ID "931"
drag, startPoint x: 543, startPoint y: 124, endPoint x: 575, endPoint y: 128, distance: 32.2
click at [544, 124] on input at bounding box center [616, 118] width 349 height 33
drag, startPoint x: 532, startPoint y: 219, endPoint x: 546, endPoint y: 195, distance: 27.8
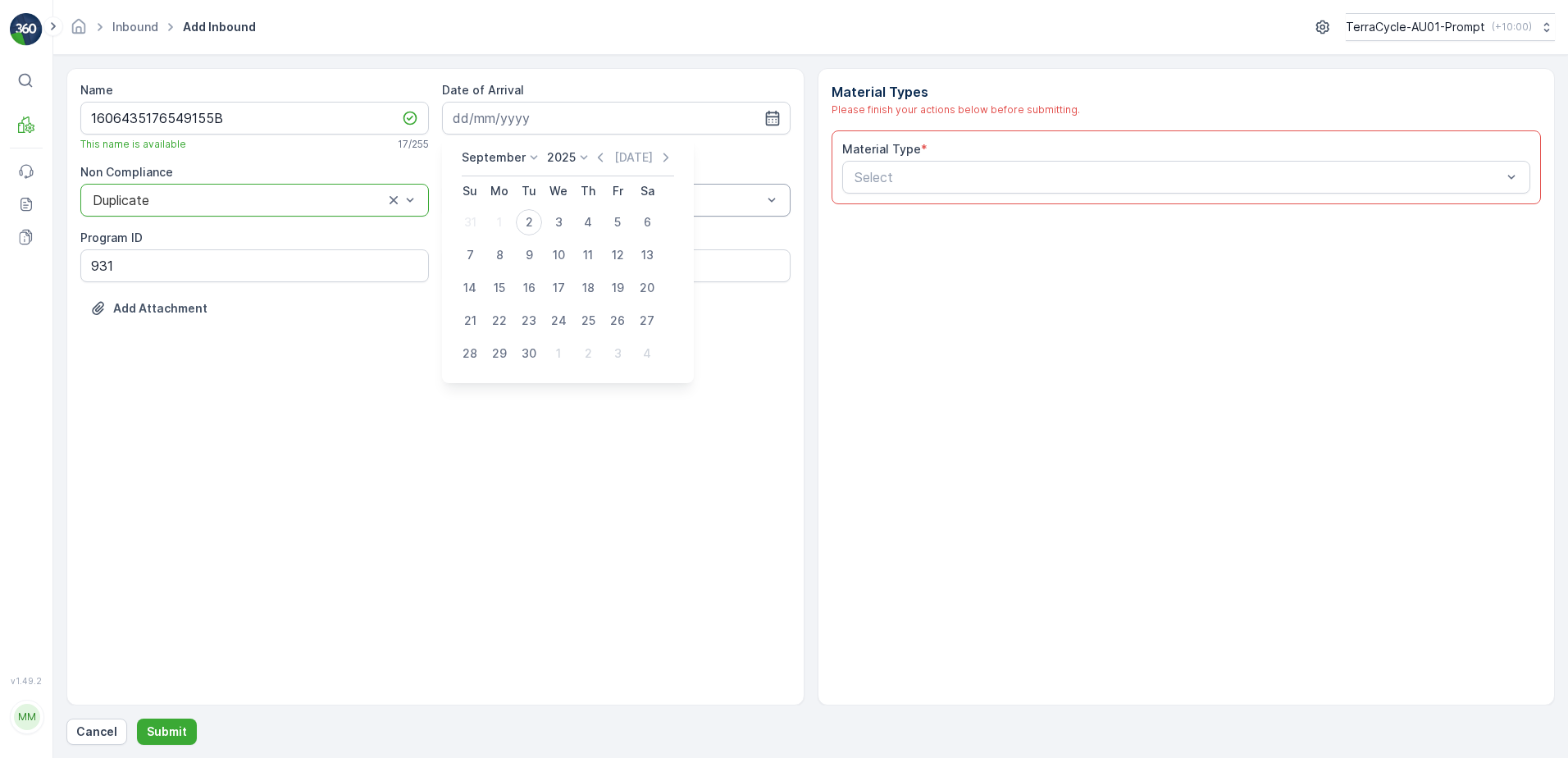
click at [533, 219] on div "2" at bounding box center [528, 222] width 26 height 26
type input "[DATE]"
drag, startPoint x: 547, startPoint y: 191, endPoint x: 530, endPoint y: 228, distance: 40.7
click at [525, 239] on div "NRP" at bounding box center [616, 240] width 329 height 14
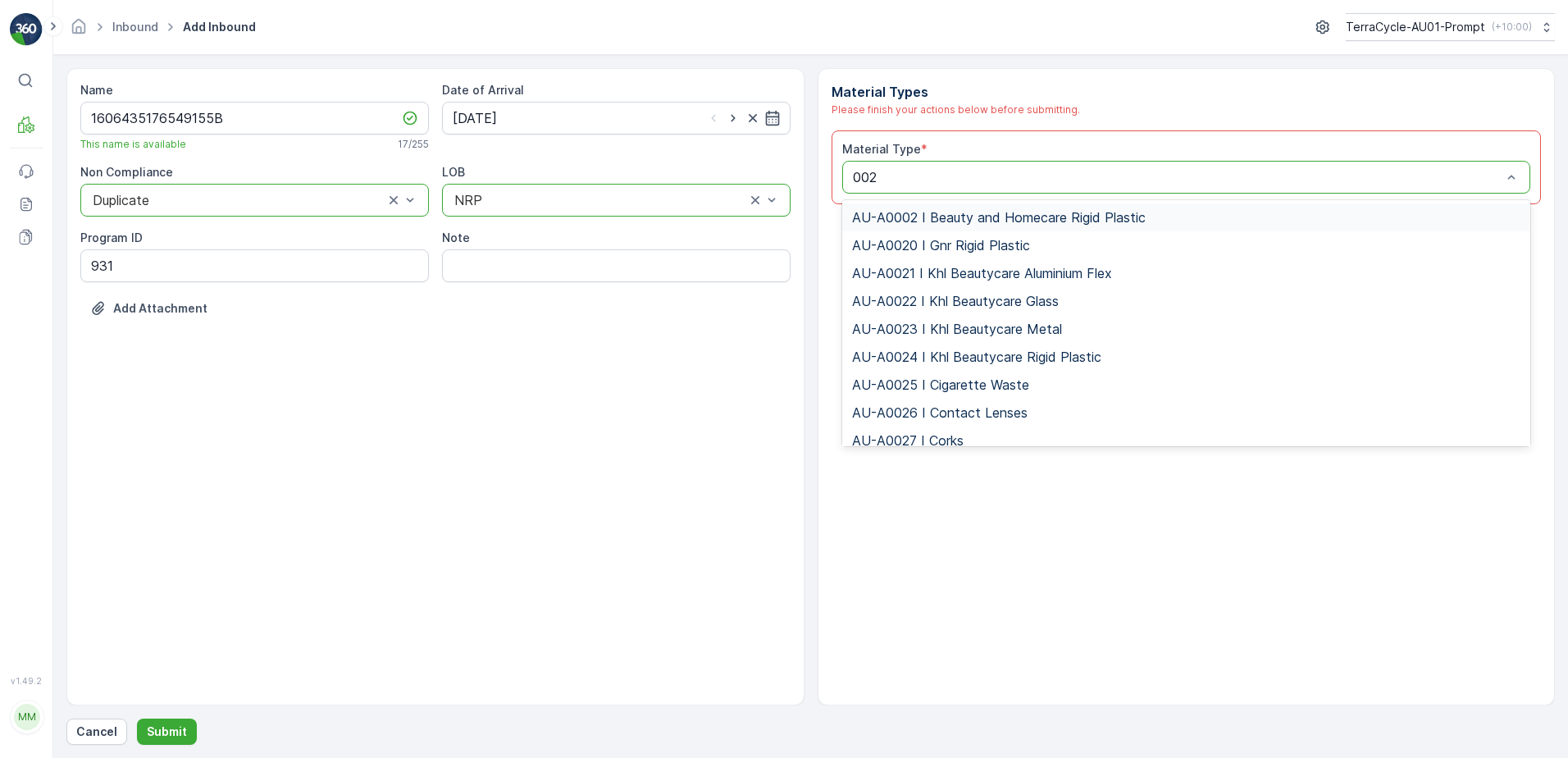
type input "0020"
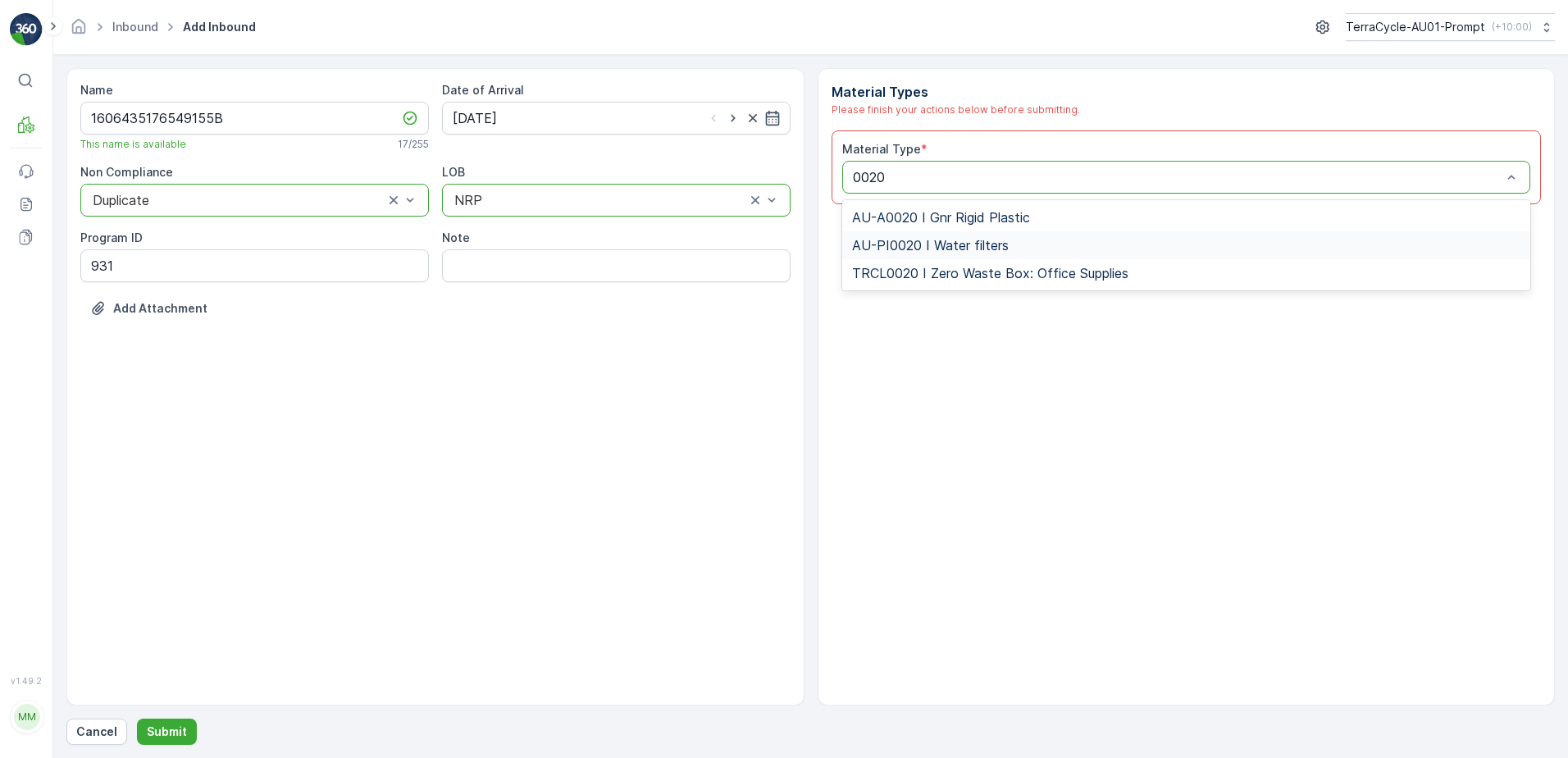
click at [936, 240] on span "AU-PI0020 I Water filters" at bounding box center [930, 245] width 157 height 14
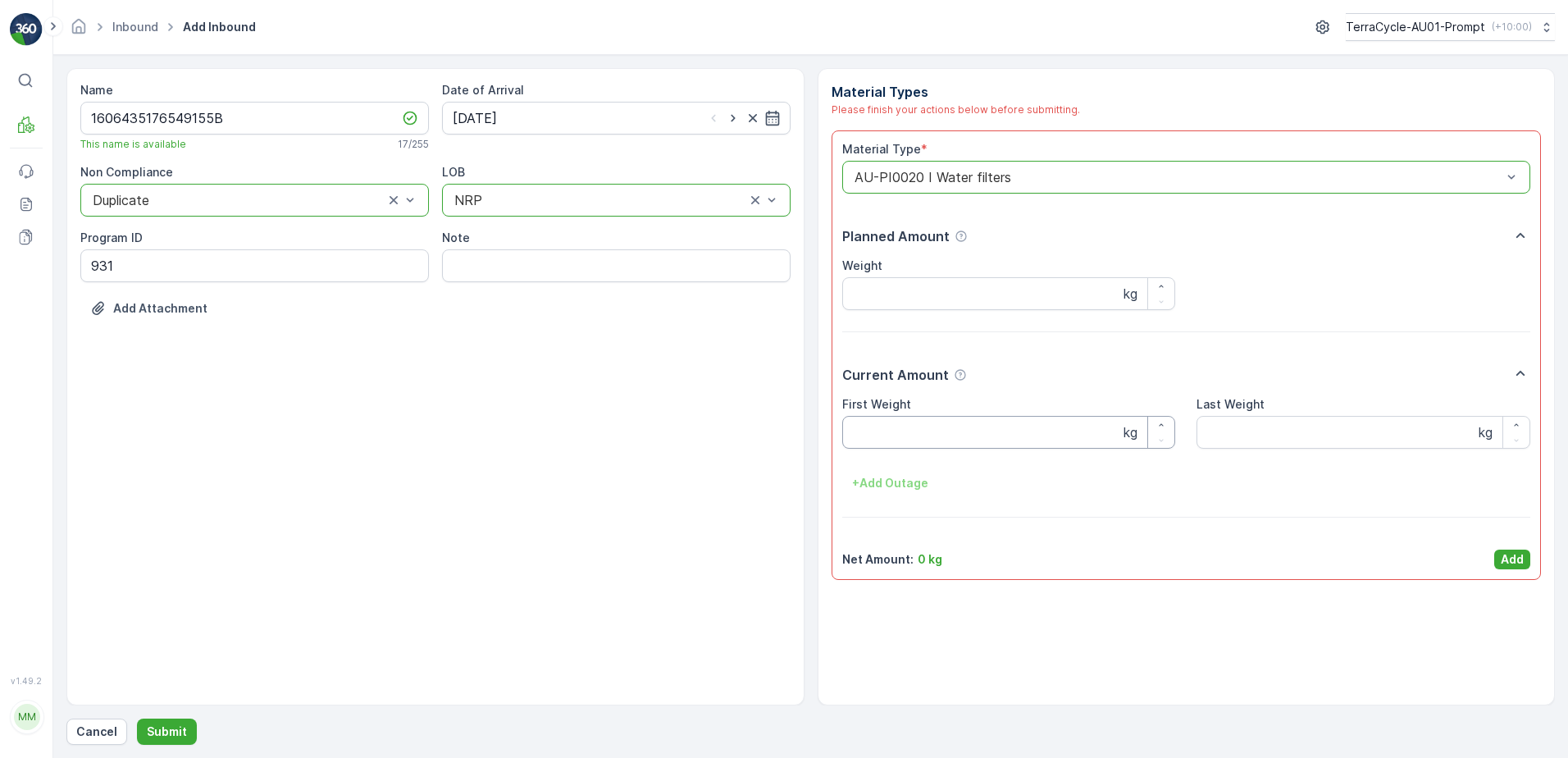
click at [901, 426] on Weight "First Weight" at bounding box center [1009, 432] width 334 height 33
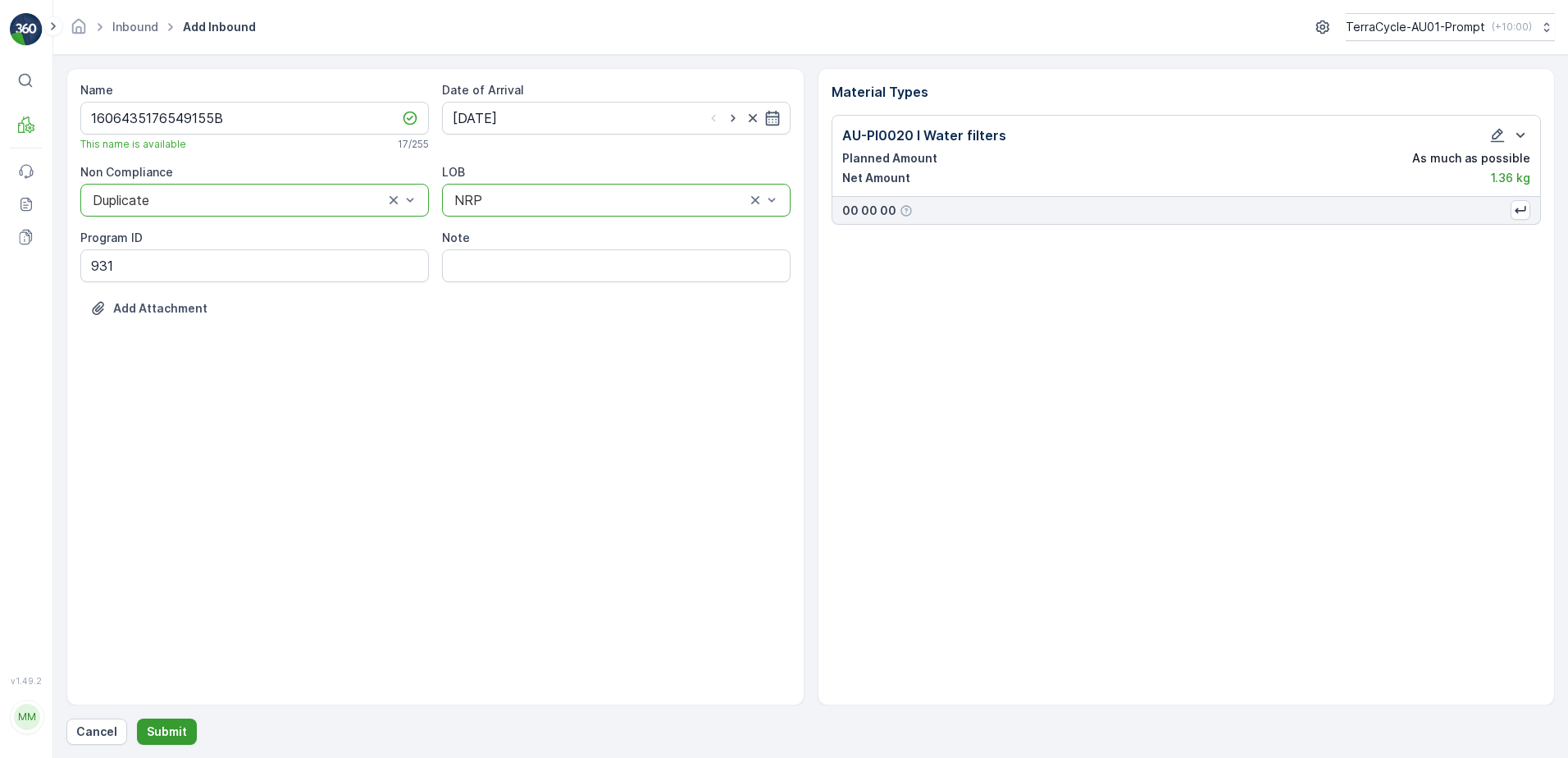
click at [164, 728] on p "Submit" at bounding box center [166, 731] width 40 height 16
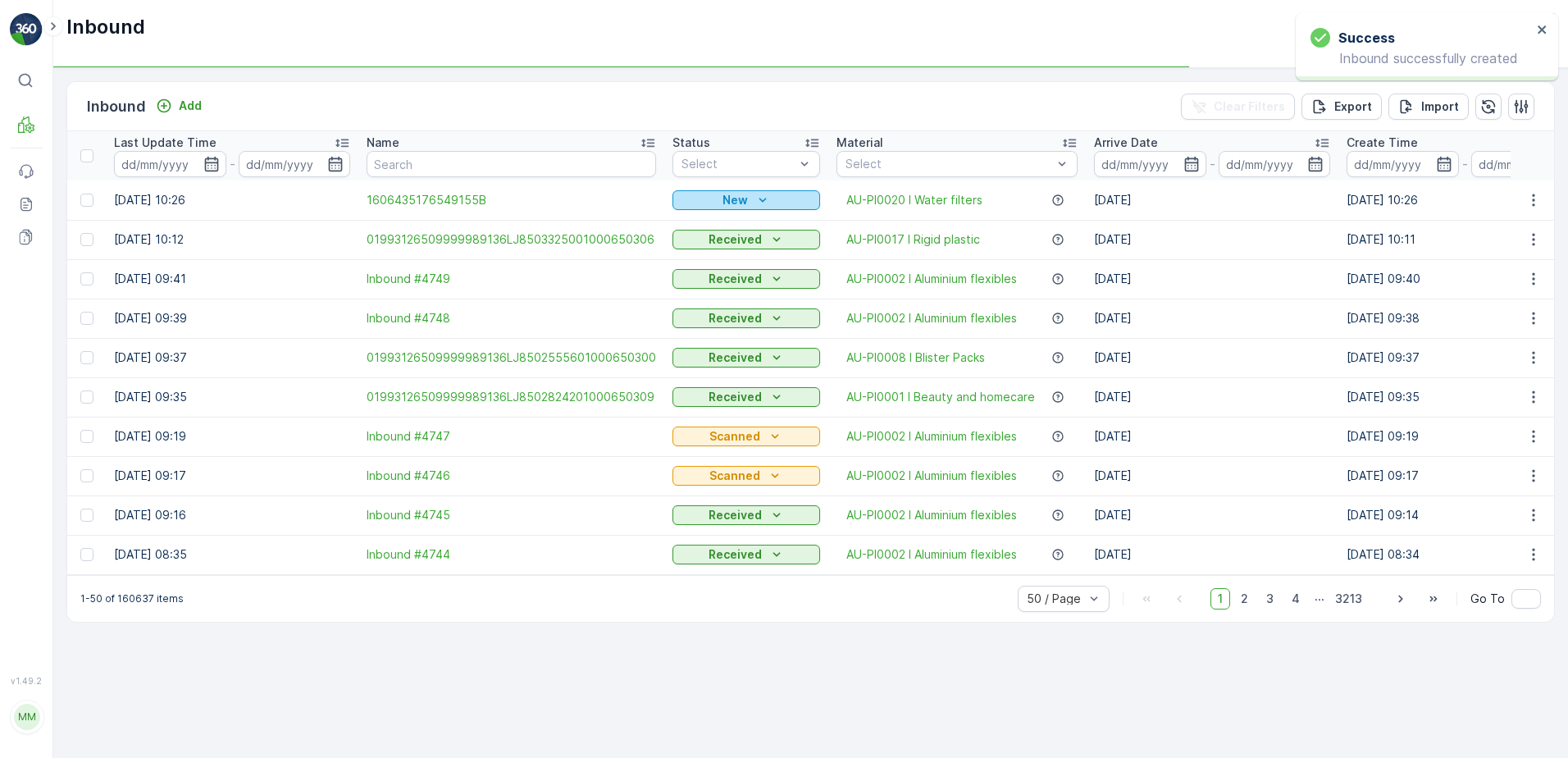
click at [711, 202] on div "New" at bounding box center [746, 200] width 135 height 16
click at [698, 246] on span "Scanned" at bounding box center [701, 247] width 48 height 16
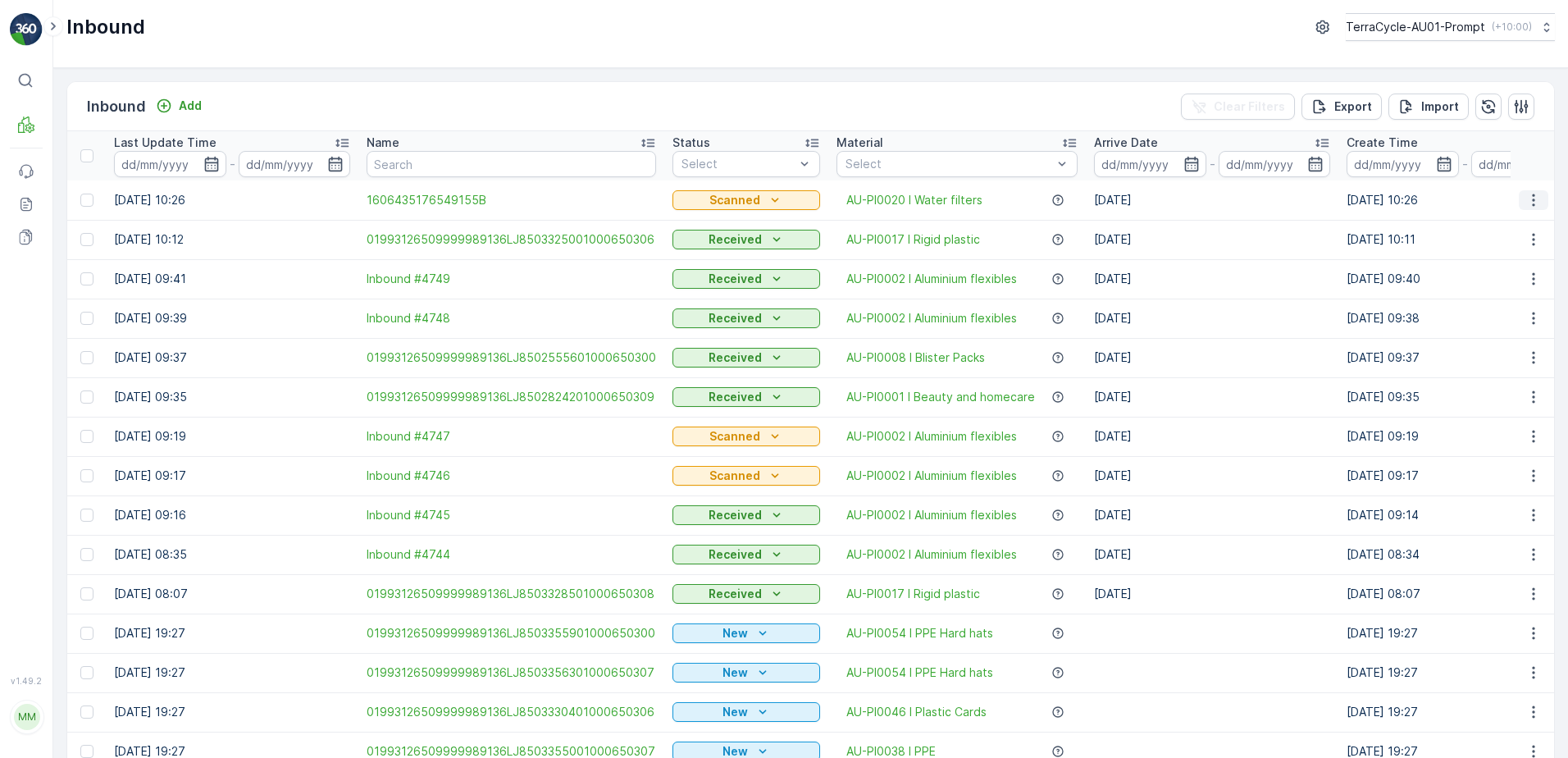
click at [1519, 201] on button "button" at bounding box center [1533, 200] width 30 height 19
click at [1491, 315] on div "Print QR" at bounding box center [1504, 316] width 130 height 23
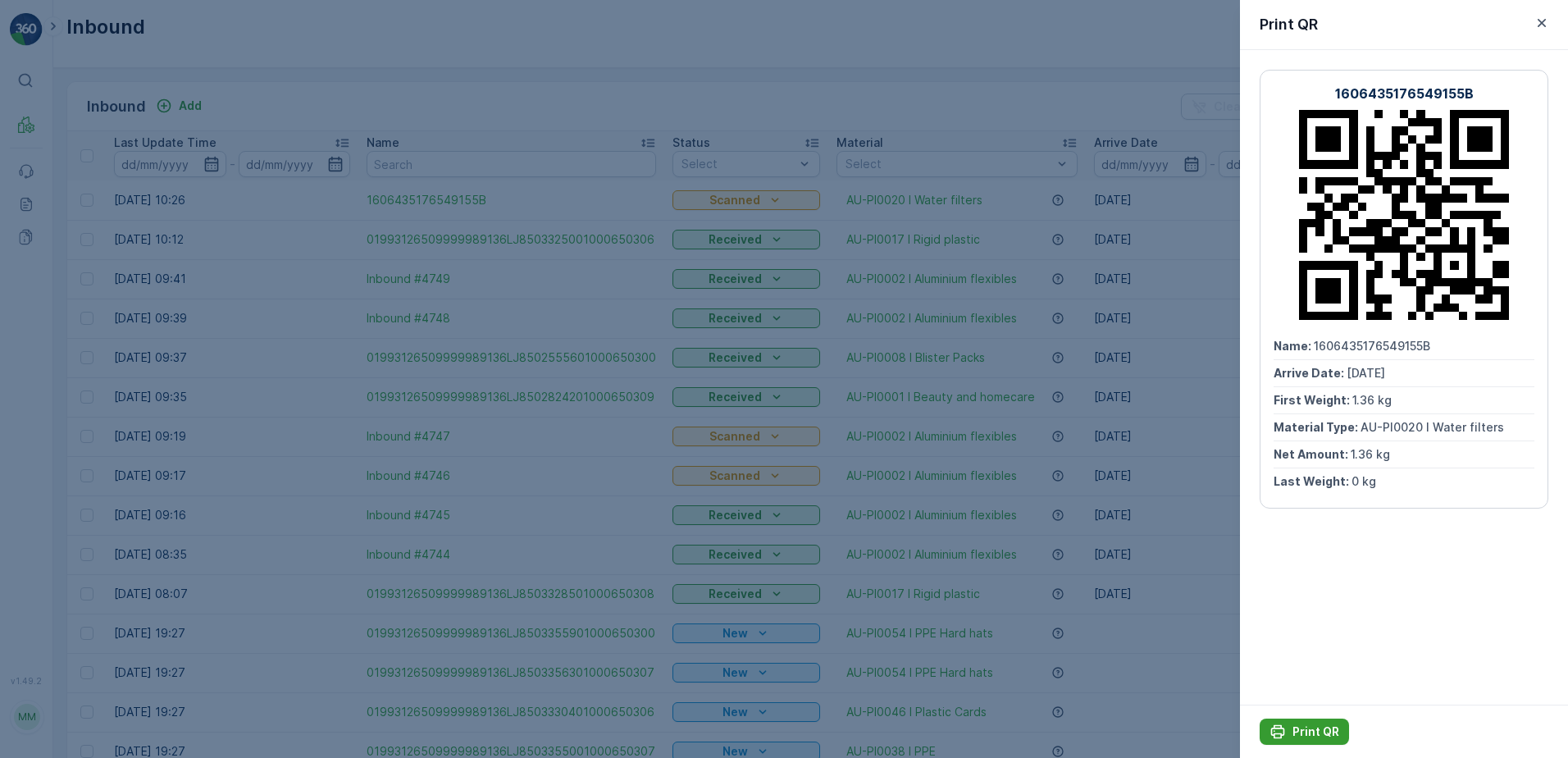
click at [1305, 722] on button "Print QR" at bounding box center [1305, 732] width 90 height 26
click at [1317, 727] on p "Print QR" at bounding box center [1316, 731] width 47 height 16
click at [1539, 28] on icon "button" at bounding box center [1541, 22] width 16 height 16
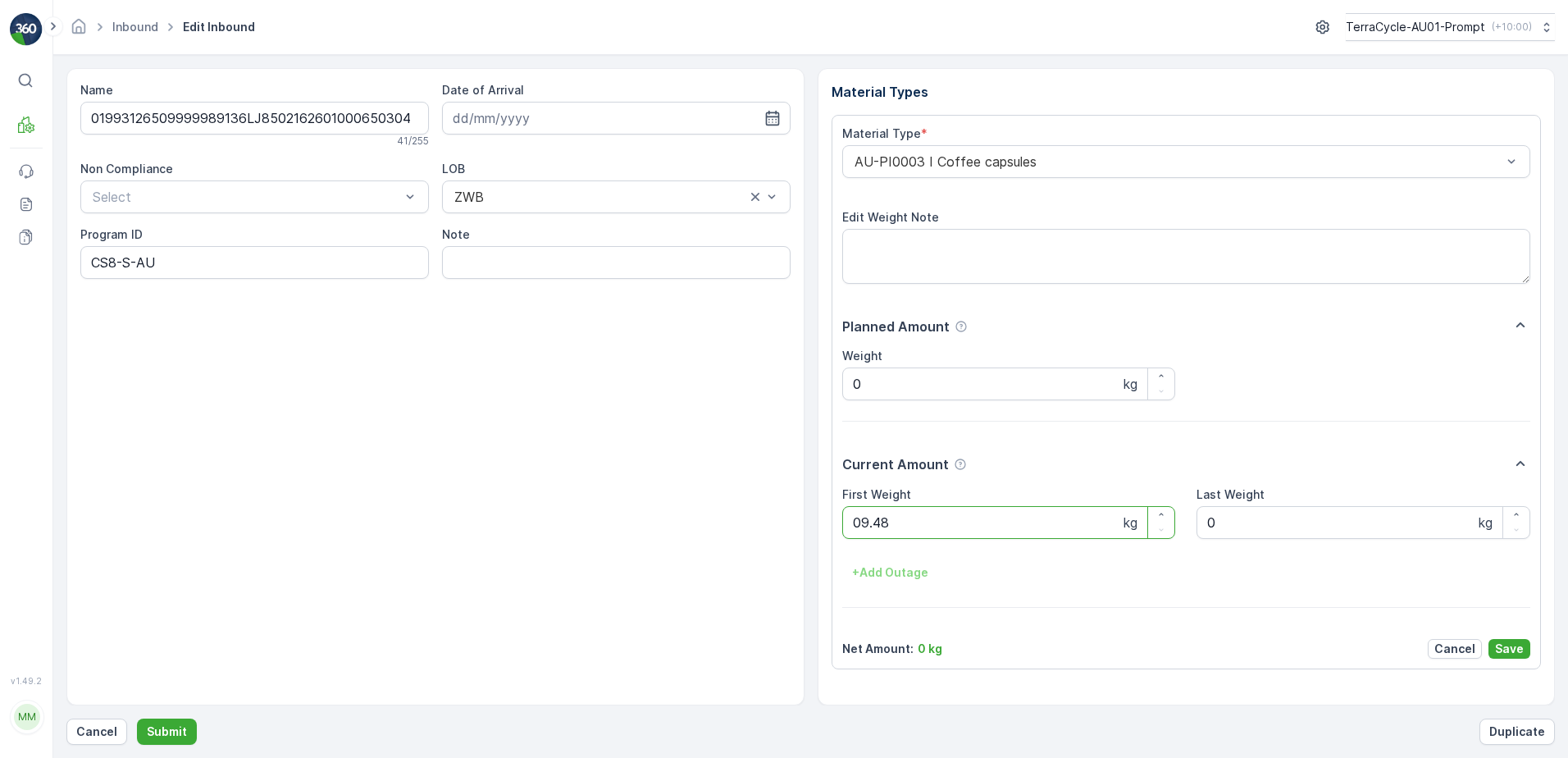
click at [137, 719] on button "Submit" at bounding box center [167, 732] width 60 height 26
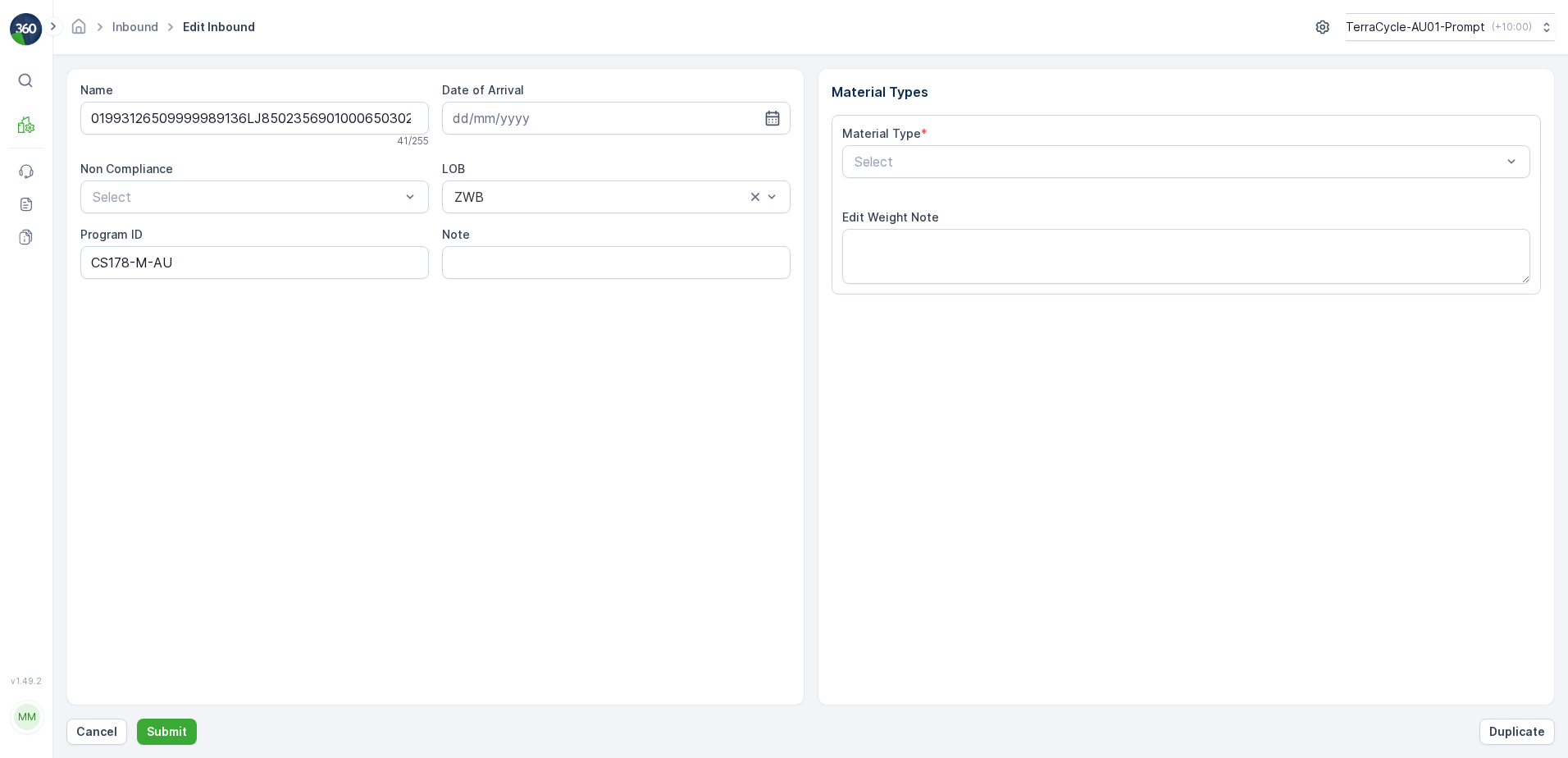
type input "[DATE]"
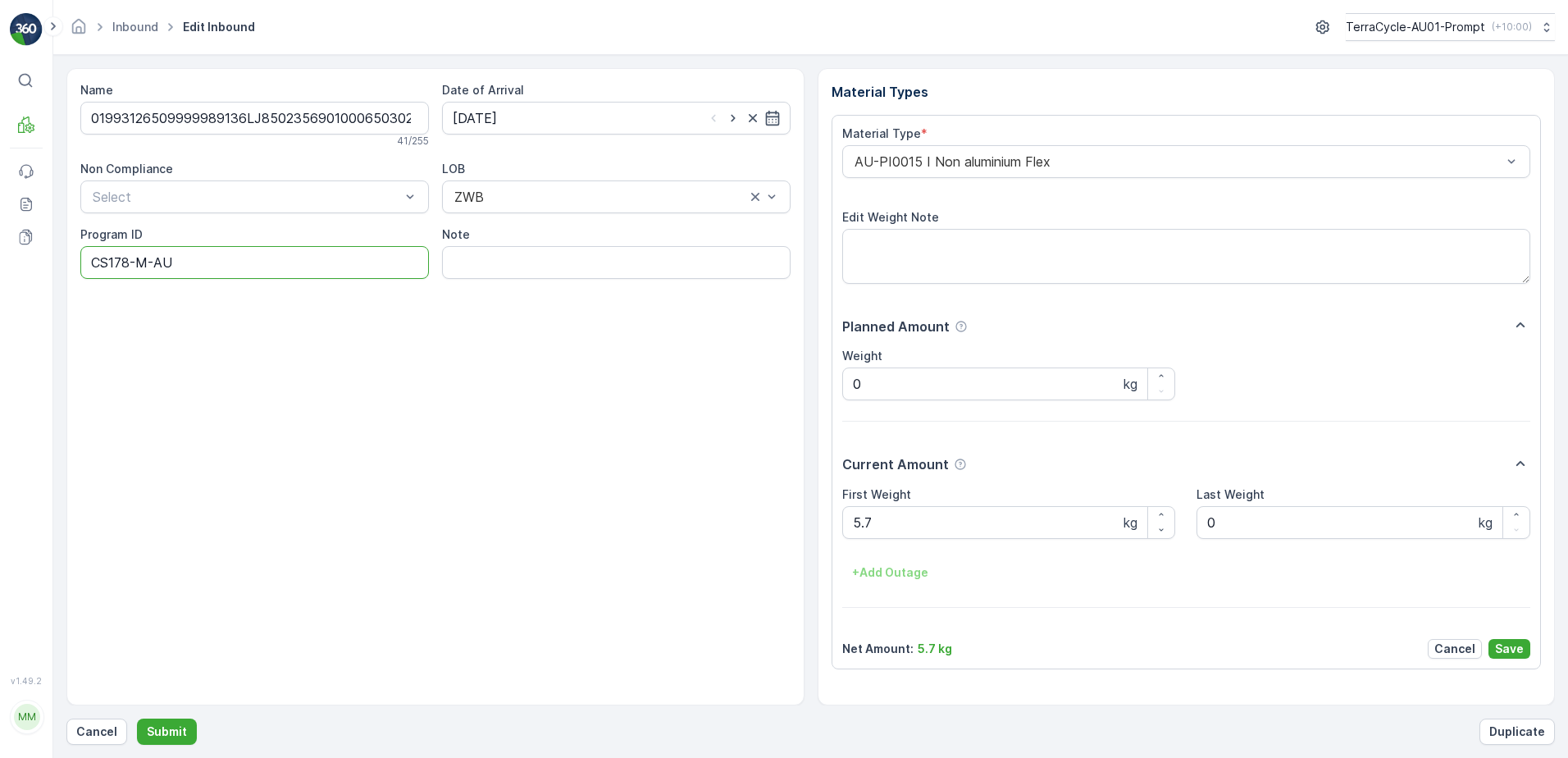
click at [151, 263] on ID "CS178-M-AU" at bounding box center [255, 263] width 349 height 33
click at [130, 261] on ID "CS178-S-AU" at bounding box center [255, 263] width 349 height 33
type ID "CS24-S-AU"
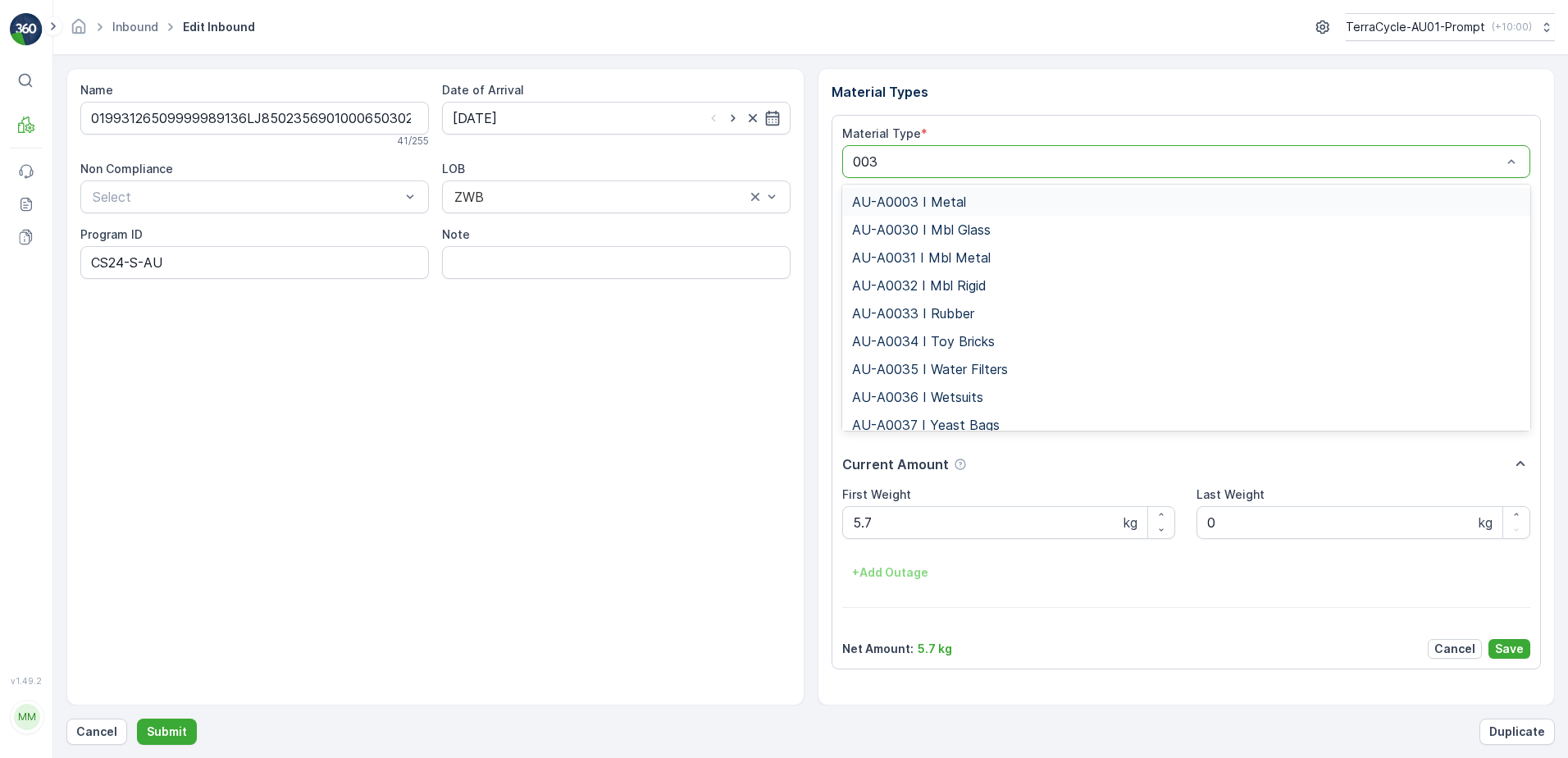
type input "0032"
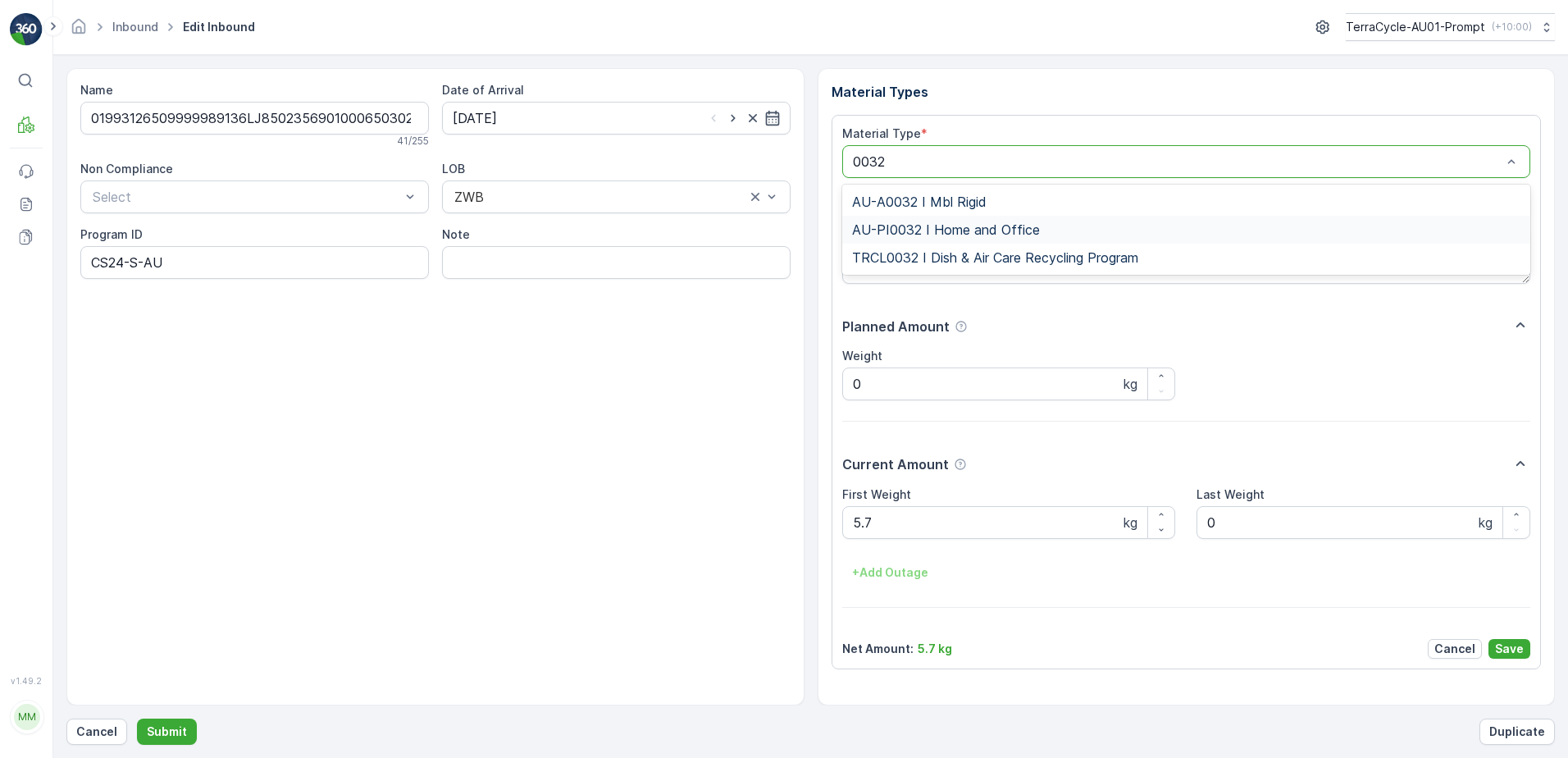
click at [931, 230] on span "AU-PI0032 I Home and Office" at bounding box center [946, 230] width 188 height 14
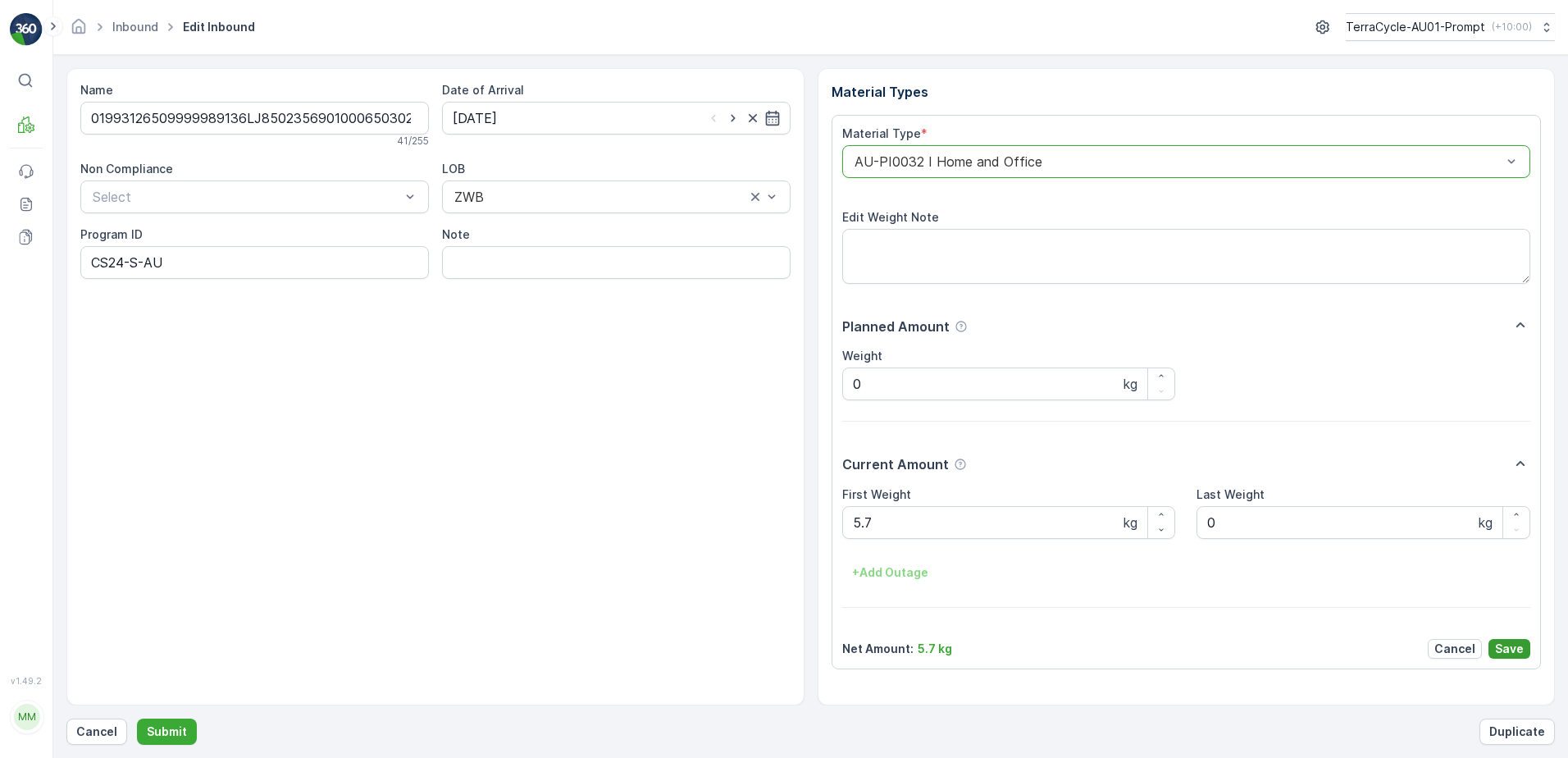
click at [1506, 653] on p "Save" at bounding box center [1510, 649] width 29 height 16
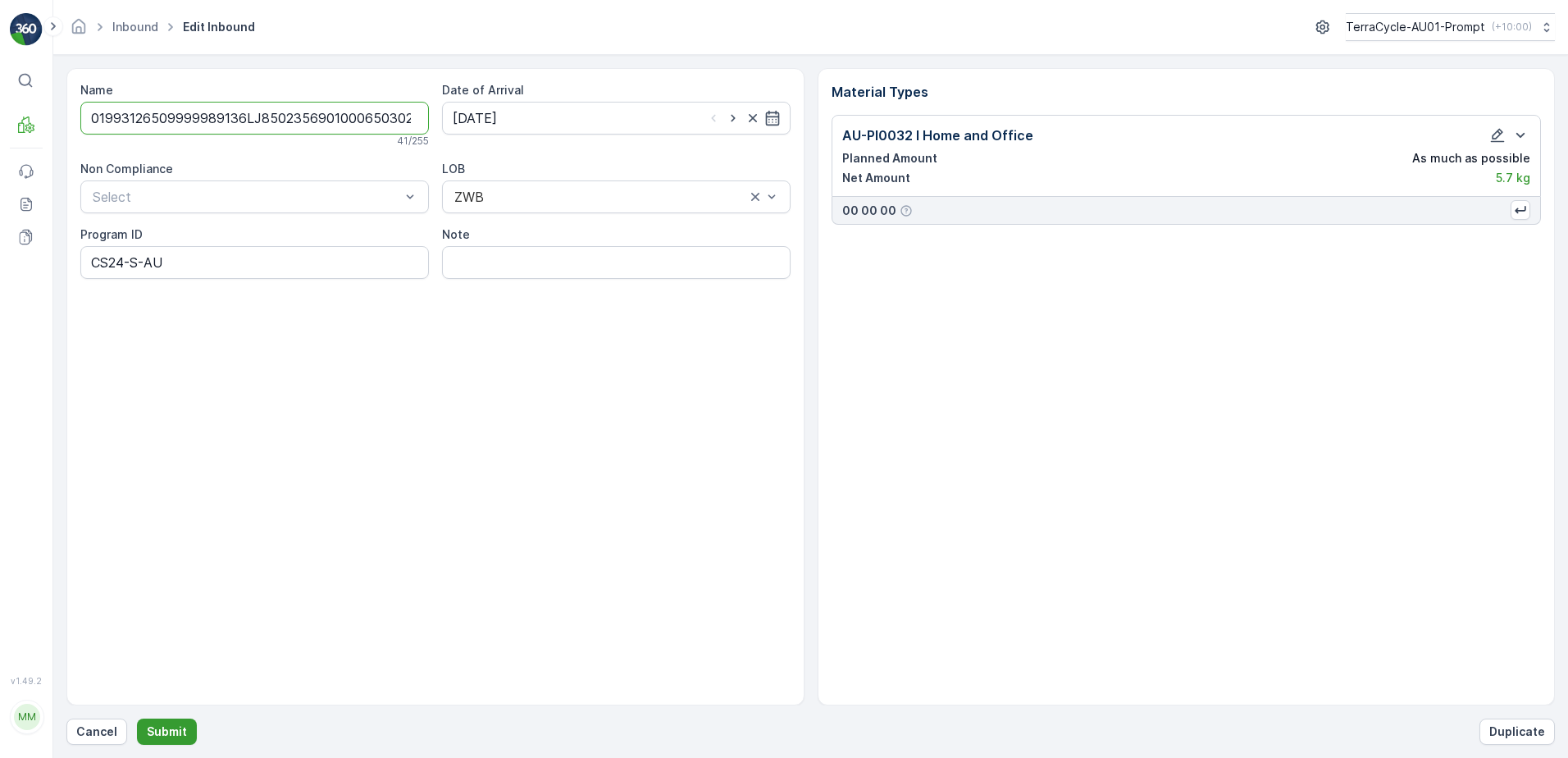
click at [165, 729] on p "Submit" at bounding box center [166, 731] width 40 height 16
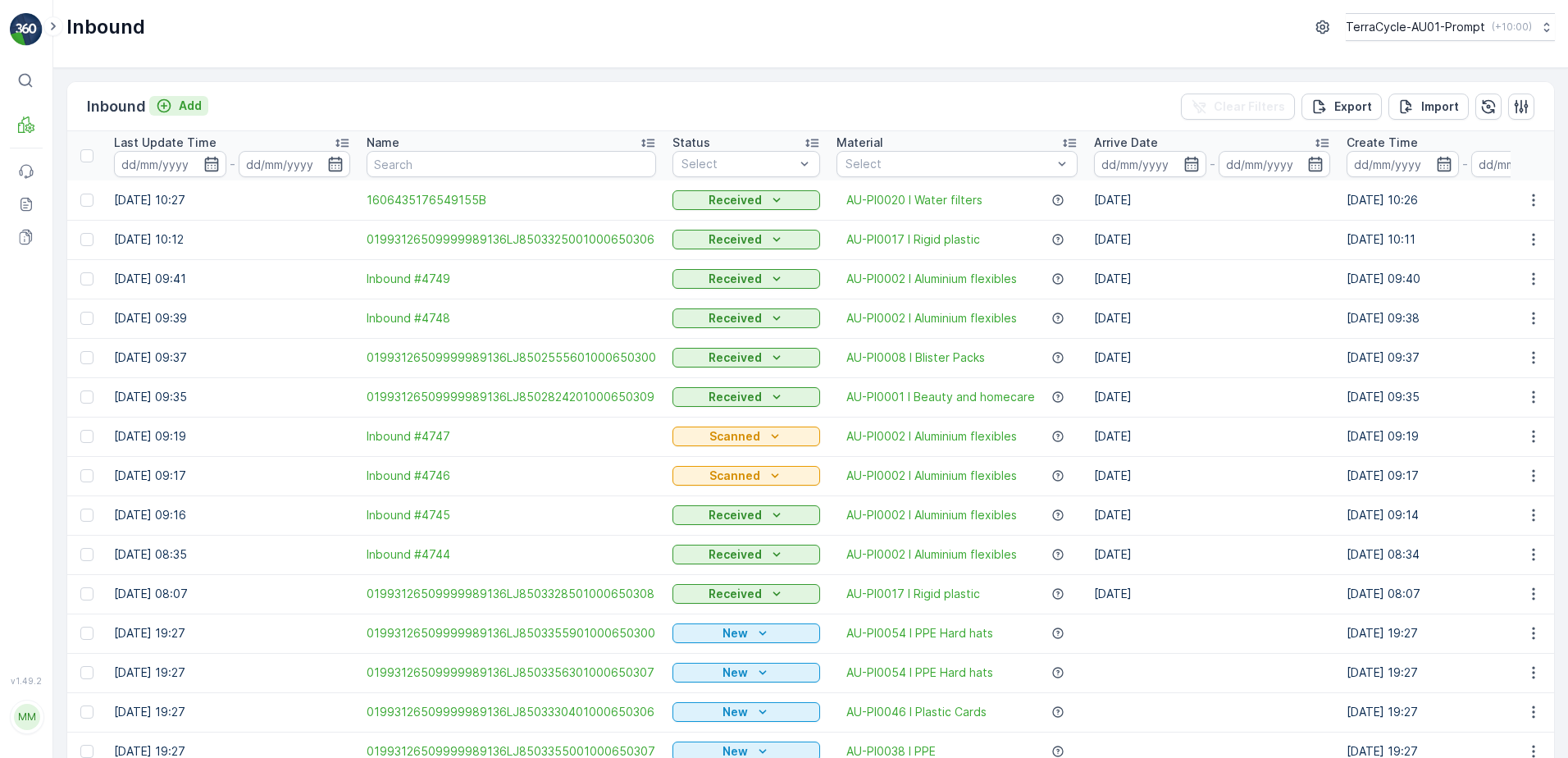
click at [199, 104] on p "Add" at bounding box center [190, 105] width 23 height 16
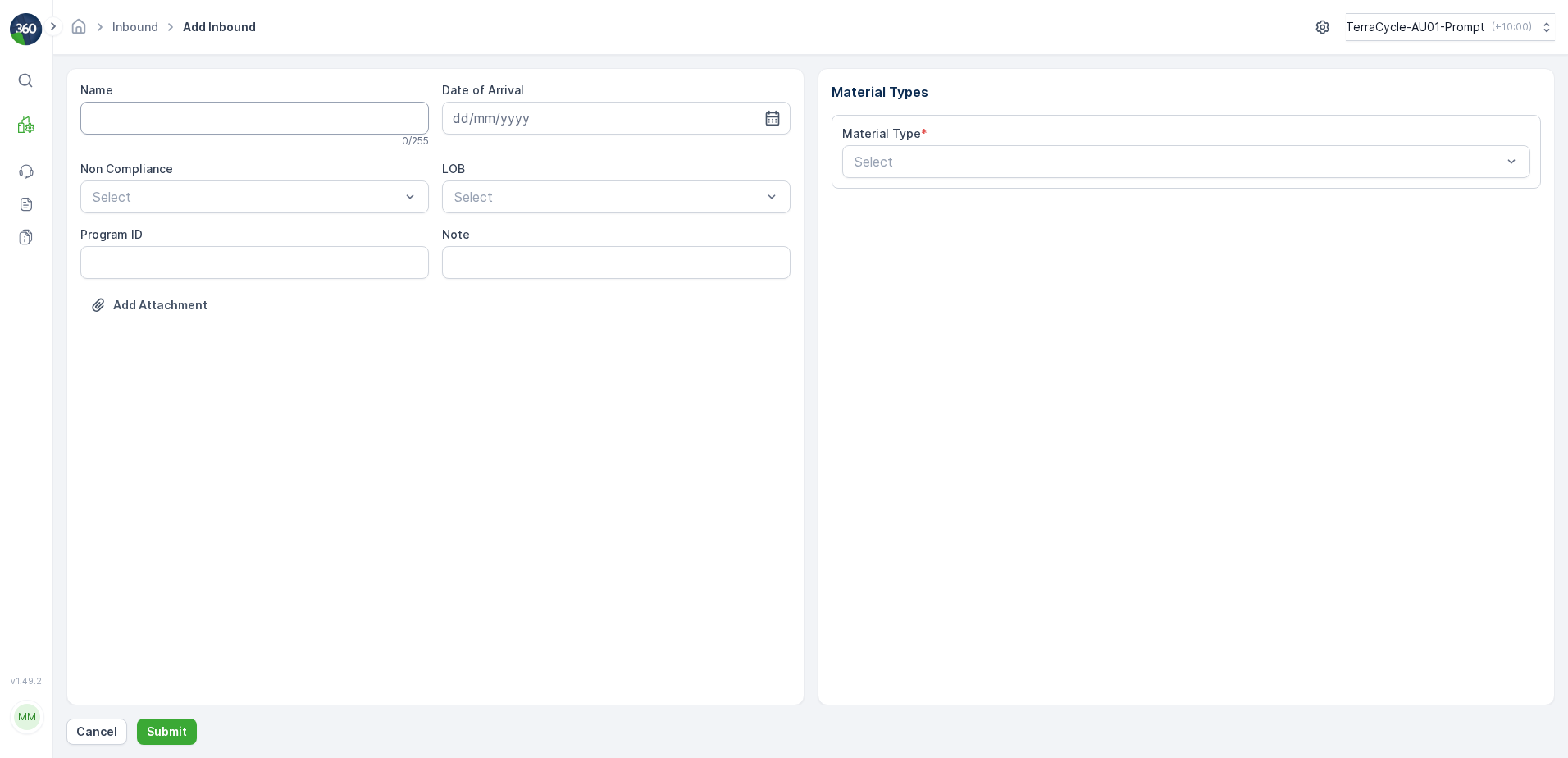
click at [185, 120] on input "Name" at bounding box center [255, 118] width 349 height 33
click at [137, 719] on button "Submit" at bounding box center [167, 732] width 60 height 26
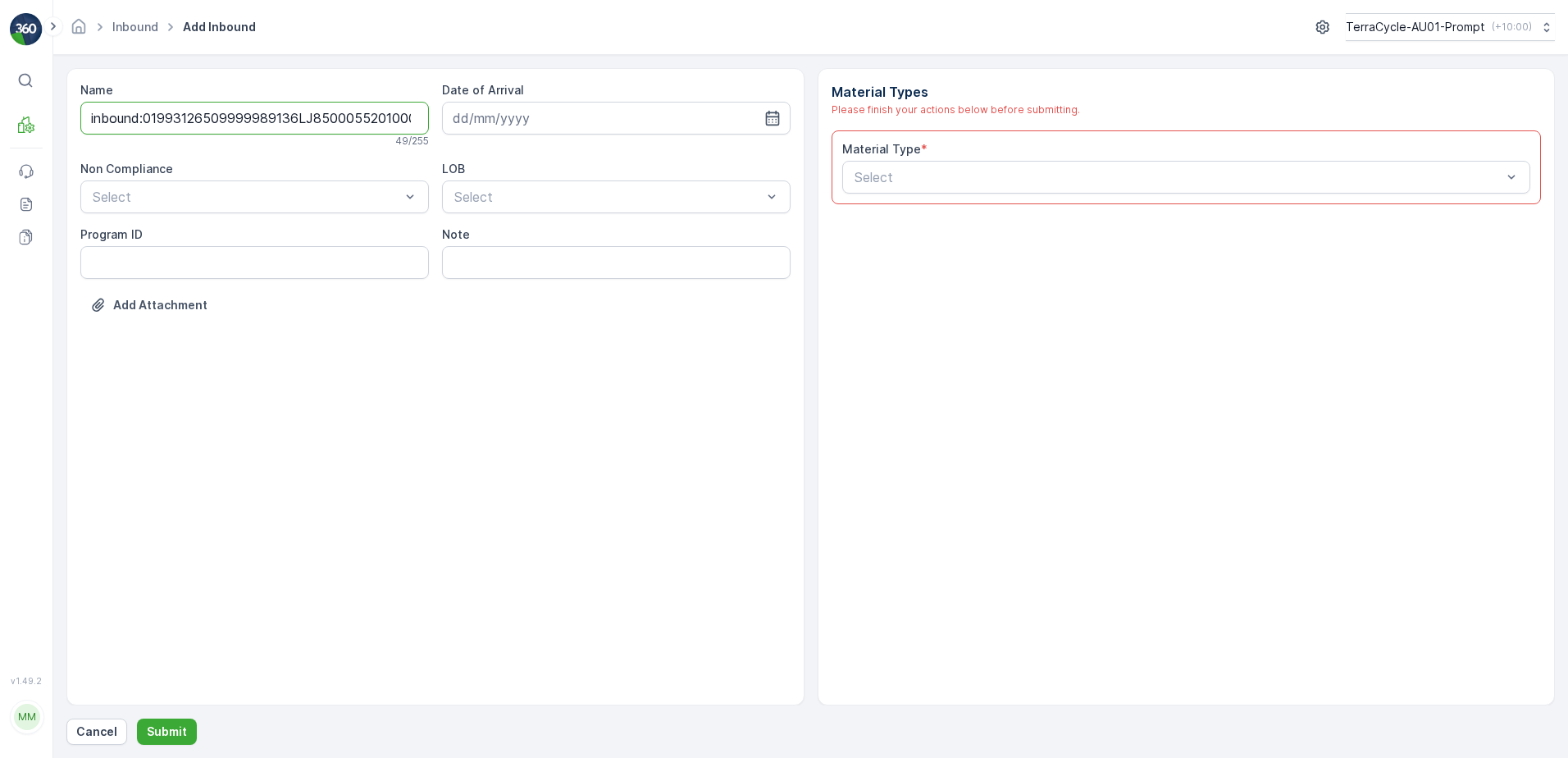
scroll to position [0, 58]
click at [395, 122] on input "inbound:01993126509999989136LJ8500055201000650303" at bounding box center [255, 118] width 349 height 33
click at [290, 115] on input "inbound:01993126509999989136LJ8500055201000650303" at bounding box center [255, 118] width 349 height 33
click at [144, 118] on input "inbound:01993126509999989136LJ8500055201000650303" at bounding box center [255, 118] width 349 height 33
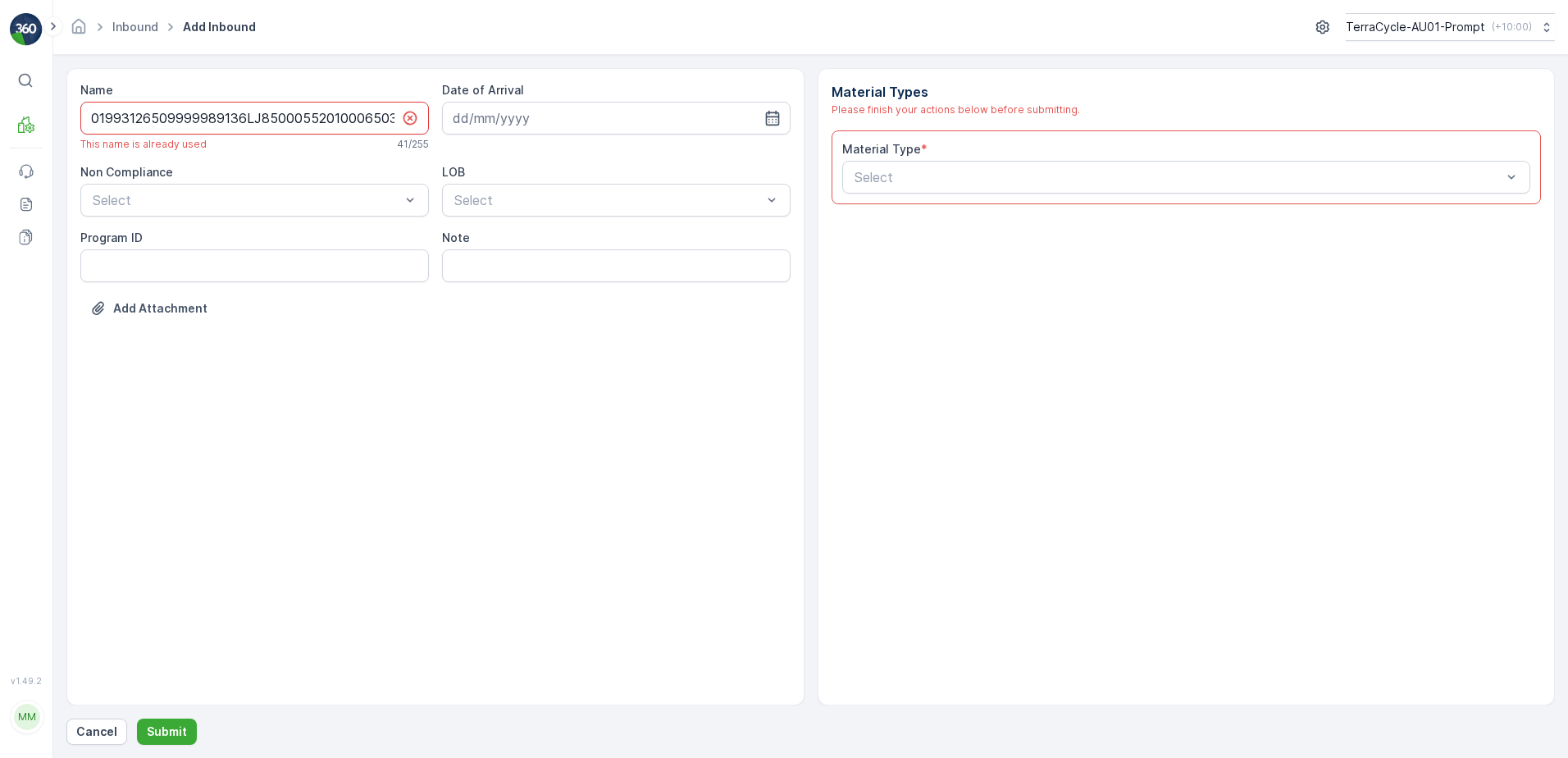
click at [399, 116] on input "01993126509999989136LJ8500055201000650303" at bounding box center [255, 118] width 349 height 33
type input "01993126509999989136LJ8500055201000650303CCCC"
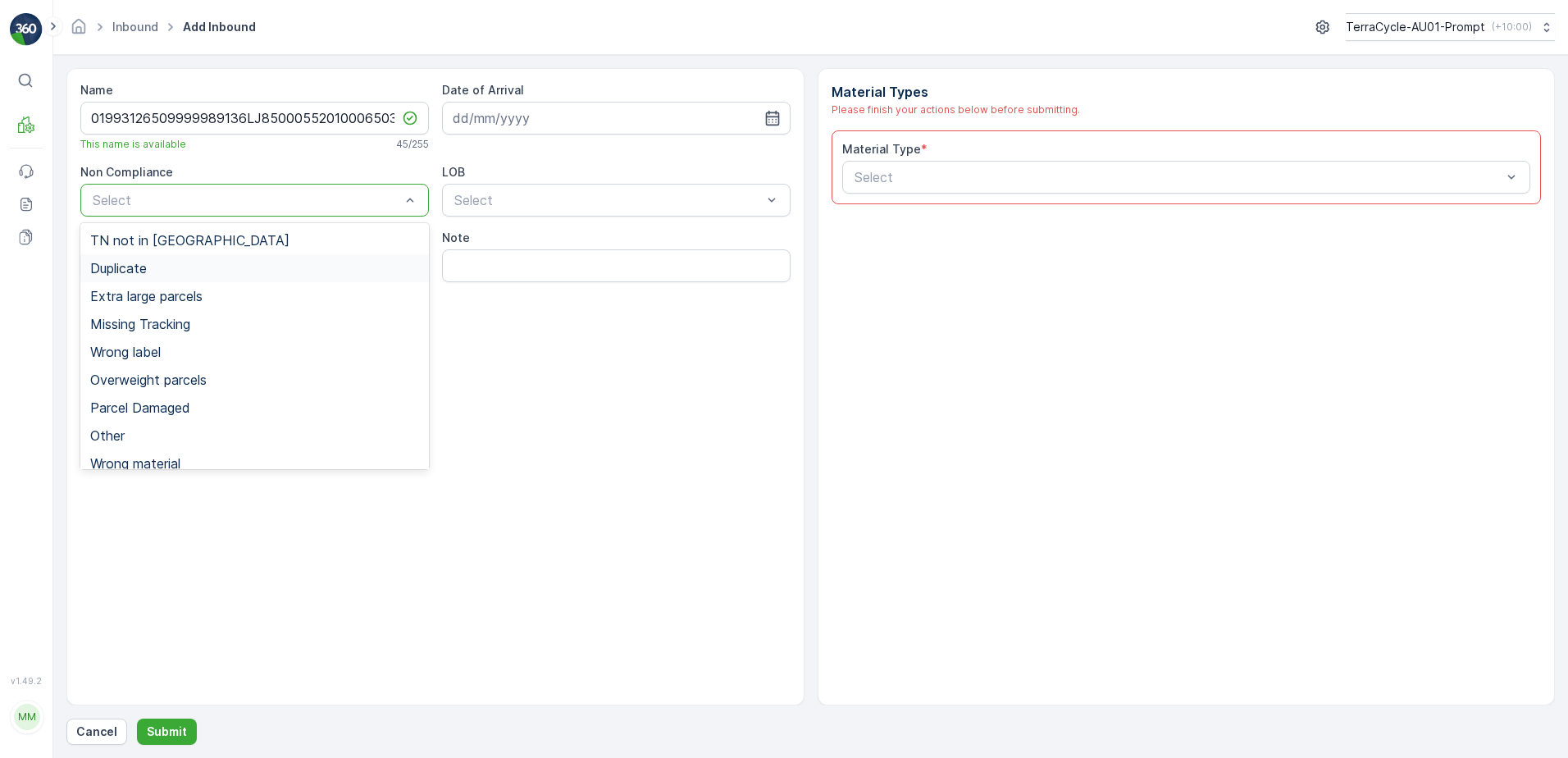
click at [144, 276] on div "Duplicate" at bounding box center [255, 268] width 349 height 28
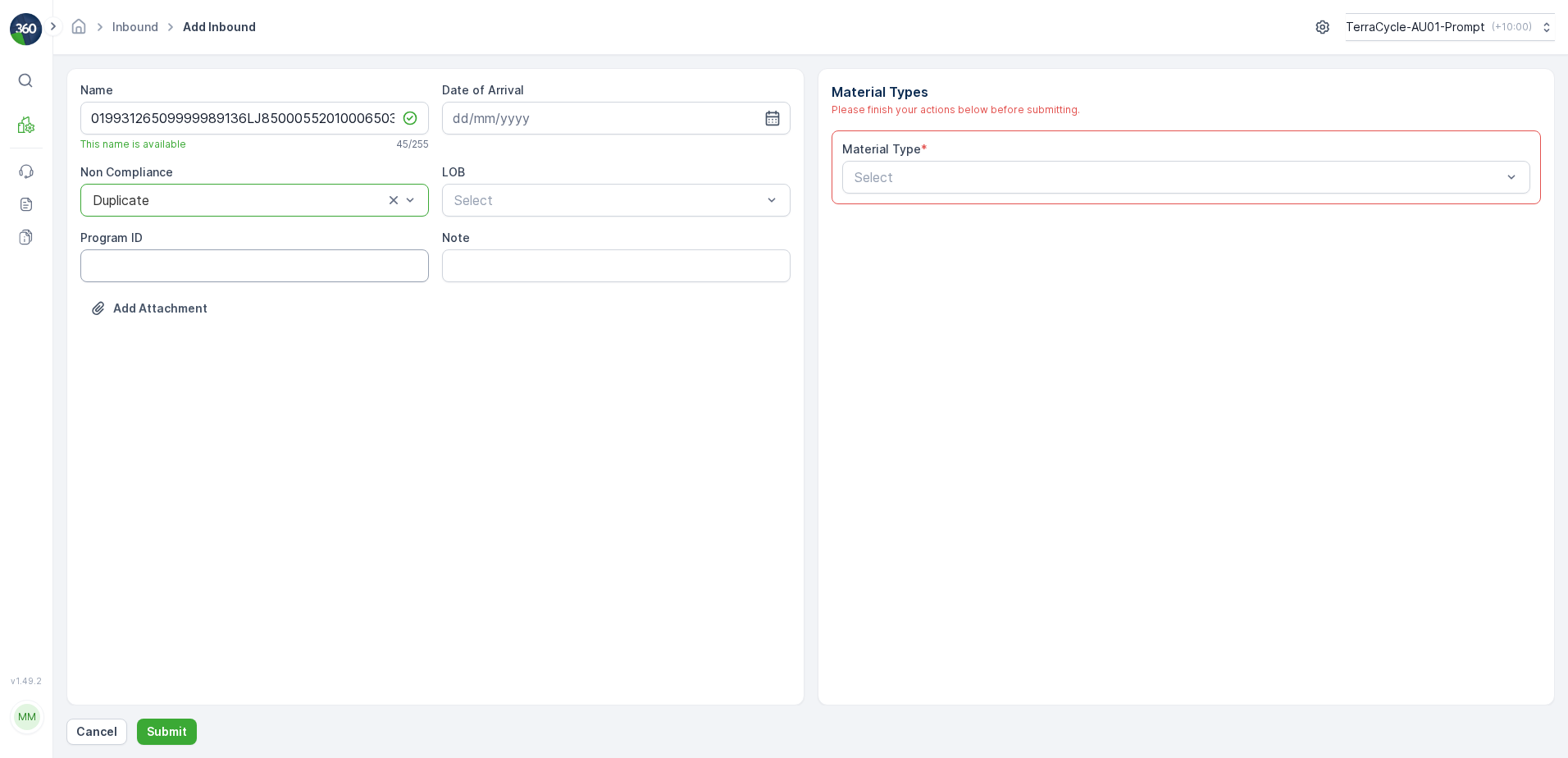
click at [135, 268] on ID "Program ID" at bounding box center [255, 265] width 349 height 33
type ID "1357"
click at [519, 130] on input at bounding box center [616, 118] width 349 height 33
click at [533, 224] on div "2" at bounding box center [528, 222] width 26 height 26
type input "[DATE]"
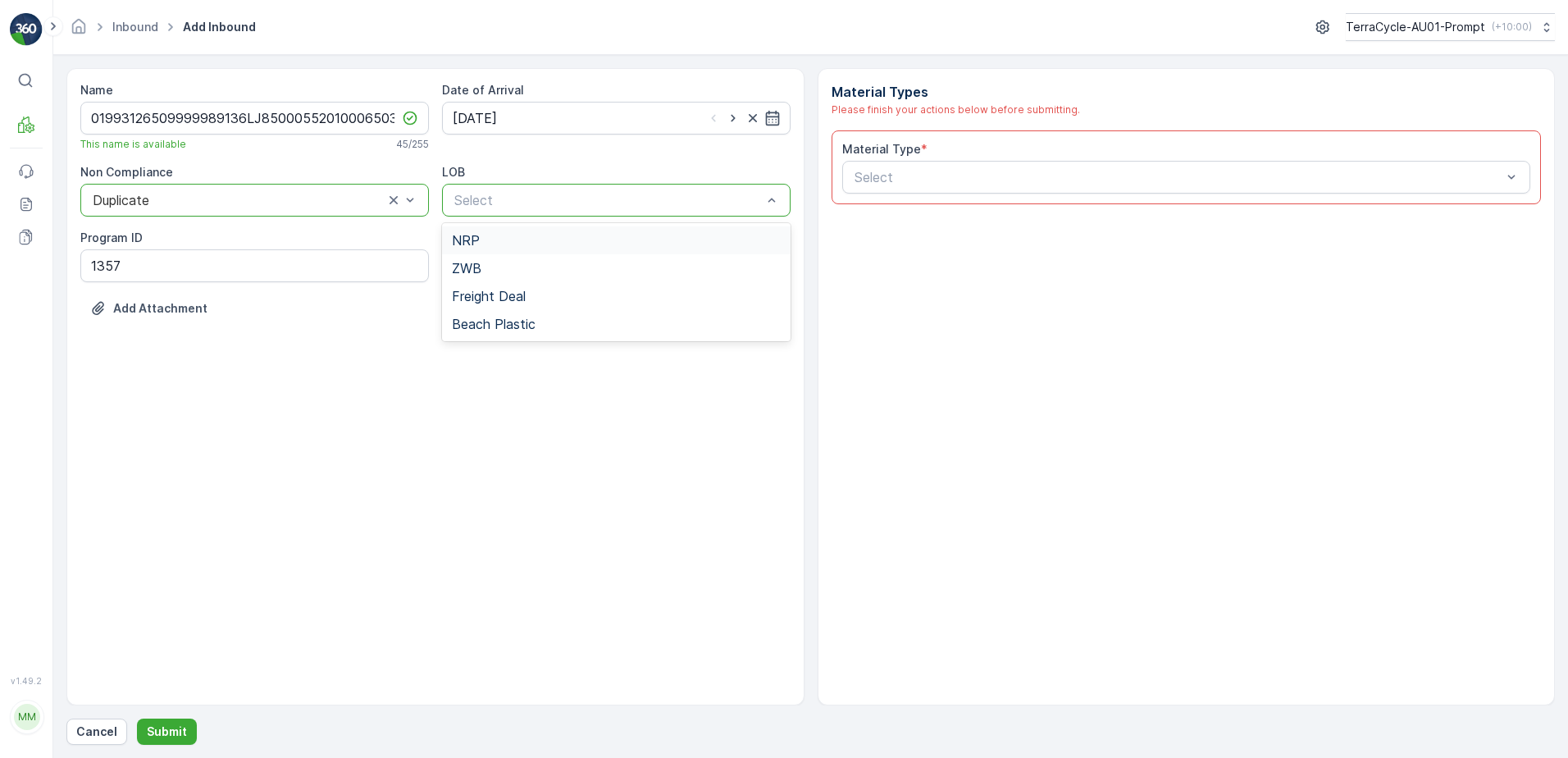
click at [515, 245] on div "NRP" at bounding box center [616, 240] width 329 height 14
click at [916, 161] on div "Select" at bounding box center [1187, 177] width 689 height 33
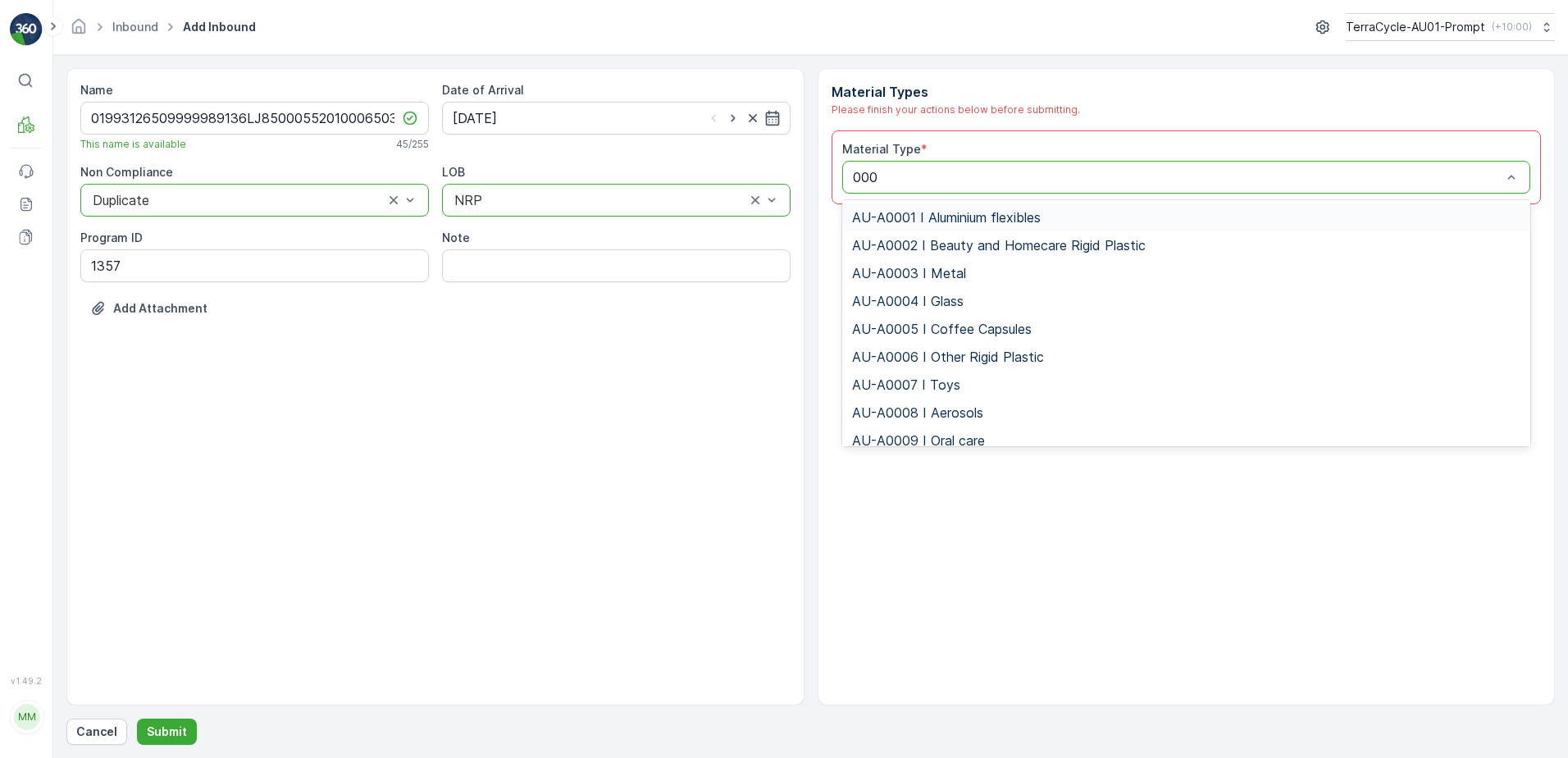
type input "0008"
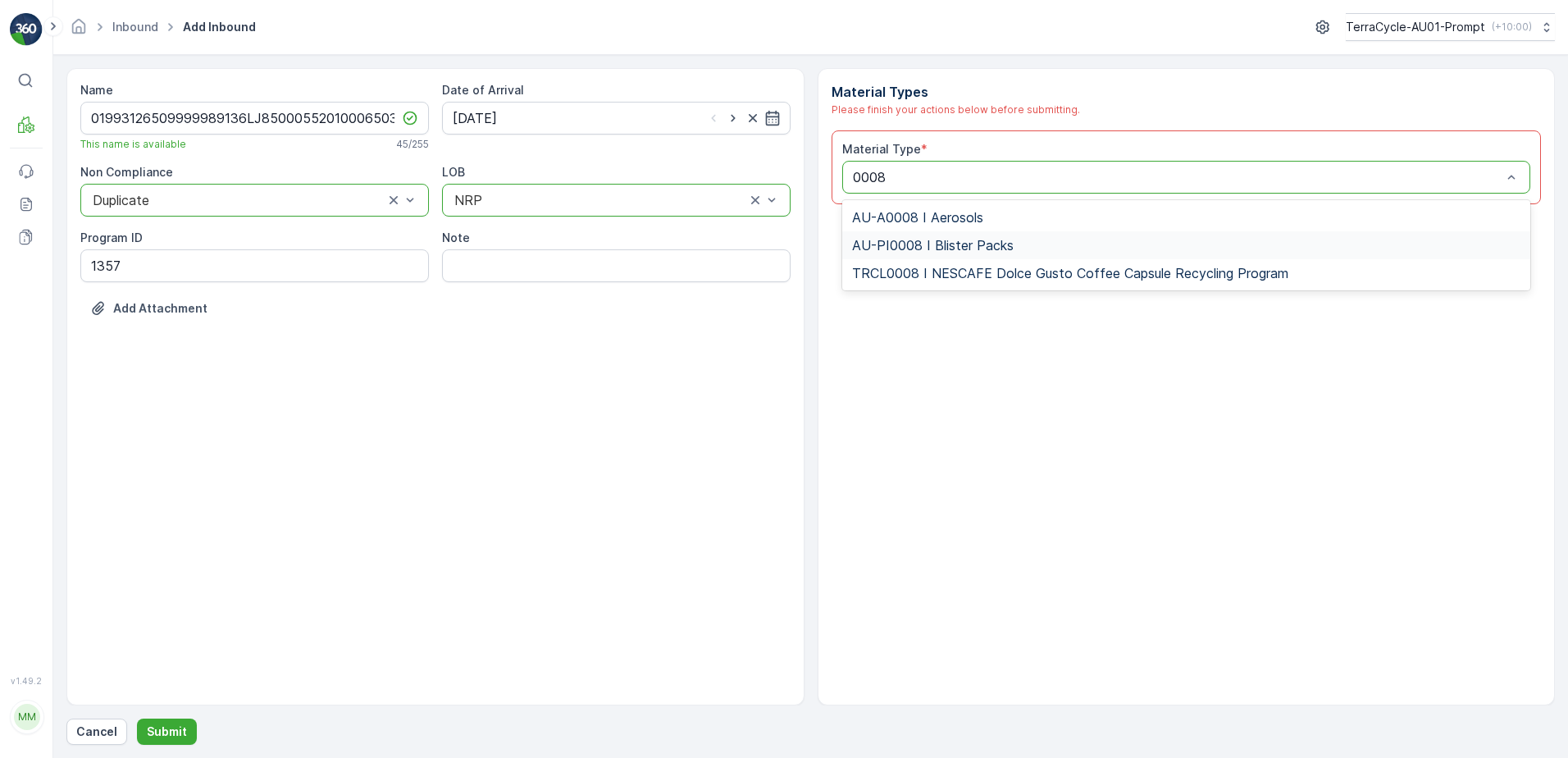
click at [965, 239] on span "AU-PI0008 I Blister Packs" at bounding box center [932, 245] width 162 height 14
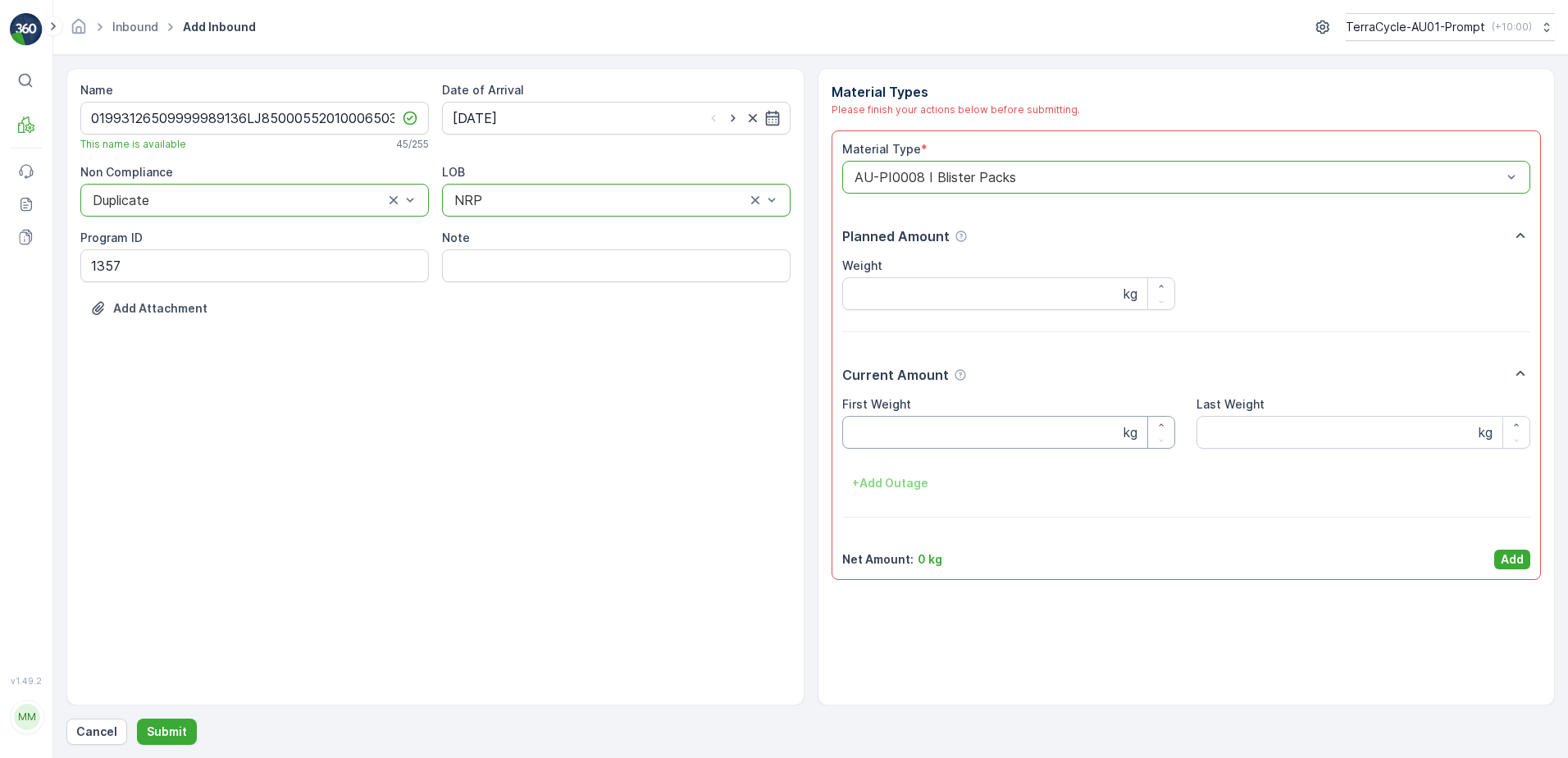
click at [954, 427] on Weight "First Weight" at bounding box center [1009, 432] width 334 height 33
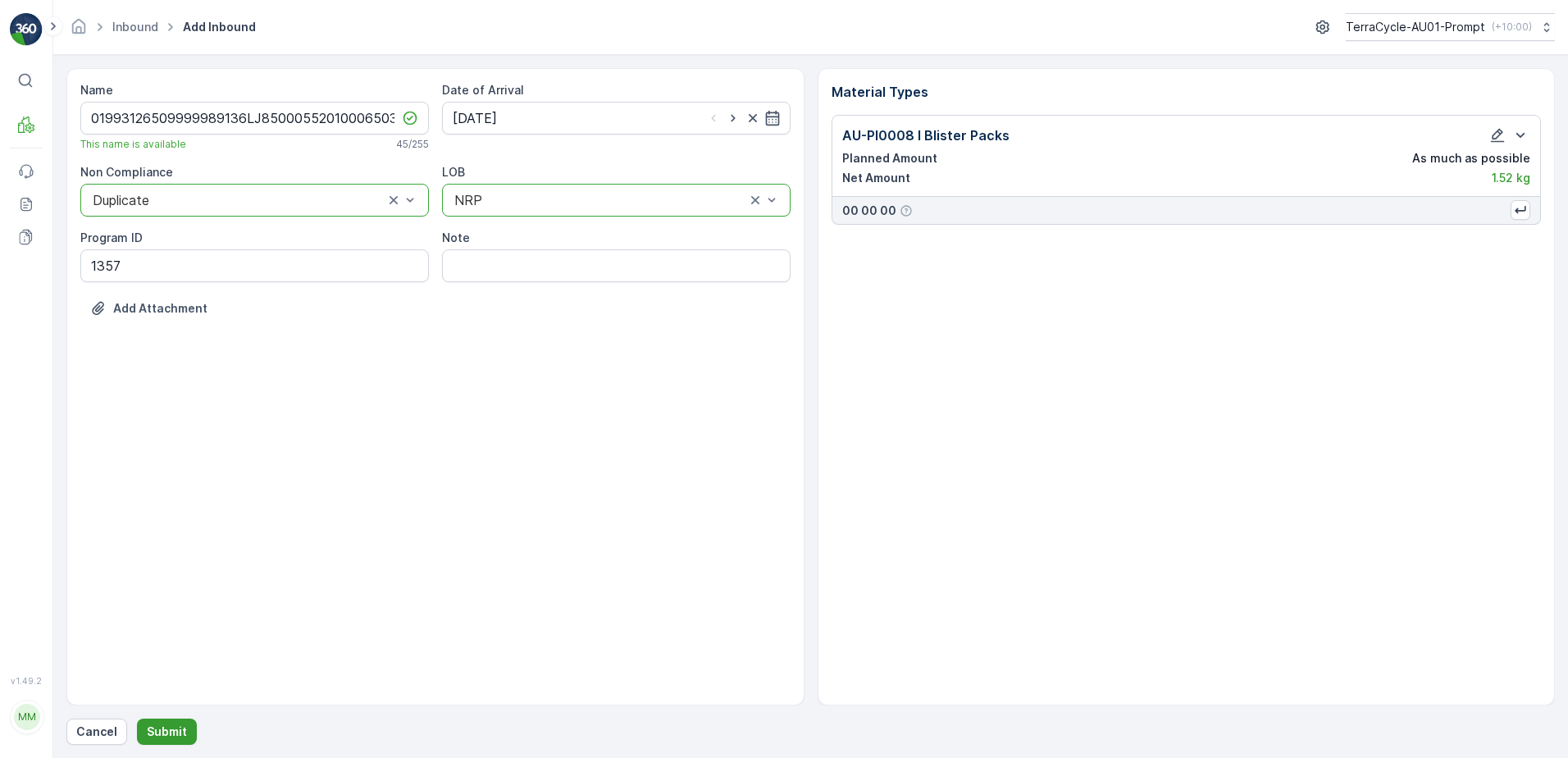
click at [166, 733] on p "Submit" at bounding box center [166, 731] width 40 height 16
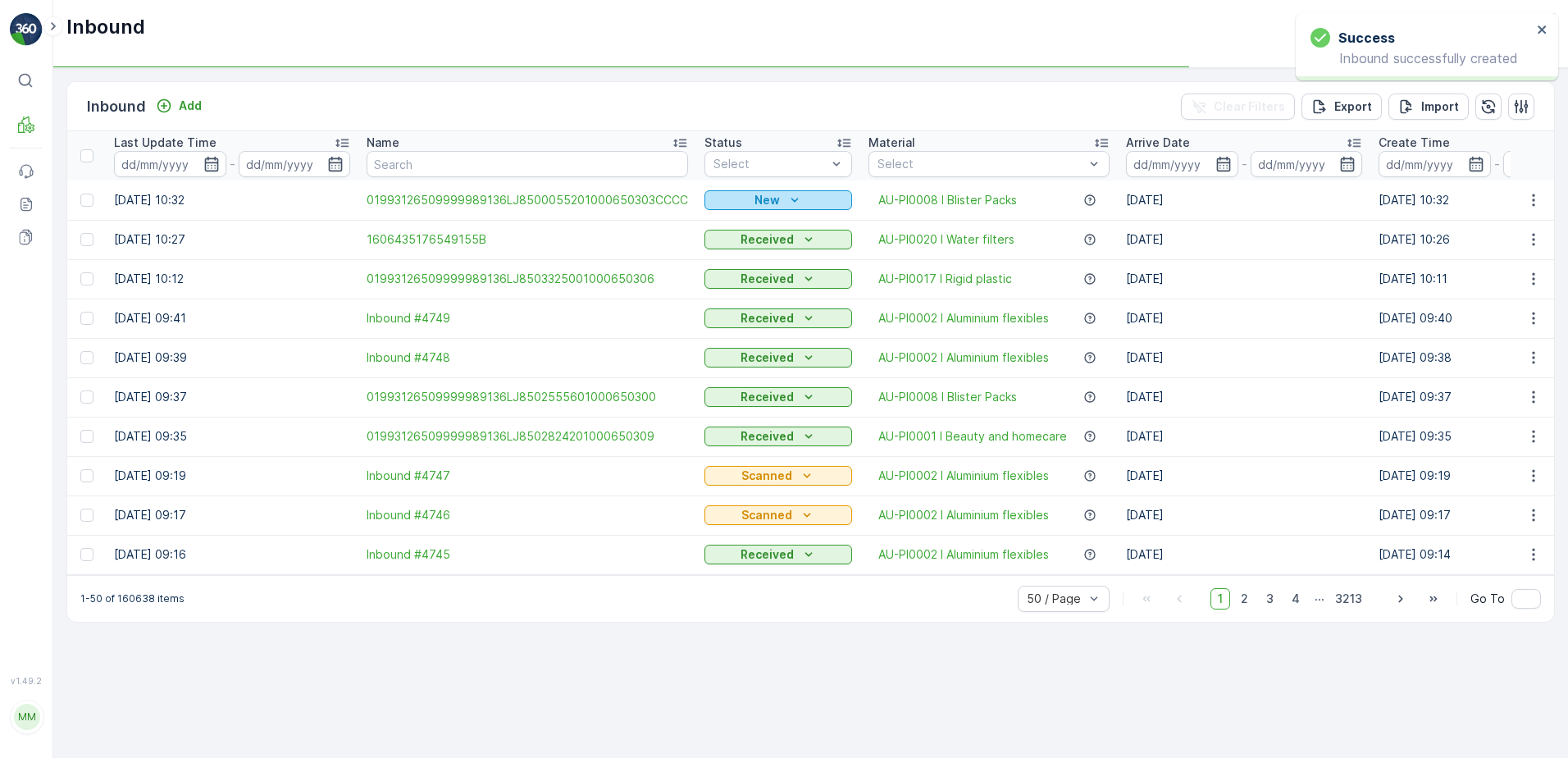
click at [746, 196] on div "New" at bounding box center [778, 200] width 135 height 16
click at [721, 254] on span "Scanned" at bounding box center [734, 247] width 48 height 16
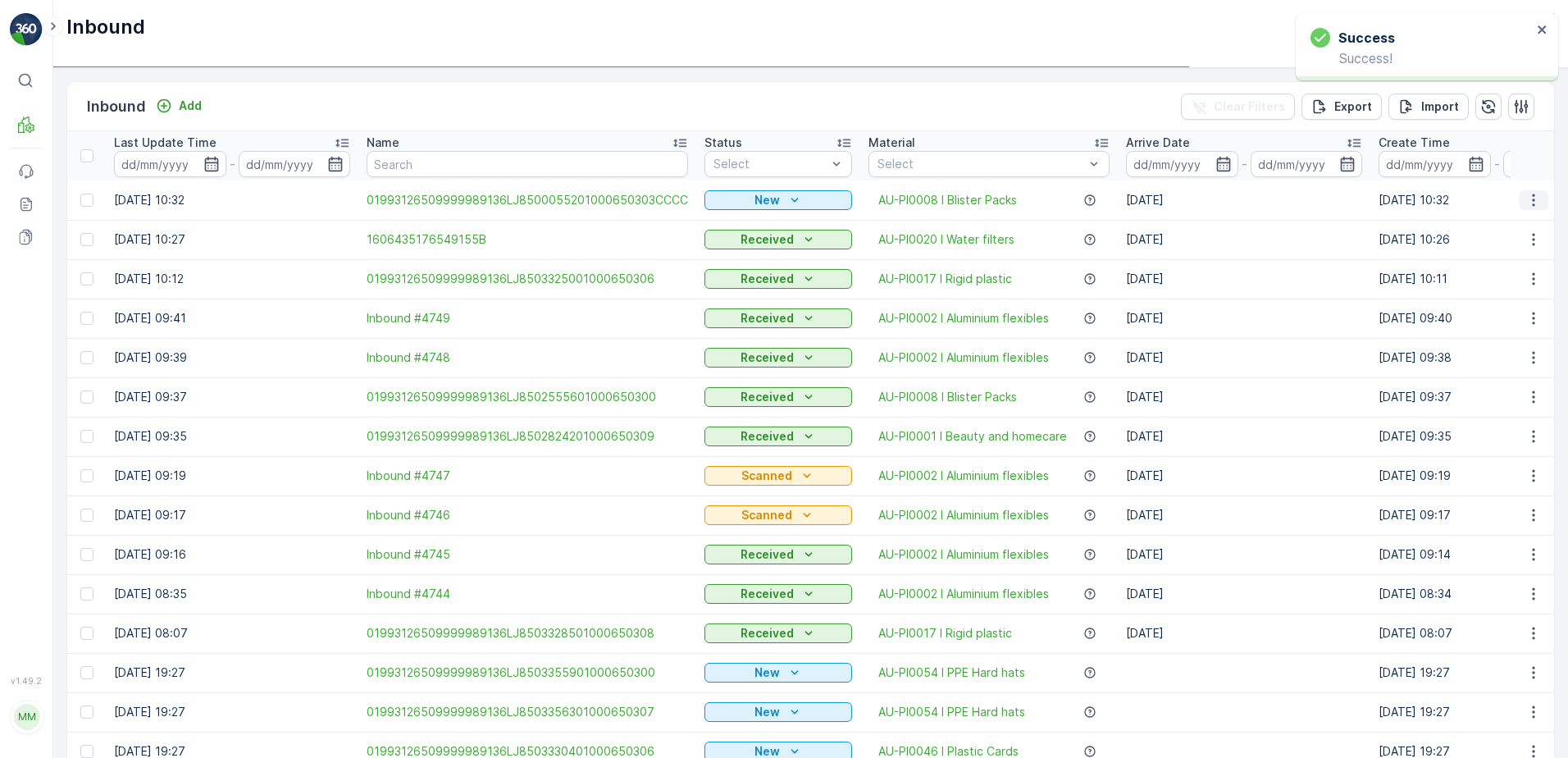
click at [1527, 203] on icon "button" at bounding box center [1533, 200] width 16 height 16
click at [1526, 203] on icon "button" at bounding box center [1533, 200] width 16 height 16
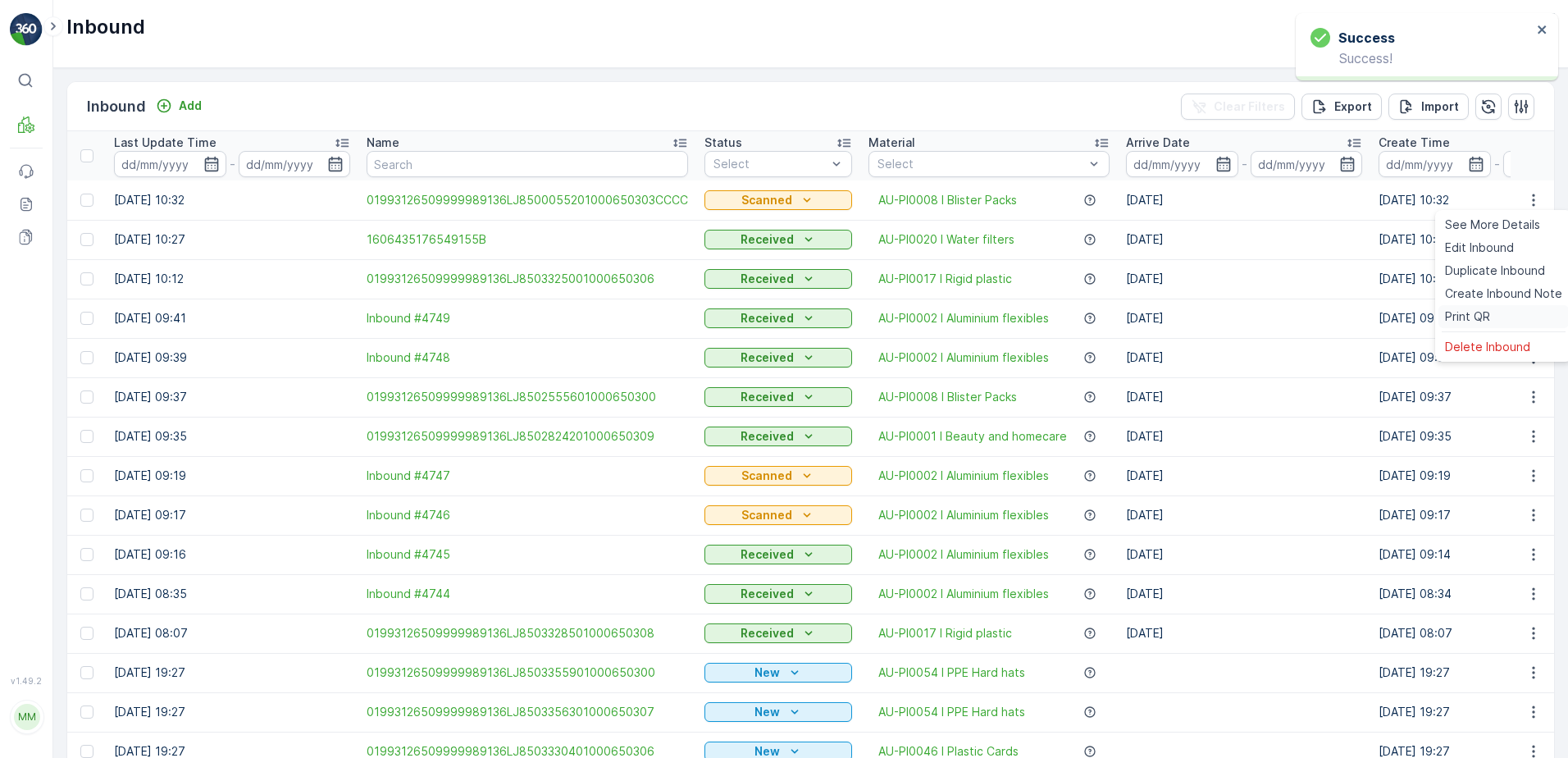
click at [1460, 317] on span "Print QR" at bounding box center [1467, 316] width 45 height 16
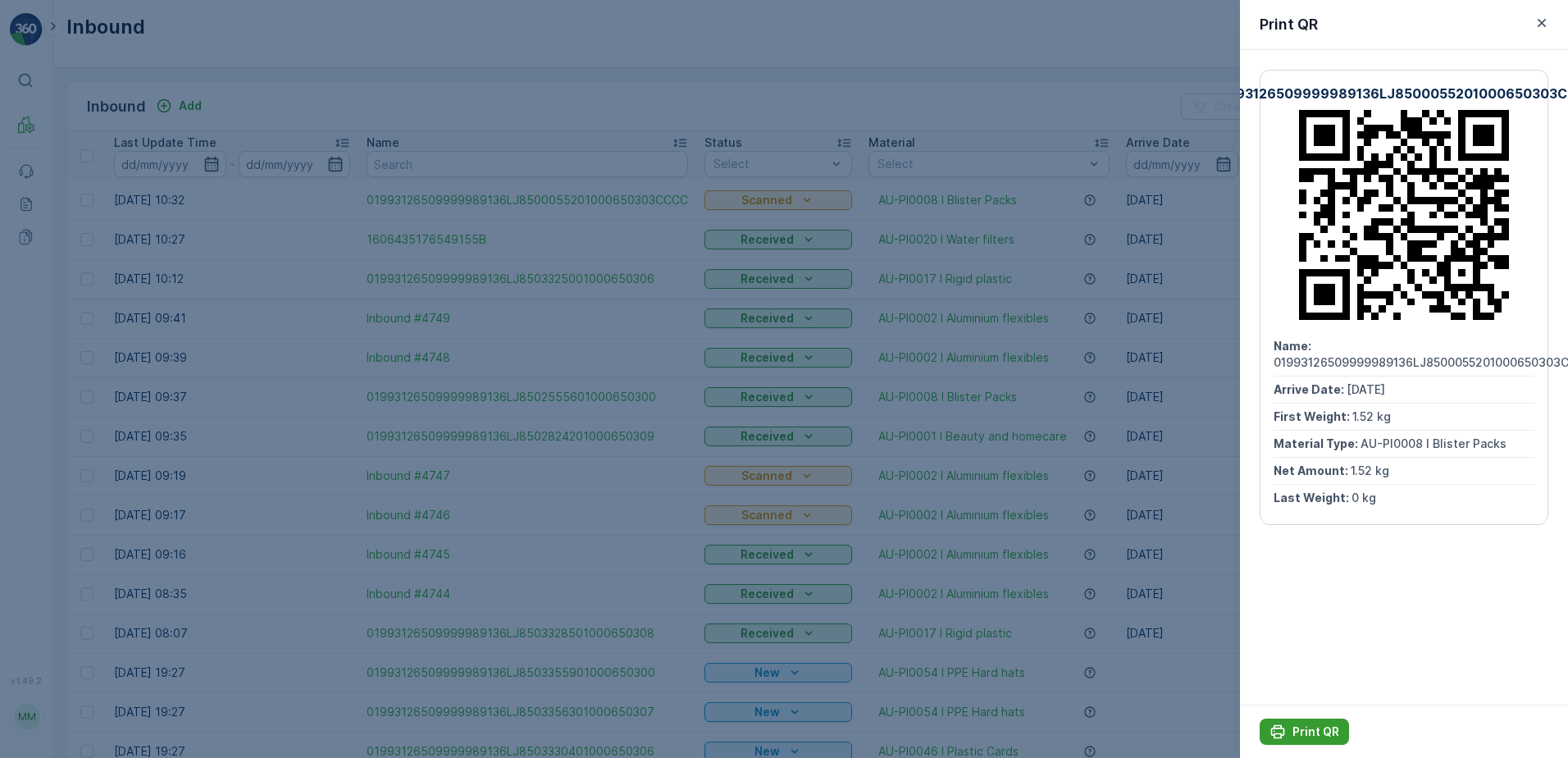
click at [1320, 731] on p "Print QR" at bounding box center [1316, 731] width 47 height 16
click at [1538, 24] on icon "button" at bounding box center [1541, 22] width 16 height 16
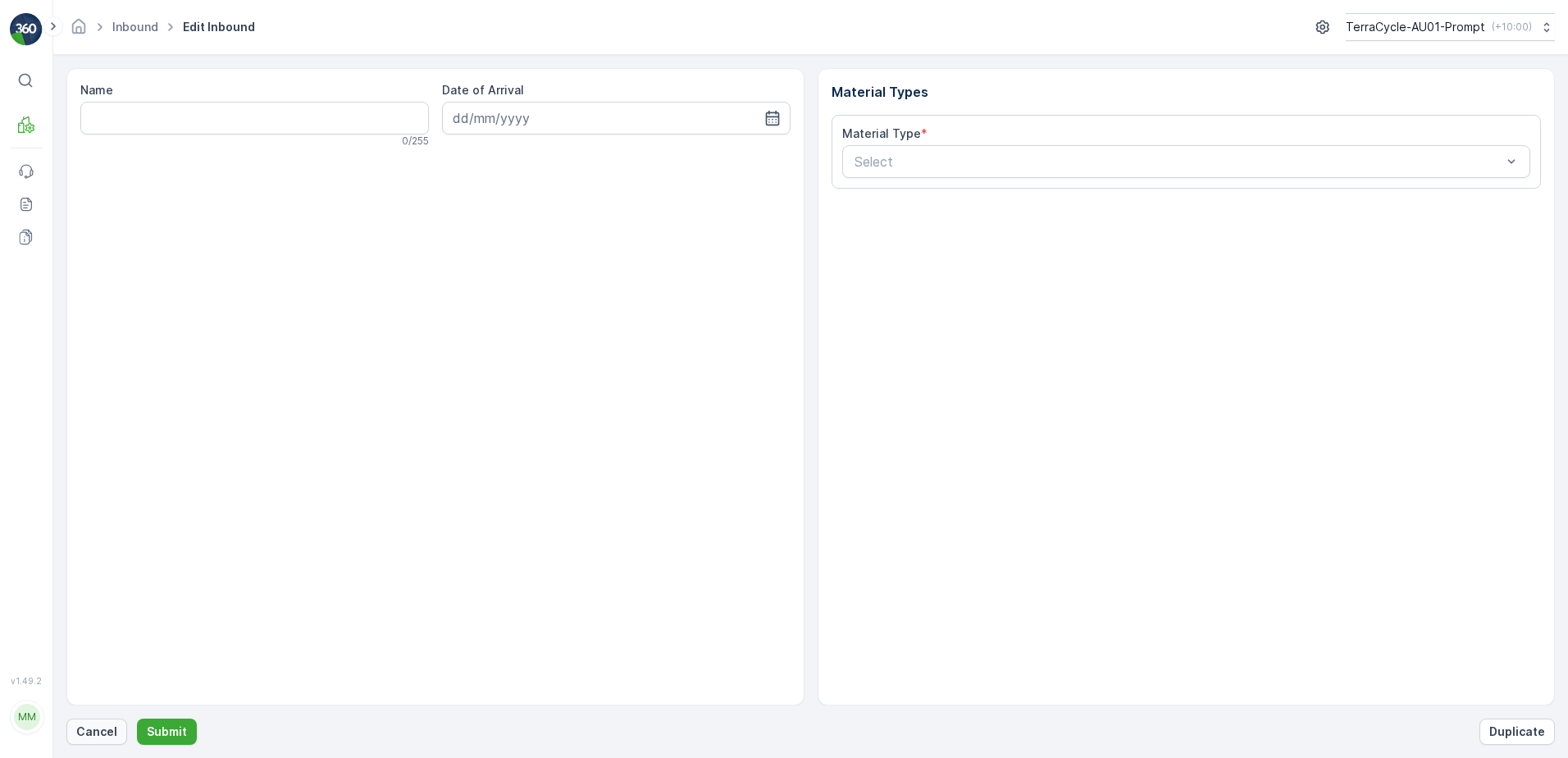
click at [94, 724] on p "Cancel" at bounding box center [97, 731] width 41 height 16
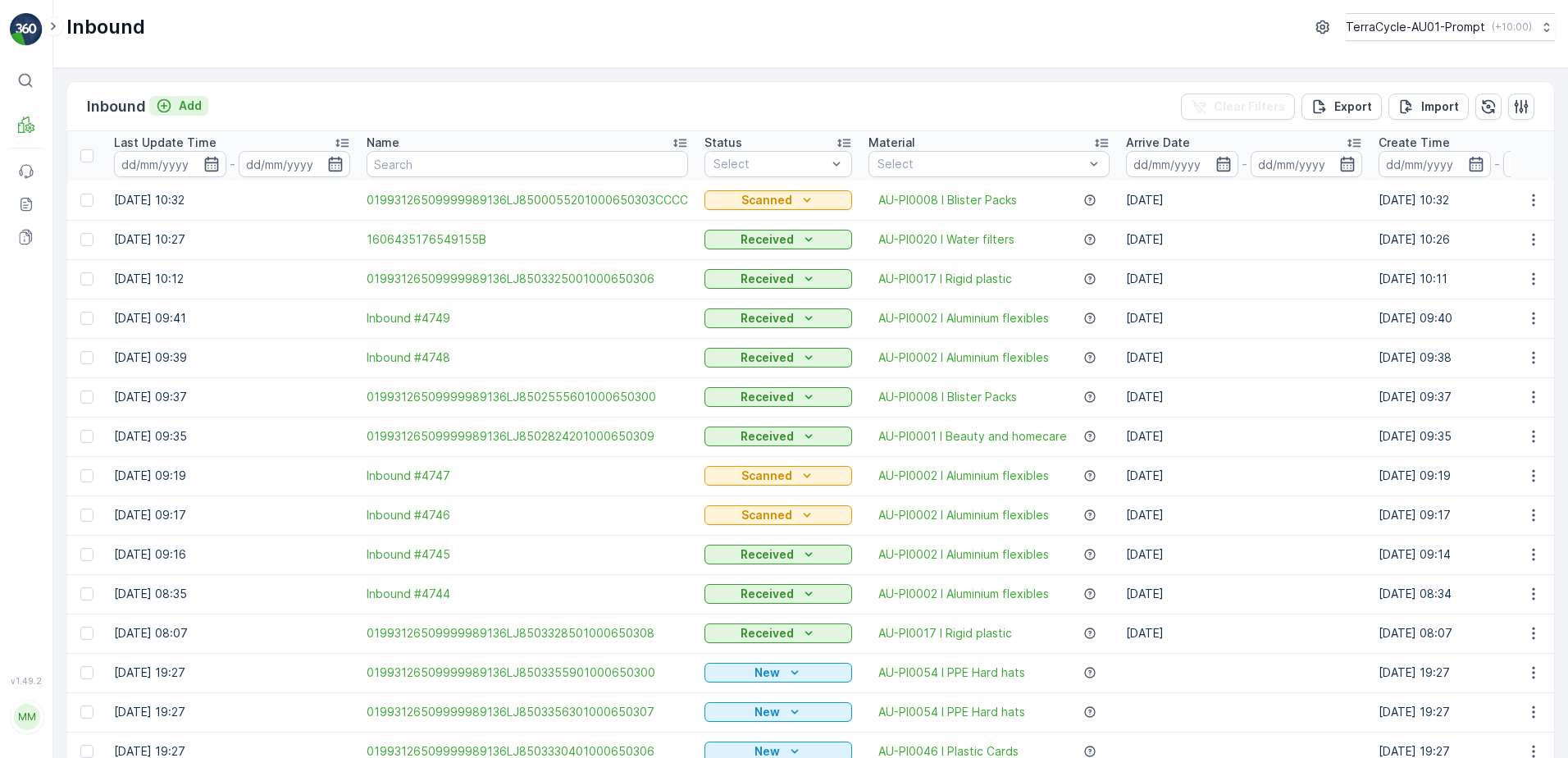
click at [189, 103] on p "Add" at bounding box center [190, 105] width 23 height 16
